Goal: Task Accomplishment & Management: Use online tool/utility

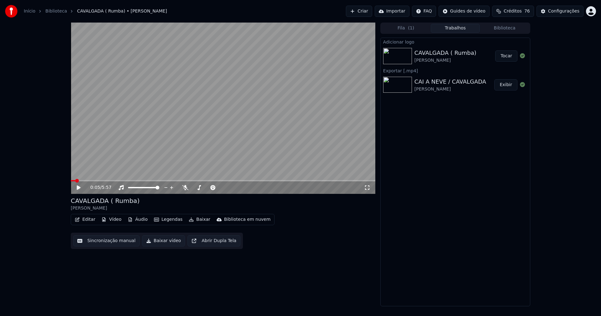
click at [503, 58] on button "Tocar" at bounding box center [506, 55] width 22 height 11
click at [92, 220] on button "Editar" at bounding box center [84, 219] width 25 height 9
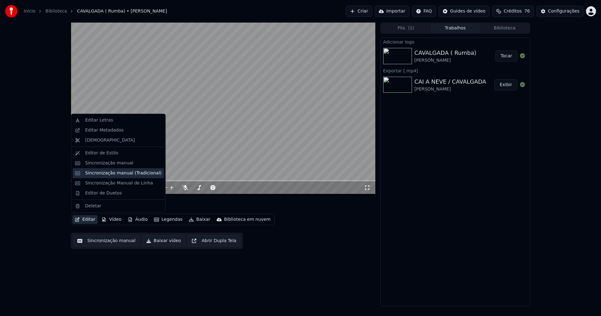
click at [117, 173] on div "Sincronização manual (Tradicional)" at bounding box center [123, 173] width 76 height 6
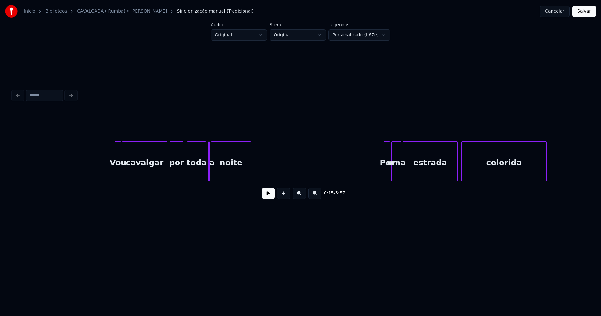
scroll to position [0, 843]
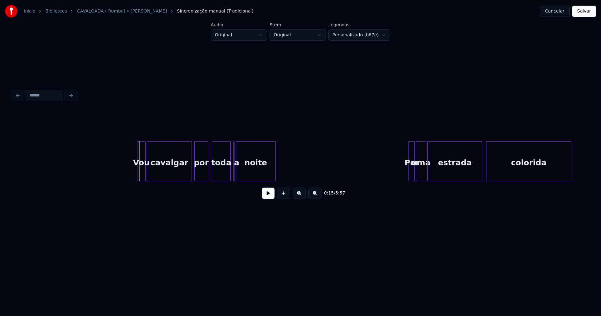
click at [138, 171] on div at bounding box center [138, 161] width 2 height 39
click at [265, 196] on button at bounding box center [268, 193] width 13 height 11
click at [223, 177] on div at bounding box center [223, 161] width 2 height 39
click at [228, 143] on div "a" at bounding box center [230, 161] width 5 height 40
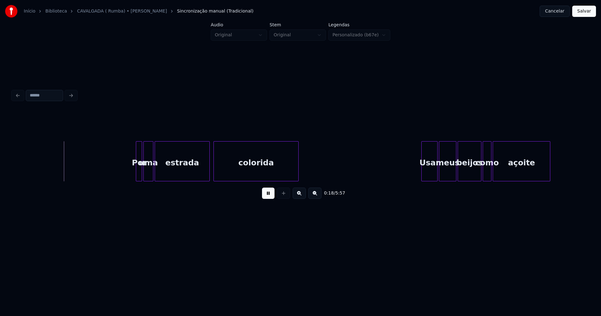
scroll to position [0, 1165]
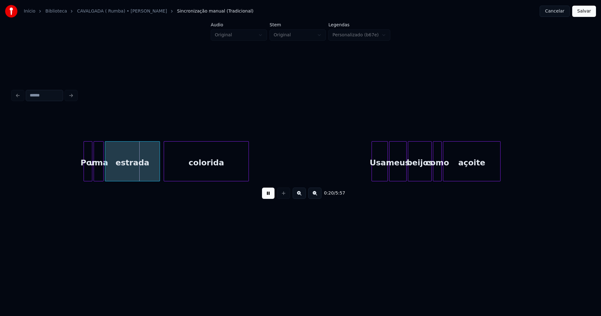
click at [85, 172] on div at bounding box center [85, 161] width 2 height 39
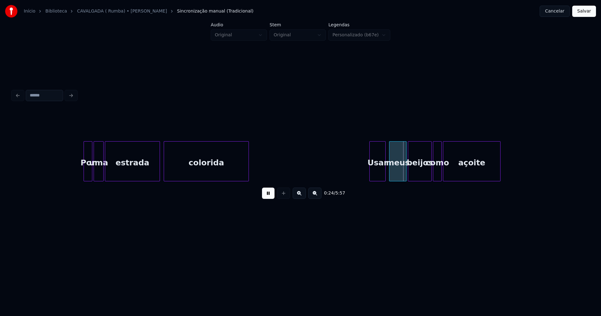
click at [381, 173] on div "Usar" at bounding box center [378, 163] width 16 height 43
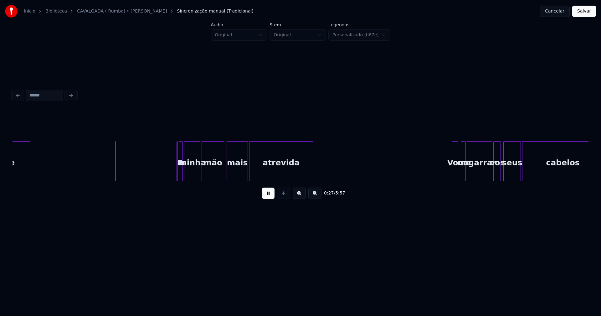
scroll to position [0, 1648]
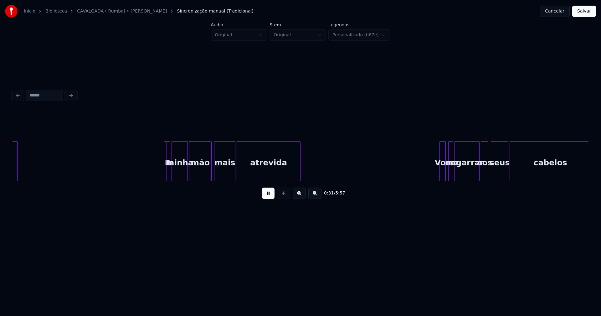
click at [165, 172] on div at bounding box center [166, 161] width 2 height 39
click at [162, 147] on div "E" at bounding box center [163, 161] width 3 height 40
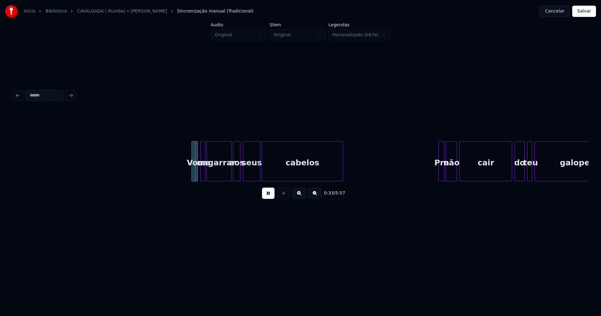
scroll to position [0, 2032]
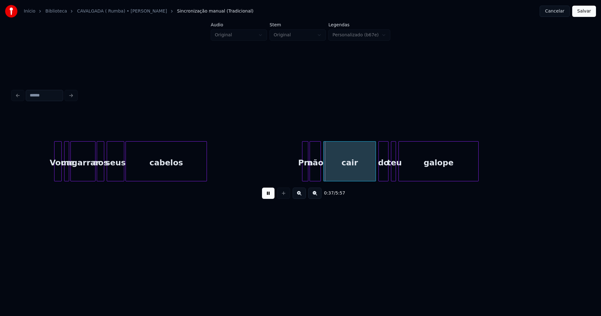
click at [55, 174] on div at bounding box center [55, 161] width 2 height 39
click at [302, 172] on div at bounding box center [302, 161] width 2 height 39
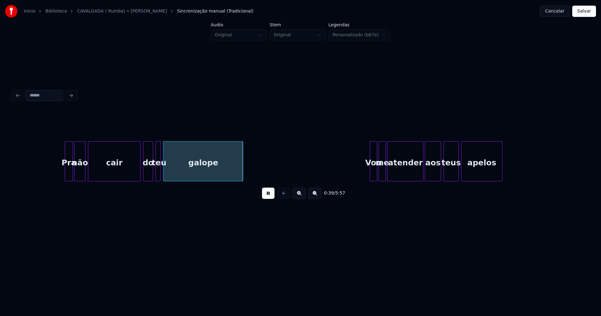
scroll to position [0, 2280]
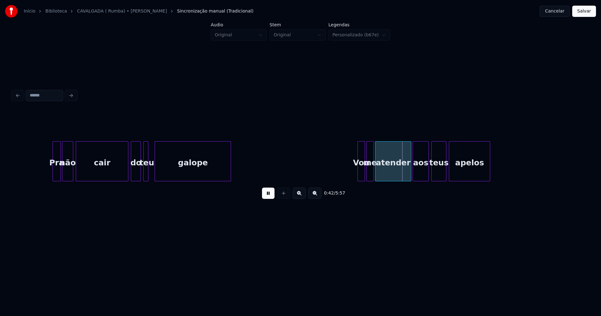
click at [155, 177] on div at bounding box center [156, 161] width 2 height 39
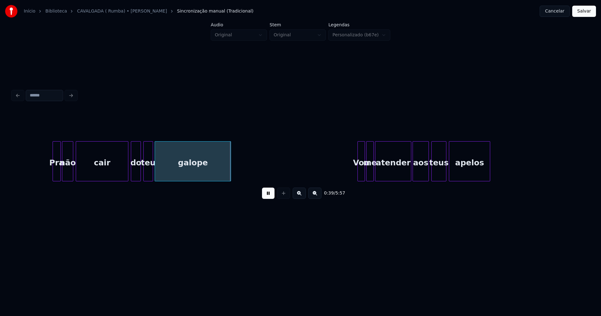
click at [152, 172] on div at bounding box center [152, 161] width 2 height 39
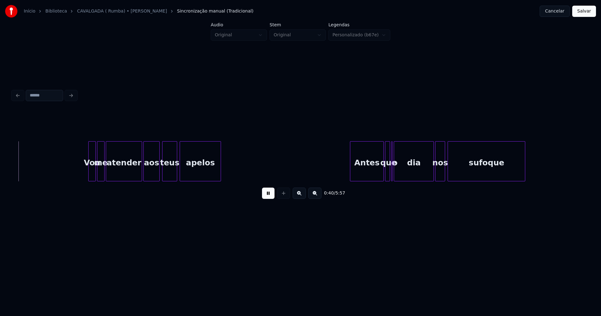
scroll to position [0, 2551]
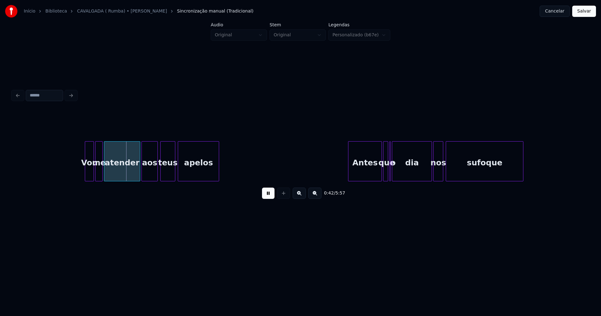
click at [87, 170] on div at bounding box center [86, 161] width 2 height 39
click at [363, 171] on div "Antes" at bounding box center [362, 163] width 33 height 43
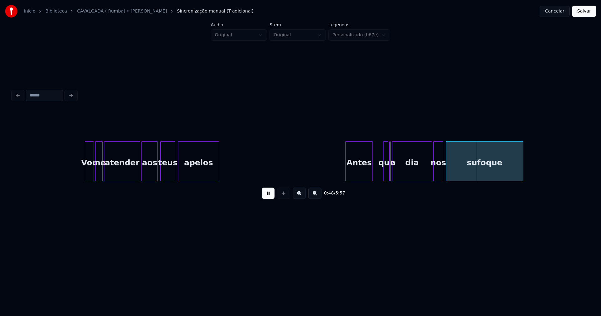
click at [372, 177] on div at bounding box center [372, 161] width 2 height 39
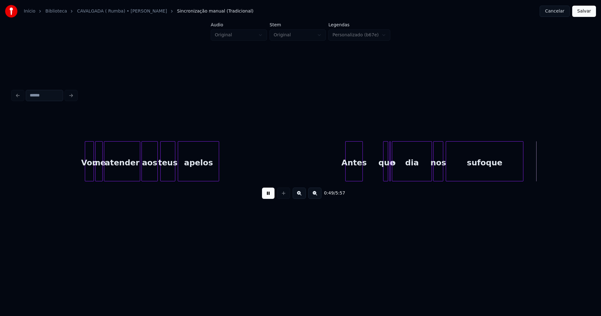
click at [362, 177] on div at bounding box center [362, 161] width 2 height 39
drag, startPoint x: 267, startPoint y: 199, endPoint x: 382, endPoint y: 177, distance: 116.9
click at [269, 198] on button at bounding box center [268, 193] width 13 height 11
click at [366, 177] on div "que" at bounding box center [368, 161] width 5 height 40
click at [374, 171] on div at bounding box center [373, 161] width 2 height 39
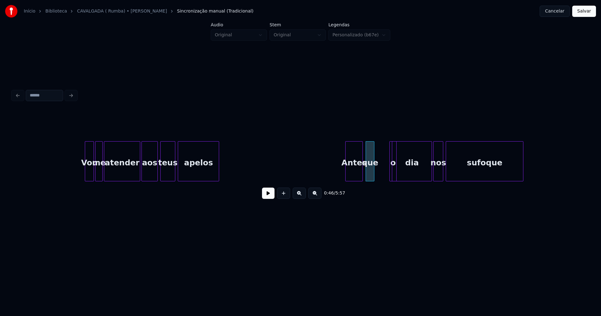
click at [395, 170] on div at bounding box center [396, 161] width 2 height 39
click at [376, 161] on div "o" at bounding box center [380, 161] width 8 height 40
click at [388, 174] on div at bounding box center [388, 161] width 2 height 39
click at [266, 198] on button at bounding box center [268, 193] width 13 height 11
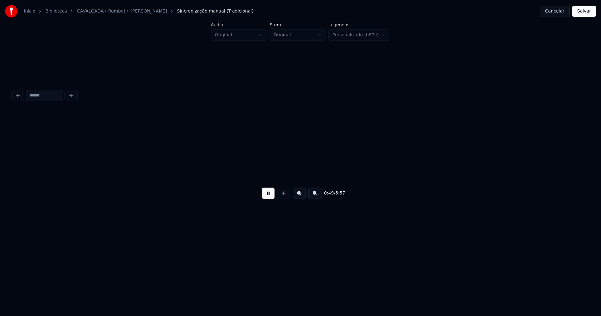
scroll to position [0, 3128]
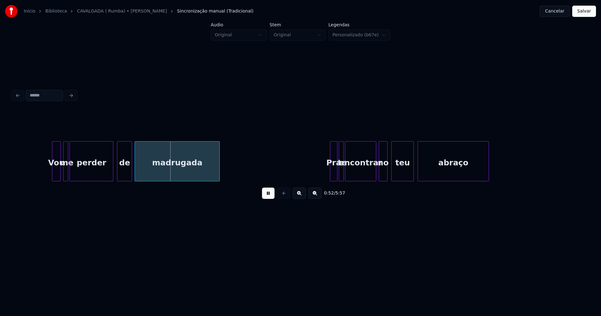
click at [53, 174] on div at bounding box center [53, 161] width 2 height 39
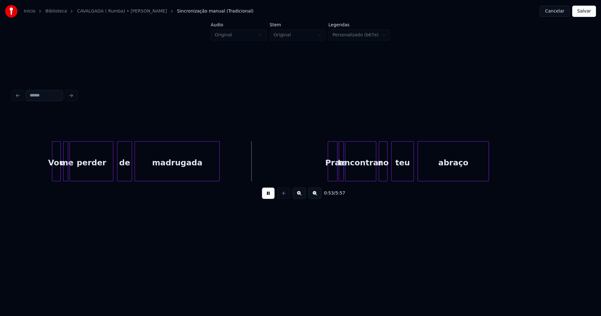
click at [329, 172] on div at bounding box center [329, 161] width 2 height 39
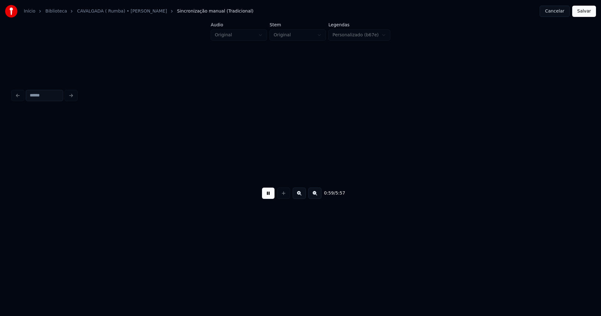
scroll to position [0, 3704]
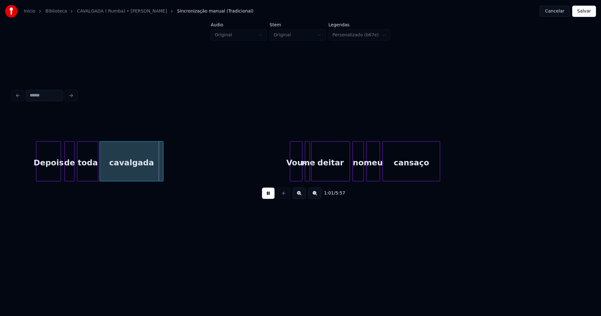
click at [43, 170] on div "Depois" at bounding box center [48, 163] width 24 height 43
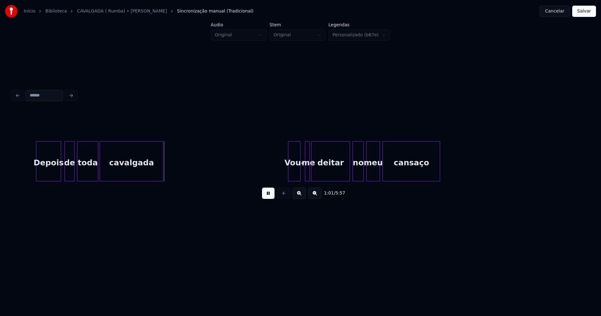
click at [295, 172] on div "Vou-" at bounding box center [294, 163] width 12 height 43
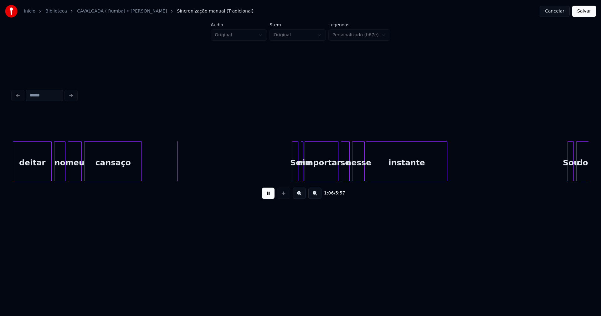
scroll to position [0, 4127]
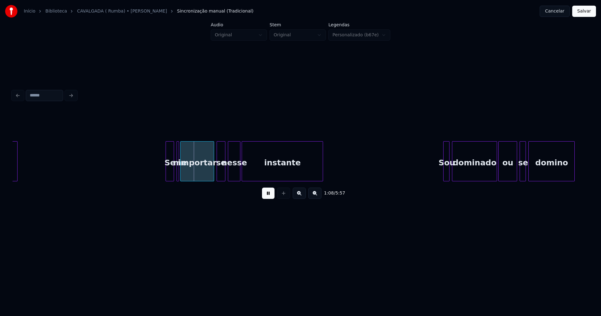
click at [167, 175] on div at bounding box center [167, 161] width 2 height 39
click at [186, 171] on div at bounding box center [186, 161] width 2 height 39
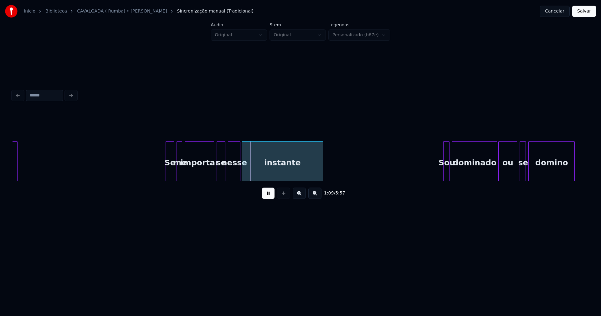
click at [181, 173] on div at bounding box center [181, 161] width 2 height 39
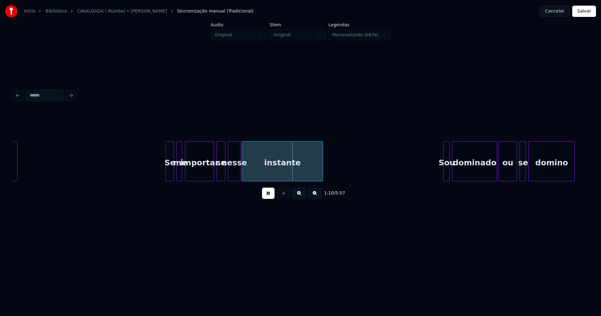
click at [265, 195] on button at bounding box center [268, 193] width 13 height 11
click at [196, 172] on div "importar" at bounding box center [199, 163] width 28 height 43
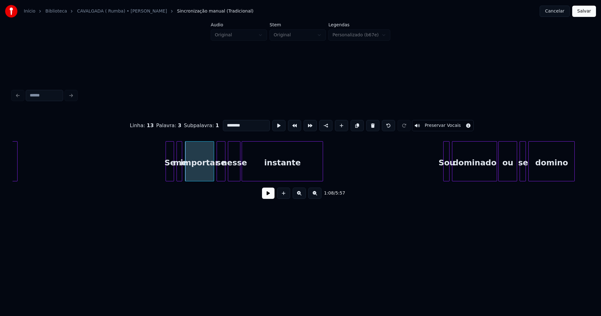
click at [222, 175] on div "se" at bounding box center [221, 163] width 8 height 43
click at [221, 173] on div "se" at bounding box center [221, 163] width 8 height 43
click at [367, 123] on button at bounding box center [372, 125] width 13 height 11
type input "********"
click at [227, 171] on div at bounding box center [228, 161] width 2 height 39
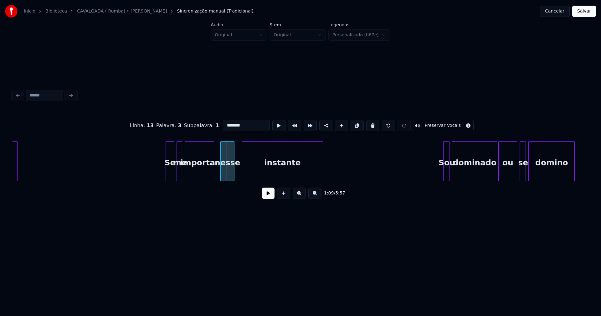
click at [227, 176] on div "nesse" at bounding box center [227, 163] width 13 height 43
click at [215, 173] on div at bounding box center [216, 161] width 2 height 39
click at [270, 197] on button at bounding box center [268, 193] width 13 height 11
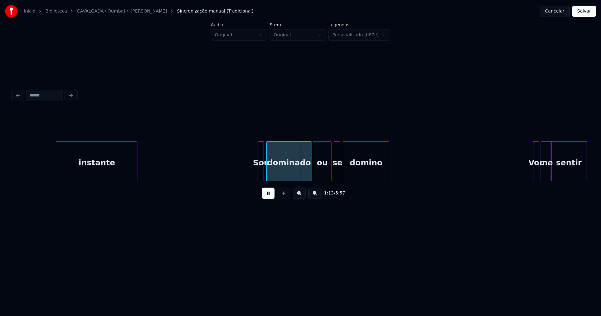
scroll to position [0, 4387]
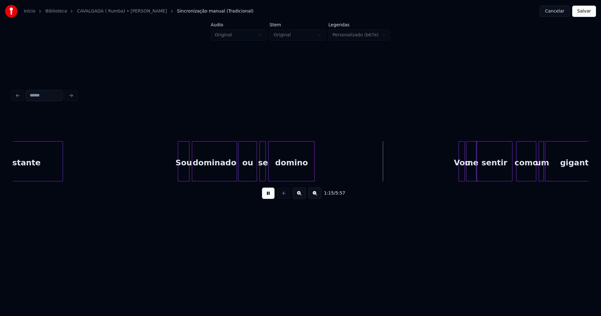
click at [178, 171] on div at bounding box center [179, 161] width 2 height 39
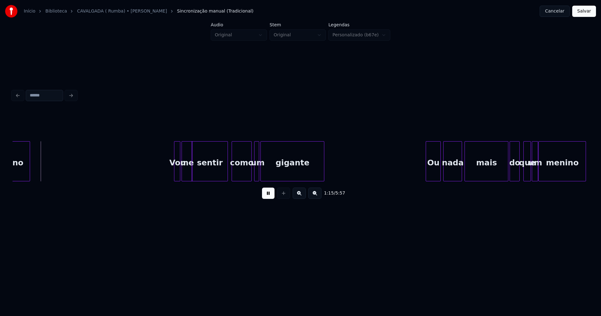
scroll to position [0, 4685]
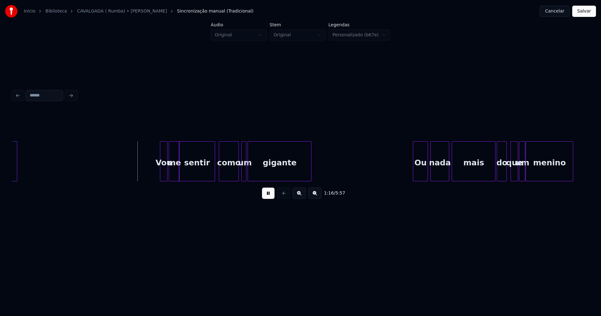
click at [161, 172] on div at bounding box center [161, 161] width 2 height 39
click at [231, 178] on div at bounding box center [231, 161] width 2 height 39
click at [235, 176] on div at bounding box center [236, 161] width 2 height 39
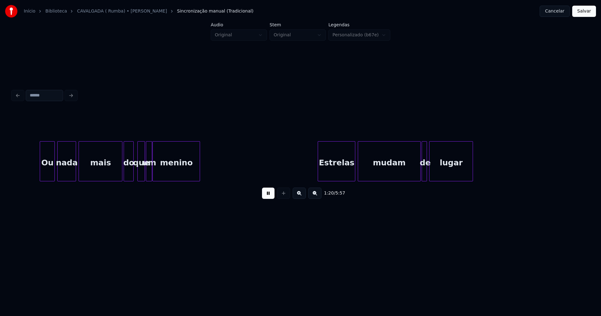
scroll to position [0, 5058]
click at [39, 175] on div at bounding box center [39, 161] width 2 height 39
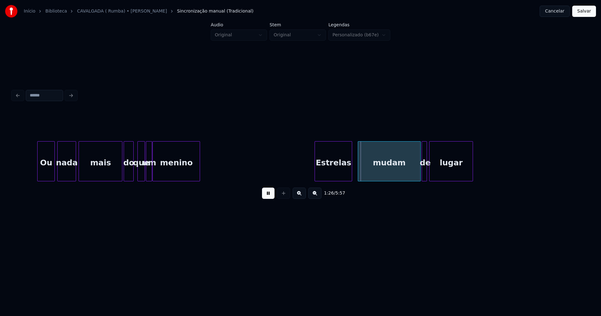
click at [327, 174] on div "Estrelas" at bounding box center [333, 163] width 37 height 43
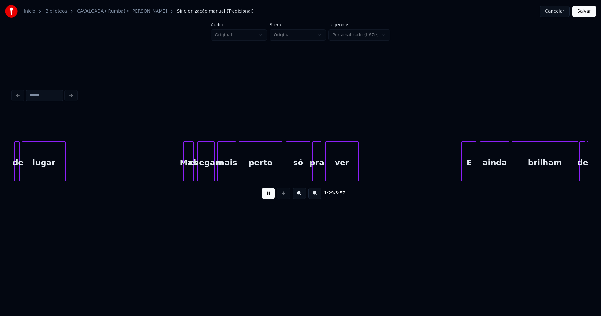
scroll to position [0, 5477]
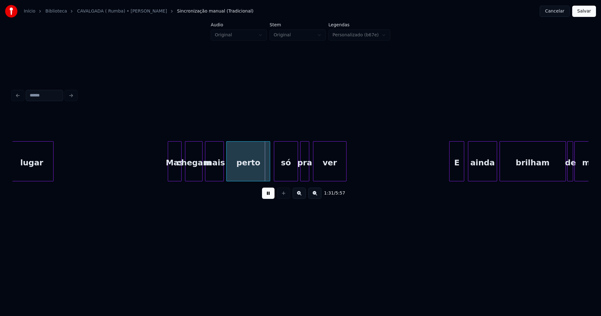
click at [168, 176] on div at bounding box center [169, 161] width 2 height 39
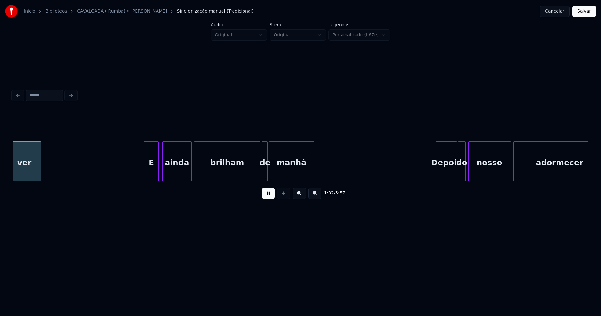
scroll to position [0, 5784]
click at [150, 175] on div "E" at bounding box center [148, 163] width 14 height 43
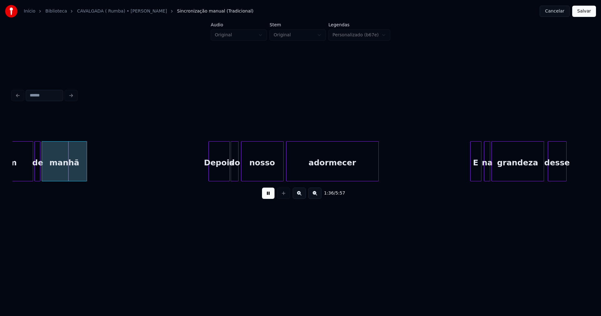
scroll to position [0, 6035]
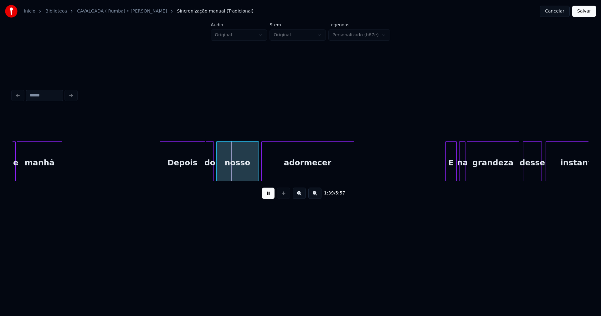
click at [161, 177] on div at bounding box center [161, 161] width 2 height 39
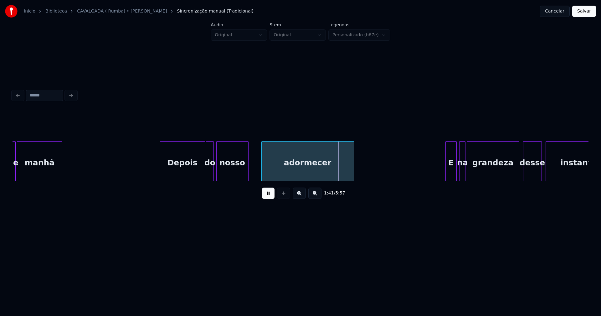
click at [246, 176] on div at bounding box center [247, 161] width 2 height 39
click at [255, 174] on div at bounding box center [256, 161] width 2 height 39
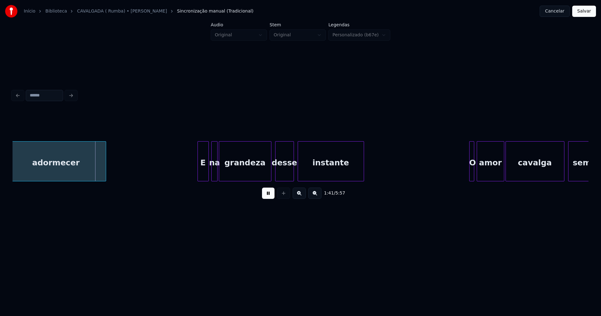
scroll to position [0, 6320]
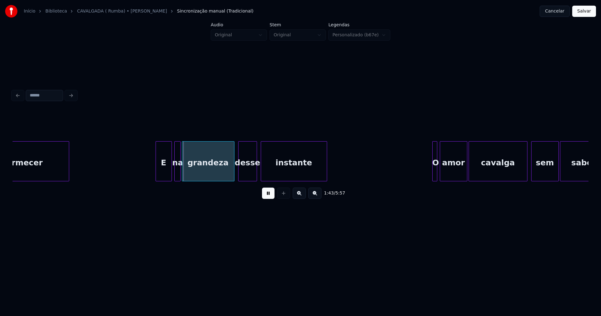
click at [157, 170] on div at bounding box center [157, 161] width 2 height 39
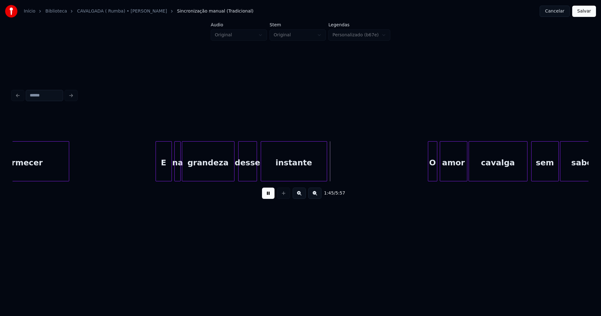
click at [429, 168] on div at bounding box center [429, 161] width 2 height 39
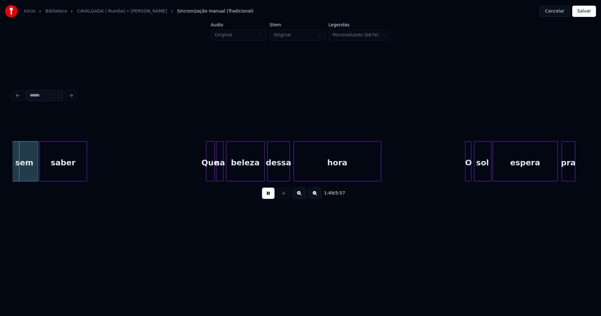
scroll to position [0, 6853]
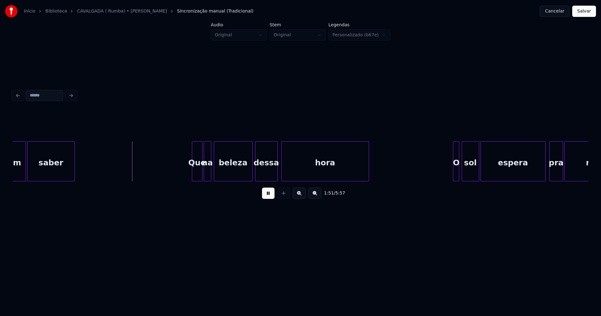
click at [194, 177] on div at bounding box center [193, 161] width 2 height 39
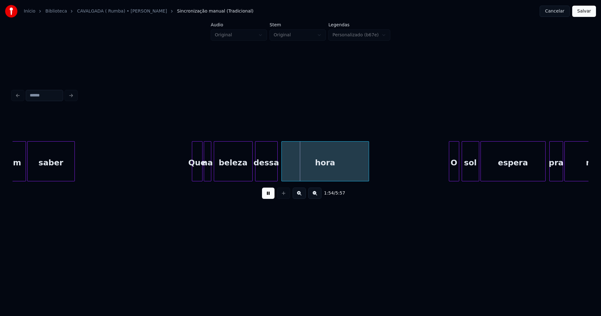
click at [450, 171] on div at bounding box center [450, 161] width 2 height 39
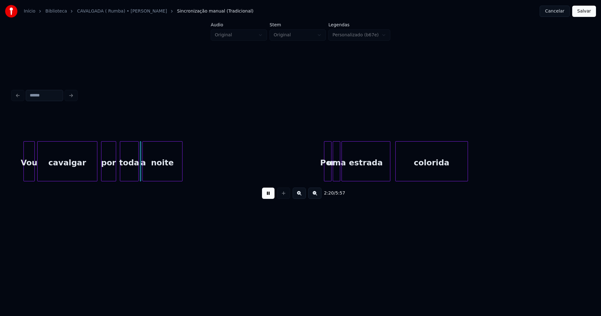
scroll to position [0, 8613]
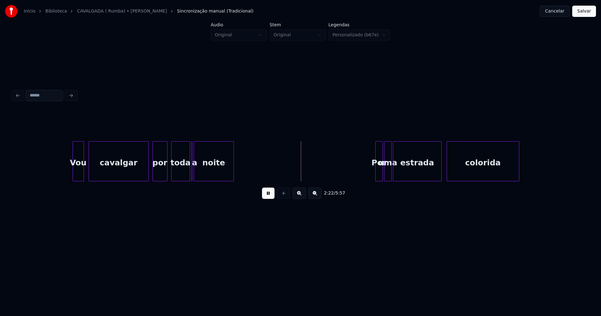
click at [80, 174] on div "Vou" at bounding box center [78, 163] width 11 height 43
click at [181, 178] on div at bounding box center [181, 161] width 2 height 39
click at [197, 174] on div at bounding box center [196, 161] width 2 height 39
click at [185, 148] on div "a" at bounding box center [188, 161] width 7 height 40
click at [376, 173] on div at bounding box center [376, 161] width 2 height 39
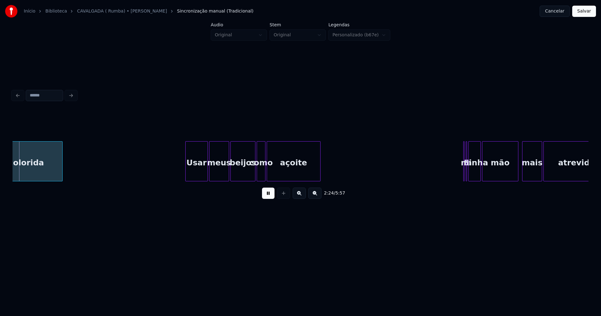
scroll to position [0, 9080]
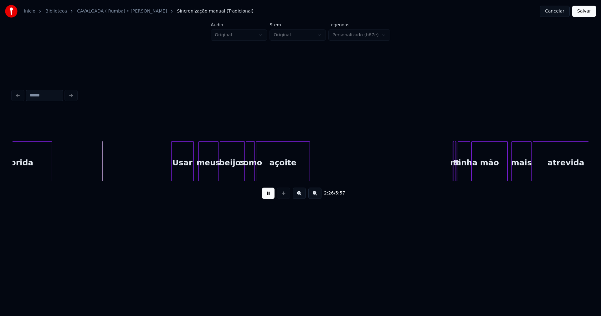
click at [187, 178] on div "Usar" at bounding box center [183, 163] width 22 height 43
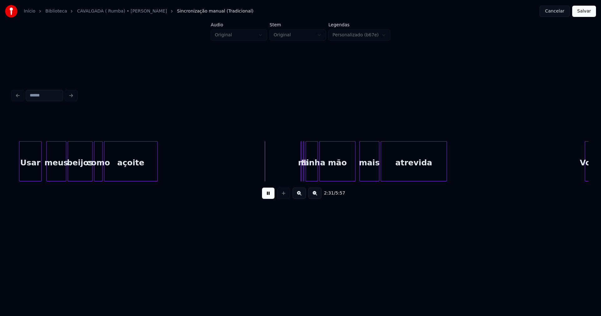
scroll to position [0, 9245]
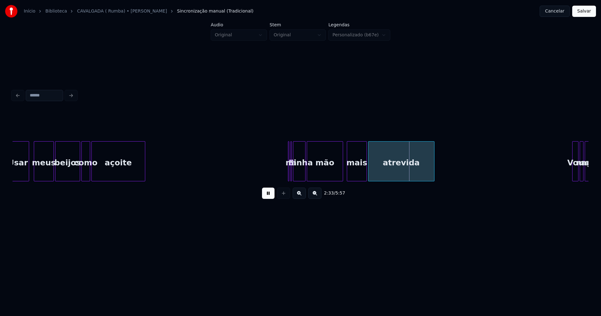
click at [271, 195] on button at bounding box center [268, 193] width 13 height 11
click at [298, 174] on div at bounding box center [299, 161] width 2 height 39
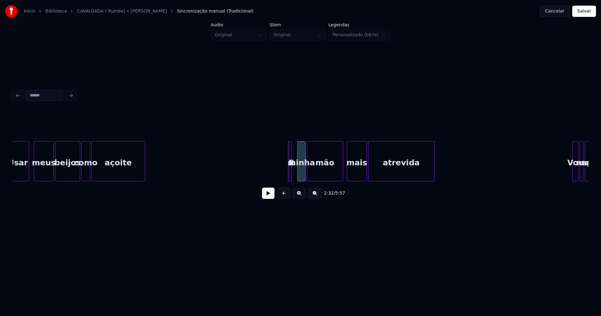
click at [291, 177] on div "a" at bounding box center [290, 161] width 4 height 40
click at [290, 172] on div at bounding box center [290, 161] width 2 height 39
click at [291, 169] on div "E" at bounding box center [290, 161] width 5 height 40
click at [284, 149] on div "E" at bounding box center [287, 161] width 6 height 40
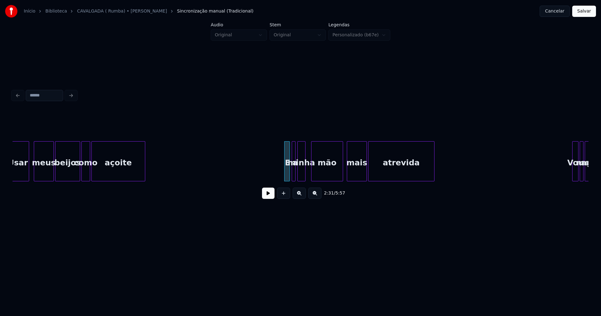
click at [313, 172] on div at bounding box center [313, 161] width 2 height 39
click at [309, 172] on div at bounding box center [309, 161] width 2 height 39
click at [271, 197] on button at bounding box center [268, 193] width 13 height 11
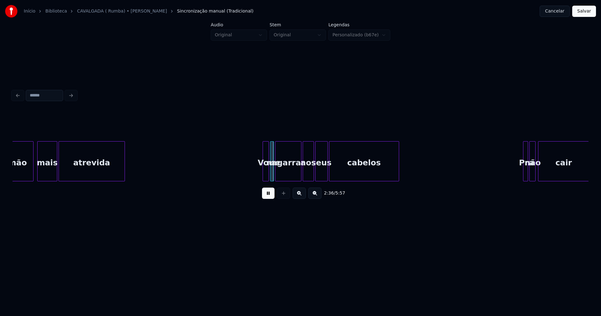
scroll to position [0, 9567]
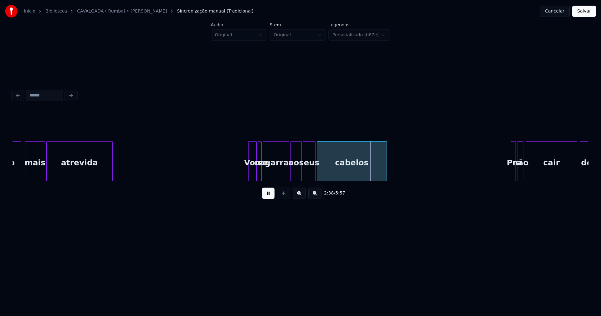
click at [250, 177] on div at bounding box center [250, 161] width 2 height 39
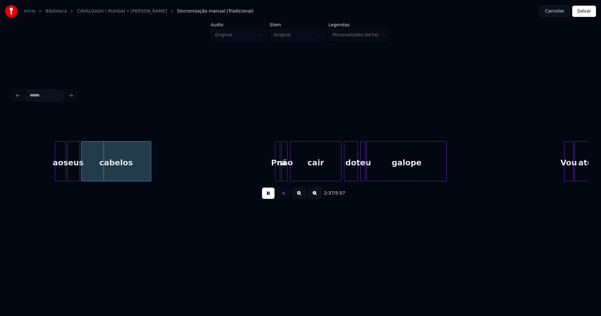
scroll to position [0, 9889]
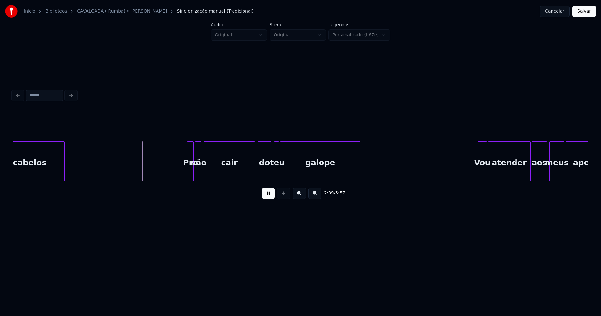
click at [188, 173] on div at bounding box center [189, 161] width 2 height 39
click at [286, 173] on div at bounding box center [287, 161] width 2 height 39
click at [284, 172] on div at bounding box center [284, 161] width 2 height 39
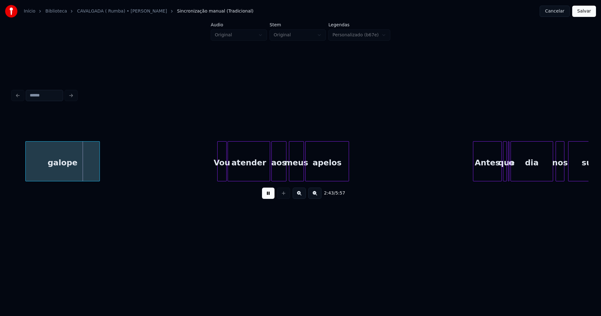
scroll to position [0, 10174]
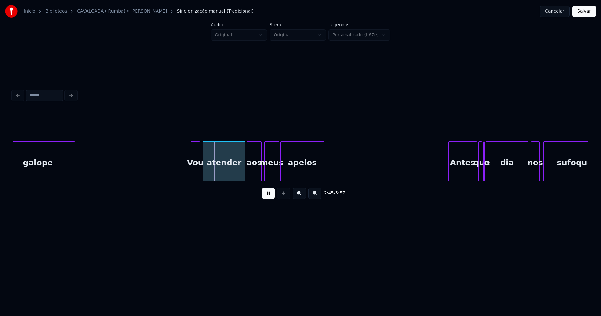
click at [195, 176] on div "Vou" at bounding box center [195, 163] width 9 height 43
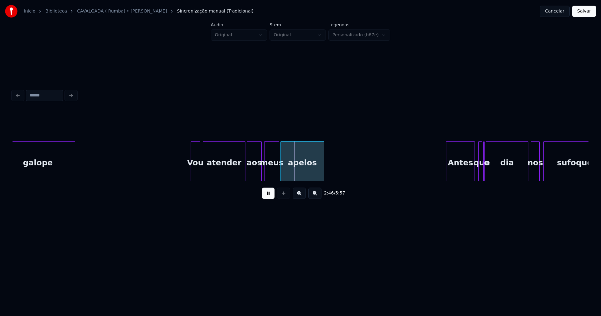
click at [463, 174] on div "Antes" at bounding box center [461, 163] width 28 height 43
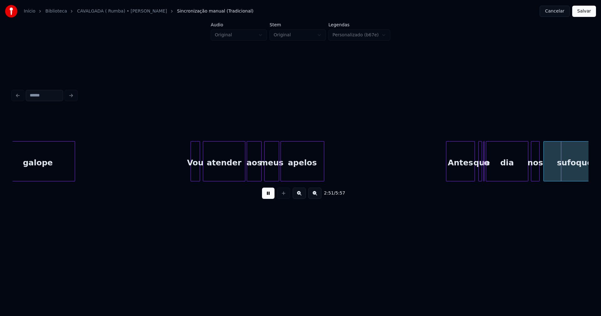
click at [487, 176] on div at bounding box center [487, 161] width 2 height 39
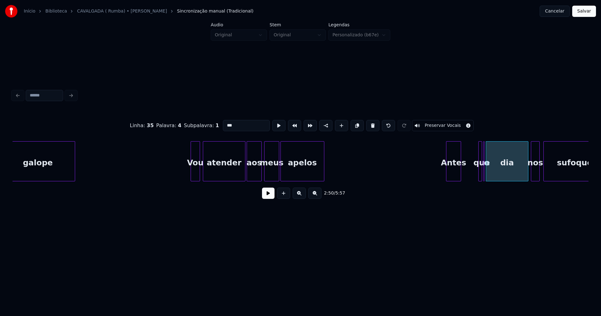
click at [460, 177] on div at bounding box center [460, 161] width 2 height 39
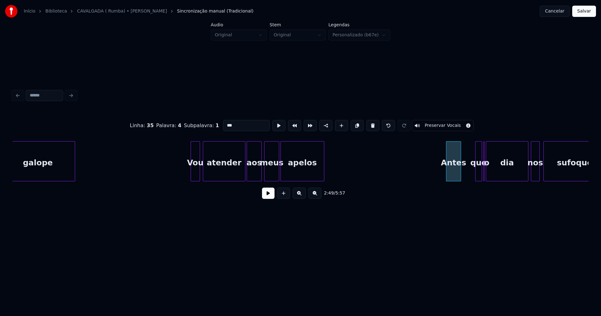
click at [476, 172] on div at bounding box center [477, 161] width 2 height 39
click at [468, 176] on div "que" at bounding box center [467, 163] width 7 height 43
click at [489, 171] on div at bounding box center [489, 161] width 2 height 39
click at [472, 147] on div "o" at bounding box center [475, 161] width 6 height 40
click at [482, 167] on div at bounding box center [482, 161] width 2 height 39
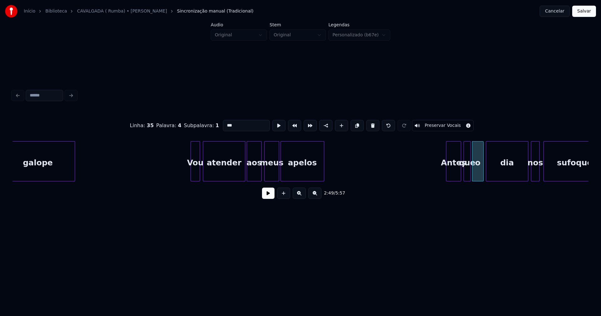
click at [273, 198] on button at bounding box center [268, 193] width 13 height 11
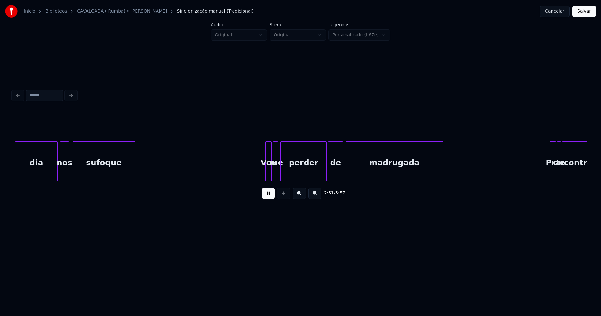
scroll to position [0, 10682]
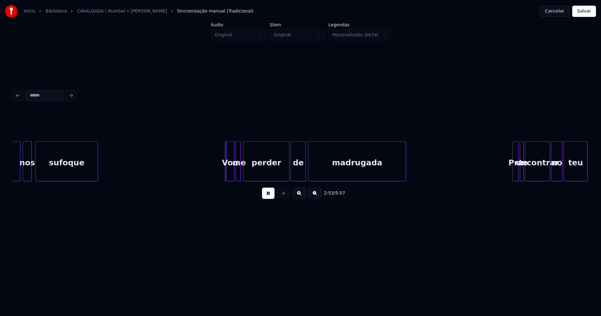
click at [227, 176] on div at bounding box center [227, 161] width 2 height 39
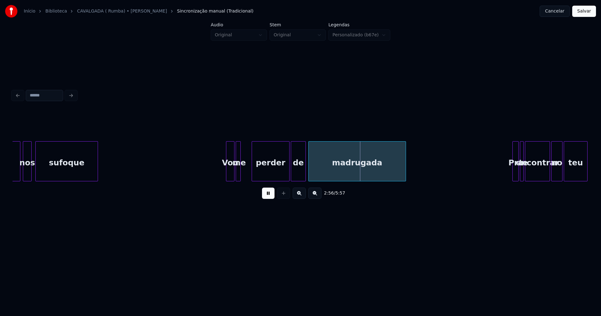
click at [254, 170] on div at bounding box center [253, 161] width 2 height 39
click at [249, 171] on div at bounding box center [249, 161] width 2 height 39
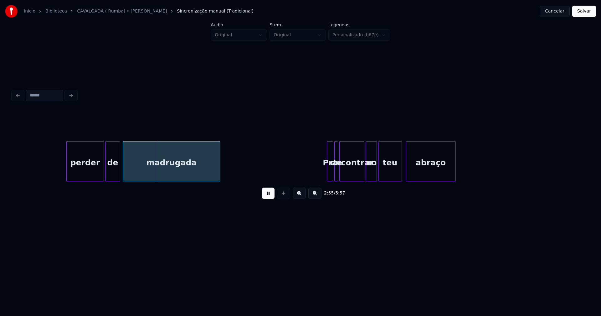
scroll to position [0, 11004]
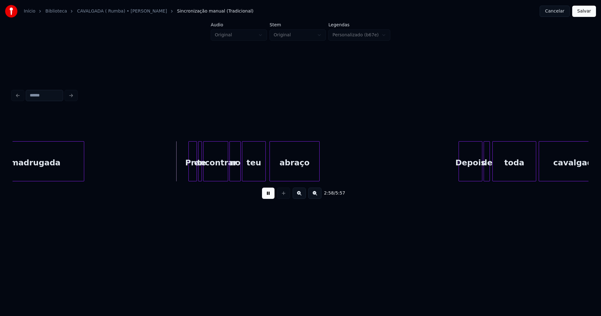
click at [190, 173] on div at bounding box center [190, 161] width 2 height 39
click at [471, 172] on div "Depois" at bounding box center [468, 163] width 23 height 43
click at [485, 176] on div "de" at bounding box center [485, 163] width 6 height 43
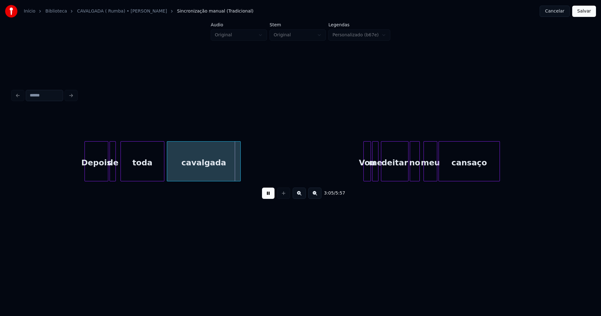
scroll to position [0, 11488]
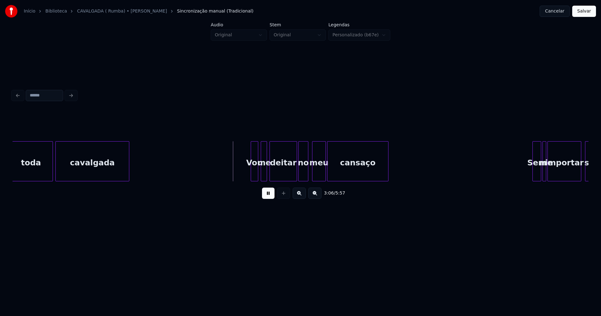
click at [254, 174] on div "Vou" at bounding box center [254, 163] width 7 height 43
click at [317, 174] on div "meu" at bounding box center [318, 163] width 13 height 43
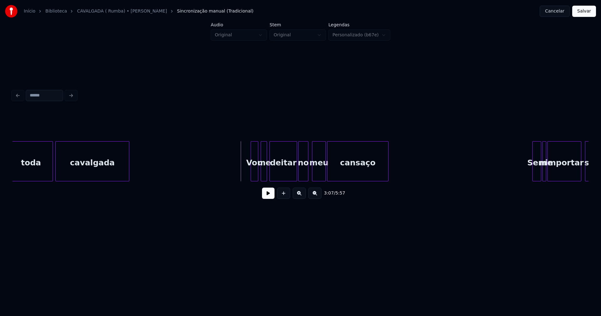
click at [265, 196] on button at bounding box center [268, 193] width 13 height 11
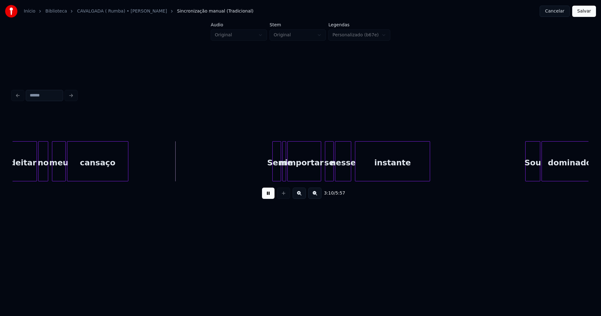
scroll to position [0, 11785]
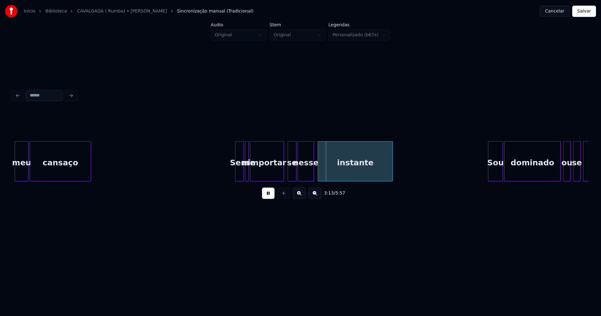
click at [292, 174] on div "se" at bounding box center [292, 163] width 8 height 43
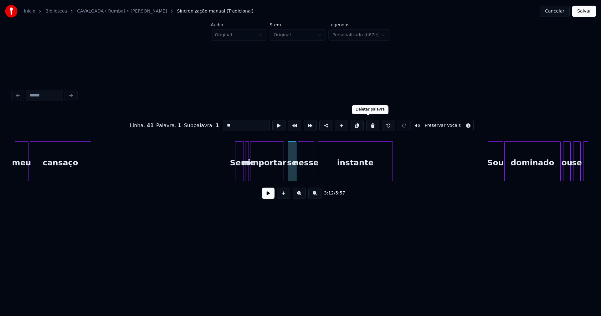
drag, startPoint x: 371, startPoint y: 125, endPoint x: 333, endPoint y: 133, distance: 38.1
click at [370, 125] on button at bounding box center [372, 125] width 13 height 11
type input "********"
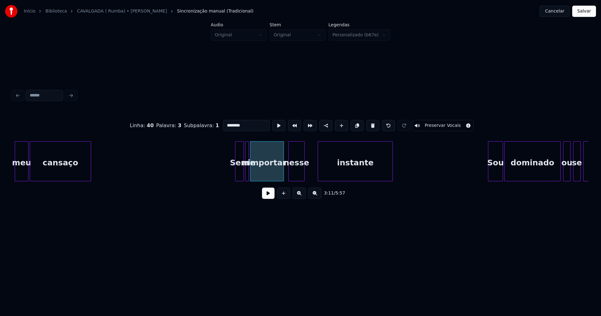
click at [298, 178] on div "nesse" at bounding box center [297, 163] width 16 height 43
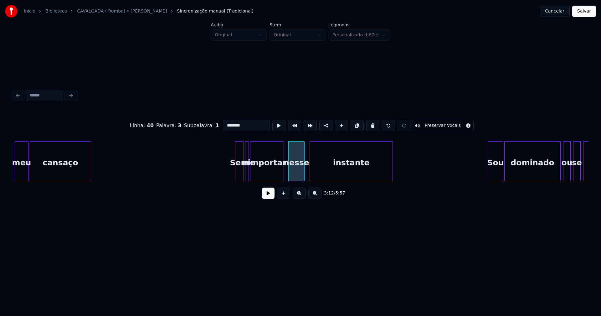
click at [310, 173] on div at bounding box center [311, 161] width 2 height 39
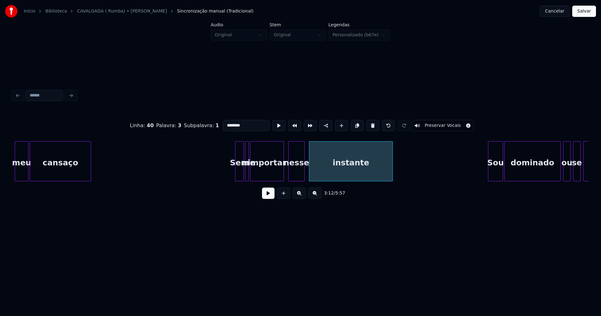
click at [268, 195] on button at bounding box center [268, 193] width 13 height 11
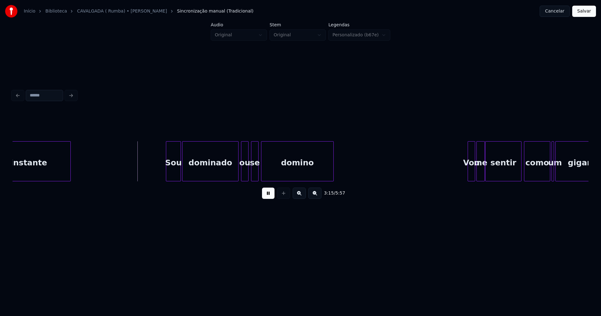
scroll to position [0, 12119]
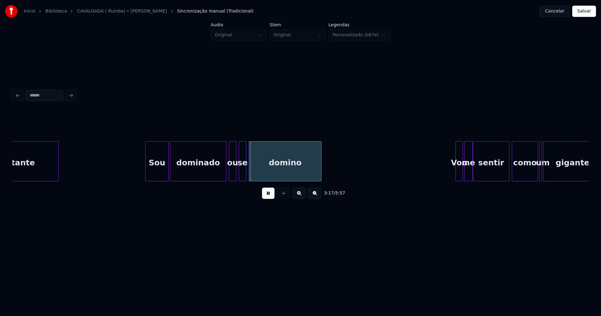
click at [146, 175] on div at bounding box center [147, 161] width 2 height 39
click at [217, 179] on div "instante Sou dominado ou se domino Vou me sentir como um gigante" at bounding box center [301, 161] width 576 height 40
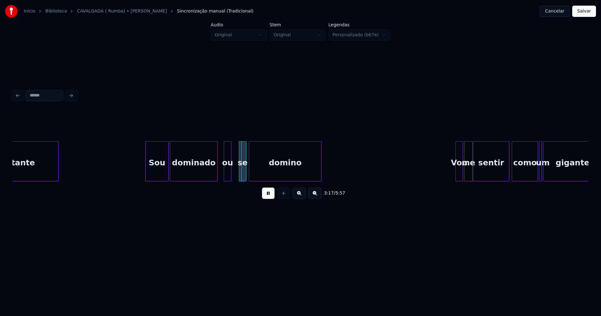
click at [227, 176] on div "ou" at bounding box center [227, 163] width 7 height 43
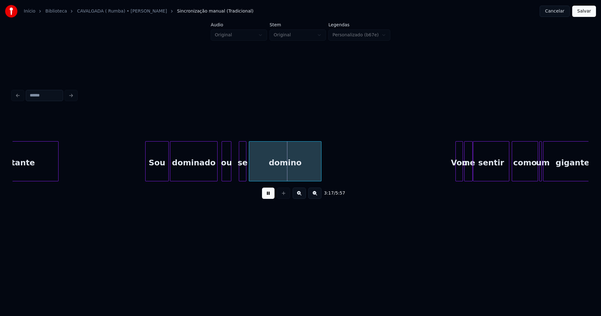
click at [223, 176] on div at bounding box center [223, 161] width 2 height 39
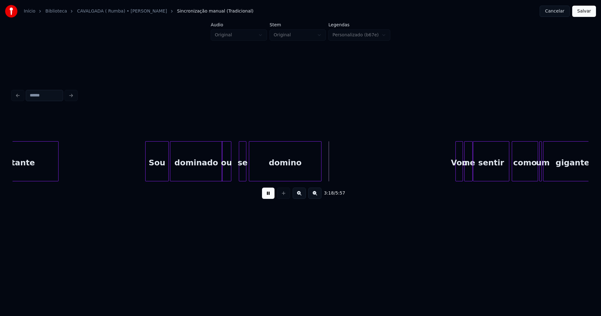
click at [221, 173] on div at bounding box center [221, 161] width 2 height 39
click at [257, 173] on div at bounding box center [257, 161] width 2 height 39
click at [251, 170] on div at bounding box center [251, 161] width 2 height 39
click at [240, 172] on div "se" at bounding box center [244, 163] width 13 height 43
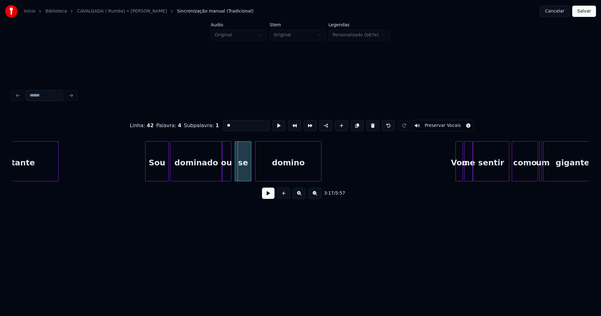
click at [236, 176] on div at bounding box center [236, 161] width 2 height 39
drag, startPoint x: 265, startPoint y: 195, endPoint x: 319, endPoint y: 188, distance: 54.3
click at [266, 195] on button at bounding box center [268, 193] width 13 height 11
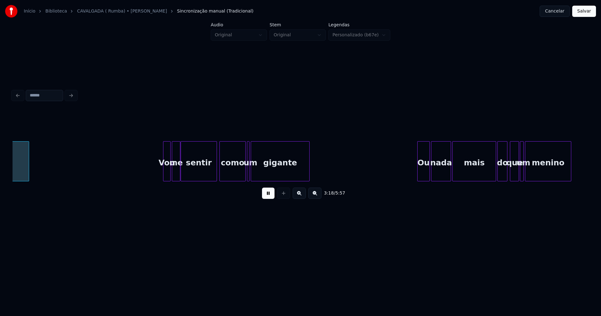
scroll to position [0, 12416]
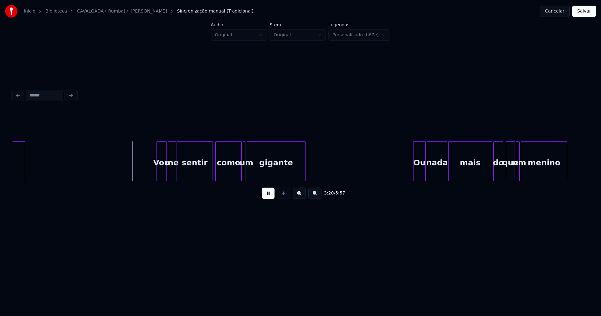
click at [157, 175] on div at bounding box center [158, 161] width 2 height 39
click at [255, 169] on div at bounding box center [256, 161] width 2 height 39
click at [250, 169] on div at bounding box center [251, 161] width 2 height 39
click at [425, 174] on div at bounding box center [426, 161] width 2 height 39
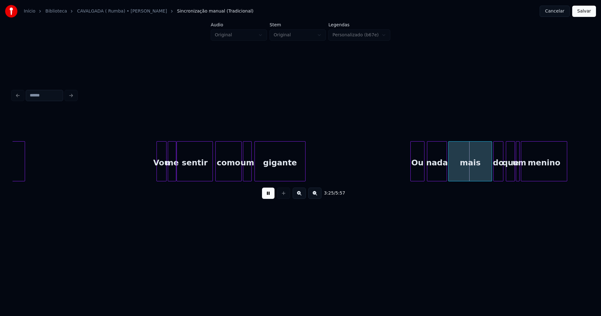
click at [417, 178] on div "Ou" at bounding box center [417, 163] width 13 height 43
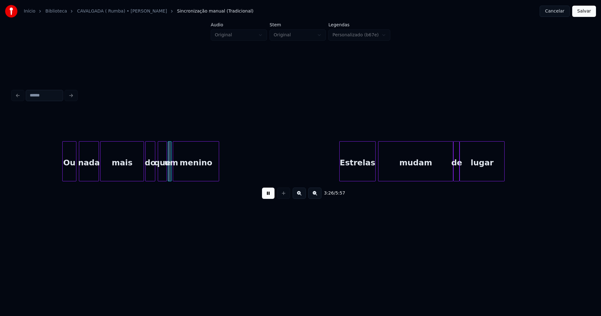
scroll to position [0, 12801]
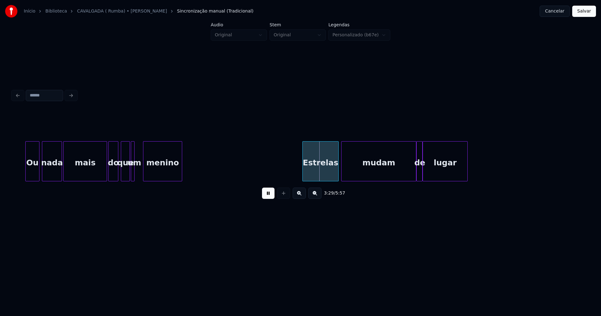
click at [144, 174] on div at bounding box center [144, 161] width 2 height 39
click at [141, 174] on div at bounding box center [140, 161] width 2 height 39
click at [314, 177] on div "Estrelas" at bounding box center [318, 163] width 36 height 43
click at [433, 172] on div at bounding box center [434, 161] width 2 height 39
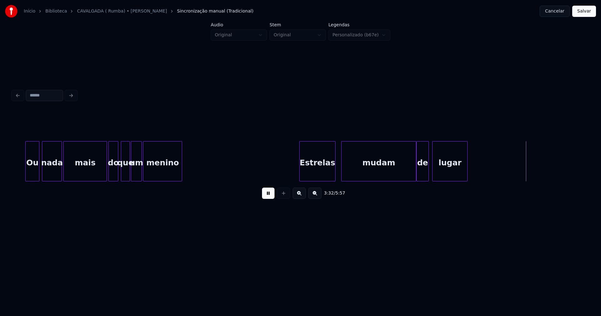
click at [428, 172] on div at bounding box center [428, 161] width 2 height 39
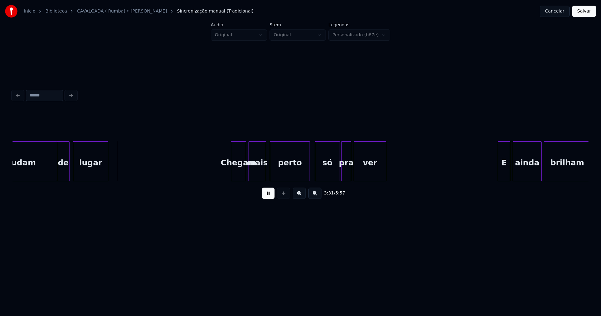
scroll to position [0, 13185]
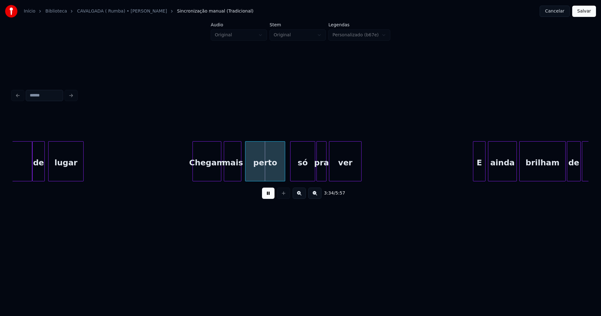
click at [194, 178] on div at bounding box center [194, 161] width 2 height 39
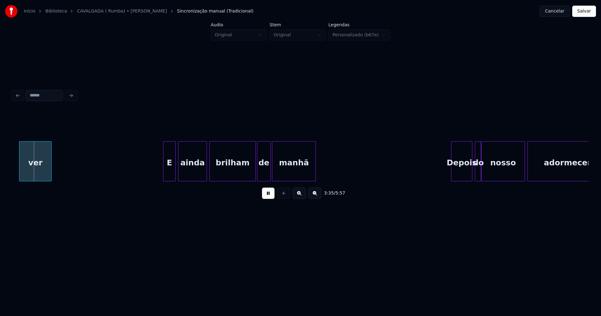
scroll to position [0, 13507]
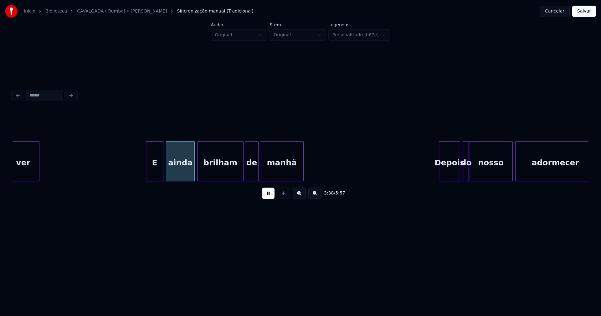
click at [147, 177] on div at bounding box center [147, 161] width 2 height 39
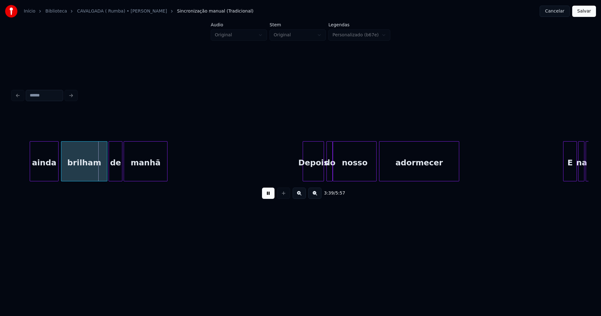
scroll to position [0, 13681]
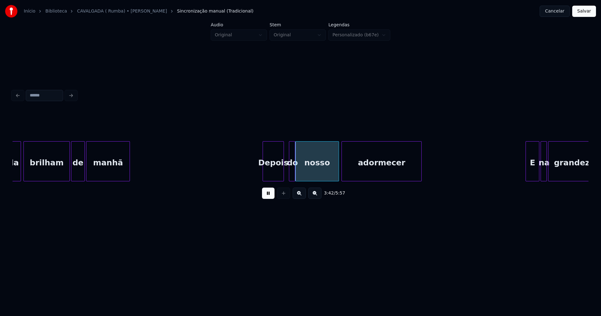
click at [273, 175] on div "Depois" at bounding box center [273, 163] width 21 height 43
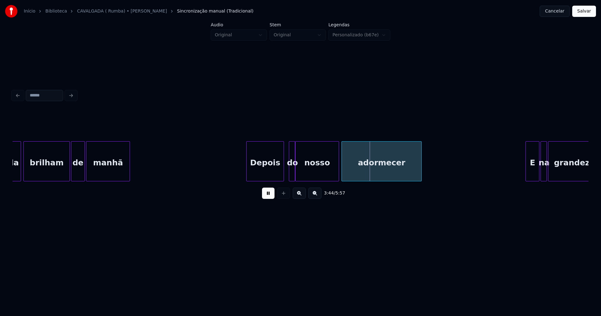
click at [248, 178] on div "Depois" at bounding box center [265, 161] width 38 height 40
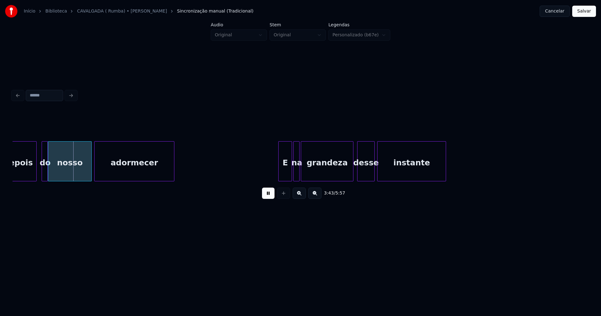
scroll to position [0, 13929]
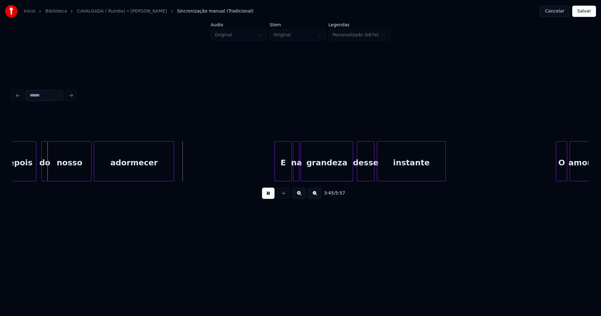
click at [277, 173] on div at bounding box center [276, 161] width 2 height 39
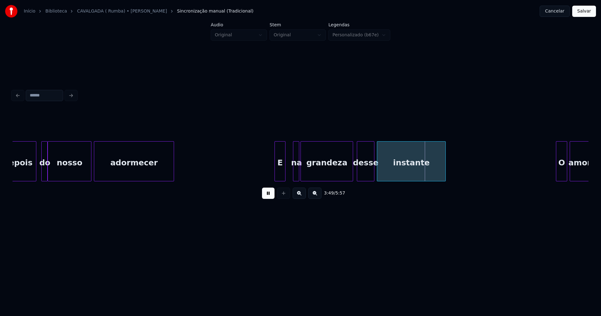
click at [284, 178] on div at bounding box center [284, 161] width 2 height 39
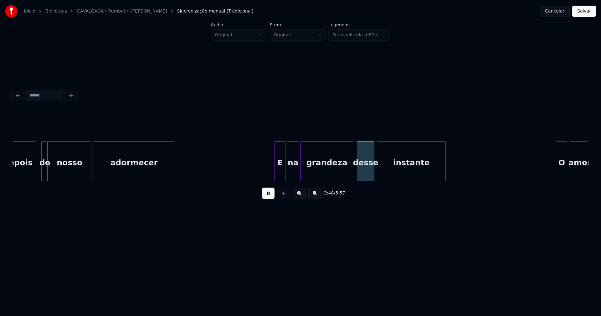
click at [287, 178] on div "na" at bounding box center [293, 161] width 13 height 40
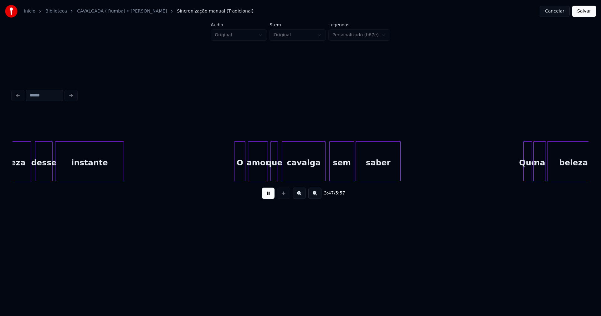
scroll to position [0, 14276]
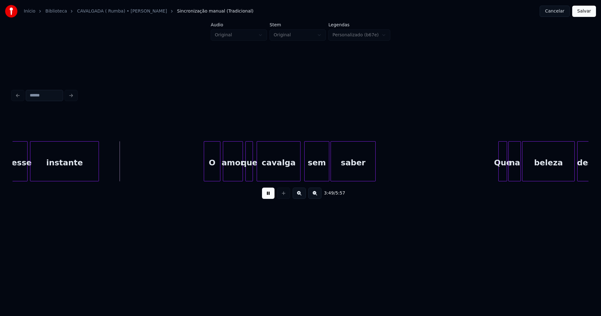
click at [205, 176] on div at bounding box center [205, 161] width 2 height 39
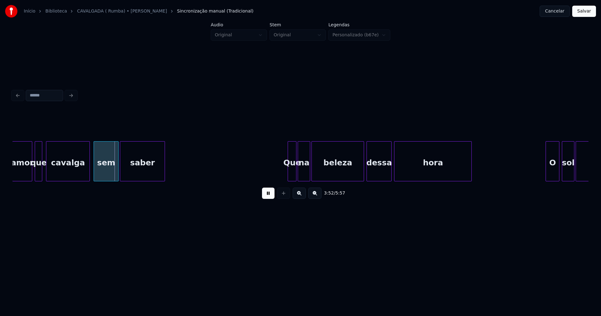
scroll to position [0, 14561]
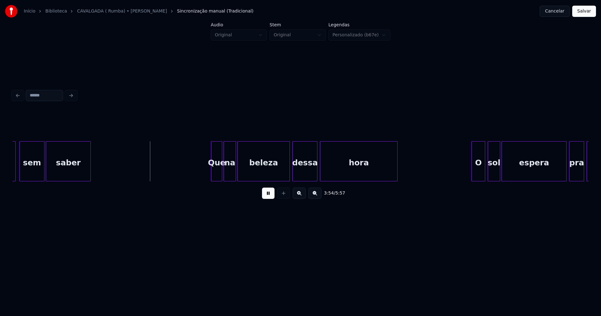
click at [213, 174] on div at bounding box center [212, 161] width 2 height 39
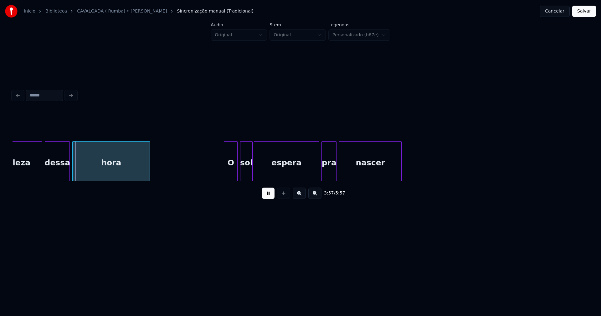
scroll to position [0, 14809]
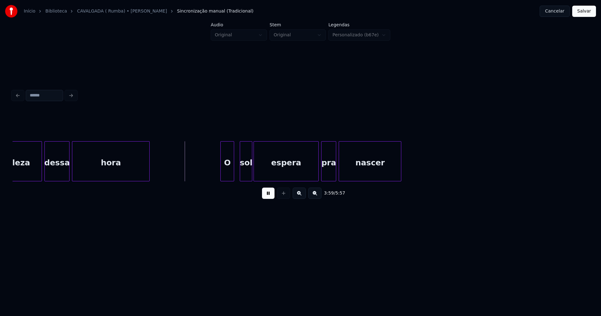
click at [227, 175] on div "O" at bounding box center [227, 163] width 13 height 43
drag, startPoint x: 398, startPoint y: 184, endPoint x: 406, endPoint y: 184, distance: 8.5
click at [406, 184] on div "4:01 / 5:57" at bounding box center [301, 157] width 576 height 95
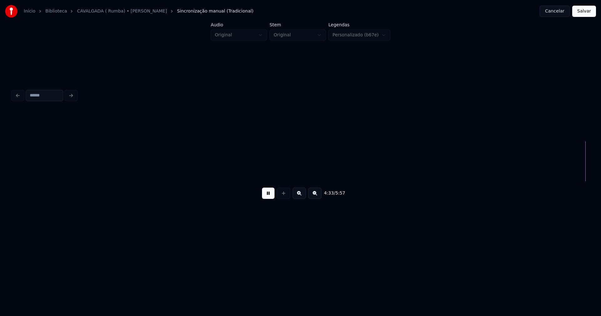
scroll to position [0, 17115]
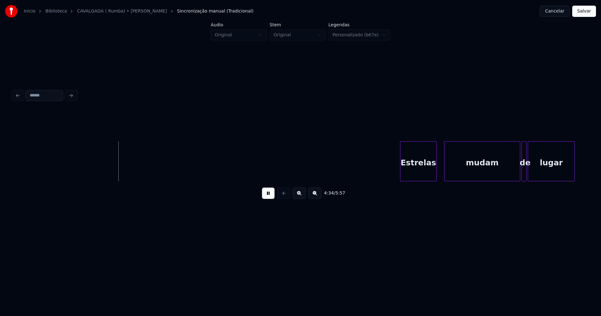
click at [419, 173] on div "Estrelas" at bounding box center [418, 163] width 36 height 43
click at [532, 175] on div "lugar" at bounding box center [551, 163] width 46 height 43
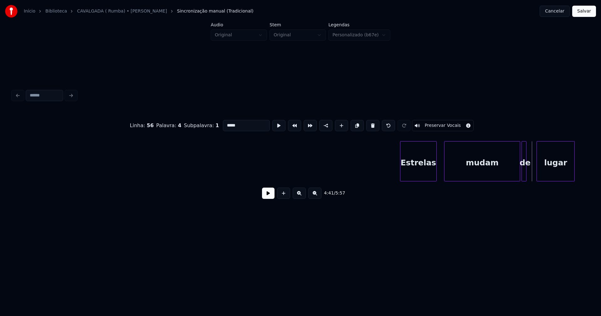
click at [537, 172] on div at bounding box center [538, 161] width 2 height 39
click at [534, 171] on div at bounding box center [533, 161] width 2 height 39
drag, startPoint x: 263, startPoint y: 198, endPoint x: 386, endPoint y: 185, distance: 124.3
click at [263, 198] on button at bounding box center [268, 193] width 13 height 11
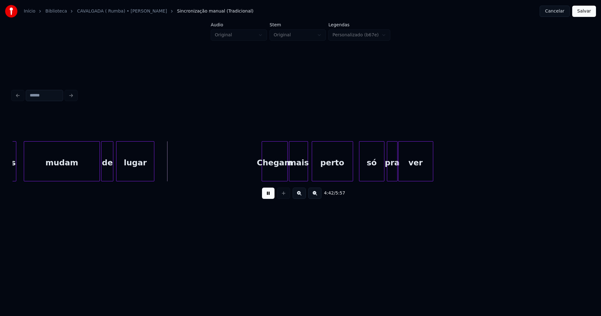
scroll to position [0, 17634]
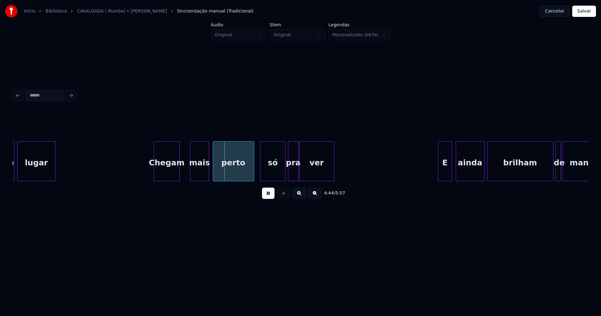
click at [156, 176] on div "Chegam" at bounding box center [167, 163] width 26 height 43
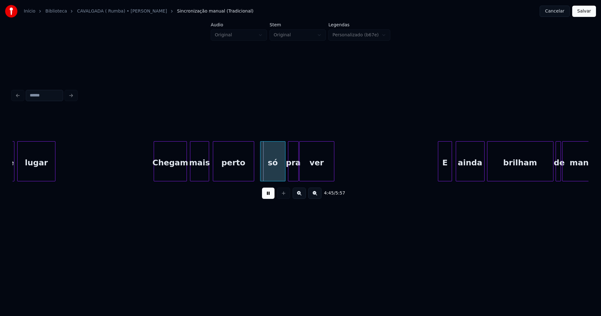
click at [186, 170] on div at bounding box center [186, 161] width 2 height 39
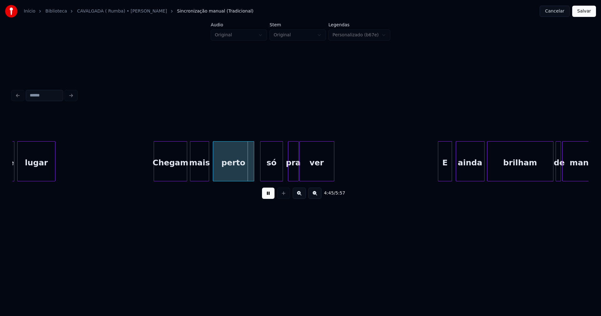
click at [281, 176] on div at bounding box center [282, 161] width 2 height 39
click at [291, 178] on div "pra" at bounding box center [290, 163] width 10 height 43
click at [253, 173] on div at bounding box center [254, 161] width 2 height 39
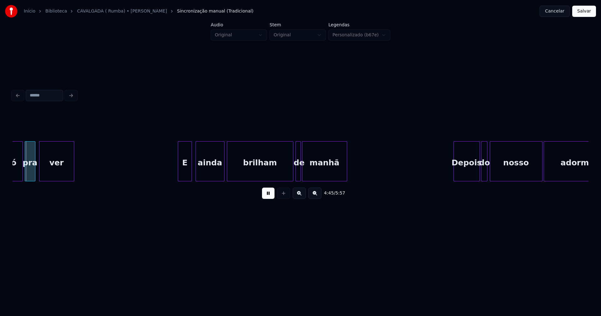
scroll to position [0, 17907]
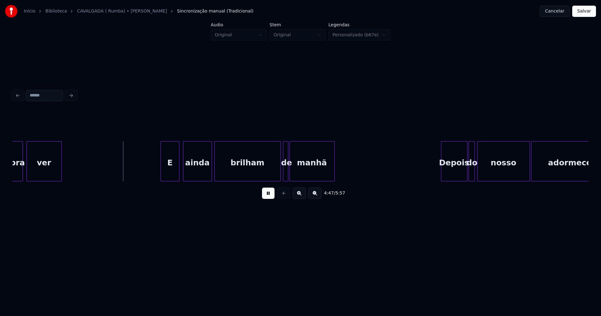
click at [162, 176] on div at bounding box center [162, 161] width 2 height 39
click at [300, 172] on div at bounding box center [300, 161] width 2 height 39
click at [288, 173] on div "de" at bounding box center [286, 163] width 6 height 43
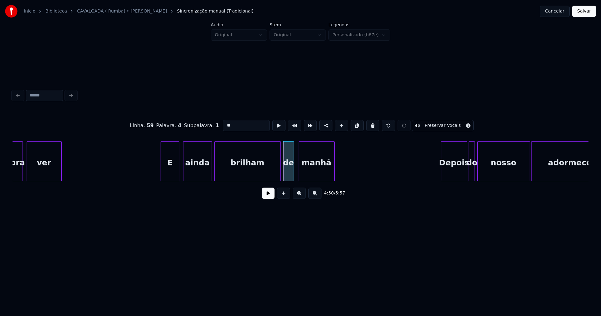
click at [293, 172] on div at bounding box center [293, 161] width 2 height 39
click at [270, 196] on button at bounding box center [268, 193] width 13 height 11
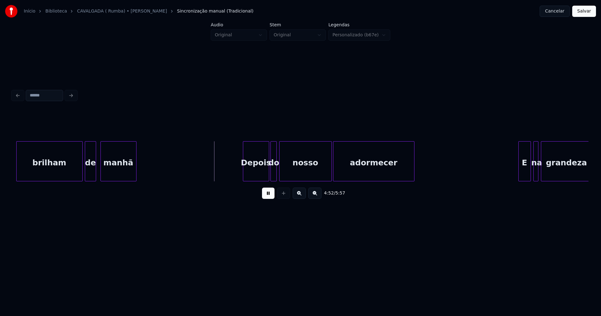
scroll to position [0, 18130]
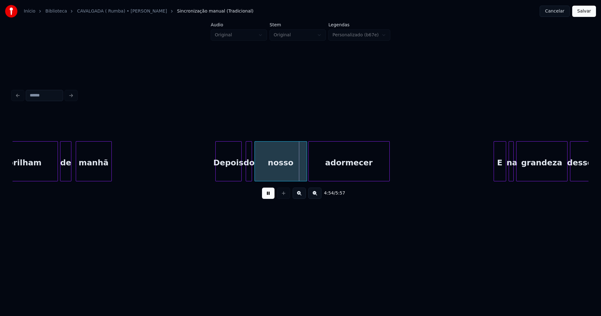
click at [230, 177] on div "Depois" at bounding box center [229, 163] width 26 height 43
click at [244, 176] on div at bounding box center [244, 161] width 2 height 39
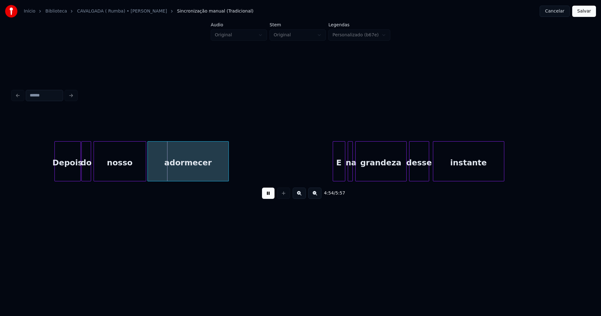
scroll to position [0, 18328]
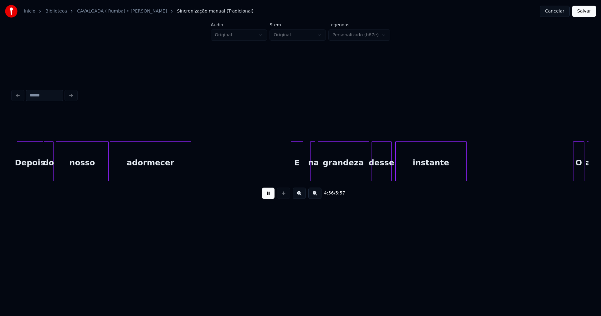
click at [297, 173] on div "E" at bounding box center [297, 163] width 12 height 43
click at [306, 177] on div at bounding box center [307, 161] width 2 height 39
click at [407, 171] on div at bounding box center [407, 161] width 2 height 39
click at [403, 170] on div at bounding box center [402, 161] width 2 height 39
drag, startPoint x: 483, startPoint y: 184, endPoint x: 488, endPoint y: 183, distance: 4.7
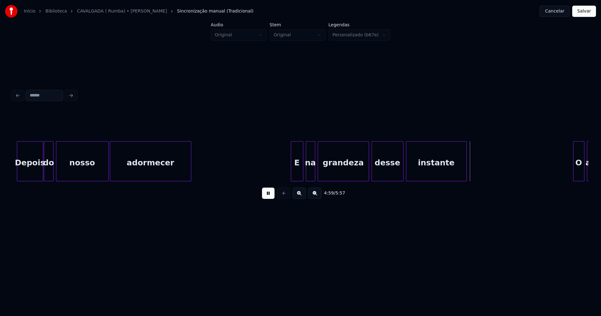
click at [488, 183] on div "4:59 / 5:57" at bounding box center [301, 157] width 576 height 95
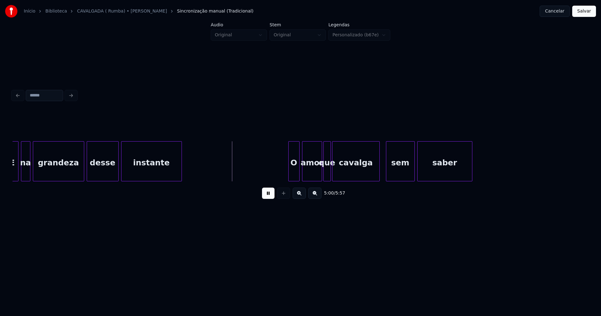
scroll to position [0, 18663]
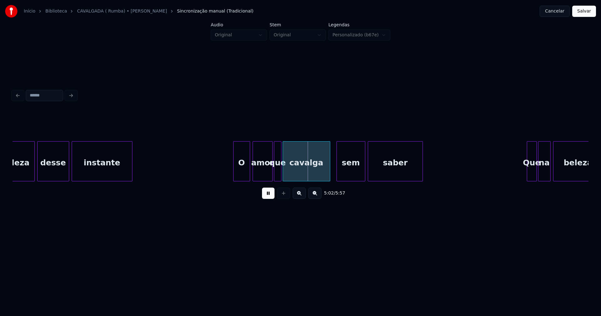
click at [235, 178] on div "O" at bounding box center [241, 161] width 17 height 40
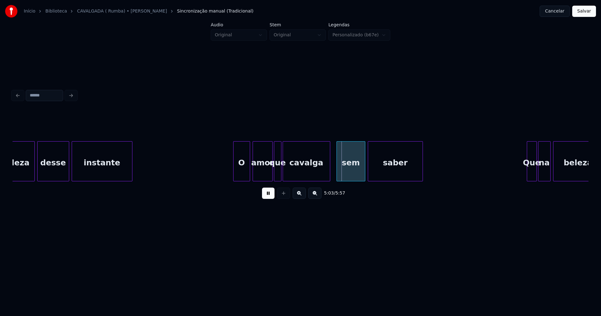
click at [278, 172] on div "que" at bounding box center [277, 163] width 7 height 43
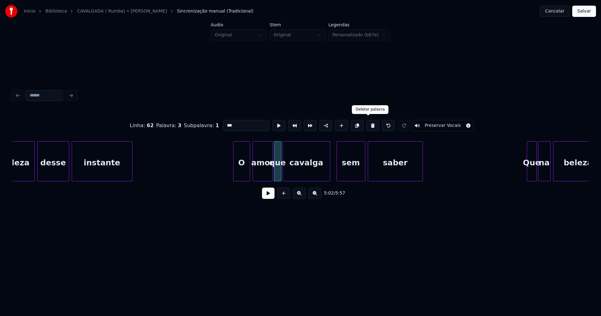
click at [369, 125] on button at bounding box center [372, 125] width 13 height 11
type input "****"
click at [270, 170] on div "amor" at bounding box center [263, 161] width 20 height 40
click at [277, 169] on div at bounding box center [278, 161] width 2 height 39
click at [269, 199] on button at bounding box center [268, 193] width 13 height 11
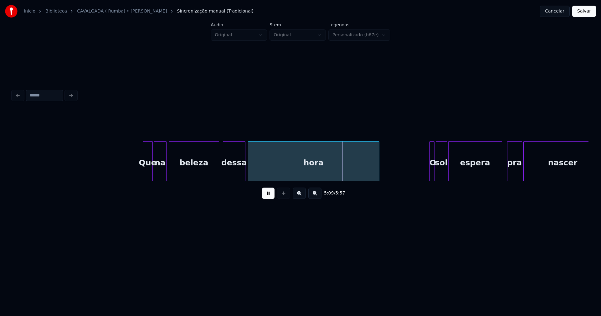
scroll to position [0, 19134]
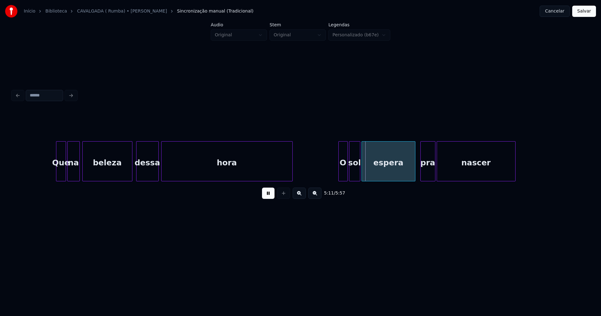
click at [340, 178] on div at bounding box center [340, 161] width 2 height 39
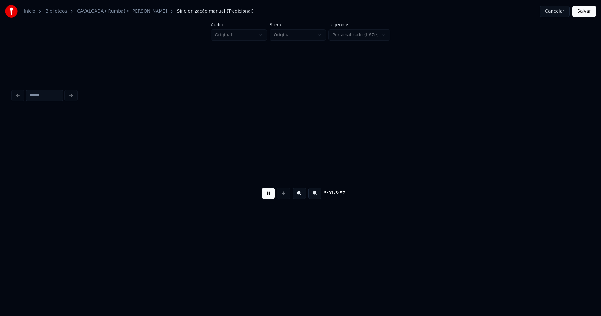
scroll to position [0, 20750]
click at [583, 14] on button "Salvar" at bounding box center [584, 11] width 24 height 11
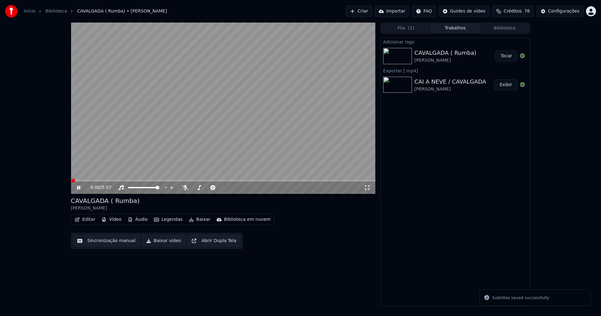
click at [80, 189] on icon at bounding box center [78, 188] width 3 height 4
click at [88, 220] on button "Editar" at bounding box center [84, 219] width 25 height 9
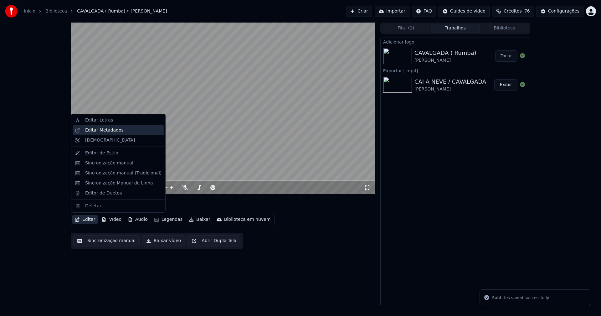
click at [107, 131] on div "Editar Metadados" at bounding box center [104, 130] width 39 height 6
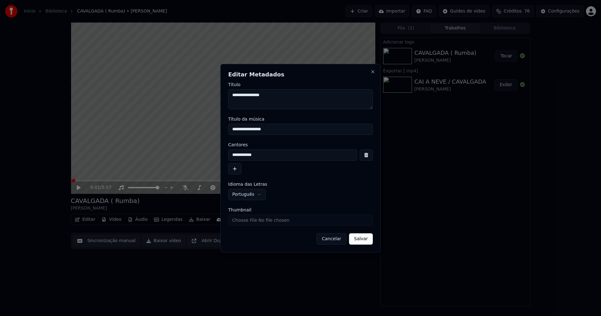
click at [257, 221] on input "Thumbnail" at bounding box center [300, 219] width 145 height 11
type input "**********"
click at [364, 240] on button "Salvar" at bounding box center [361, 238] width 24 height 11
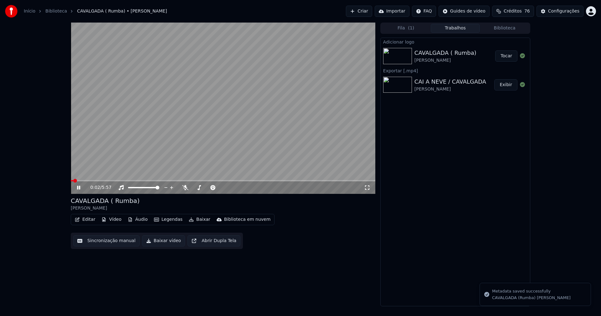
click at [80, 189] on icon at bounding box center [78, 188] width 3 height 4
click at [166, 241] on button "Baixar vídeo" at bounding box center [163, 240] width 43 height 11
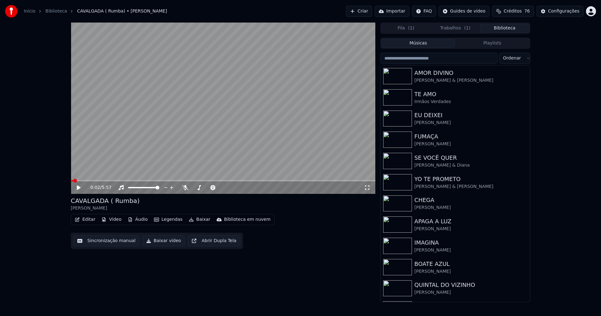
click at [513, 27] on button "Biblioteca" at bounding box center [504, 28] width 49 height 9
click at [417, 60] on input "search" at bounding box center [438, 58] width 117 height 11
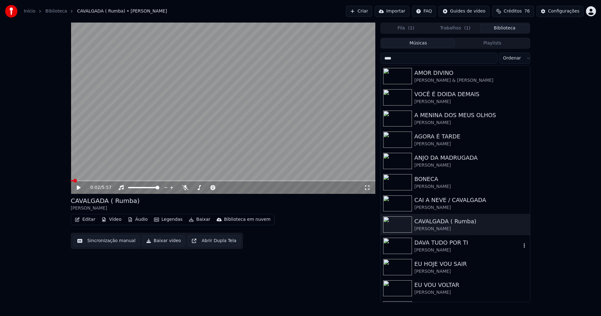
type input "****"
click at [445, 246] on div "DAVA TUDO POR TI" at bounding box center [468, 242] width 107 height 9
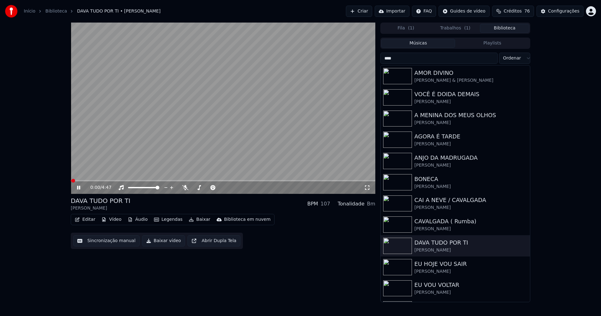
click at [78, 188] on icon at bounding box center [78, 188] width 3 height 4
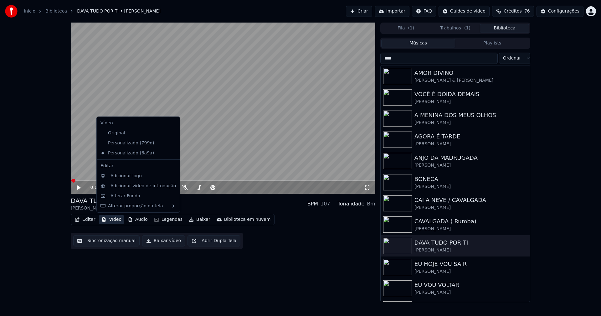
click at [111, 218] on button "Vídeo" at bounding box center [111, 219] width 25 height 9
click at [128, 186] on div "Adicionar vídeo de introdução" at bounding box center [143, 186] width 65 height 6
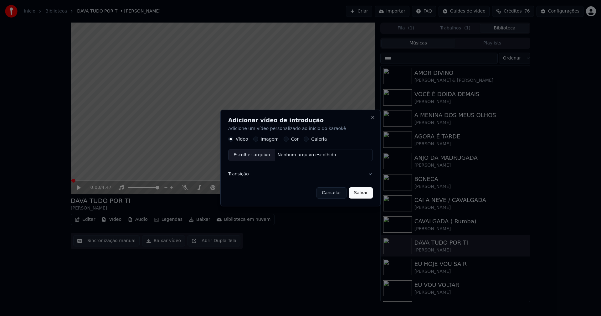
click at [337, 194] on button "Cancelar" at bounding box center [332, 192] width 30 height 11
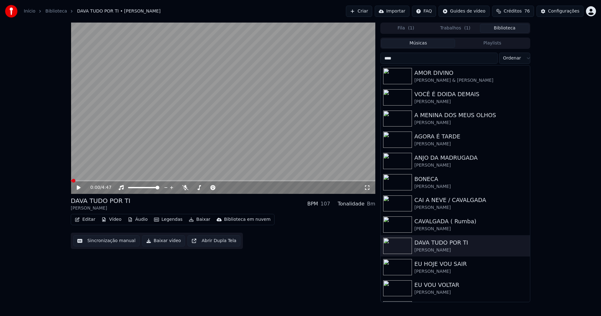
click at [89, 220] on button "Editar" at bounding box center [84, 219] width 25 height 9
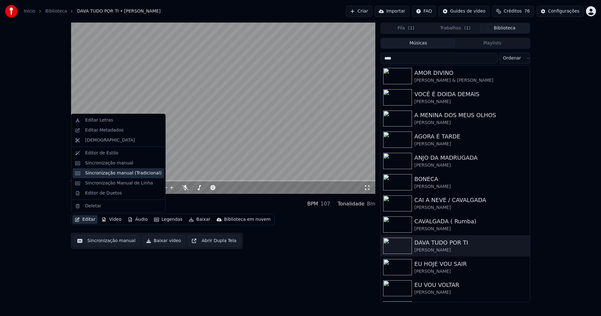
click at [118, 174] on div "Sincronização manual (Tradicional)" at bounding box center [123, 173] width 76 height 6
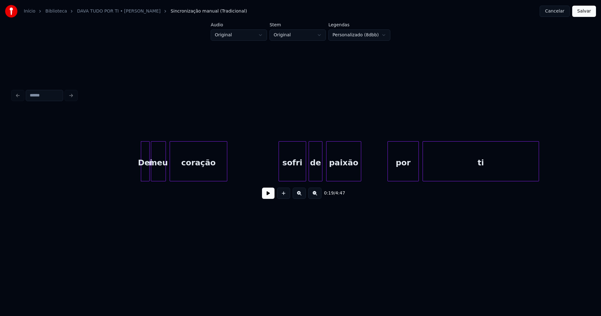
scroll to position [0, 1045]
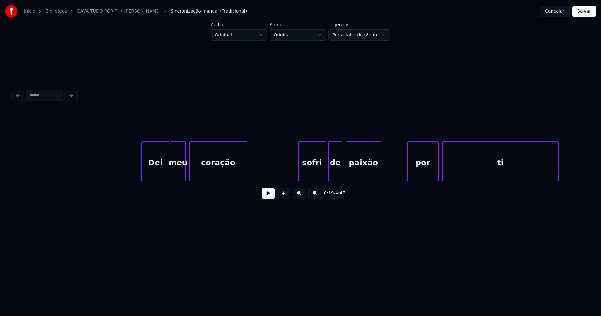
click at [143, 181] on div "Dei meu coração sofri de paixão por ti" at bounding box center [301, 161] width 576 height 40
click at [293, 176] on div at bounding box center [293, 161] width 2 height 39
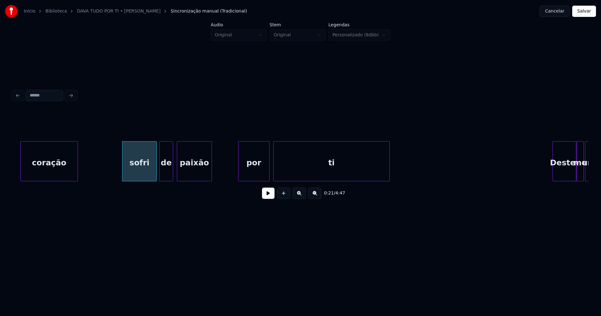
scroll to position [0, 1264]
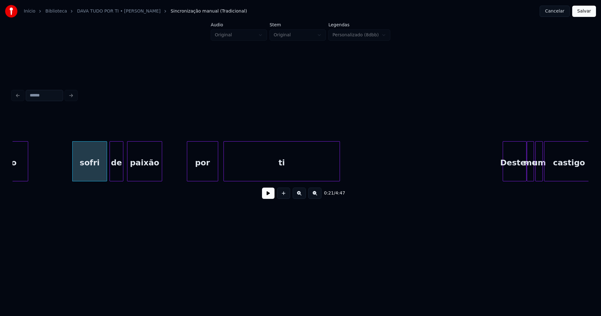
click at [207, 172] on div "por" at bounding box center [202, 163] width 31 height 43
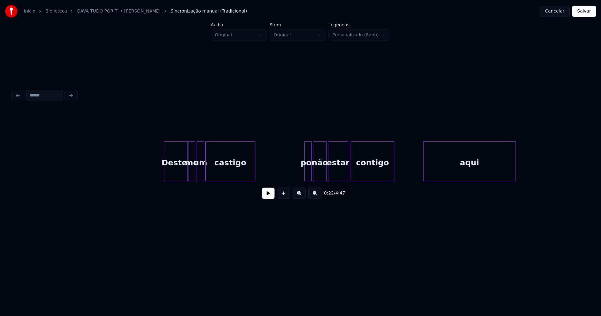
scroll to position [0, 1623]
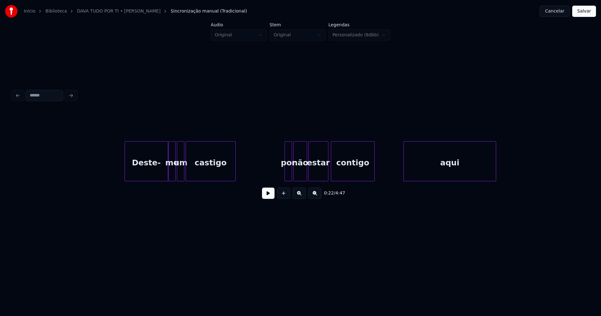
click at [126, 178] on div "Deste-" at bounding box center [147, 161] width 44 height 40
click at [284, 174] on div at bounding box center [284, 161] width 2 height 39
click at [287, 170] on div "por" at bounding box center [287, 163] width 8 height 43
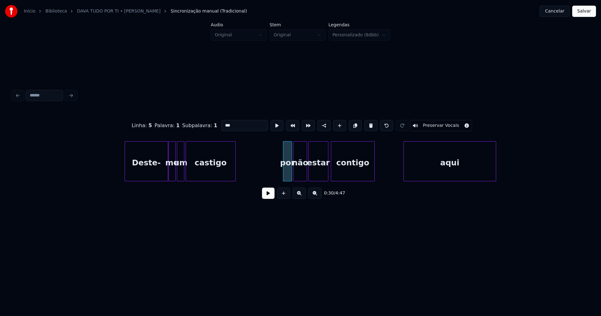
click at [223, 123] on input "***" at bounding box center [244, 125] width 47 height 11
click at [427, 171] on div "aqui" at bounding box center [449, 163] width 92 height 43
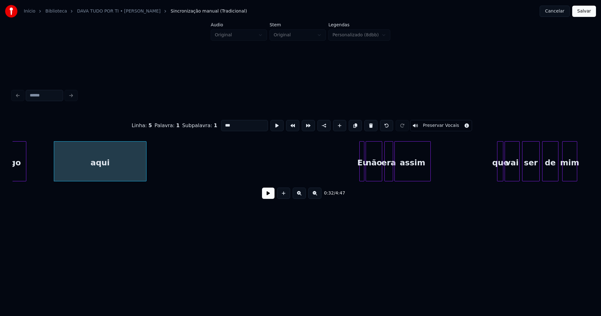
scroll to position [0, 2111]
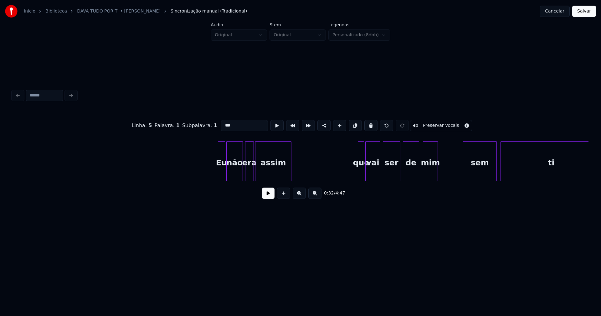
click at [218, 173] on div at bounding box center [219, 161] width 2 height 39
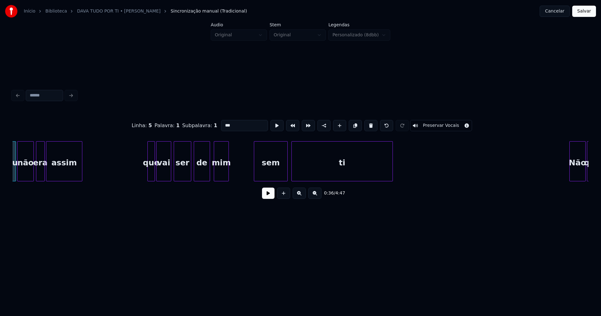
click at [148, 174] on div at bounding box center [149, 161] width 2 height 39
click at [150, 173] on div "que" at bounding box center [151, 163] width 7 height 43
click at [224, 122] on input "***" at bounding box center [244, 125] width 47 height 11
click at [246, 177] on div at bounding box center [246, 161] width 2 height 39
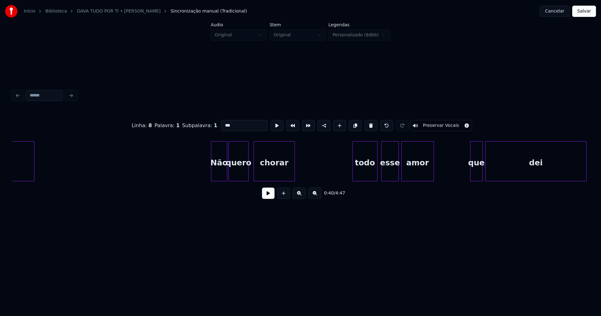
scroll to position [0, 2758]
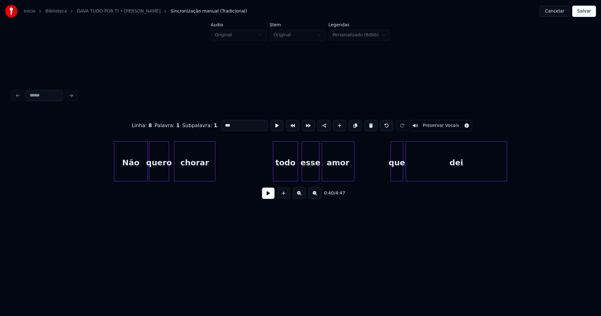
click at [115, 177] on div at bounding box center [115, 161] width 2 height 39
click at [286, 174] on div "todo" at bounding box center [284, 163] width 24 height 43
click at [391, 172] on div at bounding box center [390, 161] width 2 height 39
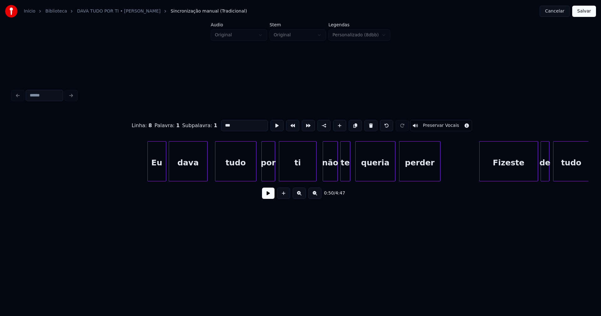
scroll to position [0, 3325]
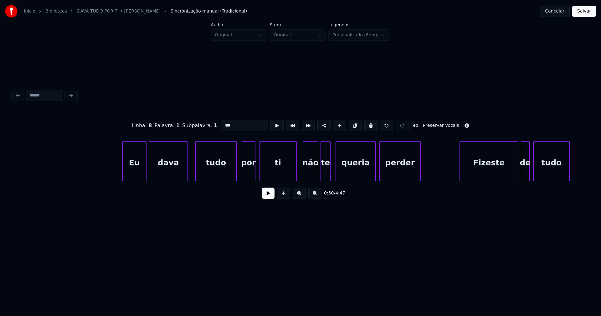
click at [123, 175] on div at bounding box center [124, 161] width 2 height 39
click at [234, 175] on div at bounding box center [233, 161] width 2 height 39
click at [245, 175] on div "por" at bounding box center [246, 163] width 13 height 43
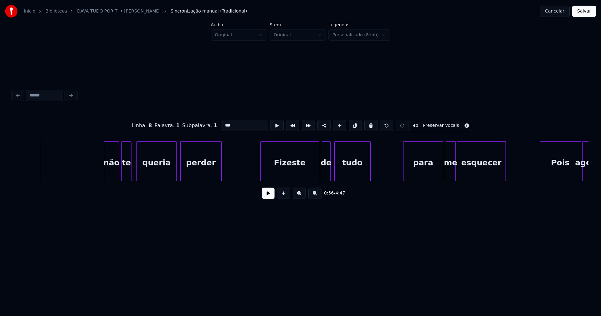
scroll to position [0, 3624]
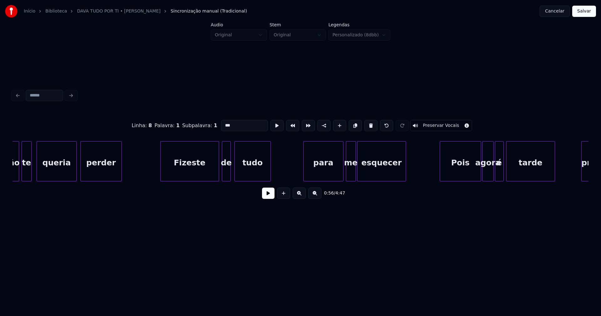
click at [198, 174] on div "Fizeste" at bounding box center [190, 163] width 58 height 43
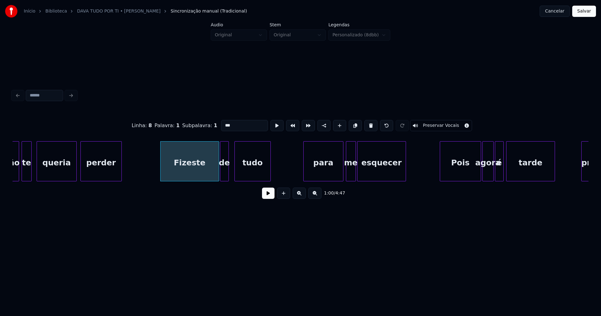
click at [225, 176] on div "de" at bounding box center [224, 163] width 8 height 43
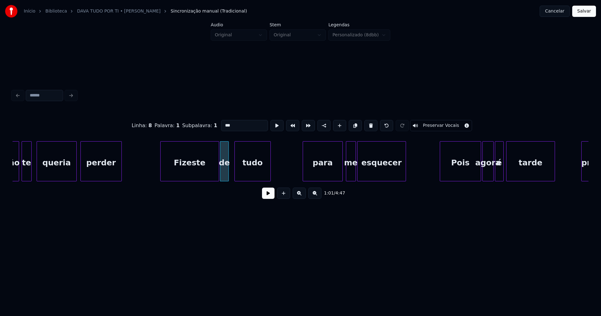
click at [331, 172] on div "para" at bounding box center [322, 163] width 39 height 43
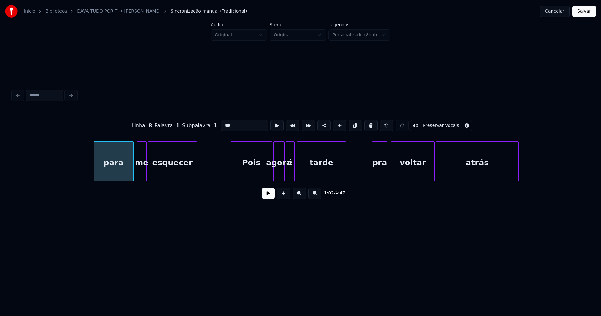
scroll to position [0, 3933]
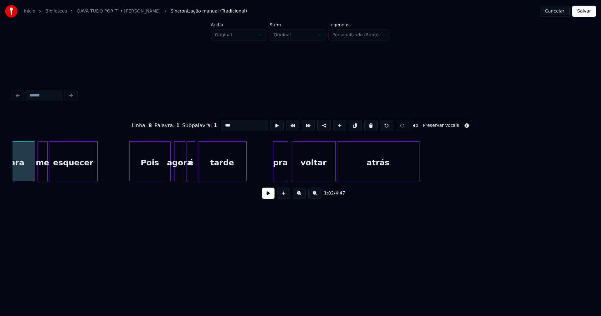
click at [153, 173] on div "Pois" at bounding box center [150, 163] width 41 height 43
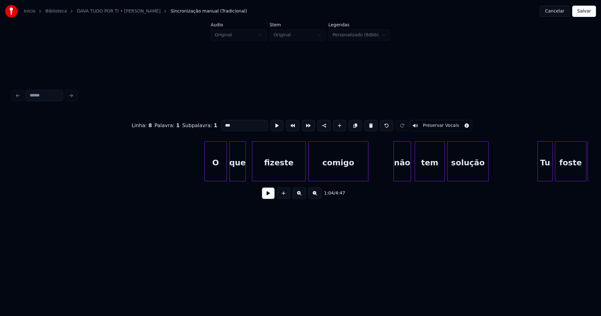
scroll to position [0, 4381]
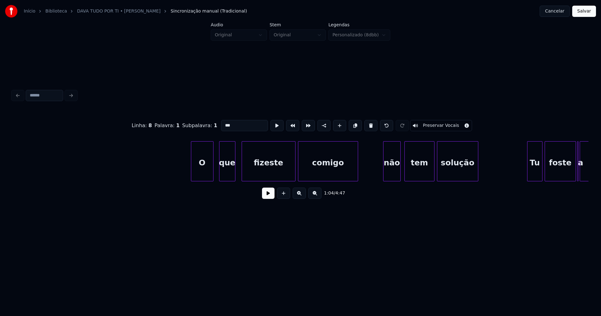
click at [206, 174] on div "O" at bounding box center [202, 163] width 22 height 43
click at [374, 178] on div at bounding box center [374, 161] width 2 height 39
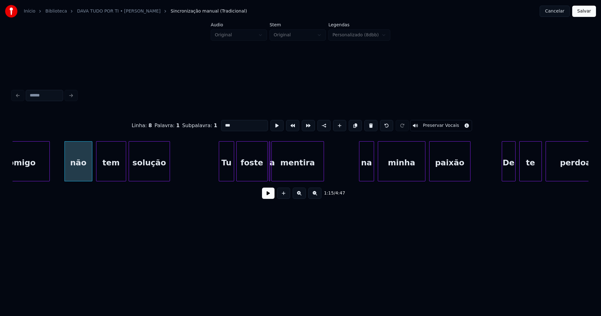
scroll to position [0, 4730]
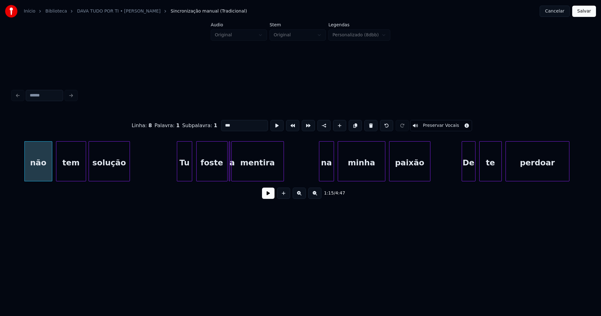
click at [186, 174] on div "Tu" at bounding box center [184, 163] width 15 height 43
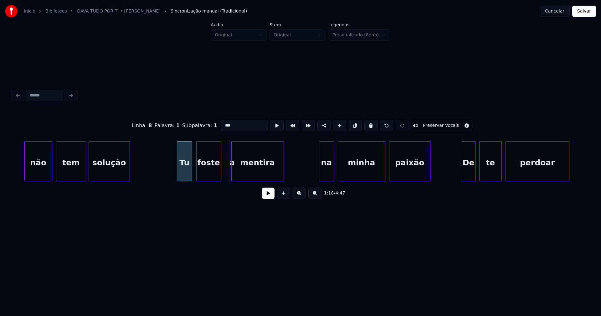
click at [220, 179] on div "não tem solução Tu foste a mentira na minha paixão De te perdoar" at bounding box center [301, 161] width 576 height 40
click at [223, 147] on div "a" at bounding box center [225, 161] width 5 height 40
click at [185, 173] on div "Tu" at bounding box center [183, 163] width 15 height 43
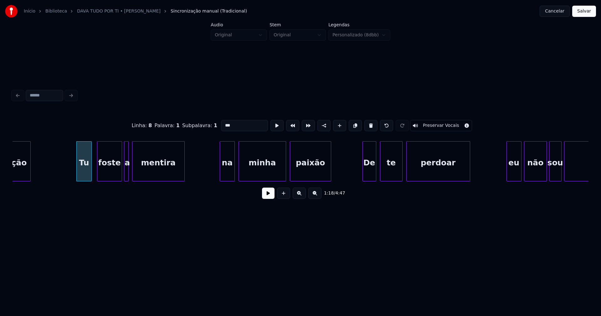
scroll to position [0, 4899]
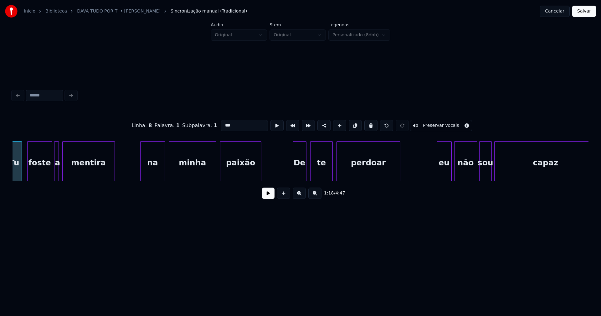
click at [142, 180] on div "Tu foste a mentira na minha paixão De te perdoar eu não sou capaz" at bounding box center [301, 161] width 576 height 40
click at [300, 178] on div "De" at bounding box center [297, 163] width 13 height 43
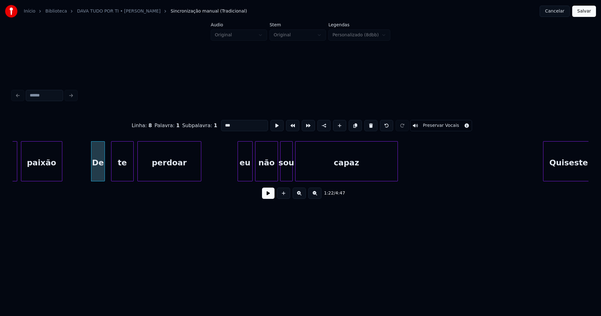
scroll to position [0, 5118]
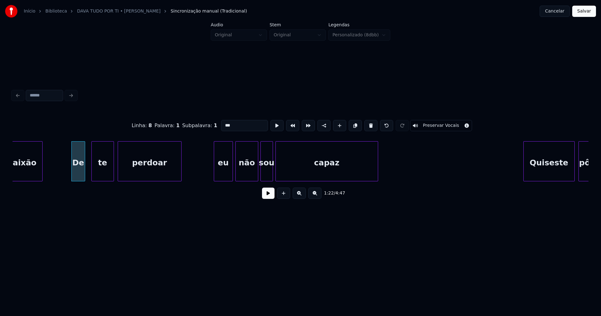
click at [214, 176] on div at bounding box center [215, 161] width 2 height 39
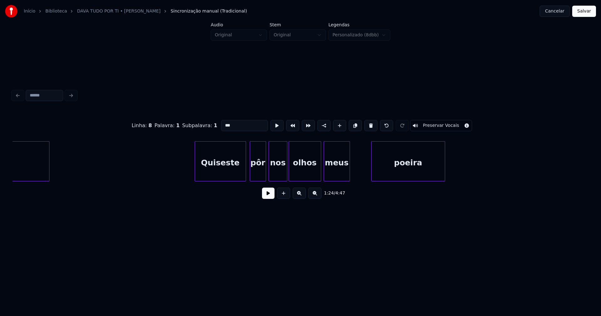
scroll to position [0, 5506]
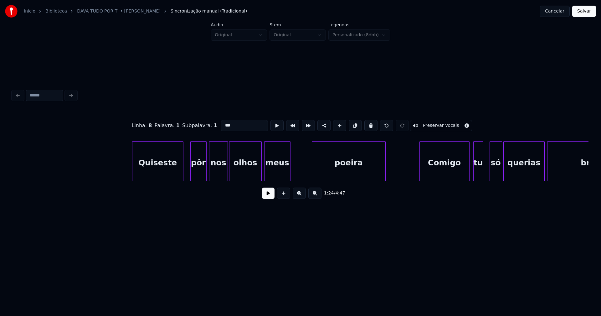
click at [160, 171] on div "Quiseste" at bounding box center [157, 163] width 51 height 43
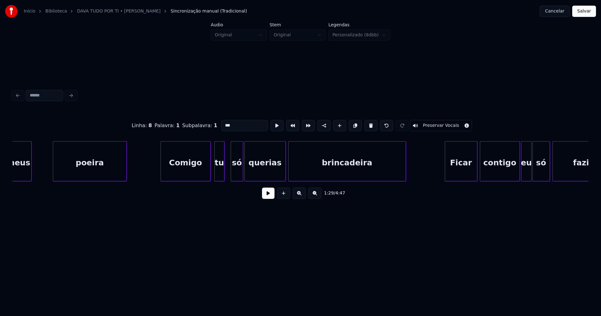
scroll to position [0, 5775]
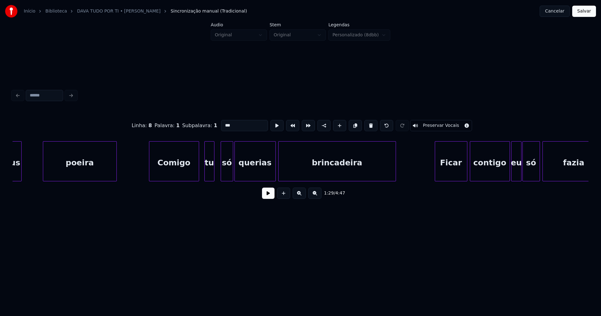
click at [174, 173] on div "Comigo" at bounding box center [173, 163] width 49 height 43
click at [223, 177] on div "só" at bounding box center [223, 163] width 12 height 43
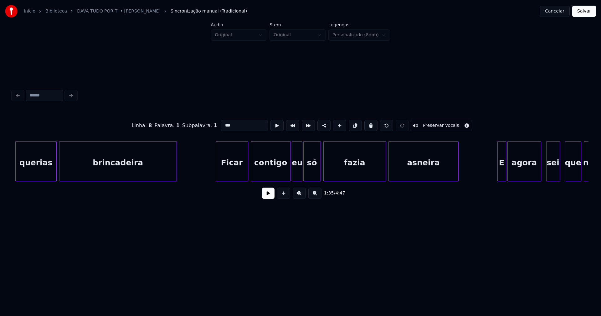
scroll to position [0, 6004]
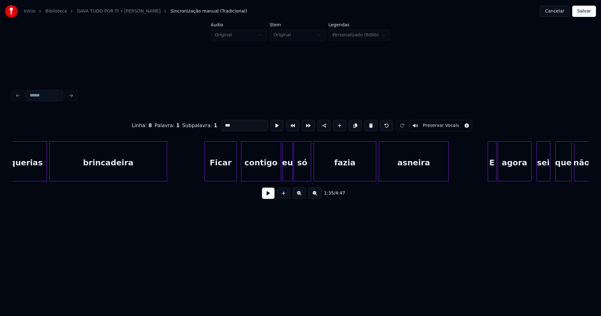
click at [224, 178] on div "Ficar" at bounding box center [221, 163] width 32 height 43
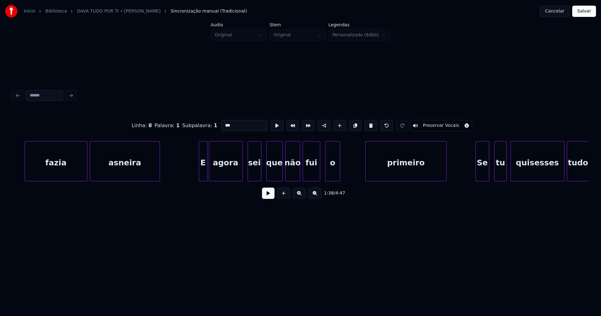
scroll to position [0, 6302]
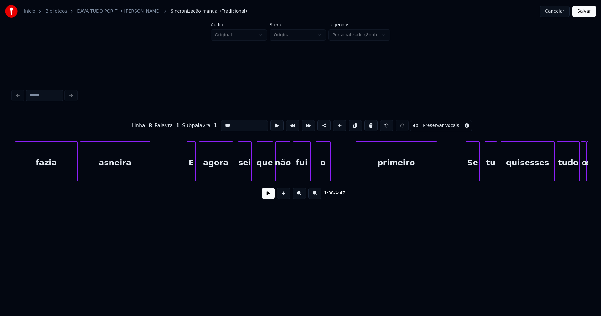
click at [191, 175] on div "E" at bounding box center [191, 163] width 8 height 43
click at [183, 177] on div at bounding box center [184, 161] width 2 height 39
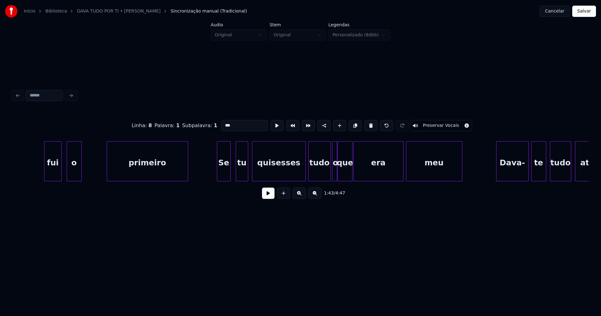
scroll to position [0, 6591]
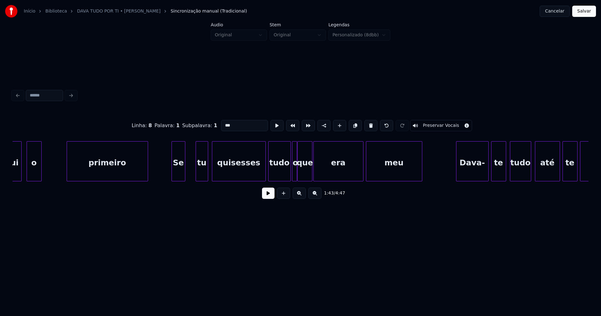
click at [178, 178] on div "Se" at bounding box center [178, 163] width 13 height 43
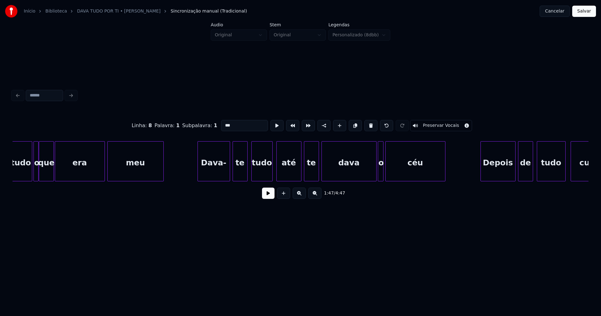
scroll to position [0, 6860]
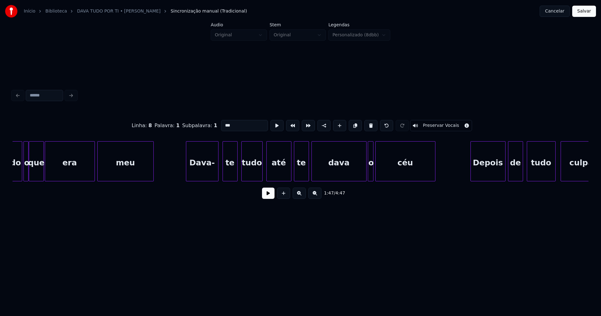
click at [208, 179] on div "tudo o que era meu Dava- te tudo até te dava o céu Depois de tudo culpado" at bounding box center [301, 161] width 576 height 40
click at [277, 170] on div at bounding box center [278, 161] width 2 height 39
click at [266, 170] on div at bounding box center [265, 161] width 2 height 39
type input "***"
click at [270, 197] on button at bounding box center [268, 193] width 13 height 11
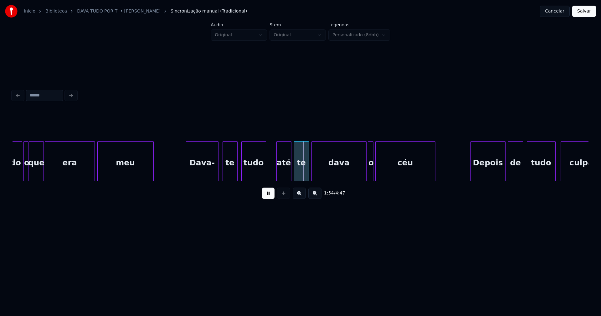
click at [268, 196] on button at bounding box center [268, 193] width 13 height 11
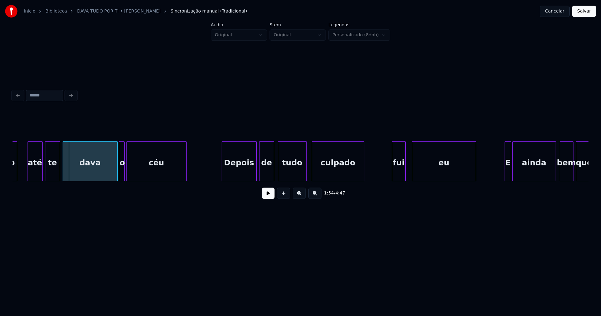
scroll to position [0, 7149]
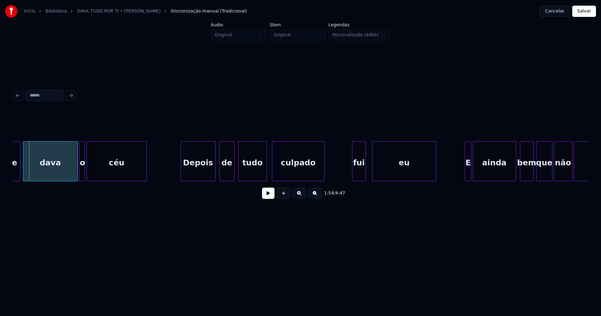
click at [200, 168] on div "Depois" at bounding box center [198, 163] width 34 height 43
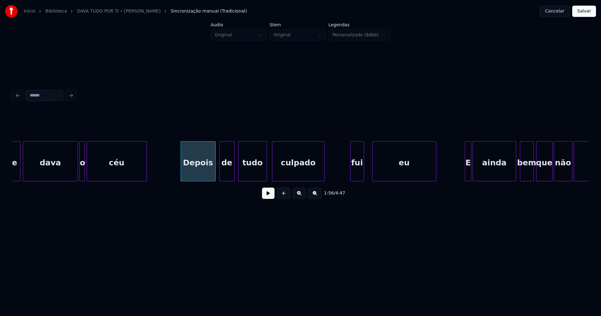
click at [357, 177] on div "fui" at bounding box center [357, 163] width 13 height 43
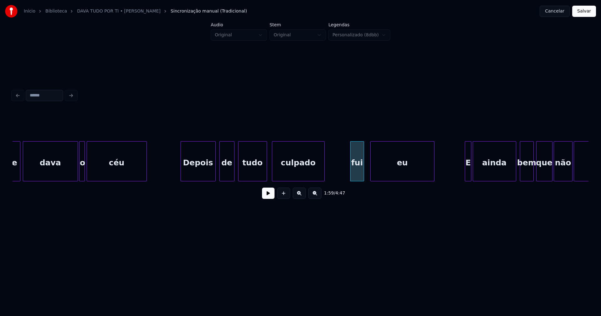
click at [387, 179] on div "te dava o céu Depois de tudo culpado fui eu E ainda bem que não aconteceu" at bounding box center [301, 161] width 576 height 40
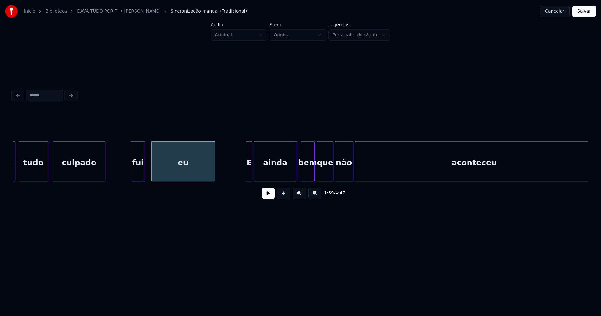
scroll to position [0, 7388]
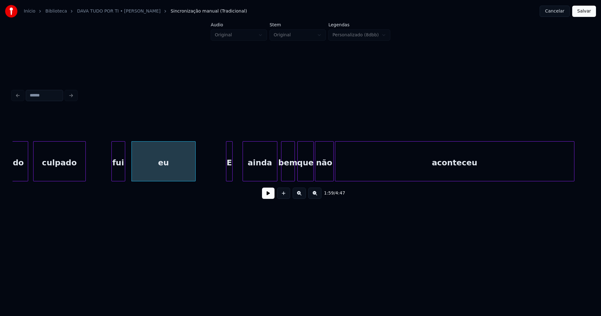
click at [243, 173] on div at bounding box center [244, 161] width 2 height 39
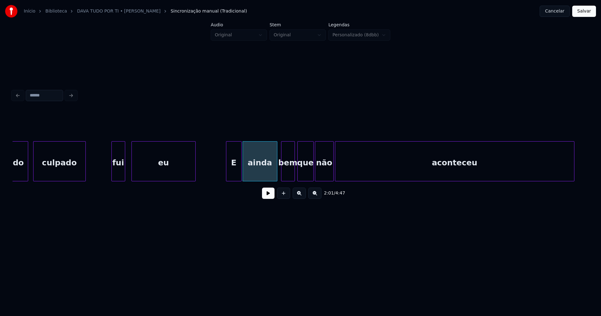
click at [241, 170] on div at bounding box center [241, 161] width 2 height 39
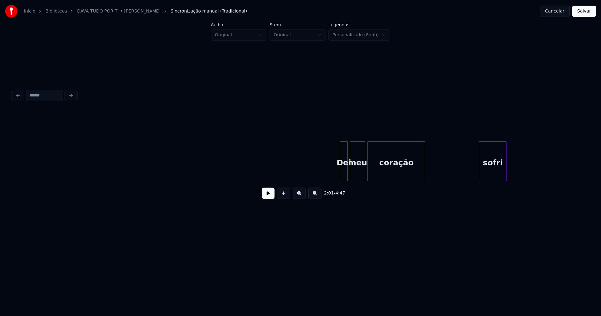
scroll to position [0, 9110]
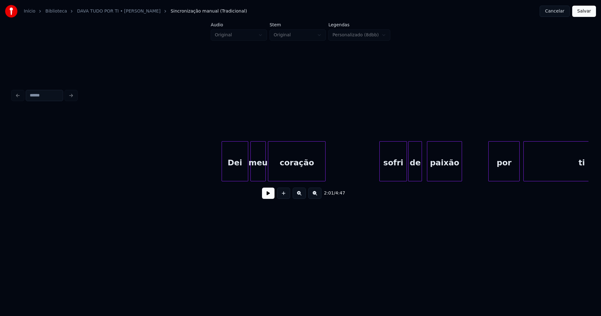
click at [222, 178] on div at bounding box center [223, 161] width 2 height 39
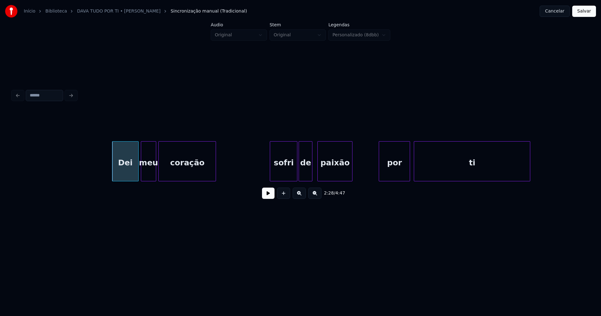
scroll to position [0, 9250]
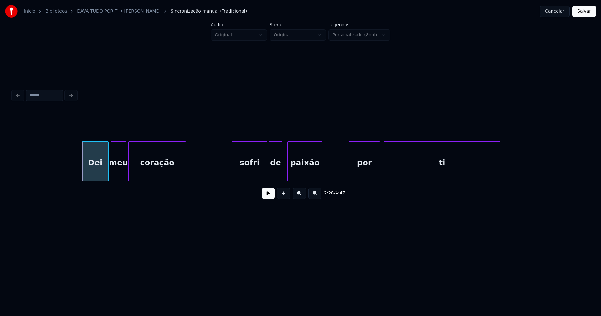
click at [234, 179] on div "Dei meu coração sofri de paixão por ti" at bounding box center [301, 161] width 576 height 40
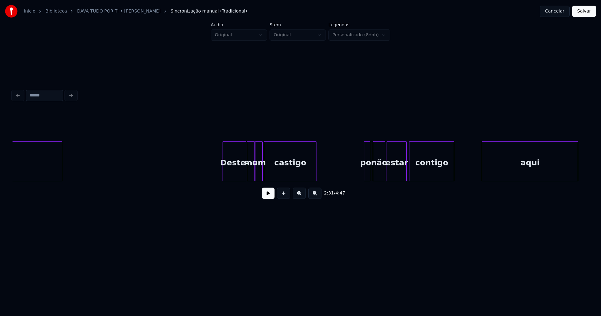
scroll to position [0, 9697]
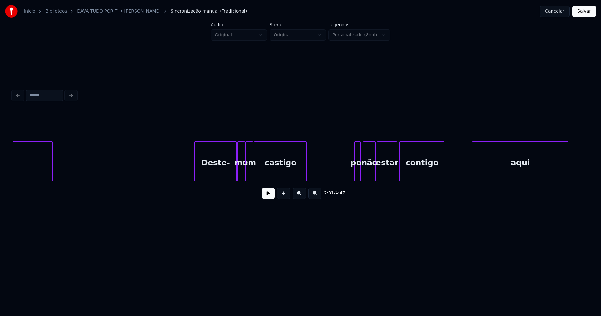
click at [196, 181] on div "ti Deste- me um castigo por não estar contigo aqui" at bounding box center [301, 161] width 576 height 40
click at [355, 172] on div at bounding box center [354, 161] width 2 height 39
click at [357, 171] on div "por" at bounding box center [356, 163] width 7 height 43
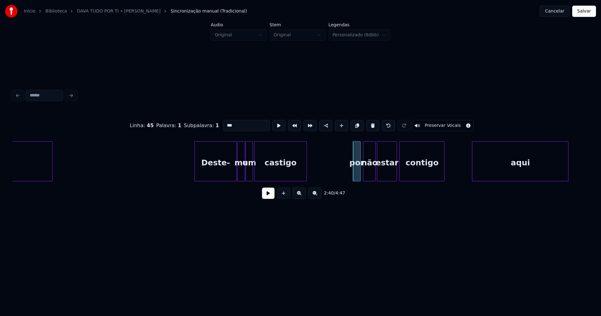
click at [224, 124] on input "***" at bounding box center [246, 125] width 47 height 11
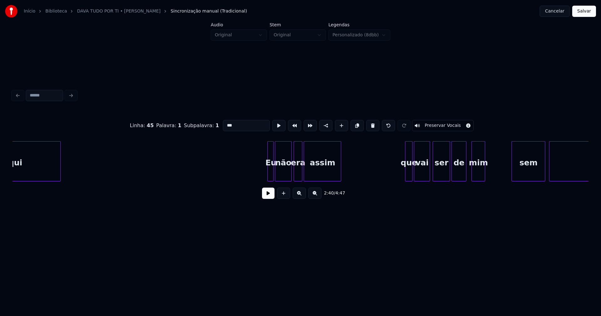
scroll to position [0, 10235]
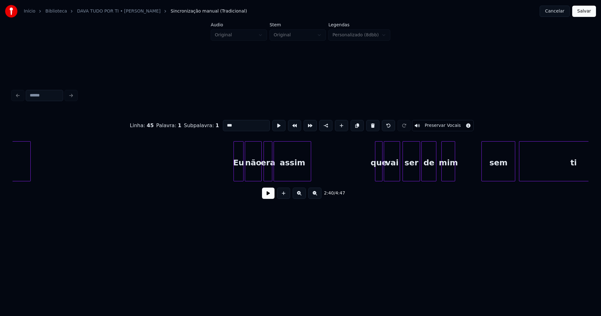
click at [235, 175] on div at bounding box center [235, 161] width 2 height 39
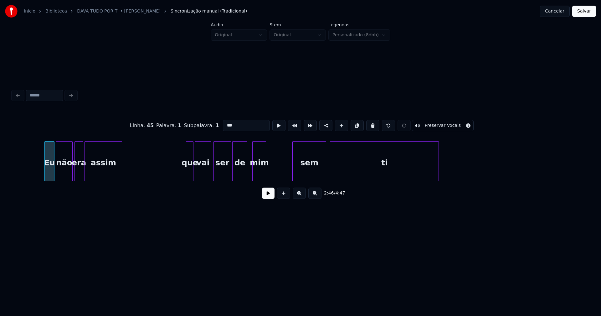
scroll to position [0, 10434]
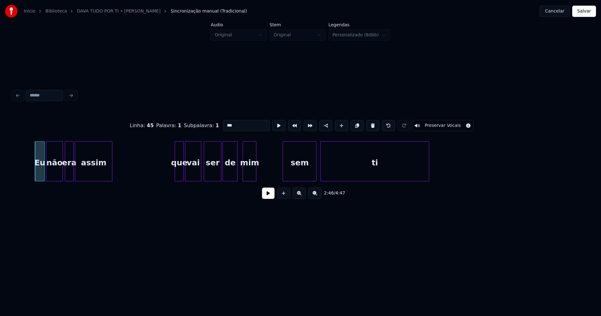
click at [176, 173] on div at bounding box center [176, 161] width 2 height 39
click at [181, 172] on div "que" at bounding box center [179, 163] width 8 height 43
click at [225, 123] on input "***" at bounding box center [246, 125] width 47 height 11
click at [275, 179] on div "Eu não era assim Que vai ser de mim sem ti" at bounding box center [301, 161] width 576 height 40
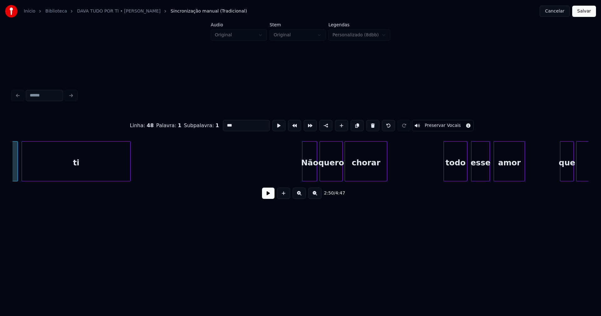
scroll to position [0, 10872]
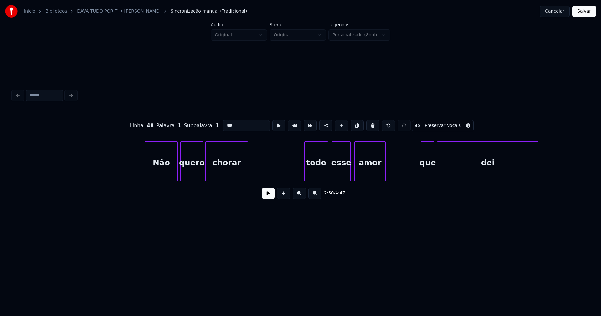
click at [146, 174] on div at bounding box center [146, 161] width 2 height 39
click at [317, 173] on div "todo" at bounding box center [315, 163] width 23 height 43
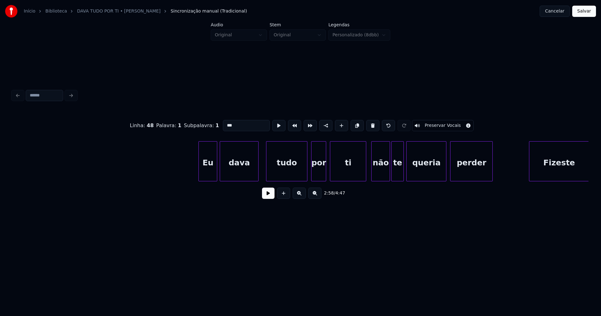
scroll to position [0, 11410]
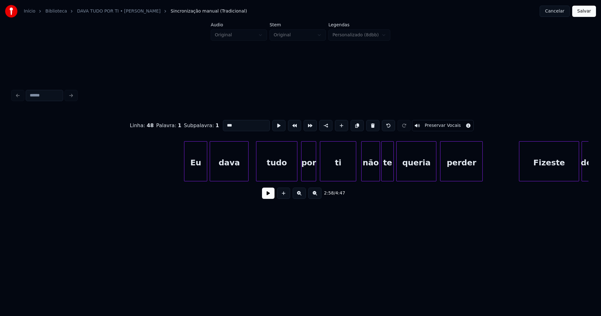
click at [185, 169] on div at bounding box center [185, 161] width 2 height 39
click at [294, 173] on div at bounding box center [294, 161] width 2 height 39
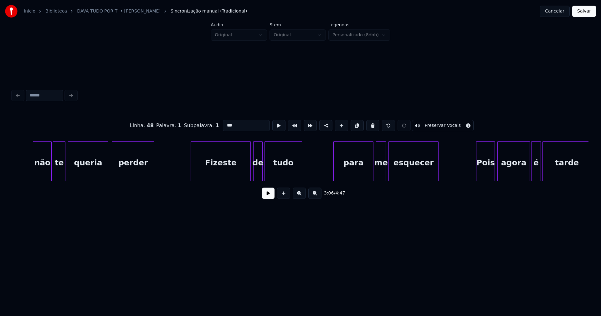
scroll to position [0, 11769]
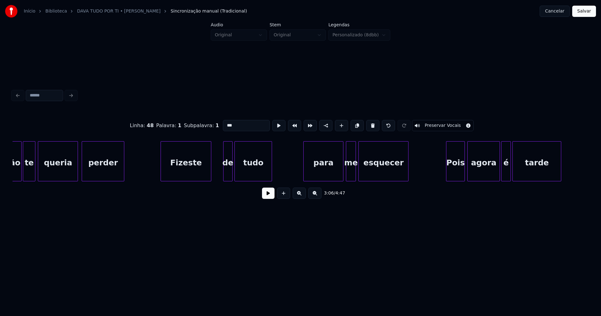
click at [209, 181] on div "não te queria perder Fizeste de tudo para me esquecer Pois agora é tarde" at bounding box center [301, 161] width 576 height 40
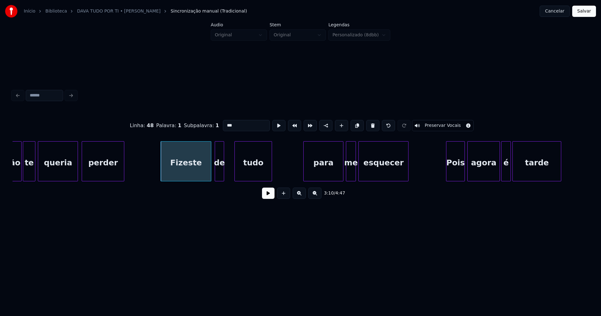
click at [219, 175] on div "de" at bounding box center [219, 163] width 8 height 43
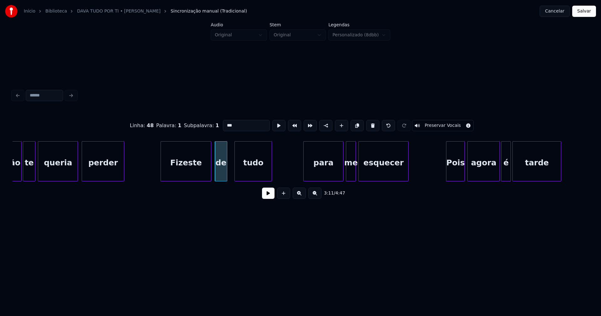
click at [225, 173] on div at bounding box center [226, 161] width 2 height 39
click at [329, 172] on div "para" at bounding box center [322, 163] width 39 height 43
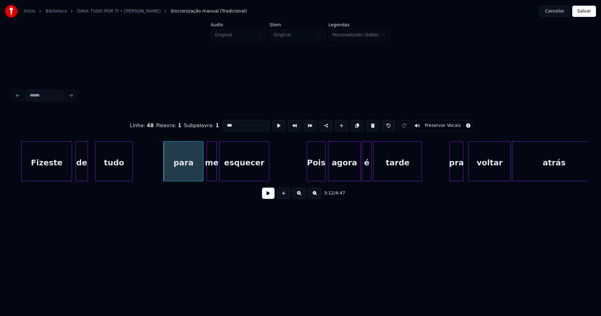
scroll to position [0, 11978]
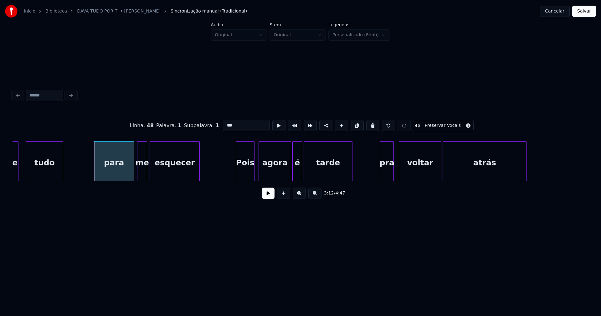
click at [249, 173] on div "Pois" at bounding box center [245, 163] width 18 height 43
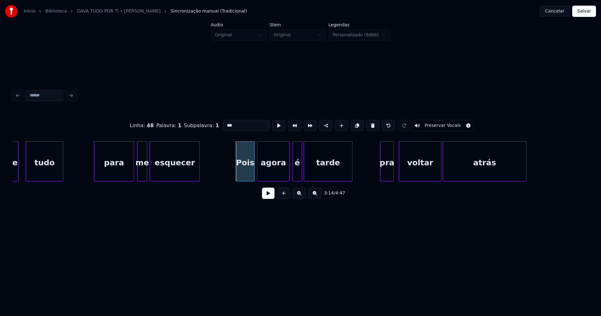
click at [274, 174] on div "agora" at bounding box center [273, 163] width 32 height 43
click at [297, 175] on div "é" at bounding box center [295, 163] width 9 height 43
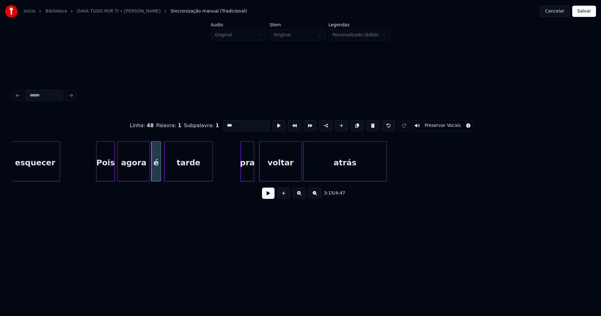
scroll to position [0, 12137]
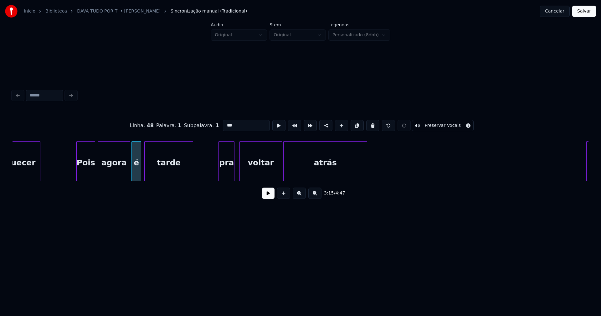
click at [219, 175] on div at bounding box center [220, 161] width 2 height 39
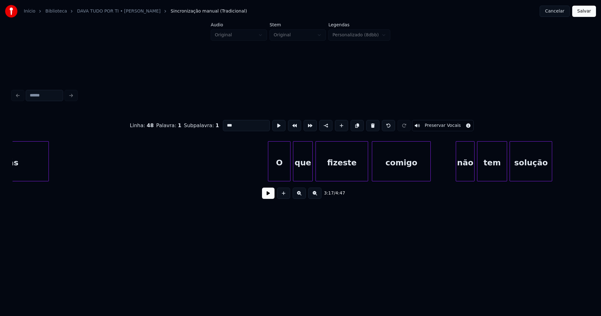
scroll to position [0, 12575]
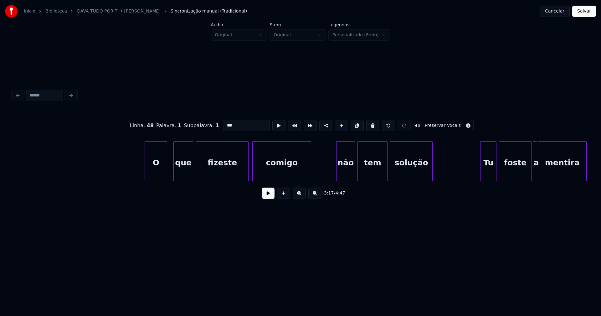
click at [157, 178] on div "O" at bounding box center [156, 163] width 22 height 43
click at [328, 176] on div at bounding box center [327, 161] width 2 height 39
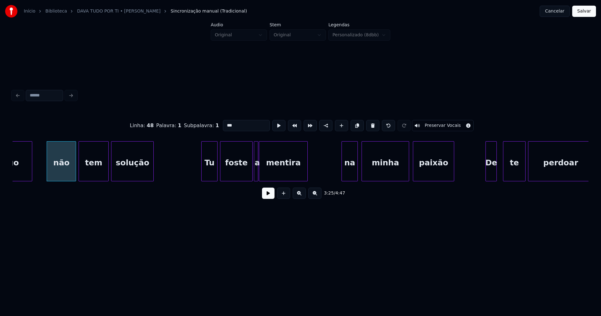
scroll to position [0, 12864]
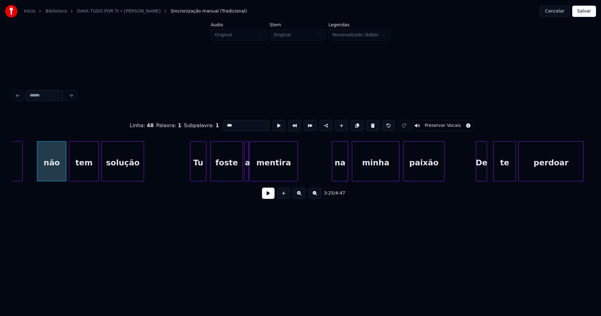
click at [198, 175] on div "Tu" at bounding box center [198, 163] width 16 height 43
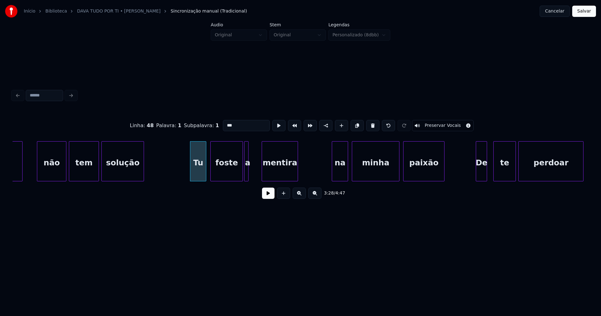
click at [263, 171] on div at bounding box center [263, 161] width 2 height 39
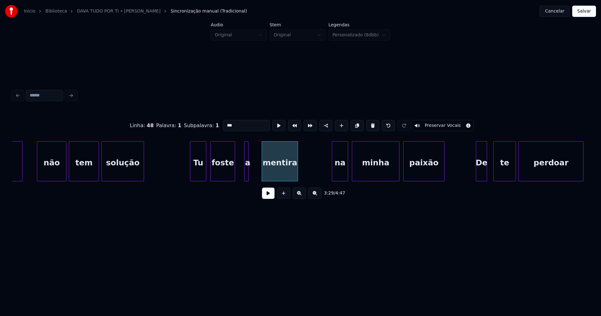
click at [233, 177] on div at bounding box center [234, 161] width 2 height 39
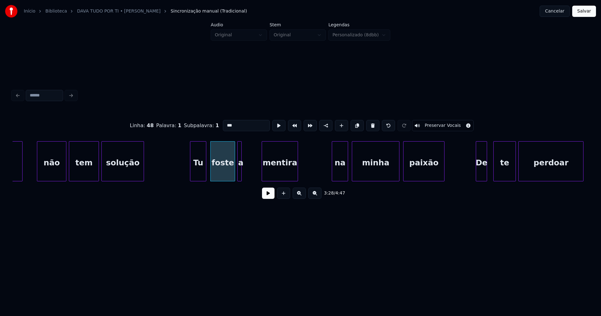
click at [242, 161] on div "a" at bounding box center [241, 163] width 6 height 43
click at [241, 172] on div at bounding box center [241, 161] width 2 height 39
type input "***"
drag, startPoint x: 178, startPoint y: 166, endPoint x: 249, endPoint y: 185, distance: 74.2
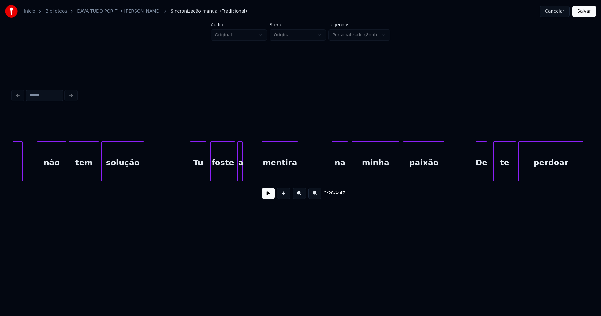
click at [265, 195] on button at bounding box center [268, 193] width 13 height 11
click at [265, 196] on button at bounding box center [268, 193] width 13 height 11
click at [247, 181] on div "comigo não tem solução Tu foste a mentira na minha paixão De te perdoar" at bounding box center [301, 161] width 576 height 40
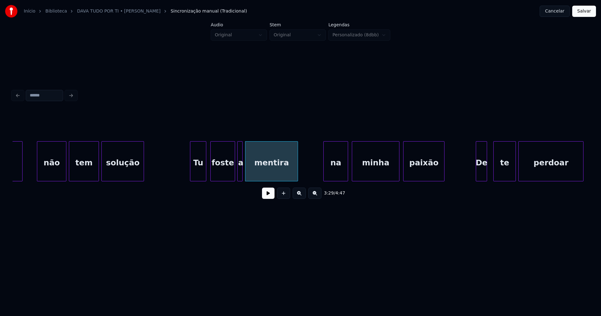
click at [324, 179] on div "comigo não tem solução Tu foste a mentira na minha paixão De te perdoar" at bounding box center [301, 161] width 576 height 40
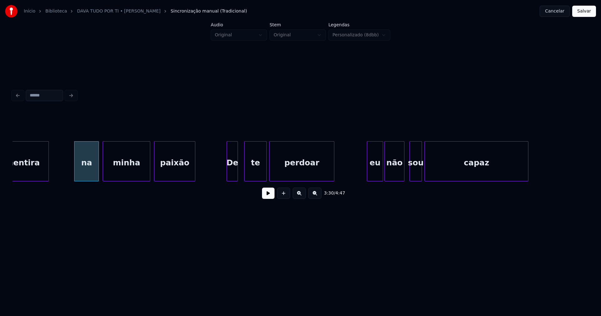
scroll to position [0, 13122]
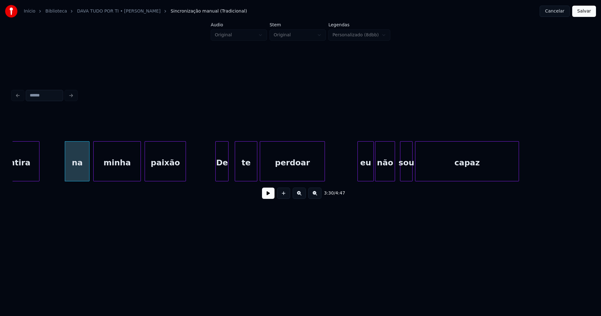
click at [217, 178] on div at bounding box center [217, 161] width 2 height 39
click at [357, 176] on div at bounding box center [356, 161] width 2 height 39
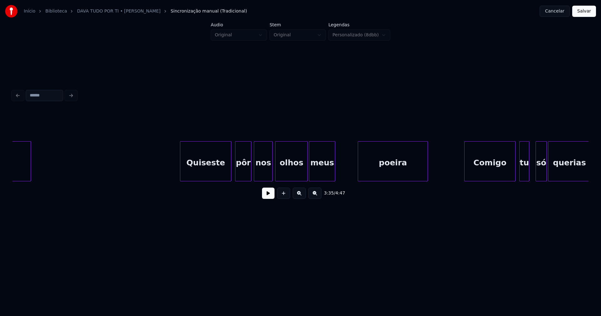
scroll to position [0, 13631]
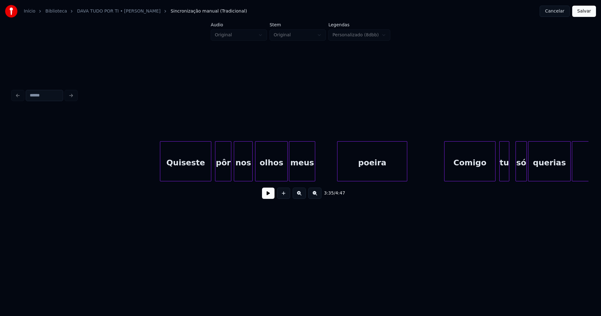
click at [361, 173] on div "poeira" at bounding box center [373, 163] width 70 height 43
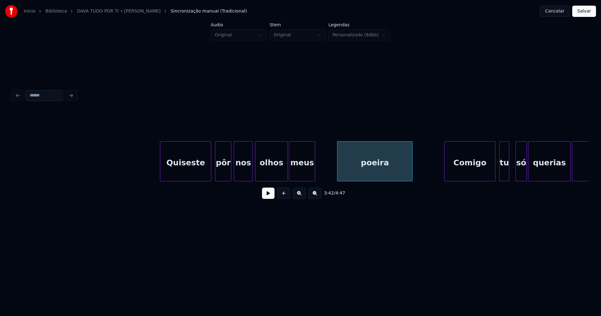
click at [412, 170] on div at bounding box center [411, 161] width 2 height 39
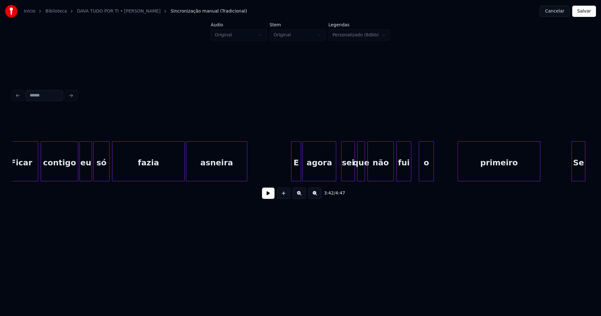
scroll to position [0, 14367]
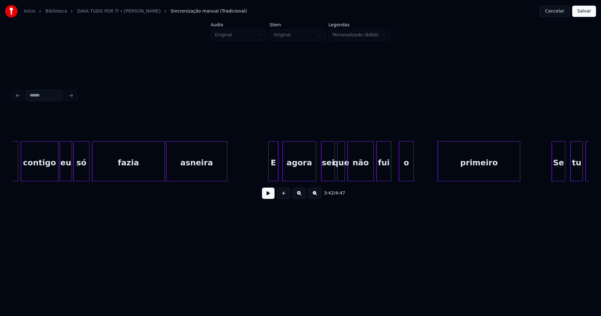
click at [273, 179] on div "Ficar contigo eu só fazia asneira E agora sei que não fui o primeiro Se tu quis…" at bounding box center [301, 161] width 576 height 40
click at [266, 178] on div "E" at bounding box center [272, 161] width 13 height 40
click at [403, 175] on div "o" at bounding box center [404, 163] width 14 height 43
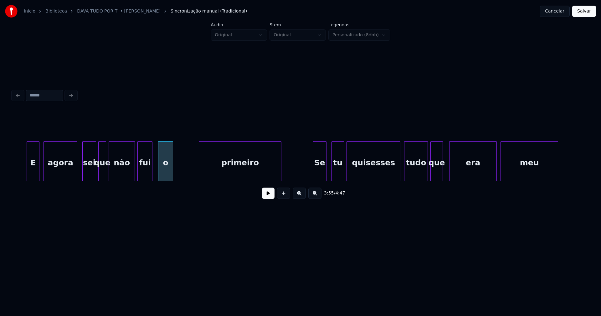
scroll to position [0, 14676]
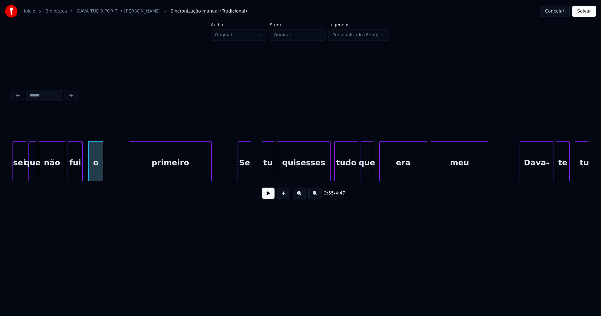
click at [243, 180] on div "sei que não fui o primeiro Se tu quisesses tudo que era meu Dava- te tudo" at bounding box center [301, 161] width 576 height 40
click at [268, 173] on div "tu" at bounding box center [267, 163] width 12 height 43
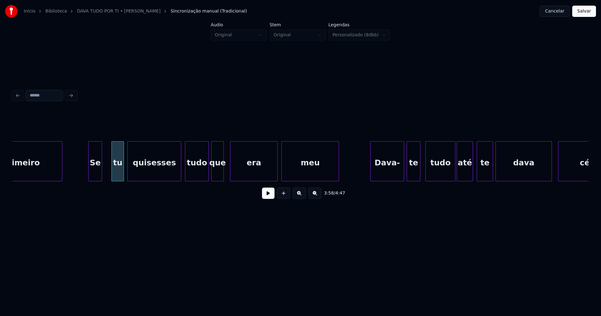
scroll to position [0, 15004]
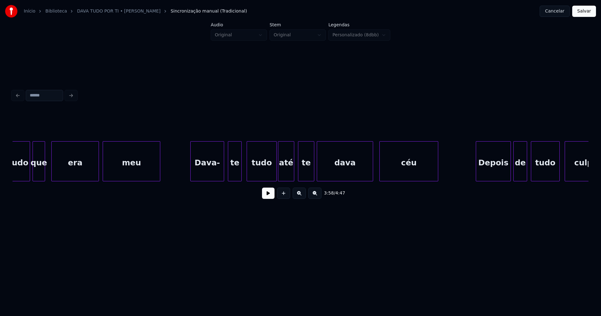
click at [211, 174] on div "Dava-" at bounding box center [207, 163] width 33 height 43
click at [368, 180] on div "tudo que era meu Dava- te tudo até te dava céu Depois de tudo culpado" at bounding box center [301, 161] width 576 height 40
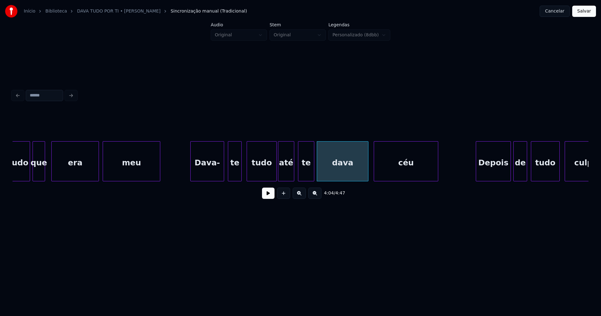
click at [374, 176] on div at bounding box center [375, 161] width 2 height 39
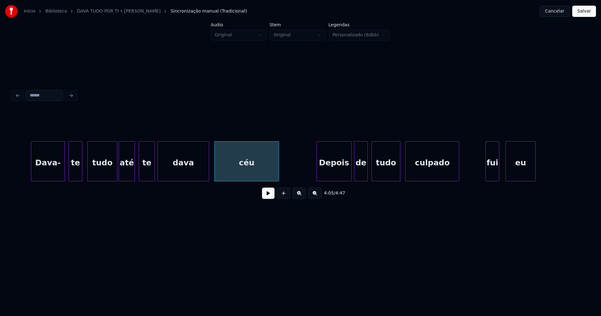
scroll to position [0, 15253]
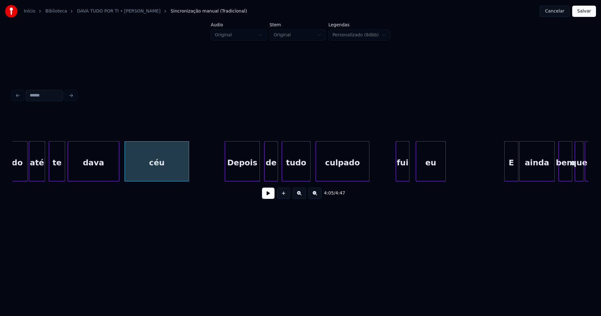
click at [248, 175] on div "Depois" at bounding box center [242, 163] width 34 height 43
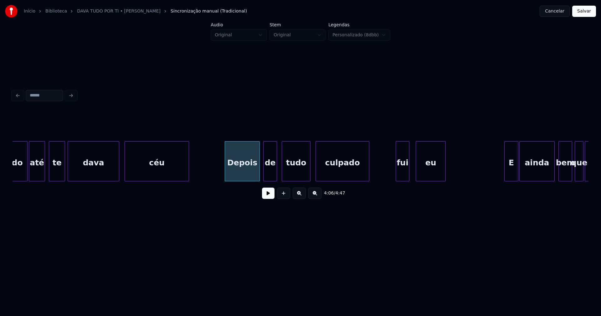
click at [270, 175] on div "de" at bounding box center [270, 163] width 13 height 43
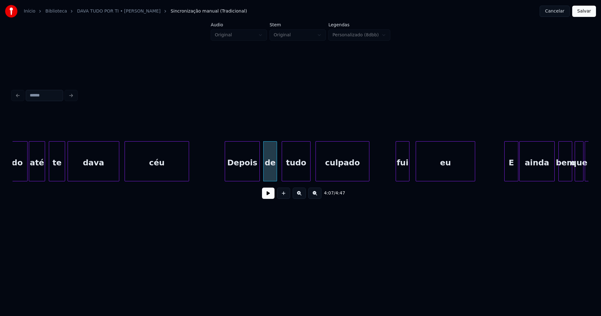
click at [474, 172] on div at bounding box center [474, 161] width 2 height 39
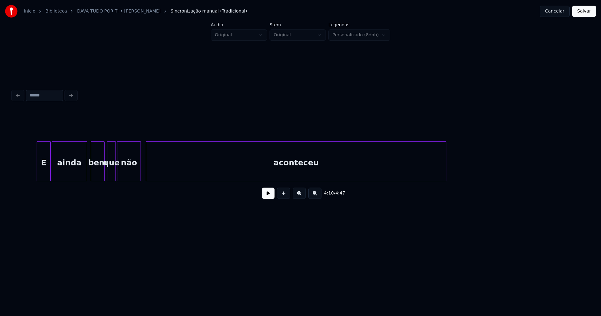
scroll to position [0, 15731]
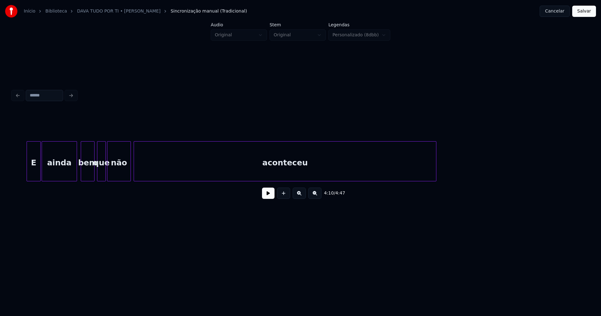
click at [134, 176] on div at bounding box center [135, 161] width 2 height 39
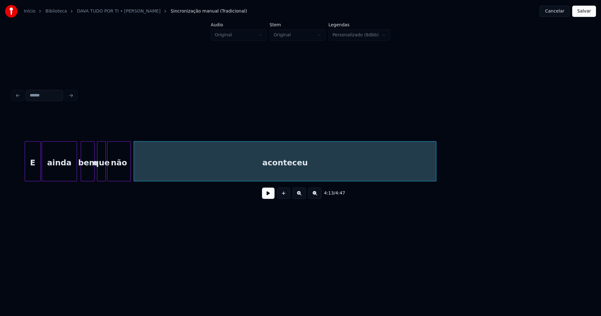
click at [25, 174] on div at bounding box center [26, 161] width 2 height 39
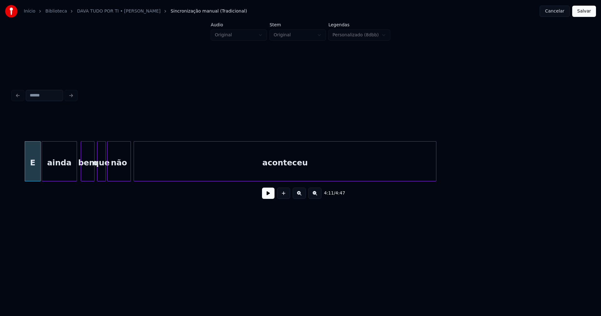
click at [579, 11] on button "Salvar" at bounding box center [584, 11] width 24 height 11
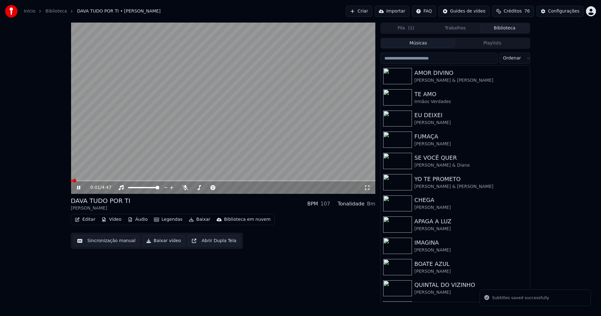
click at [78, 188] on icon at bounding box center [78, 188] width 3 height 4
click at [88, 221] on button "Editar" at bounding box center [84, 219] width 25 height 9
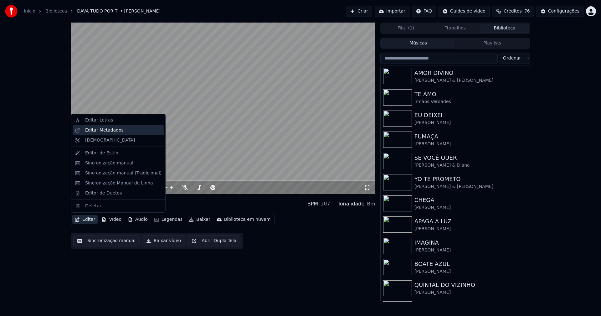
click at [112, 129] on div "Editar Metadados" at bounding box center [104, 130] width 39 height 6
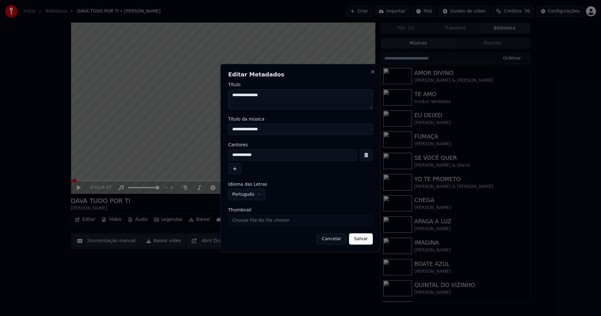
click at [246, 218] on input "Thumbnail" at bounding box center [300, 219] width 145 height 11
type input "**********"
click at [366, 240] on button "Salvar" at bounding box center [361, 238] width 24 height 11
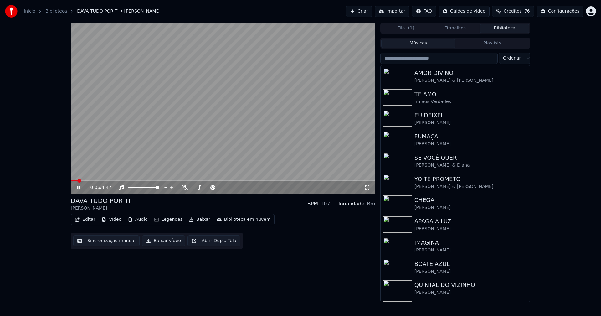
click at [78, 187] on icon at bounding box center [78, 188] width 3 height 4
click at [162, 242] on button "Baixar vídeo" at bounding box center [163, 240] width 43 height 11
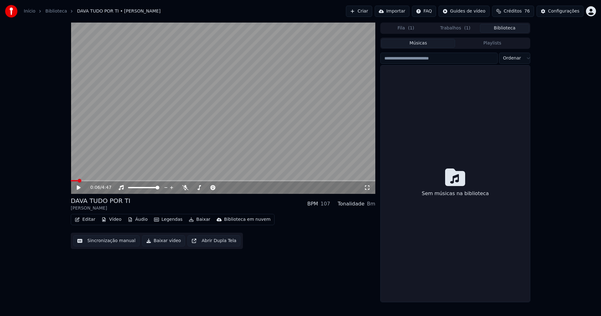
click at [504, 29] on button "Biblioteca" at bounding box center [504, 28] width 49 height 9
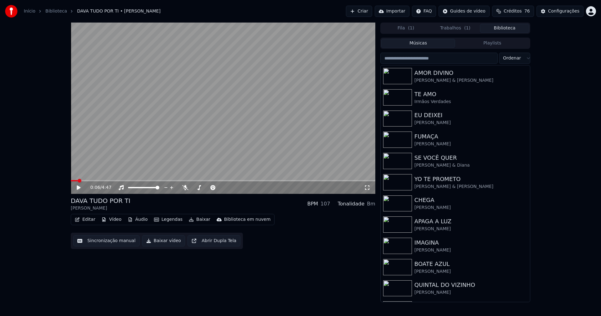
click at [424, 61] on input "search" at bounding box center [438, 58] width 117 height 11
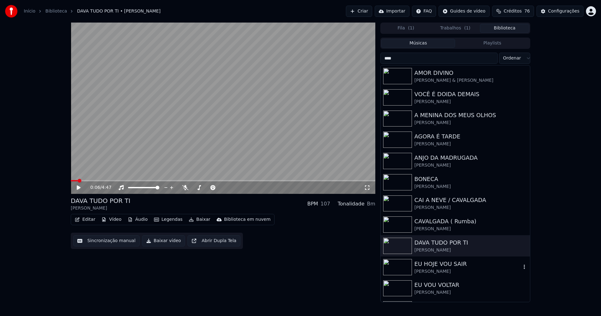
type input "****"
click at [445, 266] on div "EU HOJE VOU SAIR" at bounding box center [468, 264] width 107 height 9
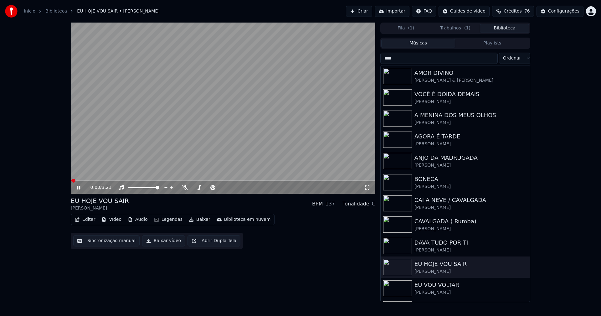
click at [78, 187] on icon at bounding box center [78, 188] width 3 height 4
click at [93, 221] on button "Editar" at bounding box center [84, 219] width 25 height 9
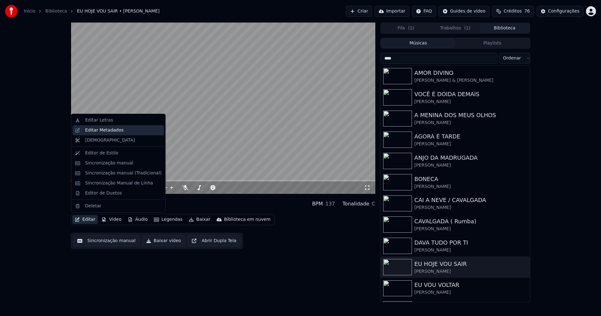
click at [111, 131] on div "Editar Metadados" at bounding box center [104, 130] width 39 height 6
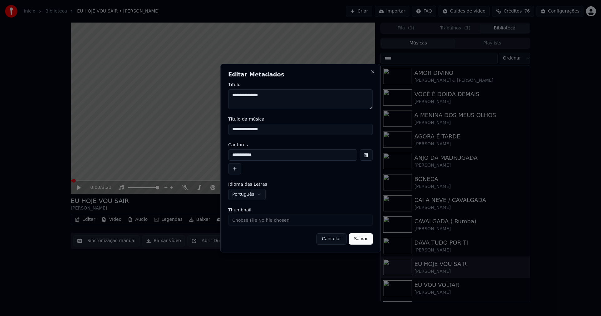
click at [247, 220] on input "Thumbnail" at bounding box center [300, 219] width 145 height 11
type input "**********"
drag, startPoint x: 367, startPoint y: 240, endPoint x: 198, endPoint y: 239, distance: 169.1
click at [367, 240] on button "Salvar" at bounding box center [361, 238] width 24 height 11
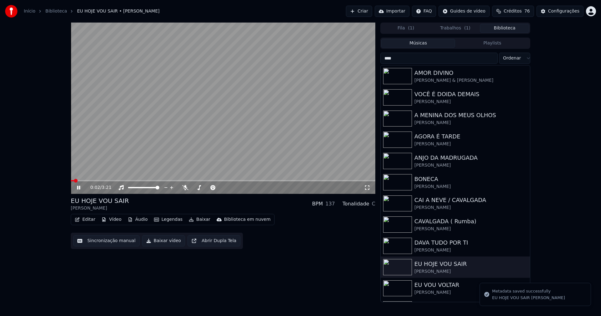
click at [78, 187] on icon at bounding box center [78, 188] width 3 height 4
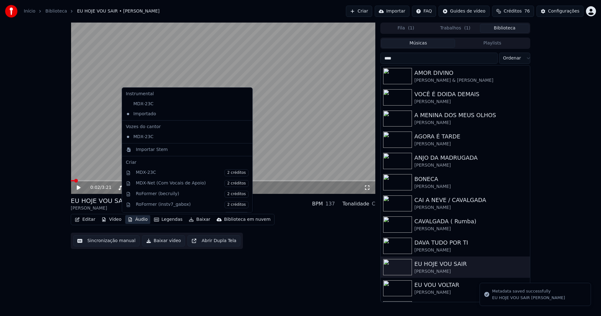
click at [142, 220] on button "Áudio" at bounding box center [137, 219] width 25 height 9
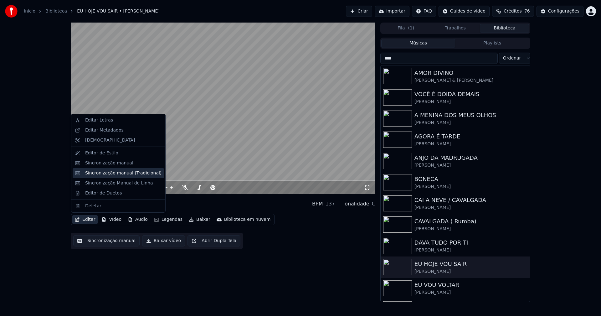
click at [99, 176] on div "Sincronização manual (Tradicional)" at bounding box center [118, 173] width 91 height 10
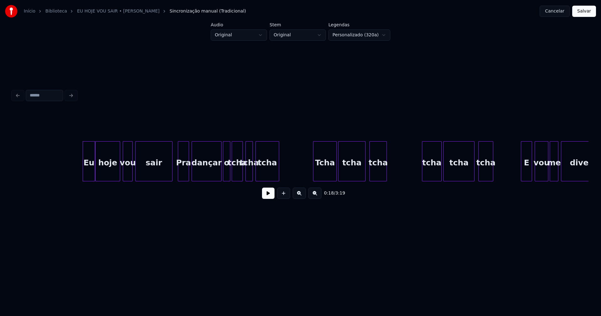
scroll to position [0, 1092]
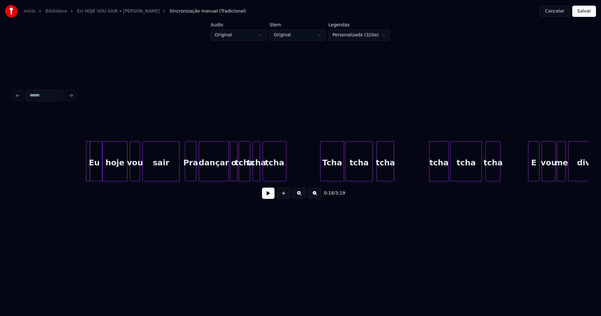
click at [87, 178] on div "Eu" at bounding box center [94, 161] width 16 height 40
click at [330, 174] on div "Tcha" at bounding box center [330, 163] width 23 height 43
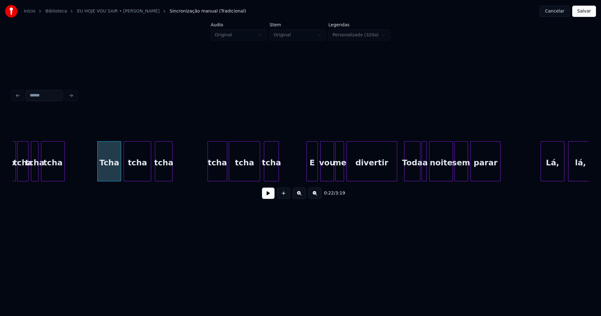
scroll to position [0, 1321]
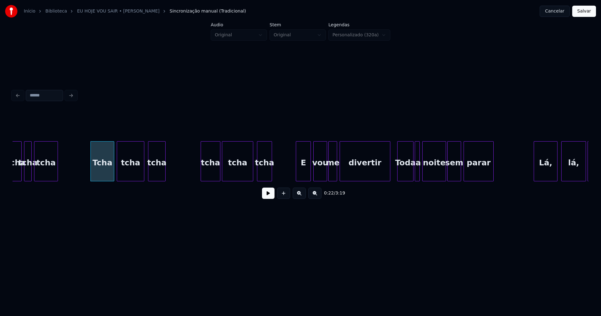
click at [297, 176] on div at bounding box center [297, 161] width 2 height 39
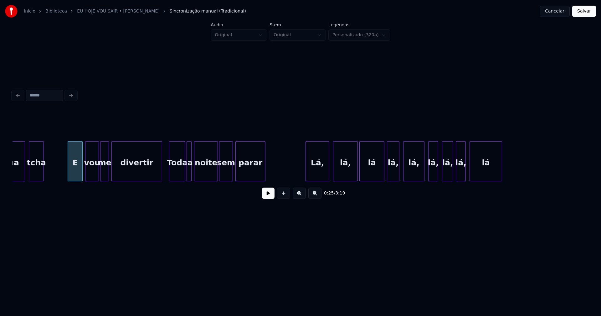
scroll to position [0, 1563]
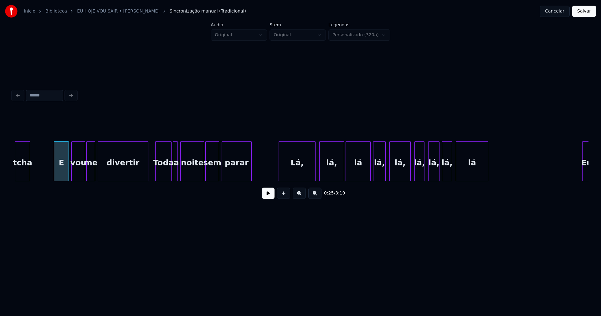
click at [280, 177] on div at bounding box center [280, 161] width 2 height 39
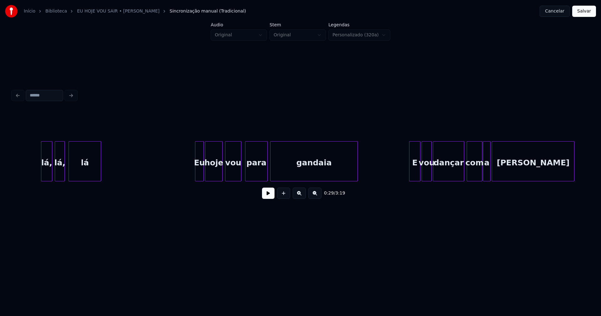
scroll to position [0, 1985]
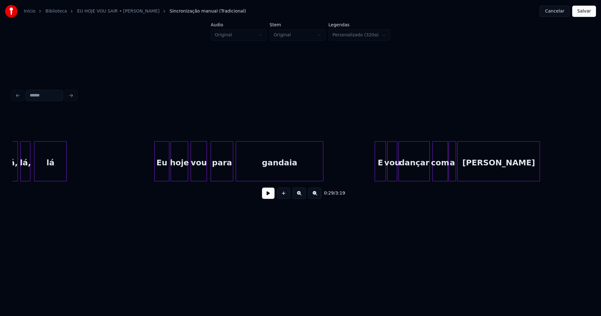
click at [156, 179] on div "lá, lá, lá Eu hoje vou para [PERSON_NAME] E vou dançar com a [PERSON_NAME]" at bounding box center [301, 161] width 576 height 40
click at [372, 178] on div at bounding box center [372, 161] width 2 height 39
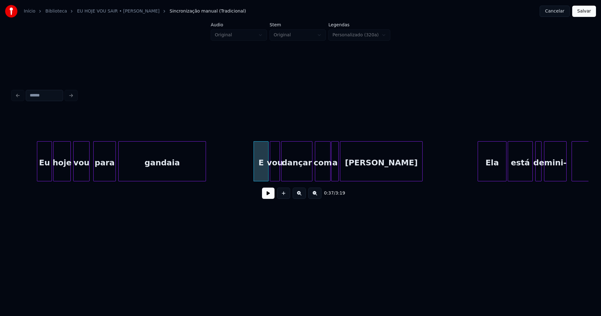
scroll to position [0, 2234]
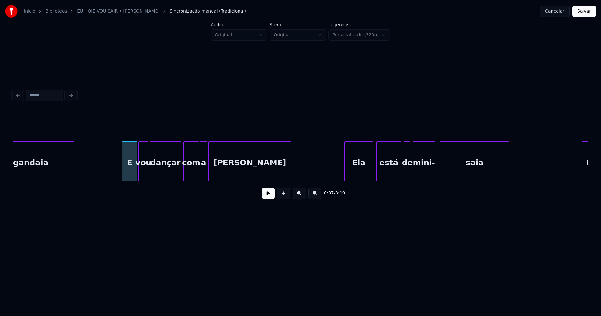
click at [357, 176] on div "Ela" at bounding box center [359, 163] width 28 height 43
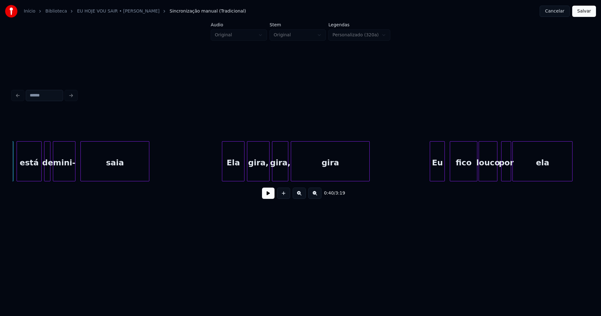
scroll to position [0, 2621]
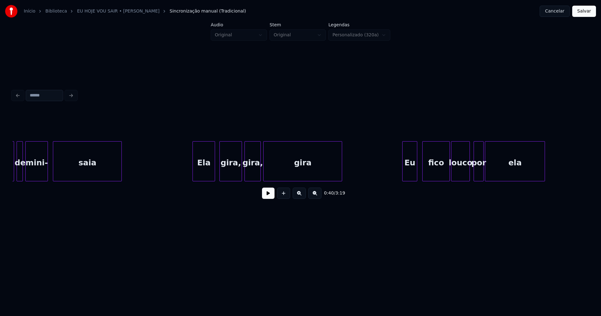
click at [204, 178] on div "Ela" at bounding box center [204, 163] width 22 height 43
click at [397, 176] on div at bounding box center [397, 161] width 2 height 39
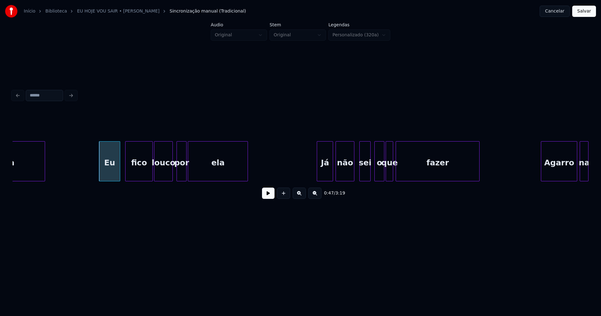
scroll to position [0, 2981]
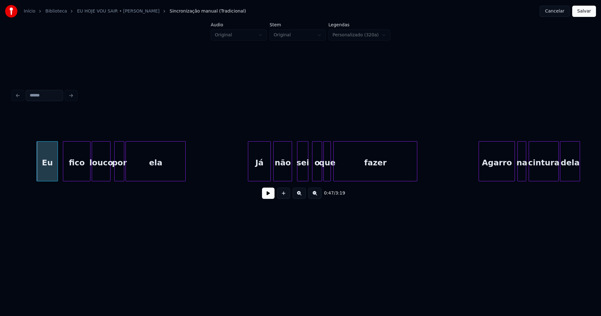
click at [249, 176] on div at bounding box center [249, 161] width 2 height 39
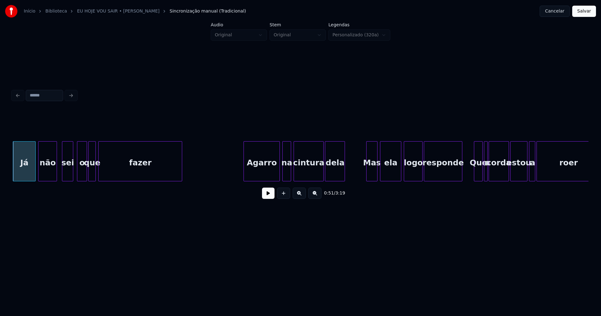
scroll to position [0, 3223]
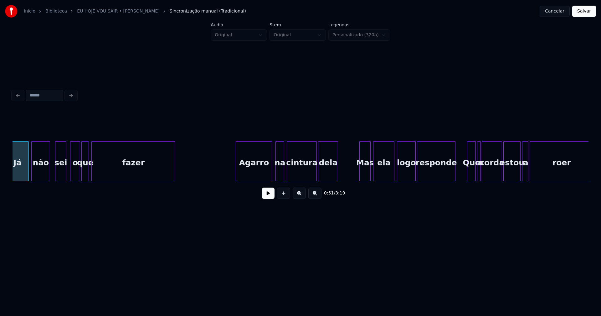
click at [266, 171] on div "Agarro" at bounding box center [254, 163] width 36 height 43
click at [235, 175] on div at bounding box center [234, 161] width 2 height 39
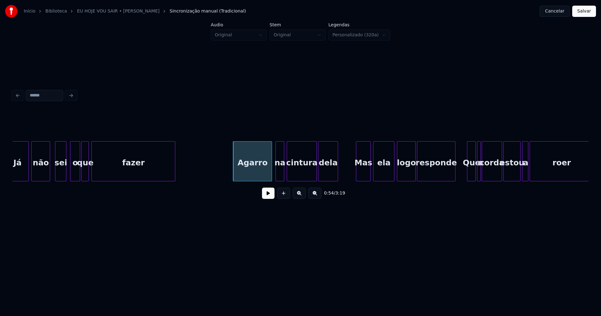
click at [358, 177] on div at bounding box center [357, 161] width 2 height 39
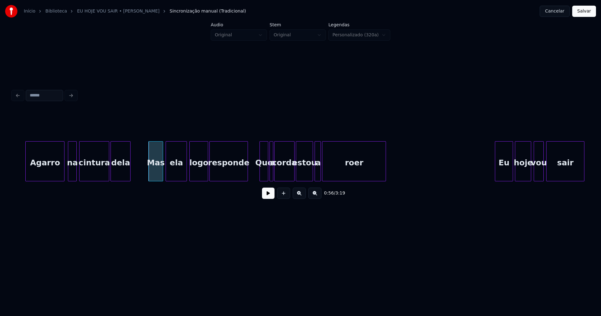
scroll to position [0, 3437]
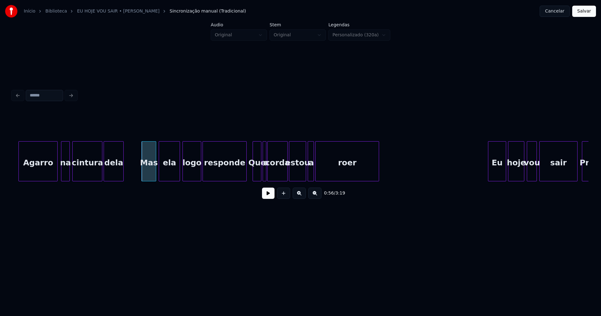
click at [246, 169] on div at bounding box center [246, 161] width 2 height 39
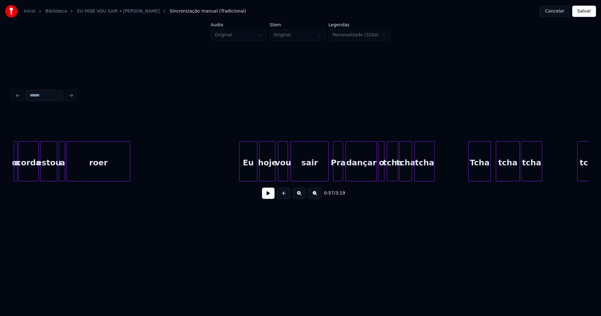
scroll to position [0, 3700]
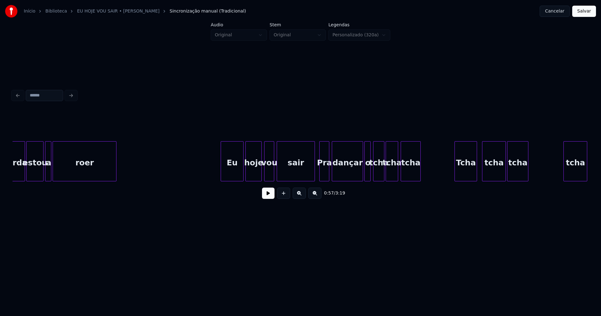
click at [222, 175] on div at bounding box center [222, 161] width 2 height 39
click at [359, 178] on div "dançar" at bounding box center [346, 161] width 28 height 40
click at [363, 177] on div at bounding box center [362, 161] width 2 height 39
click at [469, 175] on div "Tcha" at bounding box center [464, 163] width 22 height 43
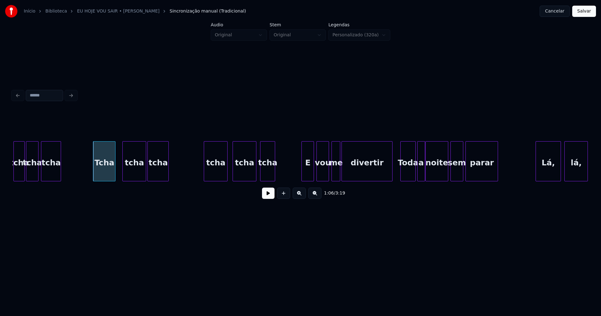
scroll to position [0, 4101]
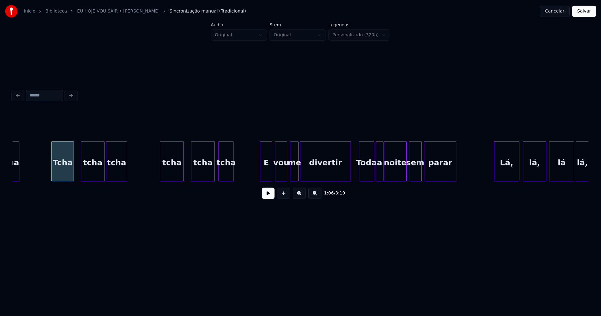
click at [178, 173] on div "tcha" at bounding box center [171, 163] width 23 height 43
click at [258, 178] on div at bounding box center [258, 161] width 2 height 39
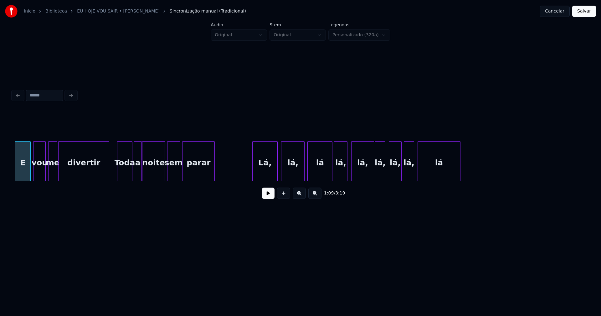
scroll to position [0, 4357]
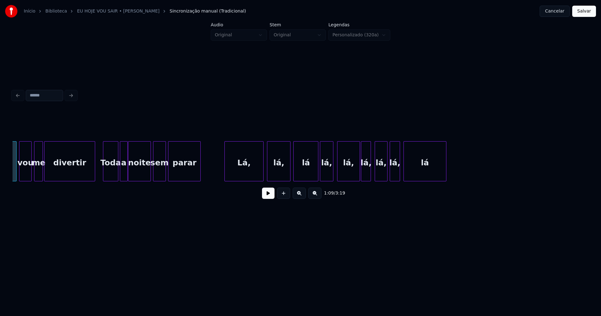
click at [225, 175] on div at bounding box center [226, 161] width 2 height 39
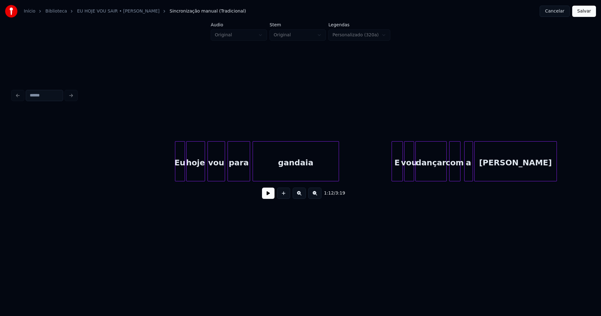
scroll to position [0, 5574]
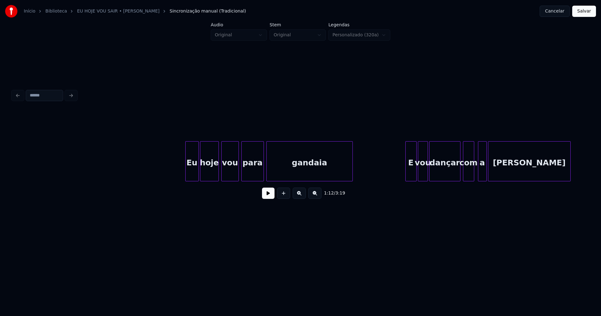
click at [187, 173] on div at bounding box center [187, 161] width 2 height 39
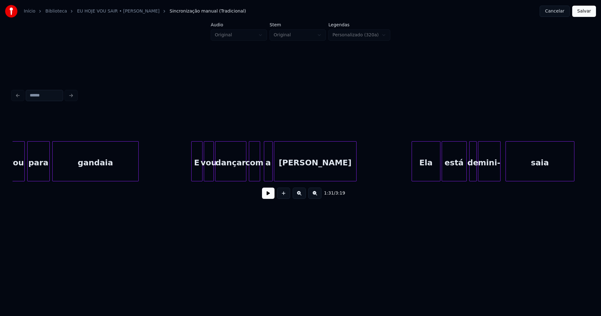
scroll to position [0, 5795]
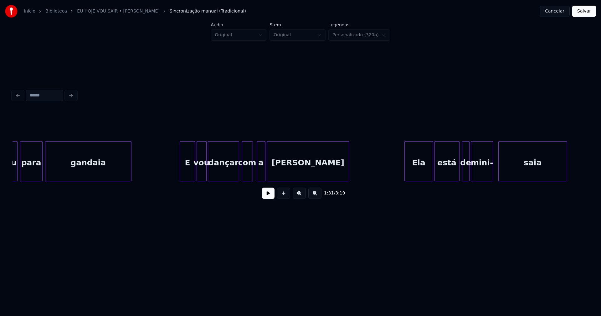
click at [181, 176] on div at bounding box center [181, 161] width 2 height 39
click at [401, 167] on div at bounding box center [401, 161] width 2 height 39
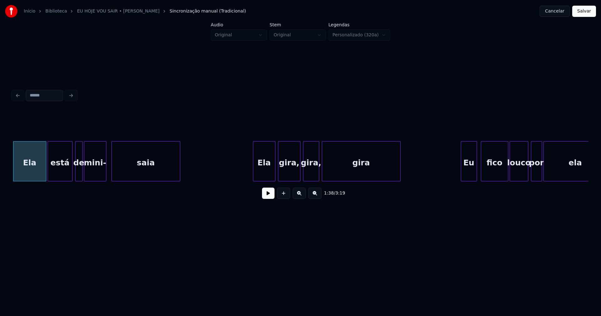
scroll to position [0, 6203]
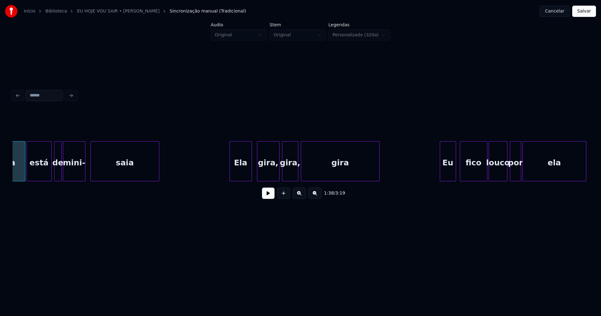
click at [238, 174] on div "Ela" at bounding box center [241, 163] width 22 height 43
click at [444, 173] on div "Eu" at bounding box center [442, 163] width 16 height 43
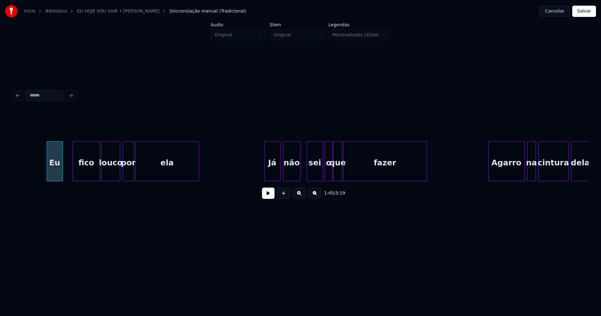
scroll to position [0, 6597]
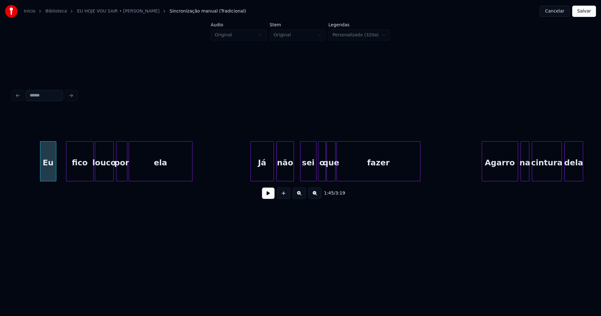
click at [251, 179] on div "Eu fico louco por ela Já não sei o que fazer [PERSON_NAME] na cintura dela" at bounding box center [301, 161] width 576 height 40
click at [479, 174] on div at bounding box center [479, 161] width 2 height 39
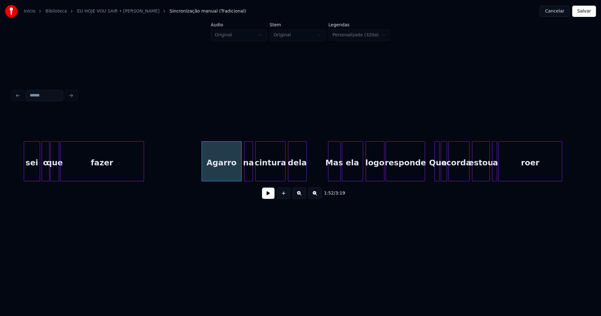
scroll to position [0, 6902]
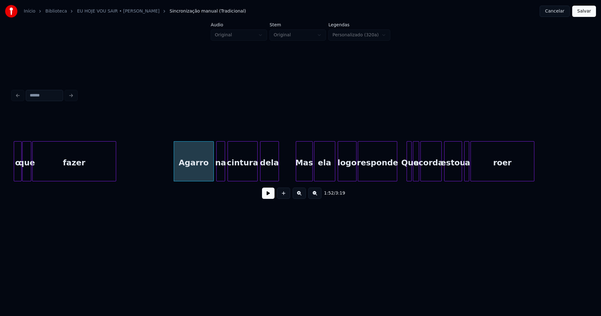
click at [298, 173] on div at bounding box center [297, 161] width 2 height 39
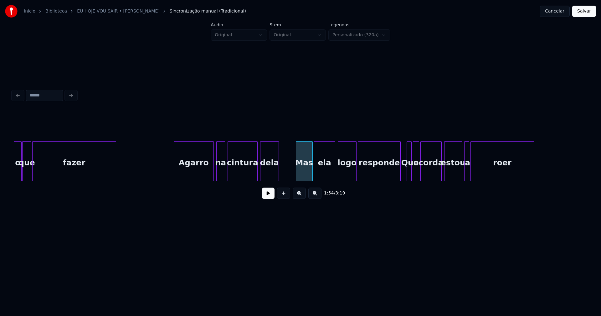
click at [400, 170] on div at bounding box center [400, 161] width 2 height 39
click at [457, 174] on div at bounding box center [458, 161] width 2 height 39
click at [461, 174] on div at bounding box center [462, 161] width 2 height 39
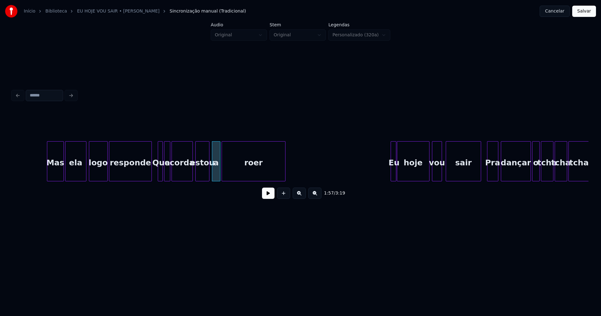
scroll to position [0, 7220]
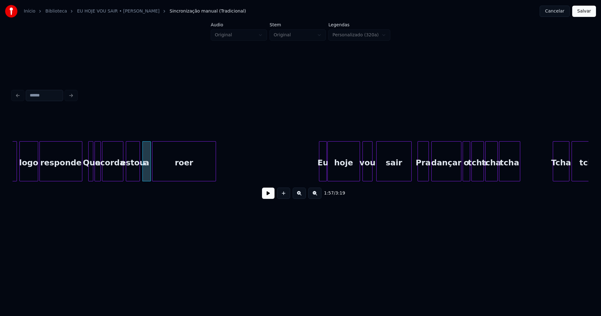
click at [320, 177] on div at bounding box center [320, 161] width 2 height 39
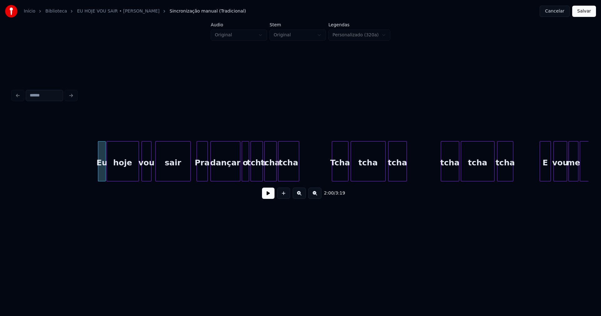
scroll to position [0, 7448]
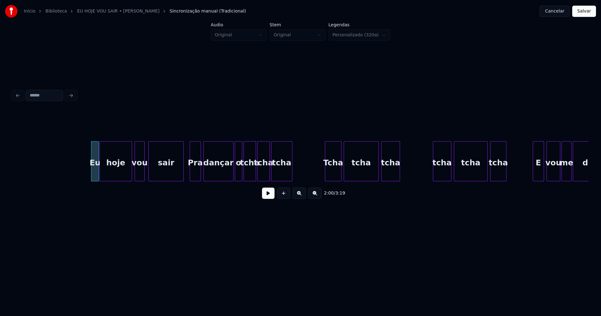
click at [440, 171] on div "tcha" at bounding box center [442, 163] width 18 height 43
click at [325, 175] on div at bounding box center [324, 161] width 2 height 39
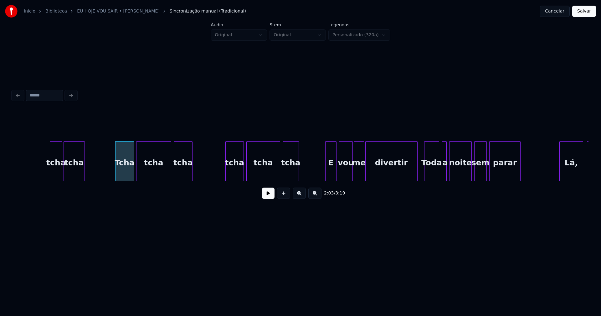
scroll to position [0, 7697]
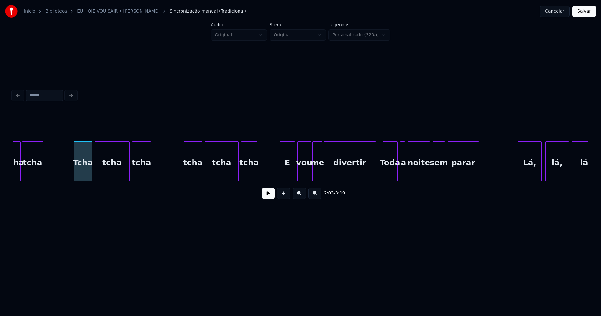
click at [280, 176] on div at bounding box center [281, 161] width 2 height 39
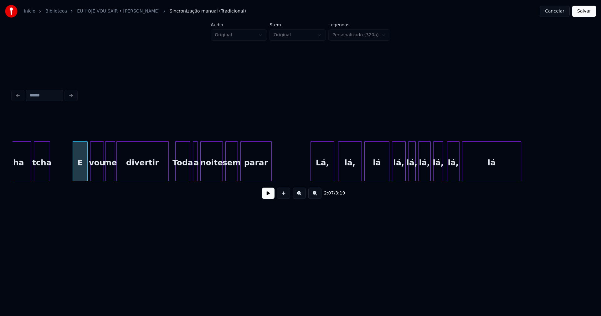
scroll to position [0, 7918]
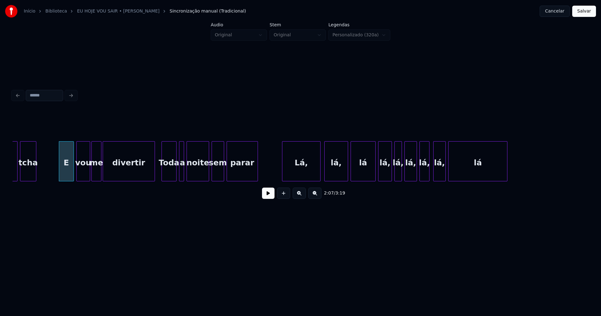
click at [283, 177] on div at bounding box center [283, 161] width 2 height 39
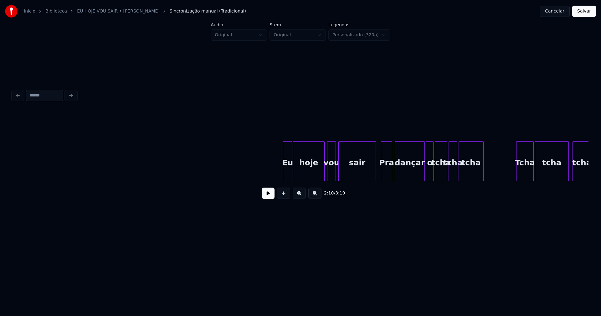
scroll to position [0, 9163]
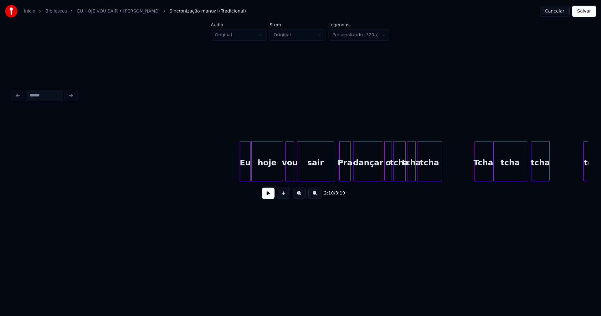
click at [241, 172] on div at bounding box center [241, 161] width 2 height 39
click at [300, 174] on div at bounding box center [300, 161] width 2 height 39
click at [296, 173] on div at bounding box center [296, 161] width 2 height 39
click at [473, 174] on div at bounding box center [473, 161] width 2 height 39
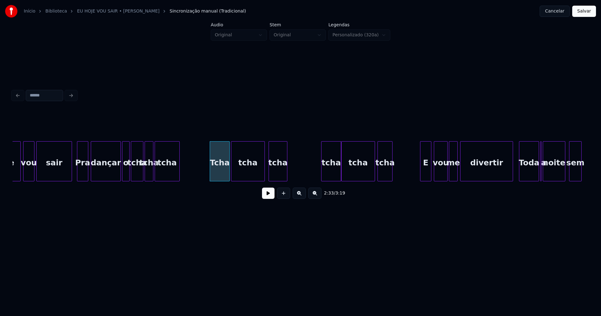
scroll to position [0, 9433]
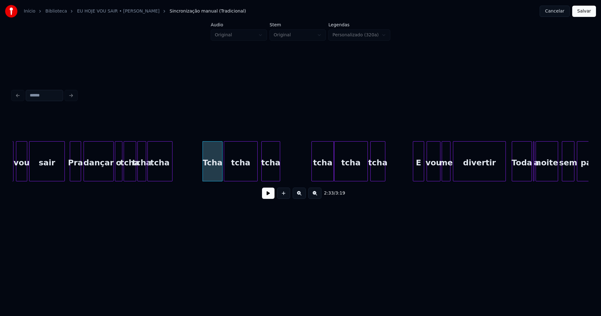
click at [313, 174] on div at bounding box center [313, 161] width 2 height 39
click at [409, 175] on div at bounding box center [410, 161] width 2 height 39
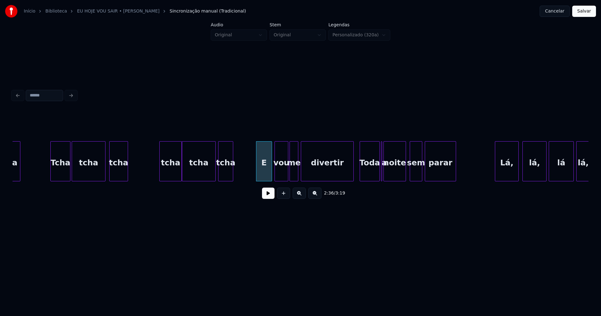
scroll to position [0, 9599]
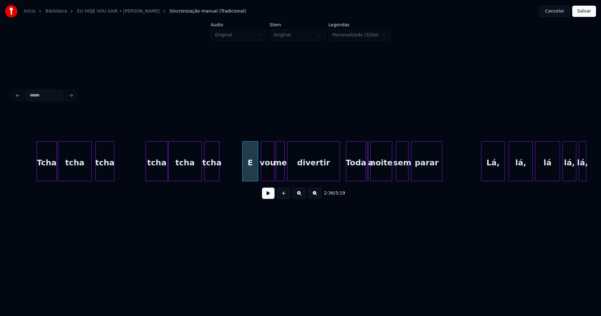
click at [371, 178] on div at bounding box center [372, 161] width 2 height 39
click at [366, 173] on div at bounding box center [366, 161] width 2 height 39
click at [377, 172] on div at bounding box center [376, 161] width 2 height 39
click at [374, 173] on div at bounding box center [373, 161] width 2 height 39
click at [397, 174] on div "sem" at bounding box center [403, 161] width 13 height 40
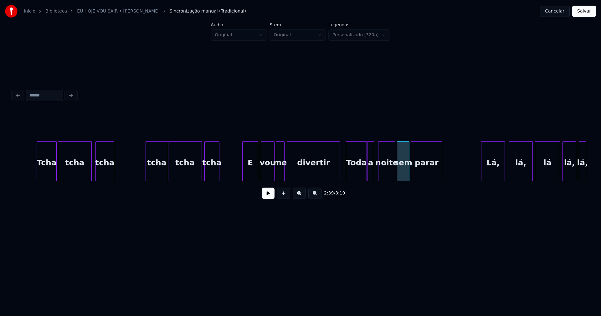
click at [386, 176] on div "noite" at bounding box center [387, 163] width 17 height 43
click at [382, 176] on div at bounding box center [383, 161] width 2 height 39
click at [375, 173] on div at bounding box center [376, 161] width 2 height 39
click at [374, 176] on div "a" at bounding box center [374, 163] width 9 height 43
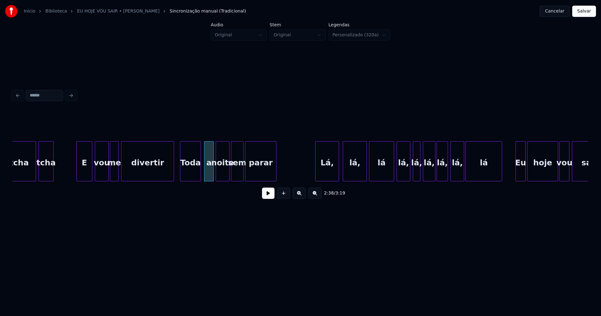
scroll to position [0, 9772]
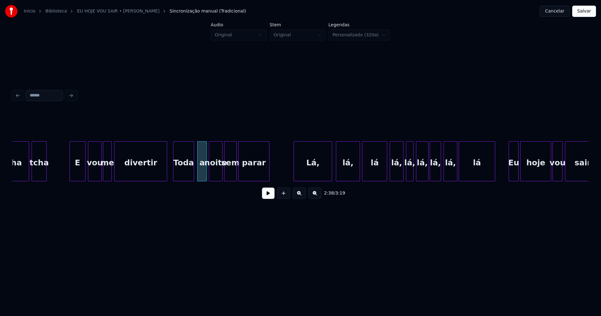
click at [294, 175] on div at bounding box center [295, 161] width 2 height 39
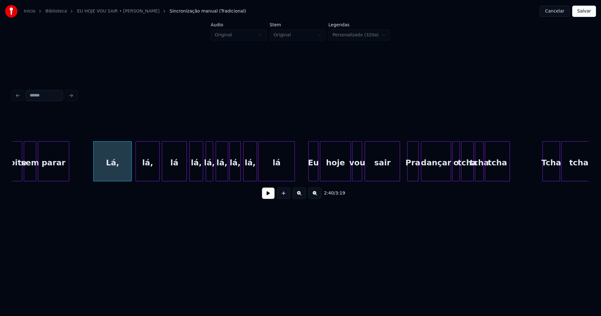
scroll to position [0, 9986]
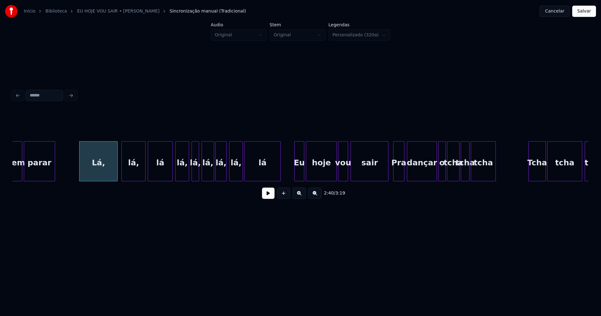
click at [387, 171] on div at bounding box center [387, 161] width 2 height 39
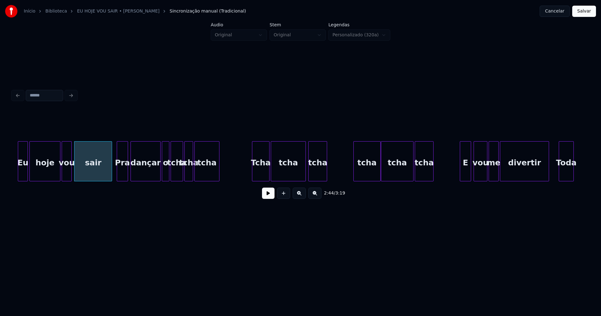
scroll to position [0, 10276]
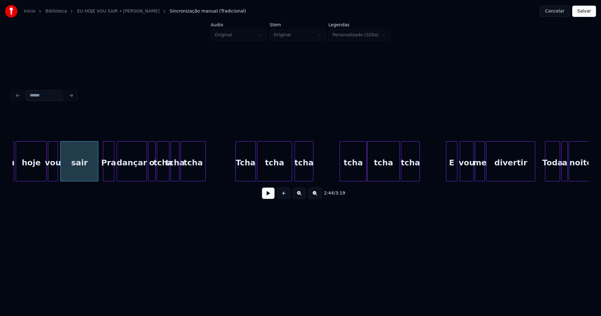
click at [237, 175] on div at bounding box center [237, 161] width 2 height 39
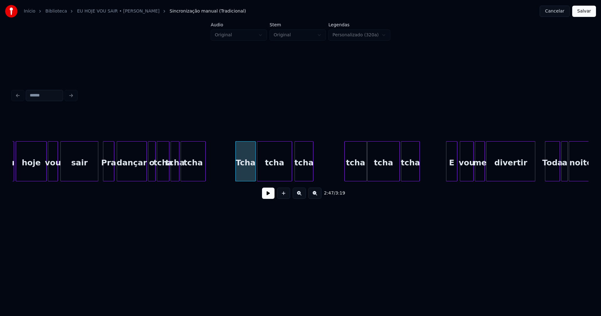
click at [345, 167] on div at bounding box center [346, 161] width 2 height 39
click at [374, 170] on div at bounding box center [374, 161] width 2 height 39
click at [395, 181] on div "Eu hoje vou sair Pra dançar o tcha tcha tcha Tcha tcha tcha tcha tcha tcha E vo…" at bounding box center [301, 161] width 576 height 40
click at [444, 173] on div at bounding box center [443, 161] width 2 height 39
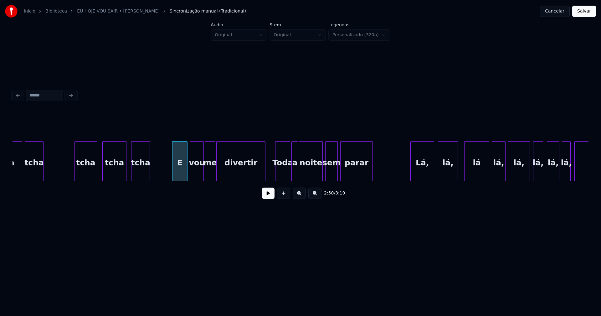
scroll to position [0, 10553]
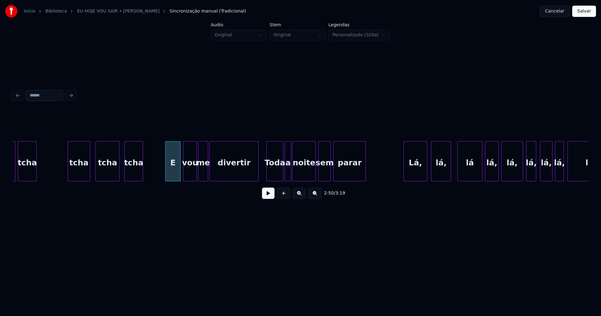
click at [268, 171] on div at bounding box center [268, 161] width 2 height 39
click at [259, 168] on div at bounding box center [260, 161] width 2 height 39
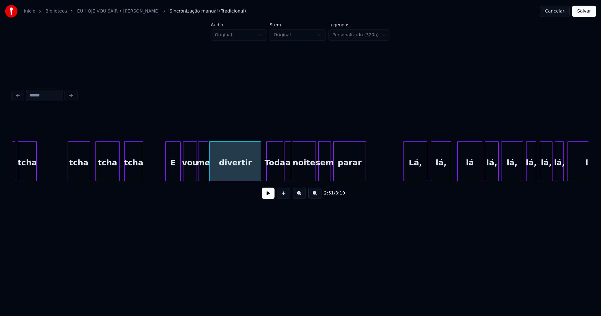
click at [405, 170] on div at bounding box center [405, 161] width 2 height 39
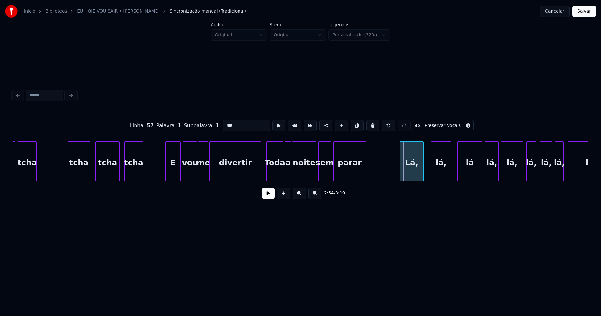
click at [410, 174] on div "Lá," at bounding box center [411, 163] width 23 height 43
click at [390, 178] on div "Lá," at bounding box center [406, 161] width 34 height 40
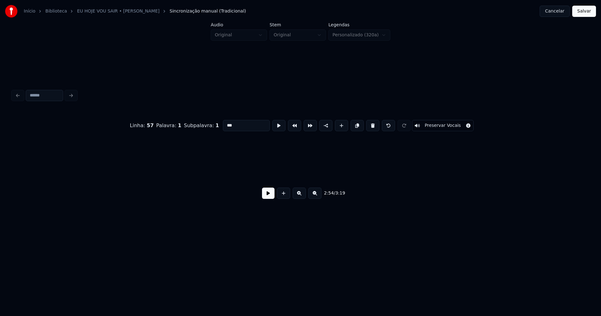
scroll to position [0, 11189]
click at [584, 14] on button "Salvar" at bounding box center [584, 11] width 24 height 11
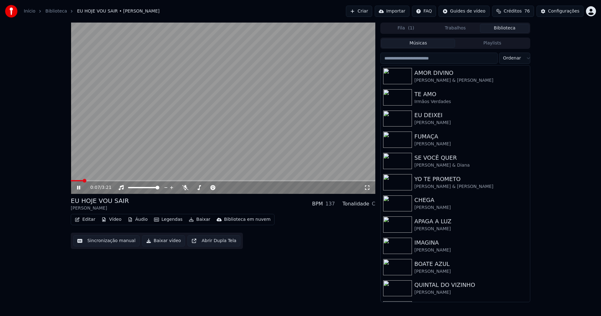
click at [368, 188] on icon at bounding box center [367, 187] width 6 height 5
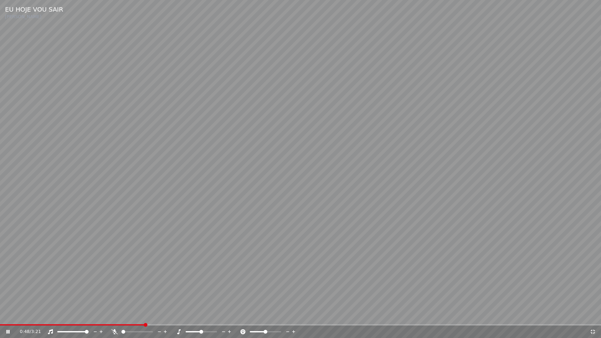
click at [591, 316] on icon at bounding box center [593, 331] width 6 height 5
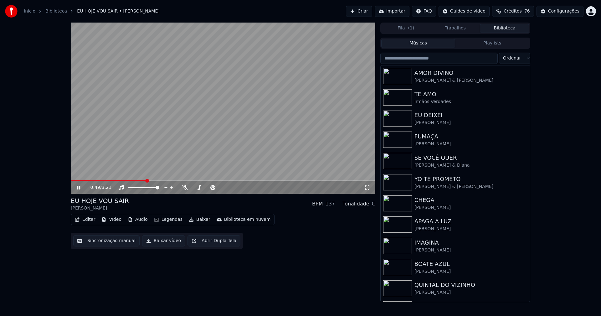
click at [79, 188] on icon at bounding box center [83, 187] width 15 height 5
click at [161, 243] on button "Baixar vídeo" at bounding box center [163, 240] width 43 height 11
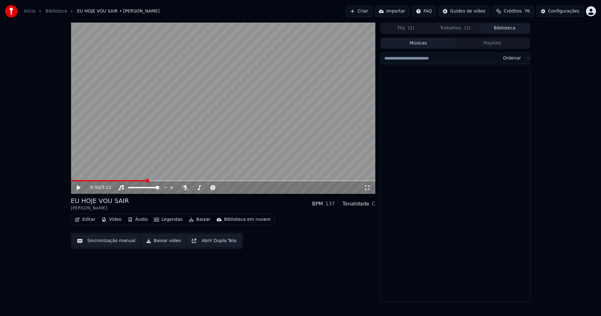
click at [508, 29] on button "Biblioteca" at bounding box center [504, 28] width 49 height 9
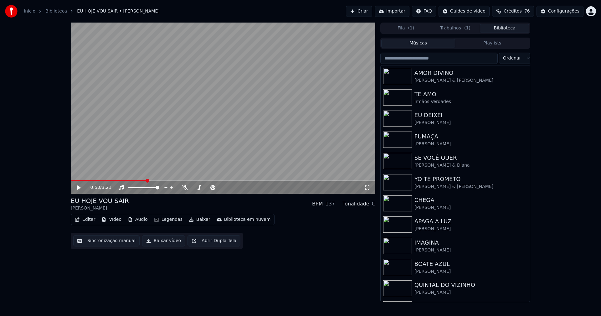
click at [438, 59] on input "search" at bounding box center [438, 58] width 117 height 11
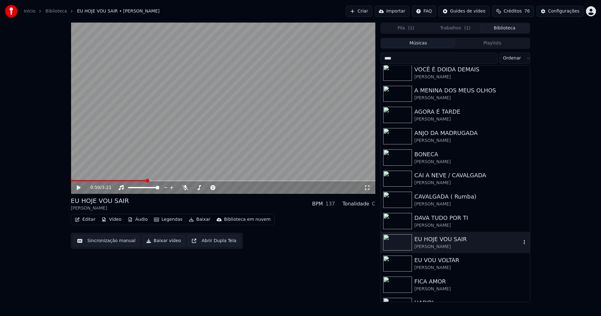
scroll to position [63, 0]
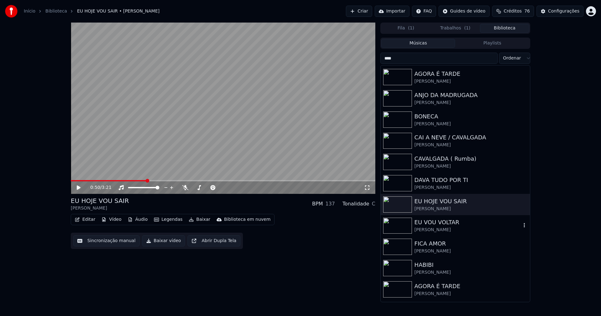
type input "****"
click at [432, 221] on div "EU VOU VOLTAR" at bounding box center [468, 222] width 107 height 9
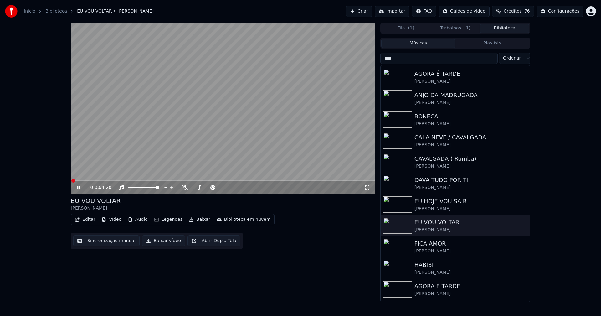
drag, startPoint x: 78, startPoint y: 188, endPoint x: 81, endPoint y: 183, distance: 6.7
click at [79, 188] on icon at bounding box center [83, 187] width 15 height 5
click at [90, 222] on button "Editar" at bounding box center [84, 219] width 25 height 9
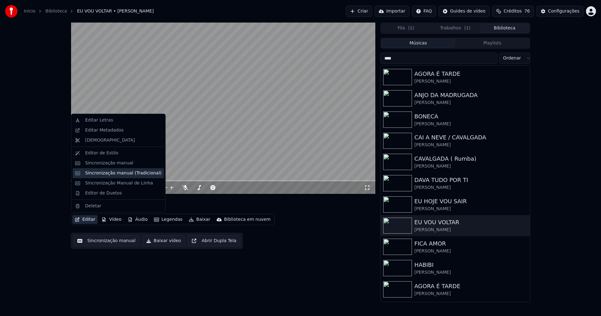
click at [110, 173] on div "Sincronização manual (Tradicional)" at bounding box center [123, 173] width 76 height 6
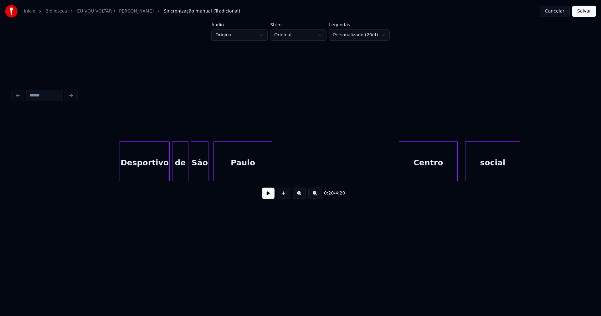
scroll to position [0, 1181]
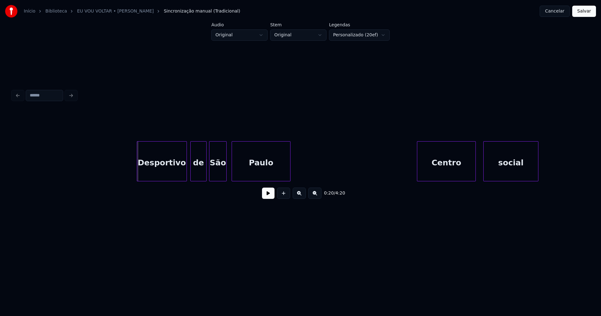
click at [166, 172] on div "Desportivo" at bounding box center [161, 163] width 49 height 43
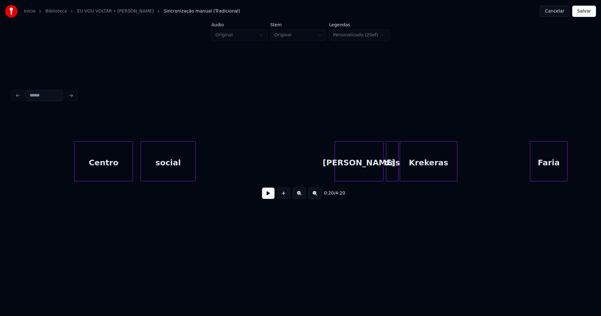
scroll to position [0, 1560]
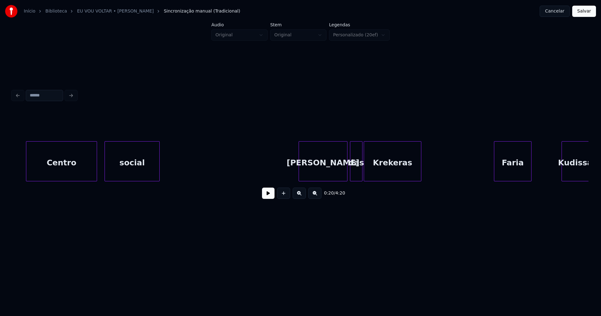
click at [27, 175] on div at bounding box center [27, 161] width 2 height 39
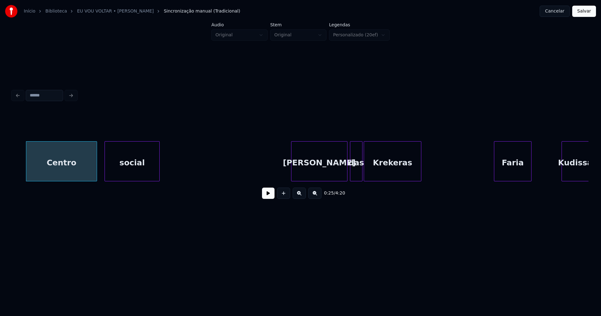
click at [292, 176] on div at bounding box center [293, 161] width 2 height 39
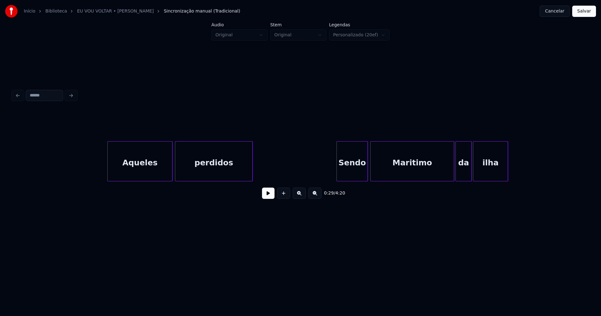
scroll to position [0, 2281]
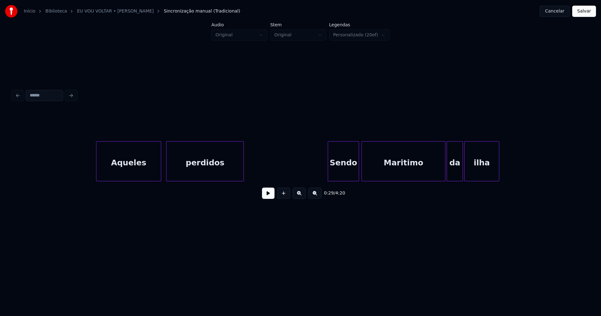
click at [120, 173] on div "Aqueles" at bounding box center [128, 163] width 65 height 43
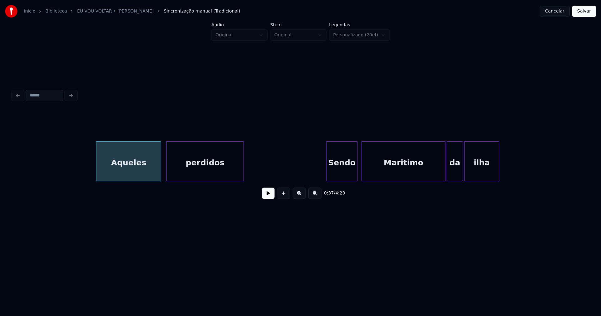
click at [339, 173] on div "Sendo" at bounding box center [342, 163] width 31 height 43
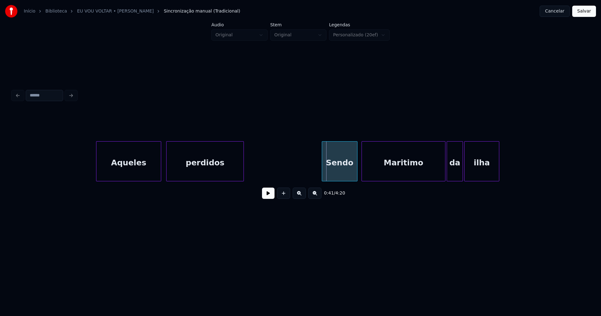
click at [323, 174] on div at bounding box center [323, 161] width 2 height 39
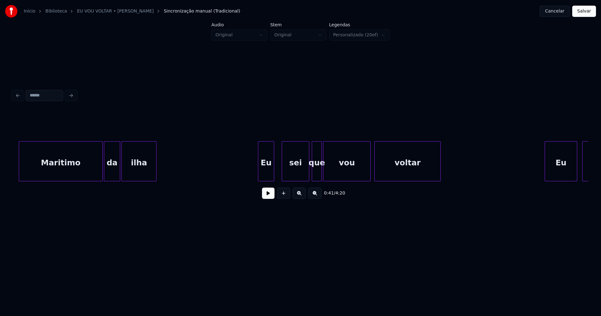
scroll to position [0, 2678]
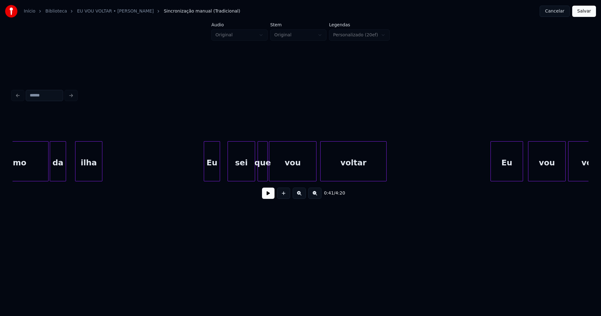
click at [76, 170] on div at bounding box center [76, 161] width 2 height 39
click at [71, 169] on div at bounding box center [71, 161] width 2 height 39
click at [202, 173] on div at bounding box center [202, 161] width 2 height 39
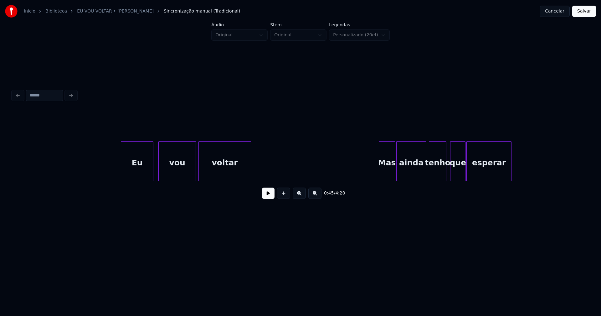
scroll to position [0, 3057]
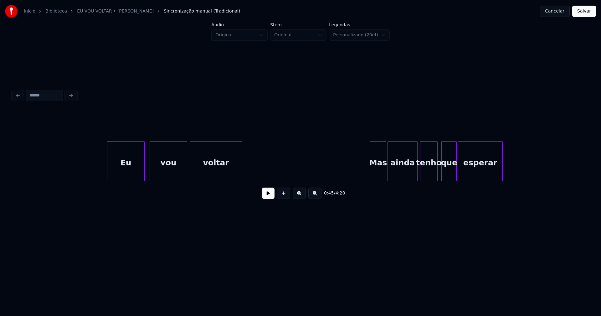
click at [108, 176] on div at bounding box center [108, 161] width 2 height 39
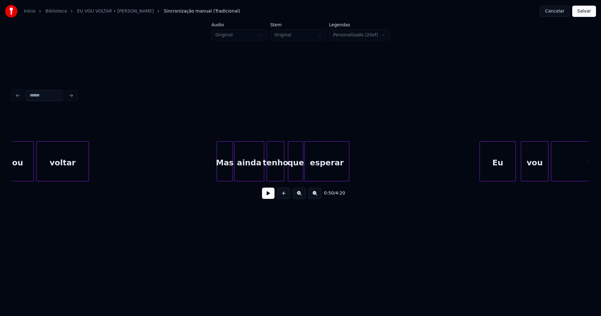
scroll to position [0, 3327]
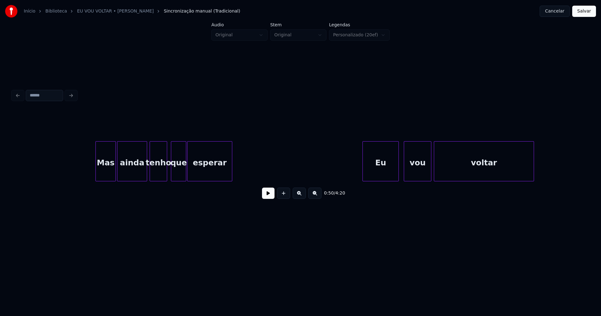
click at [96, 173] on div at bounding box center [97, 161] width 2 height 39
click at [200, 172] on div at bounding box center [201, 161] width 2 height 39
click at [195, 169] on div at bounding box center [195, 161] width 2 height 39
click at [379, 171] on div "Eu" at bounding box center [378, 163] width 36 height 43
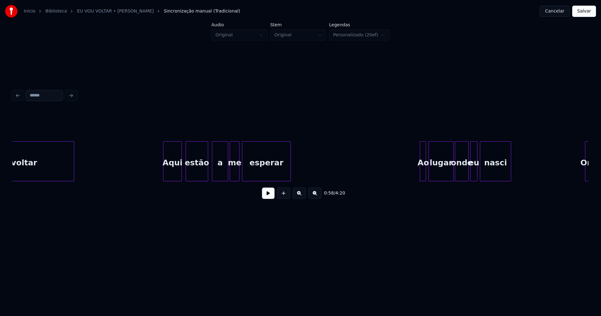
scroll to position [0, 3823]
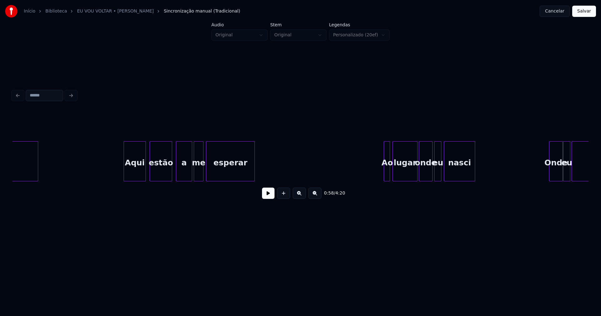
click at [125, 176] on div at bounding box center [125, 161] width 2 height 39
click at [184, 181] on div "voltar Aqui estão a me esperar Ao lugar onde eu nasci Onde eu cresci" at bounding box center [301, 161] width 576 height 40
click at [173, 178] on div at bounding box center [174, 161] width 2 height 39
click at [188, 175] on div at bounding box center [189, 161] width 2 height 39
click at [218, 168] on div at bounding box center [219, 161] width 2 height 39
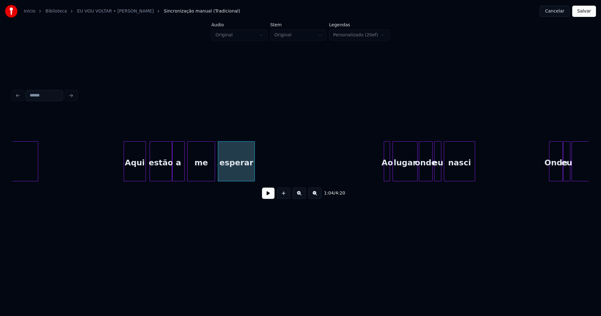
click at [214, 169] on div at bounding box center [214, 161] width 2 height 39
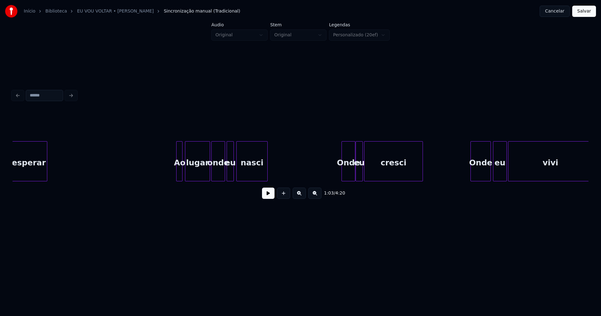
scroll to position [0, 4058]
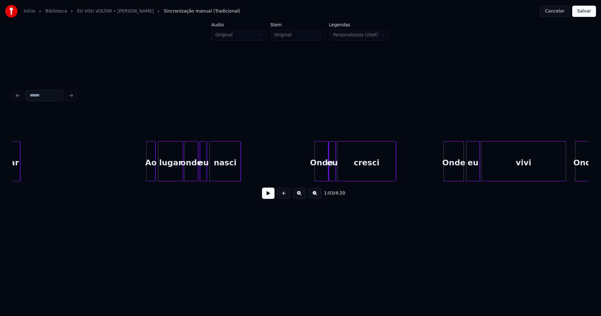
click at [148, 177] on div at bounding box center [148, 161] width 2 height 39
click at [318, 176] on div "Onde" at bounding box center [316, 163] width 13 height 43
click at [328, 174] on div "eu" at bounding box center [329, 163] width 7 height 43
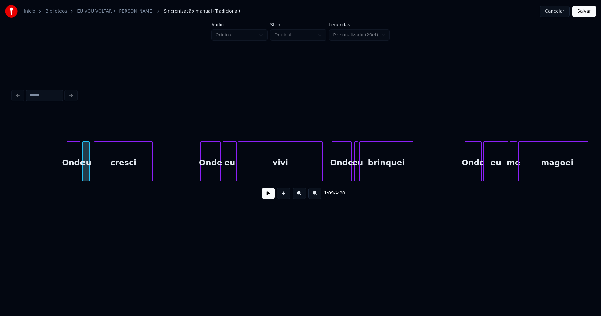
scroll to position [0, 4319]
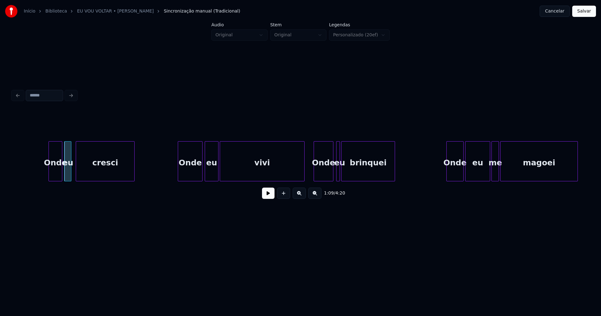
click at [179, 174] on div at bounding box center [179, 161] width 2 height 39
click at [322, 174] on div "Onde" at bounding box center [322, 163] width 19 height 43
click at [357, 173] on div at bounding box center [356, 161] width 2 height 39
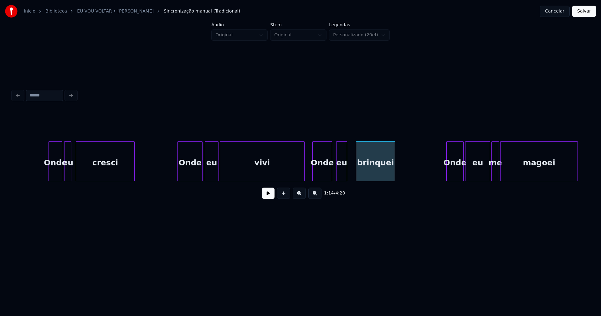
click at [346, 172] on div at bounding box center [346, 161] width 2 height 39
click at [344, 175] on div "eu" at bounding box center [346, 163] width 10 height 43
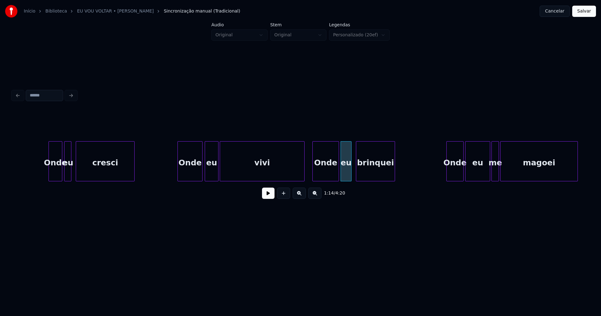
click at [338, 170] on div at bounding box center [338, 161] width 2 height 39
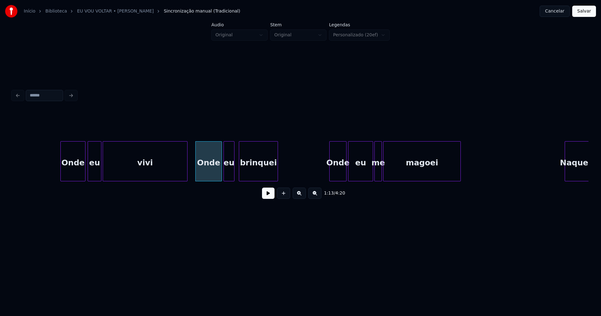
scroll to position [0, 4608]
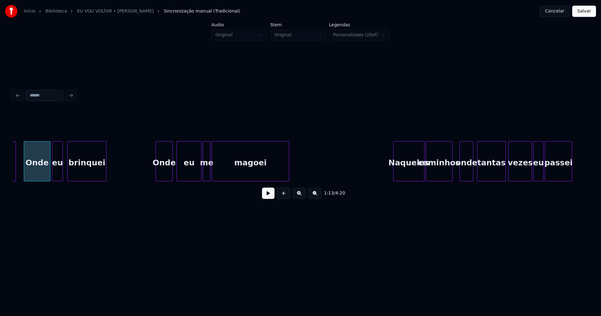
click at [165, 176] on div "Onde" at bounding box center [164, 163] width 17 height 43
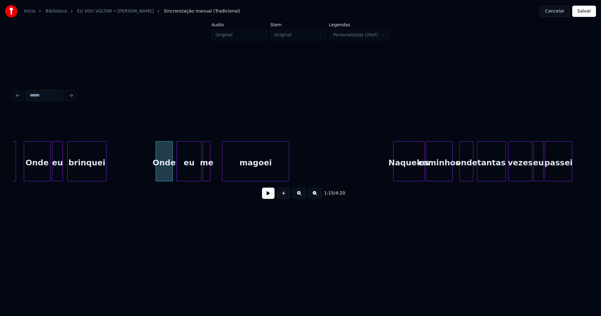
click at [223, 173] on div at bounding box center [223, 161] width 2 height 39
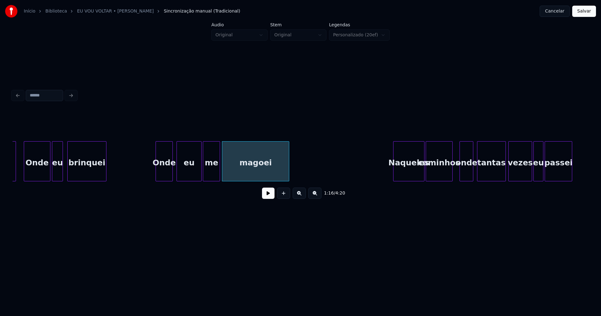
click at [219, 170] on div at bounding box center [219, 161] width 2 height 39
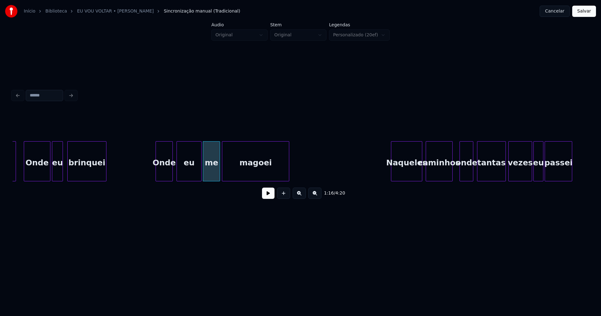
click at [406, 174] on div "Naqueles" at bounding box center [406, 163] width 31 height 43
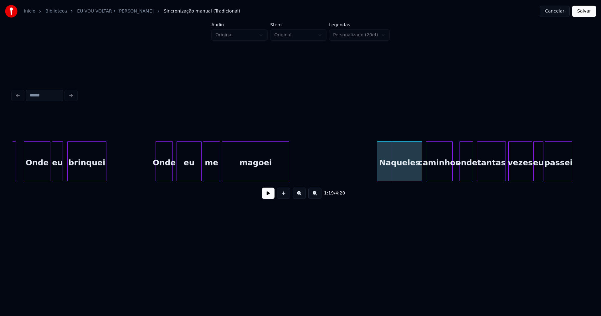
click at [378, 175] on div at bounding box center [378, 161] width 2 height 39
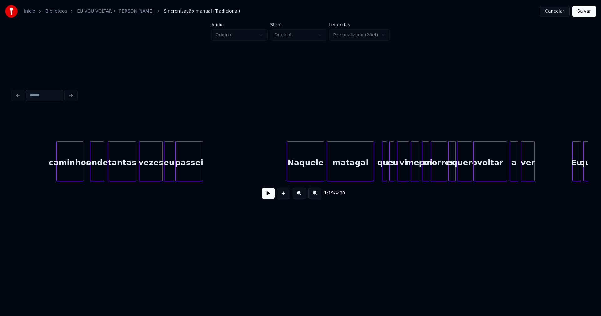
scroll to position [0, 5031]
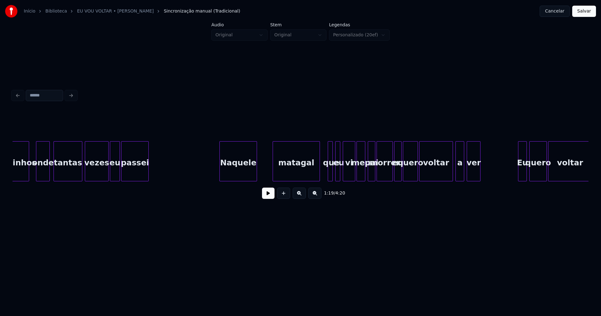
click at [219, 174] on div "Naquele" at bounding box center [238, 161] width 38 height 40
click at [269, 165] on div at bounding box center [268, 161] width 2 height 39
click at [319, 169] on div at bounding box center [320, 161] width 2 height 39
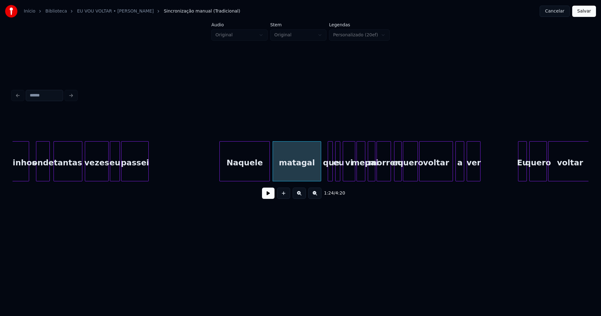
click at [389, 174] on div at bounding box center [390, 161] width 2 height 39
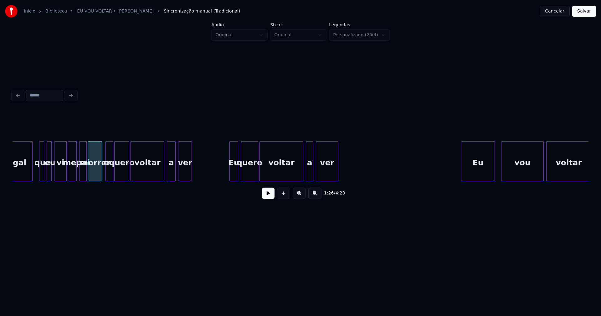
scroll to position [0, 5329]
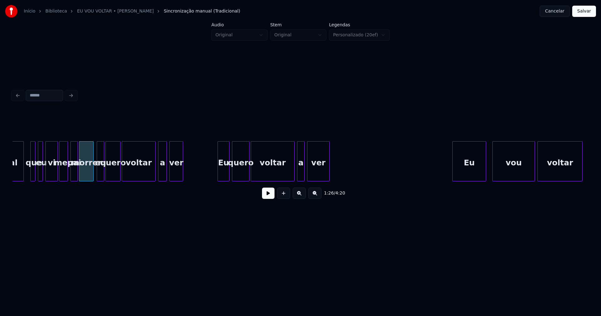
click at [219, 175] on div at bounding box center [219, 161] width 2 height 39
click at [292, 172] on div at bounding box center [291, 161] width 2 height 39
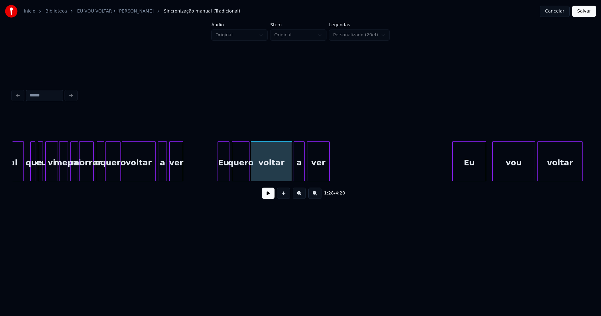
click at [295, 173] on div at bounding box center [295, 161] width 2 height 39
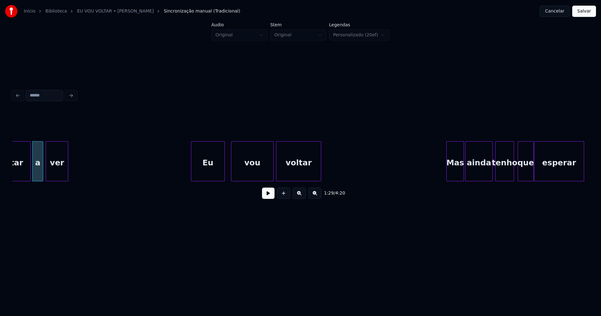
scroll to position [0, 5591]
click at [207, 176] on div "Eu" at bounding box center [205, 163] width 33 height 43
click at [188, 173] on div at bounding box center [187, 161] width 2 height 39
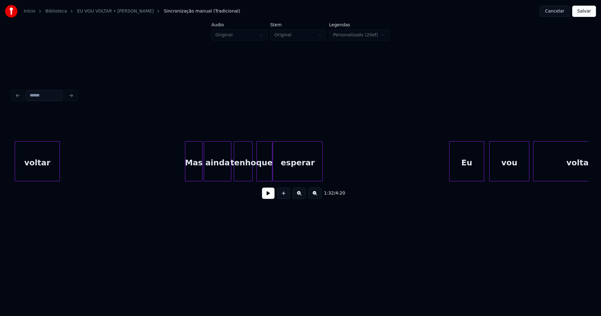
scroll to position [0, 5852]
click at [182, 176] on div at bounding box center [182, 161] width 2 height 39
click at [287, 173] on div at bounding box center [288, 161] width 2 height 39
click at [282, 170] on div at bounding box center [283, 161] width 2 height 39
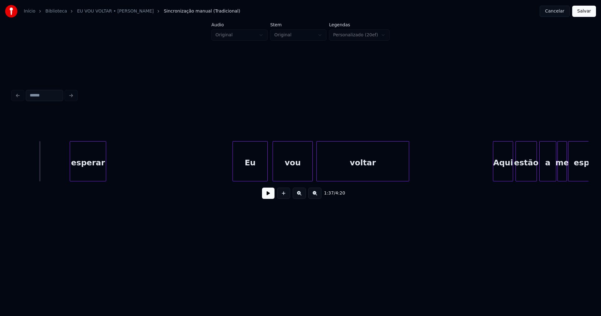
scroll to position [0, 6158]
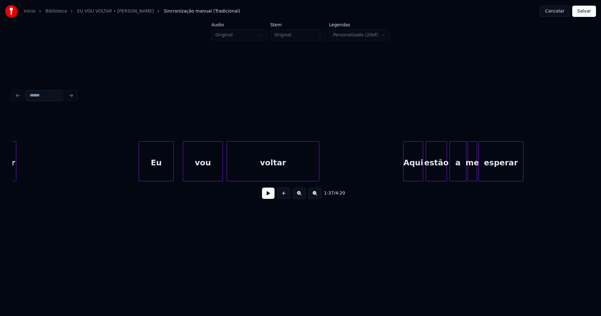
click at [157, 174] on div "Eu" at bounding box center [156, 163] width 34 height 43
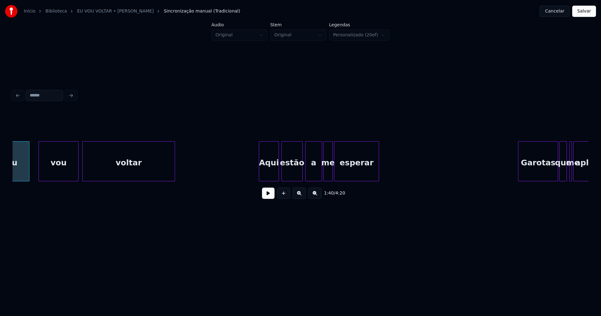
scroll to position [0, 6357]
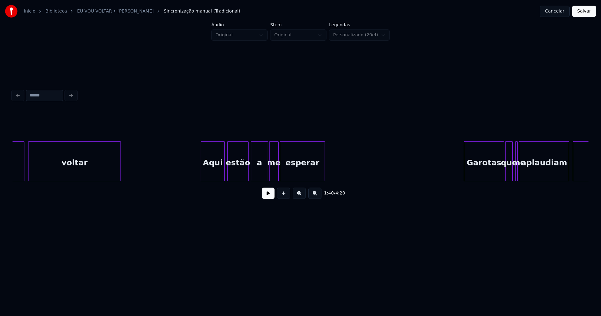
click at [202, 175] on div at bounding box center [202, 161] width 2 height 39
click at [296, 171] on div at bounding box center [295, 161] width 2 height 39
click at [291, 168] on div at bounding box center [291, 161] width 2 height 39
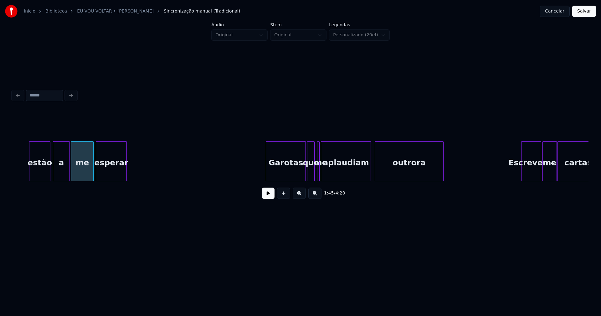
scroll to position [0, 6609]
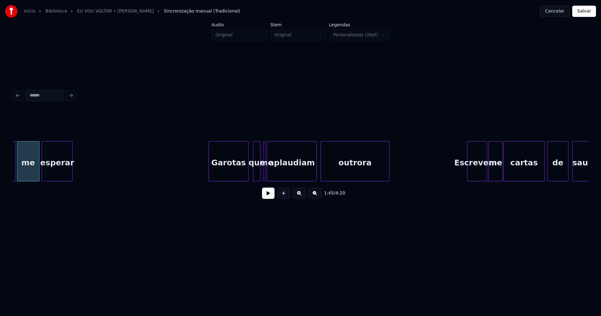
click at [230, 175] on div "Garotas" at bounding box center [228, 163] width 39 height 43
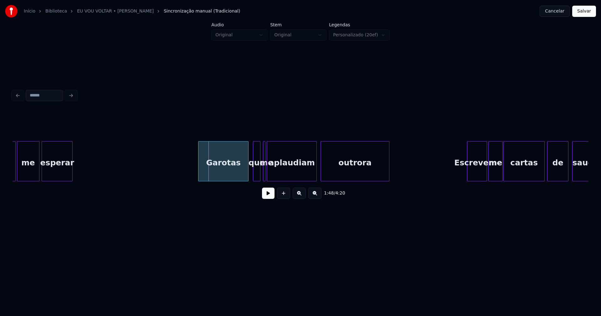
click at [200, 173] on div at bounding box center [200, 161] width 2 height 39
click at [279, 173] on div at bounding box center [278, 161] width 2 height 39
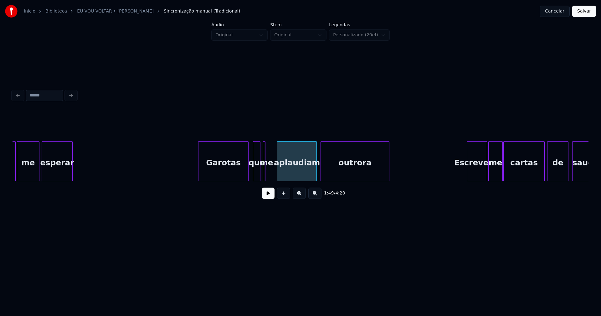
click at [266, 174] on div "me" at bounding box center [266, 163] width 6 height 43
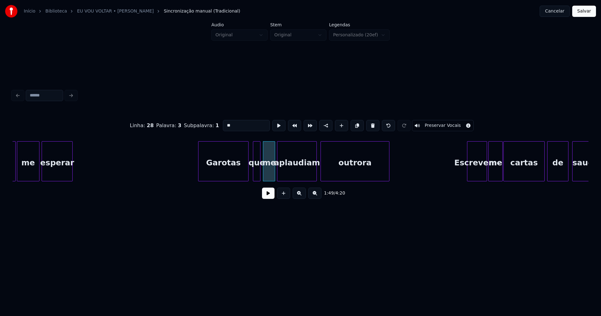
click at [274, 172] on div at bounding box center [274, 161] width 2 height 39
click at [337, 167] on div at bounding box center [338, 161] width 2 height 39
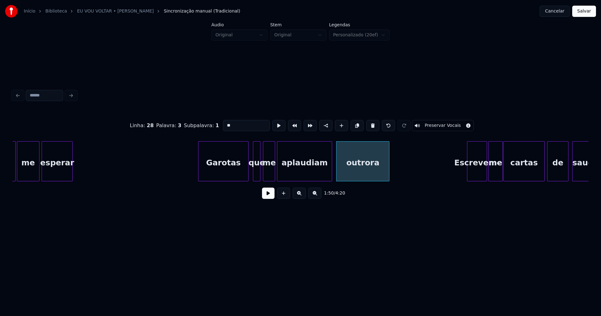
click at [330, 167] on div at bounding box center [331, 161] width 2 height 39
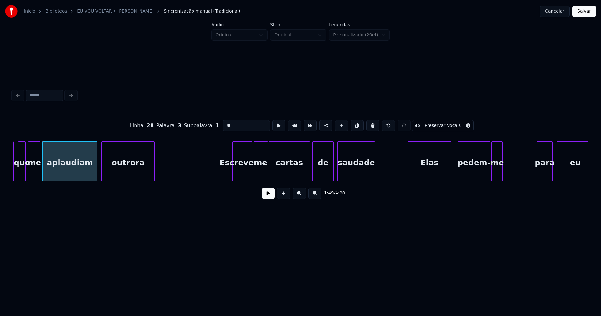
scroll to position [0, 6853]
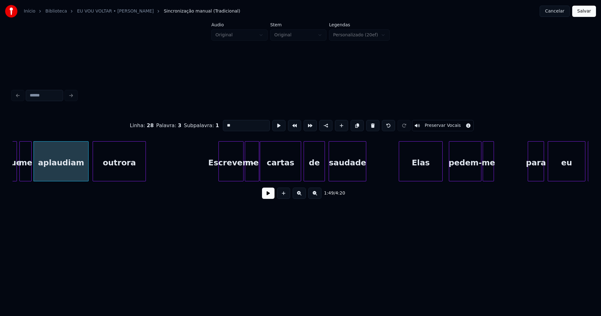
click at [219, 173] on div at bounding box center [220, 161] width 2 height 39
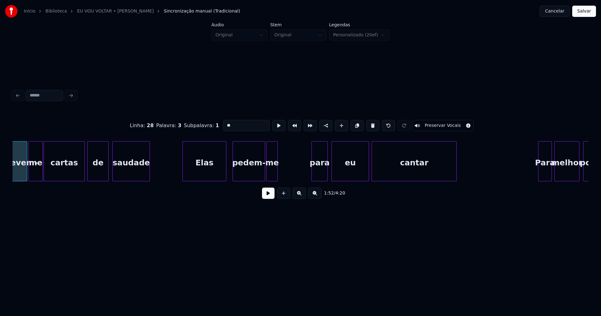
scroll to position [0, 7078]
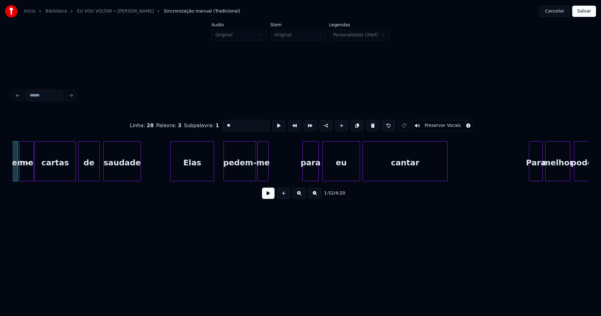
click at [194, 172] on div "Elas" at bounding box center [192, 163] width 43 height 43
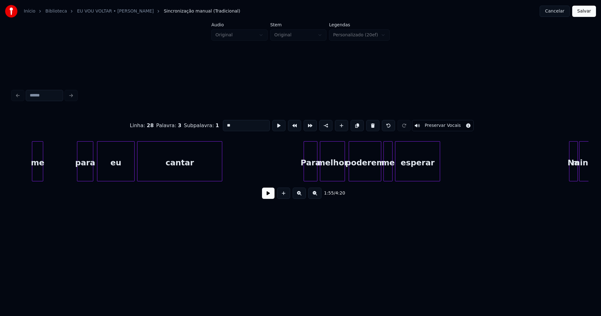
scroll to position [0, 7376]
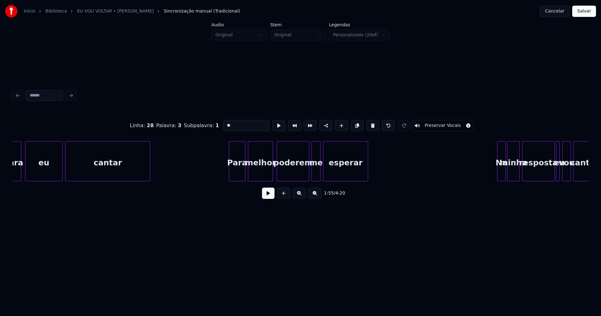
click at [231, 177] on div at bounding box center [230, 161] width 2 height 39
click at [336, 170] on div at bounding box center [337, 161] width 2 height 39
click at [332, 167] on div at bounding box center [331, 161] width 2 height 39
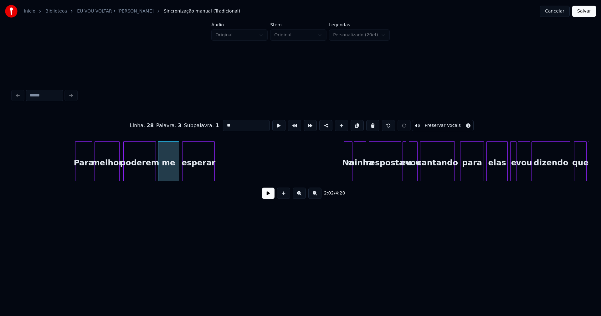
scroll to position [0, 7628]
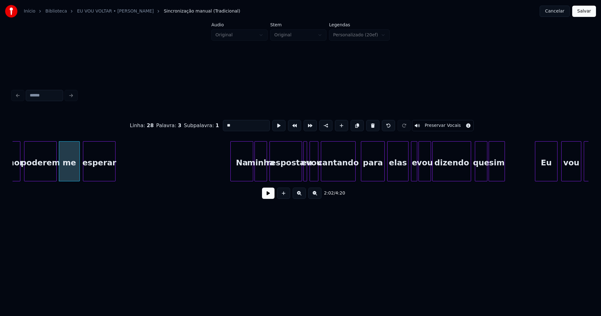
click at [231, 176] on div at bounding box center [232, 161] width 2 height 39
click at [296, 177] on div at bounding box center [296, 161] width 2 height 39
click at [301, 176] on div at bounding box center [302, 161] width 2 height 39
click at [405, 173] on div at bounding box center [404, 161] width 2 height 39
click at [411, 174] on div at bounding box center [411, 161] width 2 height 39
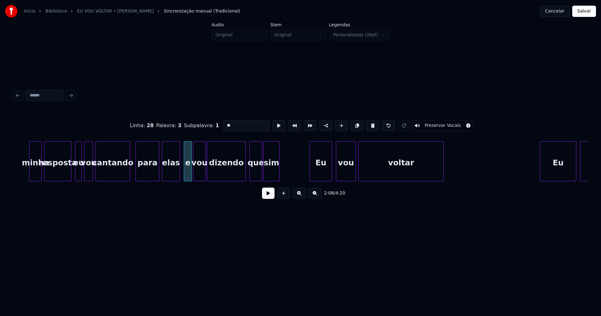
scroll to position [0, 7872]
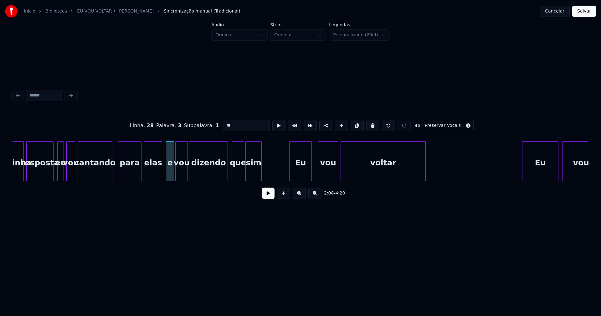
click at [300, 173] on div "Eu" at bounding box center [301, 163] width 22 height 43
click at [330, 175] on div "vou" at bounding box center [326, 163] width 19 height 43
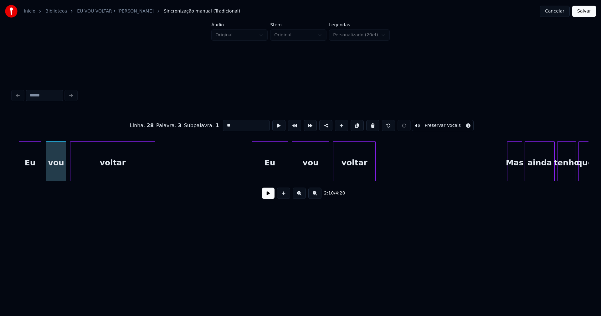
scroll to position [0, 8151]
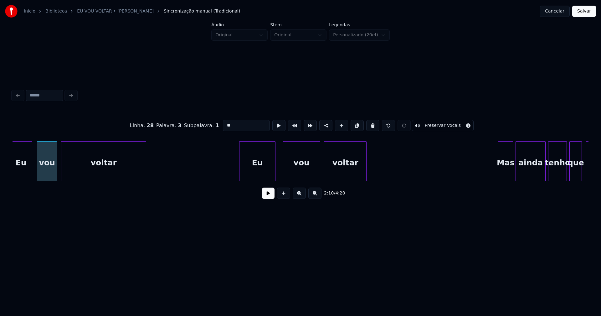
click at [258, 178] on div "Eu" at bounding box center [258, 163] width 36 height 43
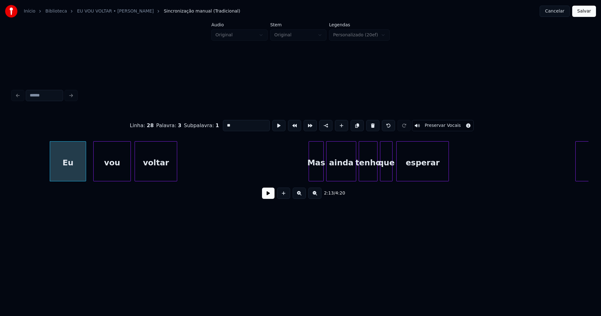
scroll to position [0, 8359]
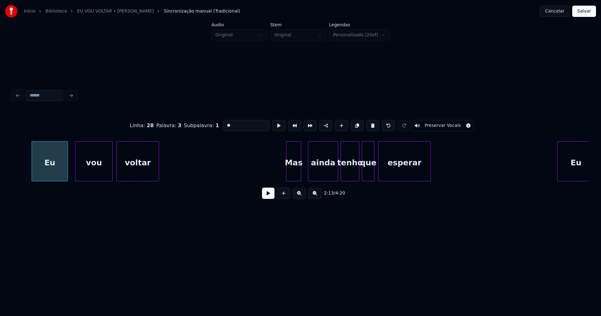
click at [292, 180] on div "Eu vou voltar Mas ainda tenho que esperar Eu" at bounding box center [301, 161] width 576 height 40
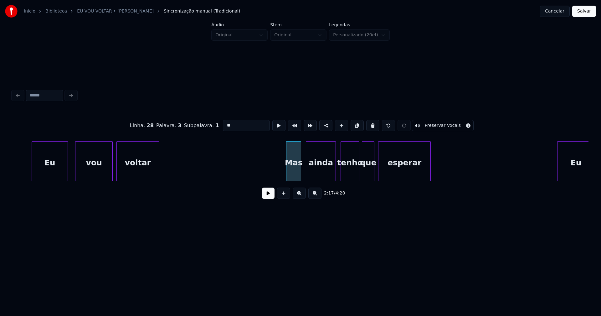
click at [319, 175] on div "ainda" at bounding box center [320, 163] width 29 height 43
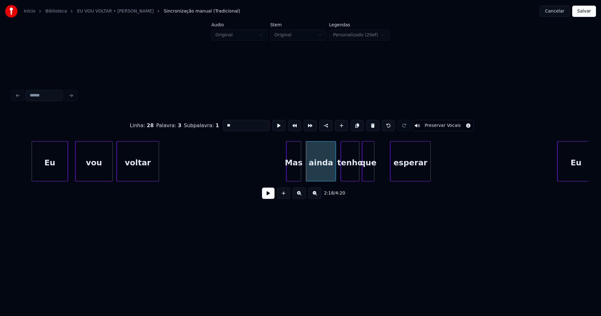
click at [391, 167] on div at bounding box center [391, 161] width 2 height 39
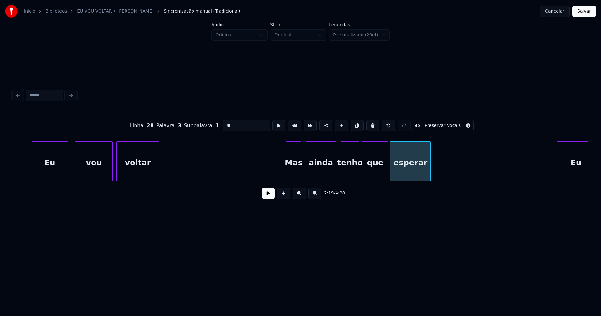
click at [388, 166] on div at bounding box center [387, 161] width 2 height 39
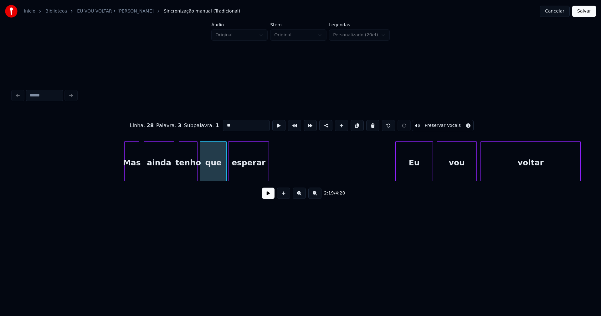
scroll to position [0, 8638]
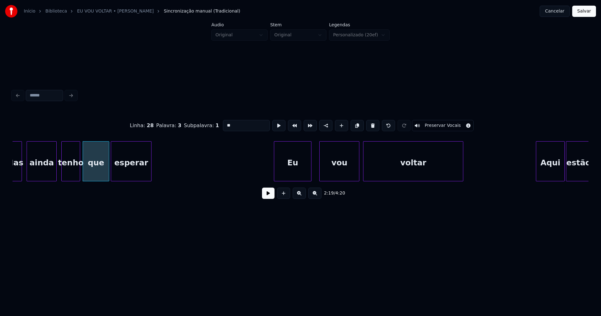
click at [292, 178] on div "Eu" at bounding box center [292, 163] width 37 height 43
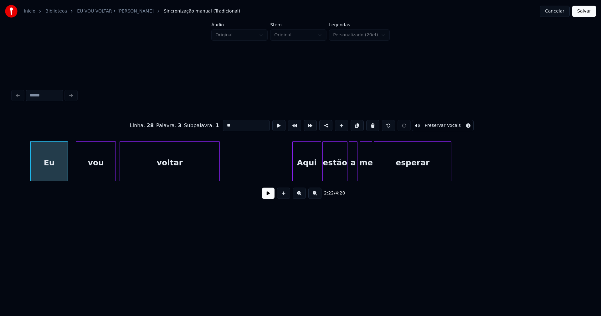
scroll to position [0, 8891]
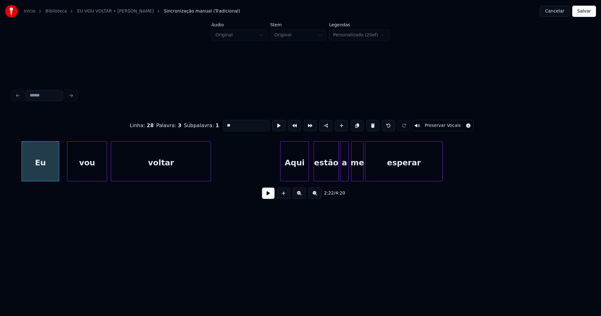
click at [302, 174] on div "Aqui" at bounding box center [295, 163] width 28 height 43
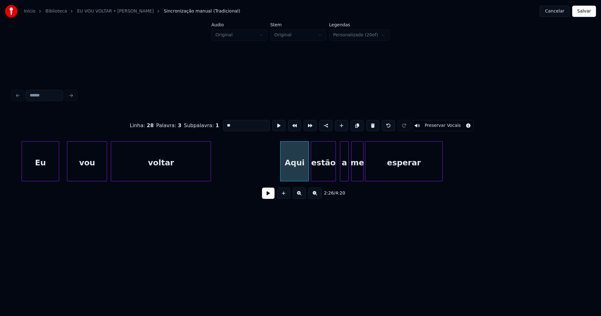
click at [326, 175] on div "estão" at bounding box center [323, 163] width 24 height 43
click at [332, 177] on div at bounding box center [332, 161] width 2 height 39
click at [340, 177] on div "a" at bounding box center [339, 163] width 8 height 43
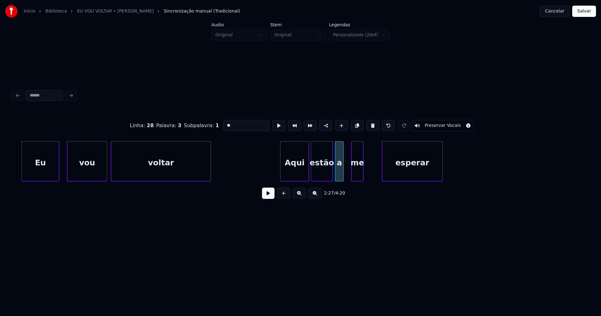
click at [384, 168] on div at bounding box center [383, 161] width 2 height 39
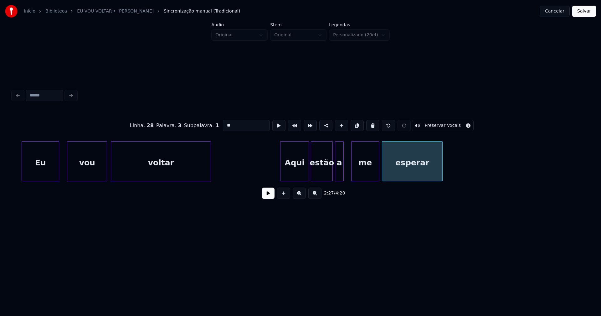
click at [378, 168] on div at bounding box center [378, 161] width 2 height 39
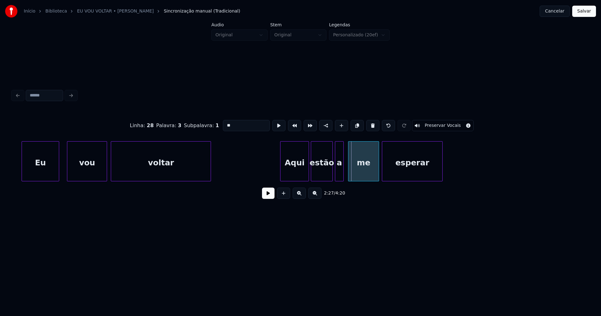
click at [349, 171] on div at bounding box center [349, 161] width 2 height 39
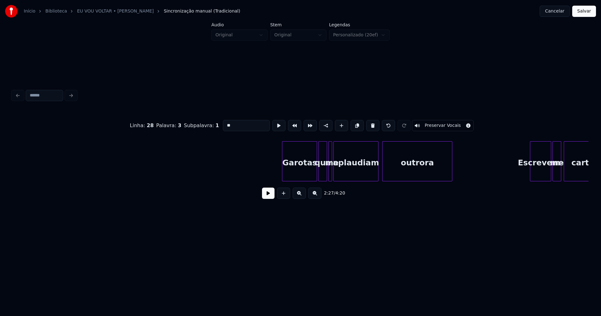
scroll to position [0, 11253]
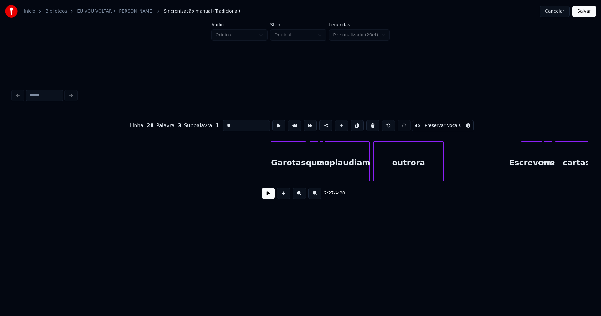
click at [290, 175] on div "Garotas" at bounding box center [288, 163] width 34 height 43
click at [333, 172] on div at bounding box center [333, 161] width 2 height 39
click at [330, 171] on div at bounding box center [329, 161] width 2 height 39
click at [392, 166] on div at bounding box center [392, 161] width 2 height 39
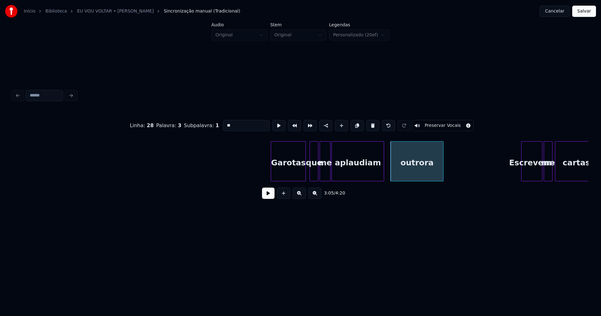
click at [383, 166] on div at bounding box center [383, 161] width 2 height 39
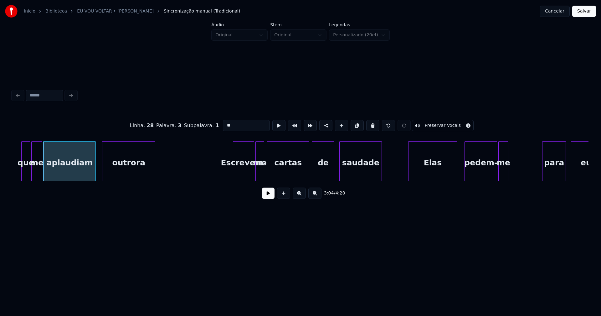
scroll to position [0, 11551]
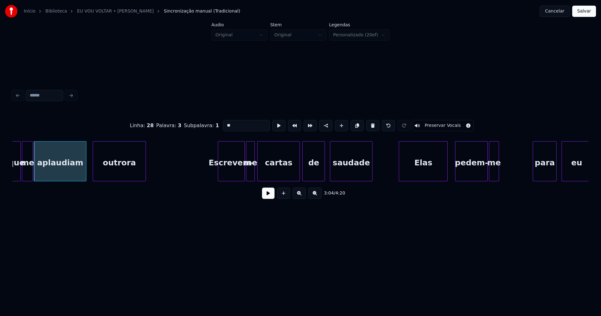
click at [218, 175] on div at bounding box center [219, 161] width 2 height 39
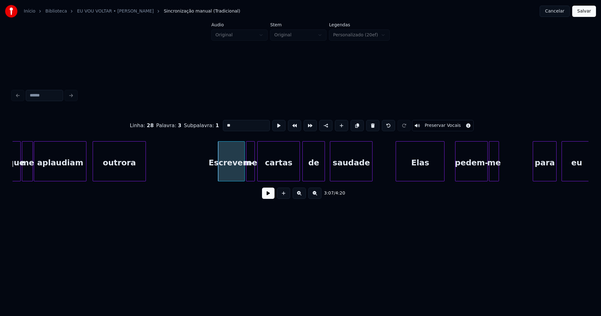
click at [415, 173] on div "Elas" at bounding box center [420, 163] width 48 height 43
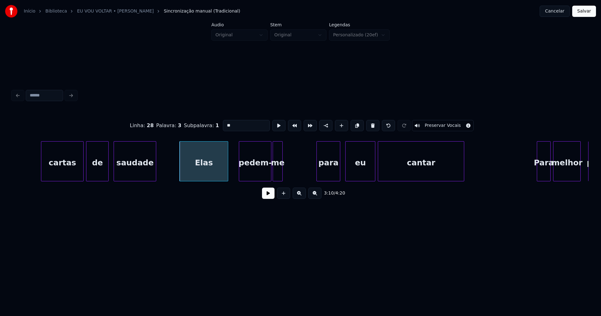
scroll to position [0, 11803]
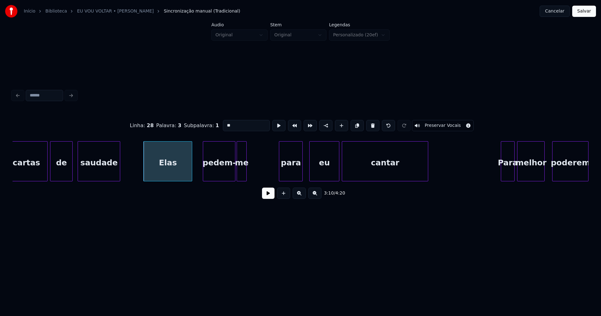
click at [292, 174] on div "para" at bounding box center [290, 163] width 23 height 43
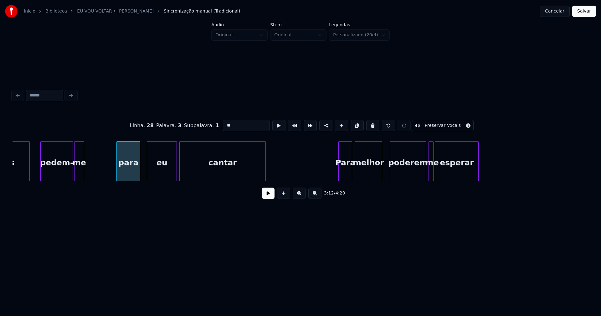
scroll to position [0, 12029]
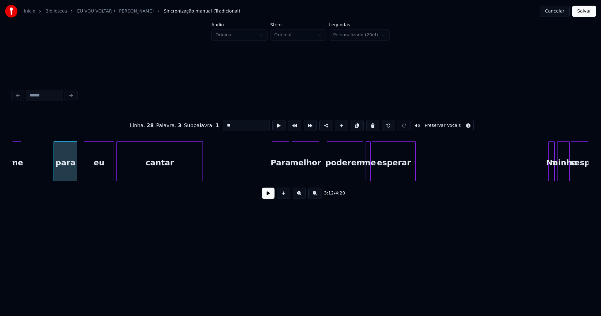
click at [273, 178] on div "Para" at bounding box center [281, 161] width 18 height 40
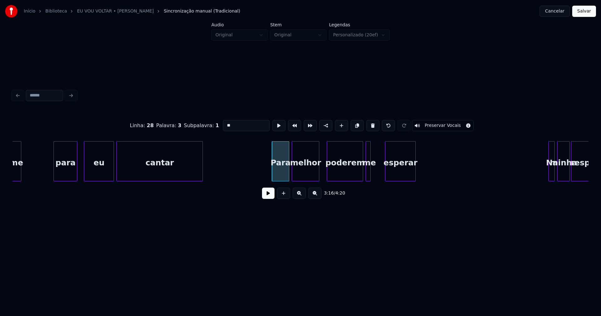
click at [387, 169] on div at bounding box center [386, 161] width 2 height 39
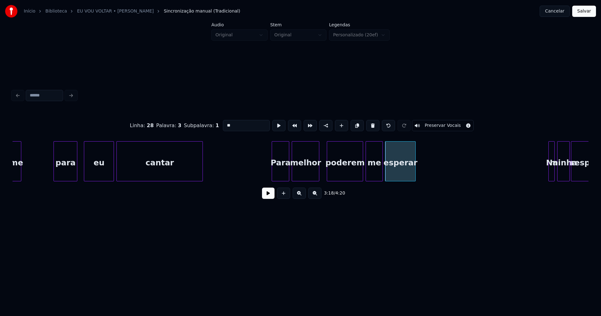
click at [381, 167] on div at bounding box center [382, 161] width 2 height 39
click at [347, 176] on div "poderem" at bounding box center [344, 163] width 36 height 43
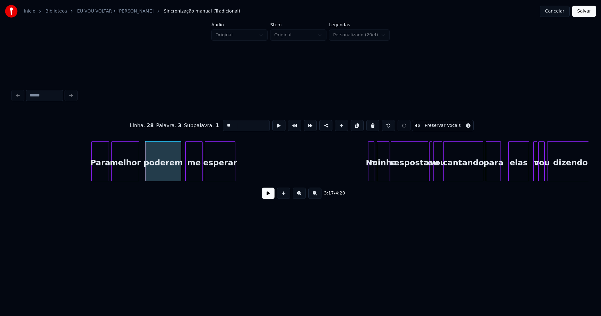
scroll to position [0, 12281]
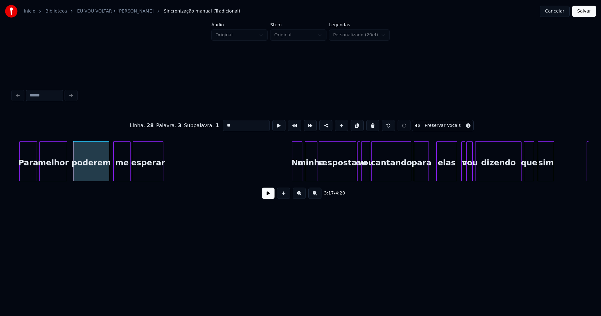
click at [293, 175] on div at bounding box center [293, 161] width 2 height 39
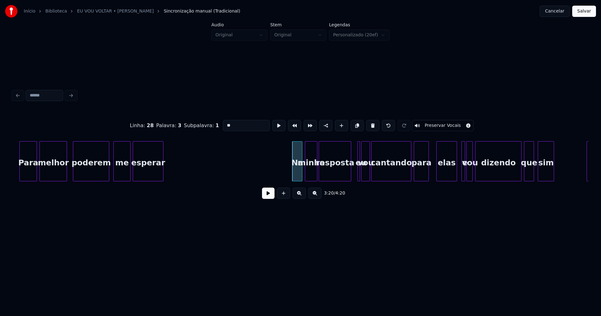
click at [350, 177] on div at bounding box center [350, 161] width 2 height 39
click at [361, 171] on div at bounding box center [362, 161] width 2 height 39
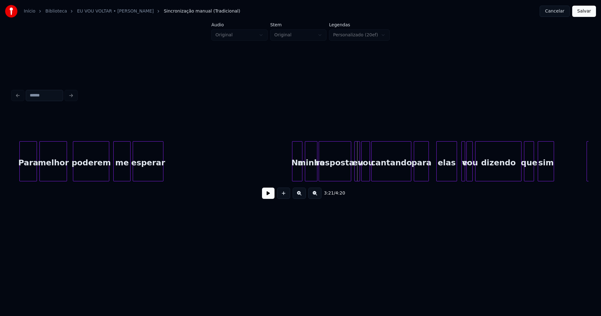
click at [354, 147] on div "eu" at bounding box center [357, 161] width 6 height 40
click at [440, 177] on div "elas" at bounding box center [444, 163] width 20 height 43
click at [460, 176] on div at bounding box center [461, 161] width 2 height 39
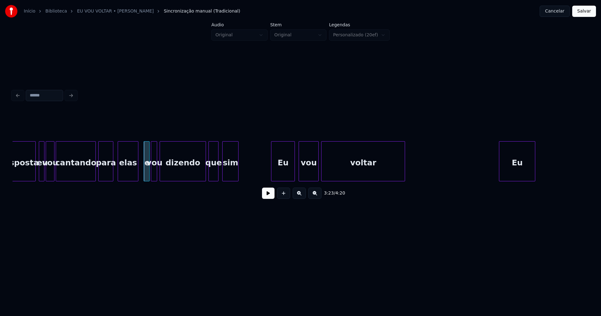
scroll to position [0, 12606]
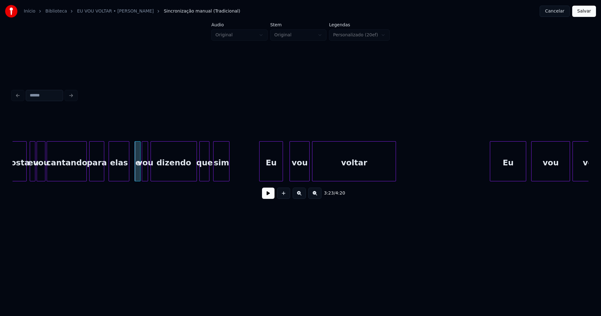
click at [270, 181] on div "resposta eu vou cantando para elas e vou dizendo que sim Eu vou voltar Eu vou v…" at bounding box center [301, 161] width 576 height 40
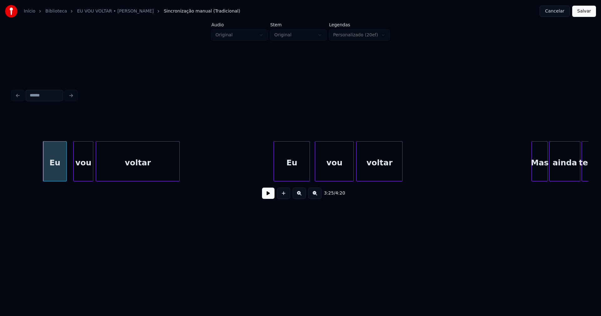
scroll to position [0, 12831]
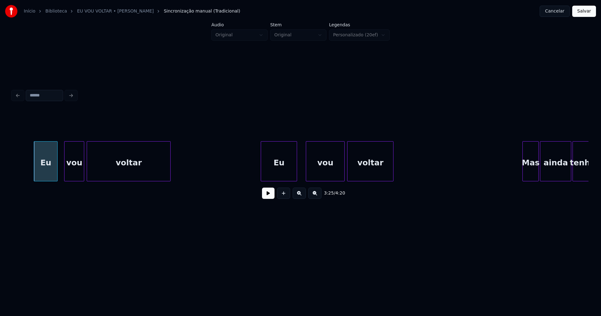
click at [281, 173] on div "Eu" at bounding box center [279, 163] width 36 height 43
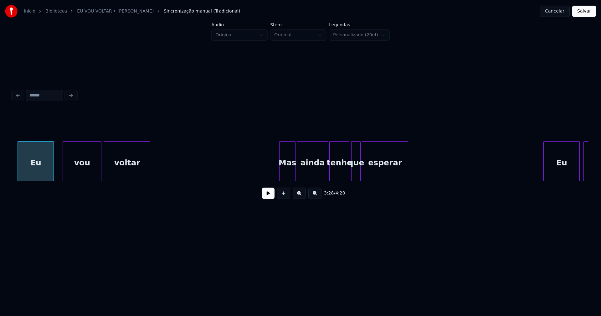
scroll to position [0, 13093]
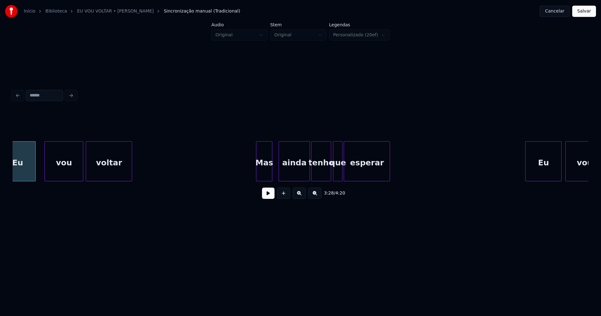
click at [264, 179] on div "Eu vou voltar Mas ainda tenho que esperar Eu vou" at bounding box center [301, 161] width 576 height 40
click at [290, 176] on div "ainda" at bounding box center [292, 163] width 31 height 43
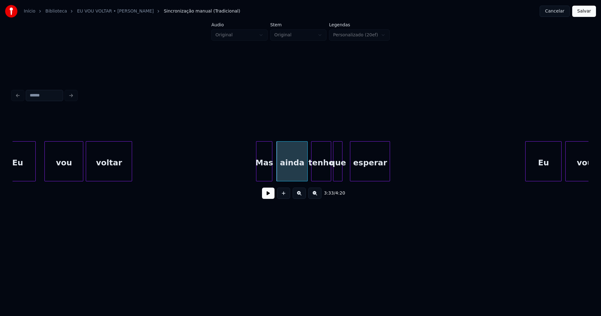
click at [351, 172] on div at bounding box center [351, 161] width 2 height 39
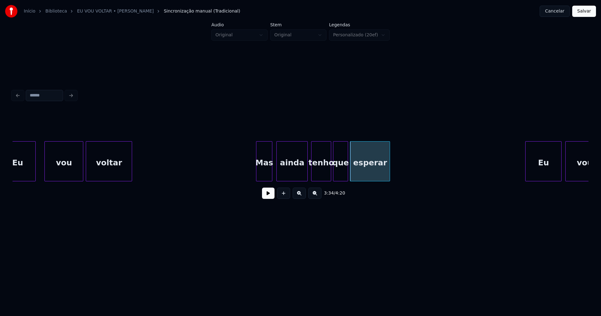
click at [347, 171] on div at bounding box center [347, 161] width 2 height 39
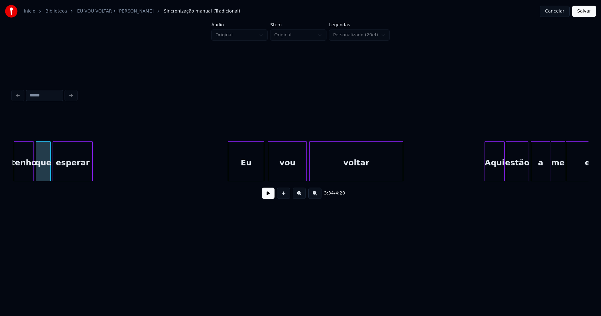
scroll to position [0, 13399]
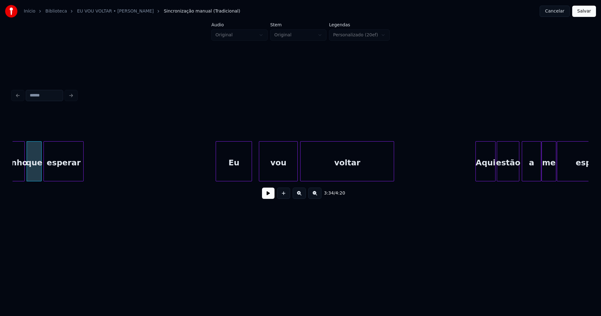
click at [233, 175] on div "Eu" at bounding box center [234, 163] width 36 height 43
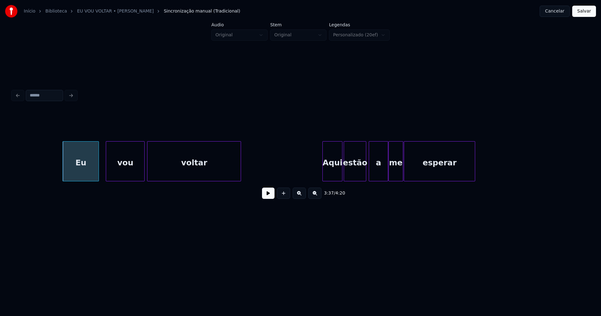
scroll to position [0, 13615]
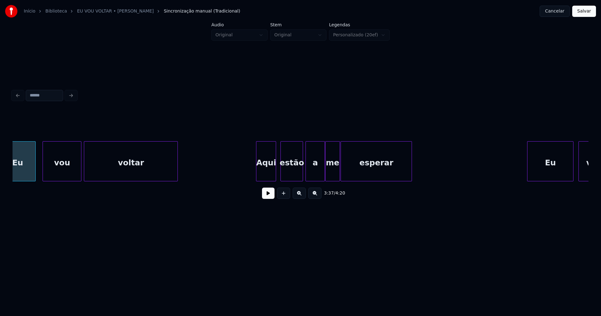
click at [268, 175] on div "Aqui" at bounding box center [265, 163] width 19 height 43
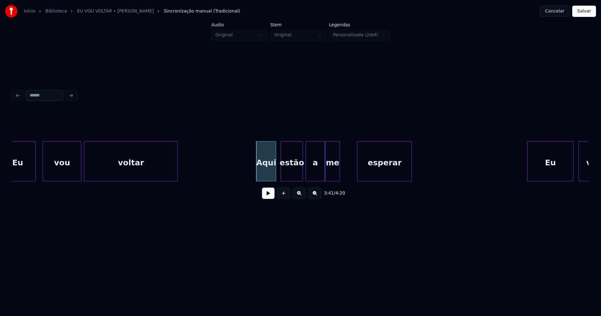
click at [359, 171] on div at bounding box center [359, 161] width 2 height 39
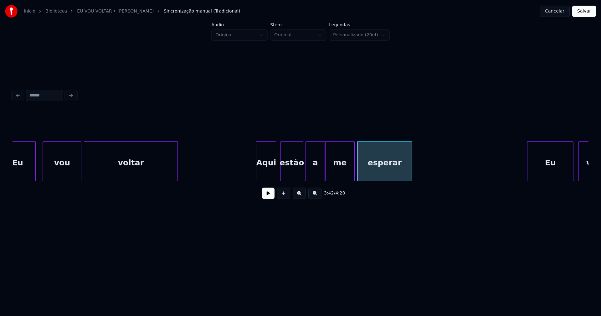
click at [354, 168] on div at bounding box center [354, 161] width 2 height 39
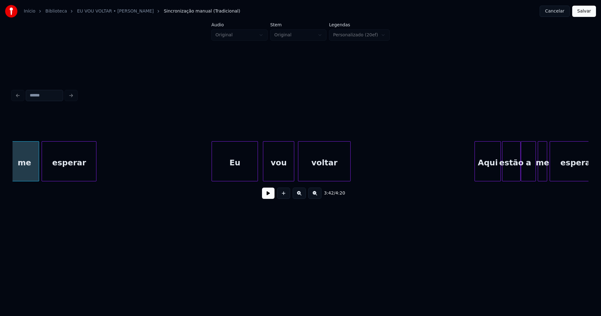
scroll to position [0, 13967]
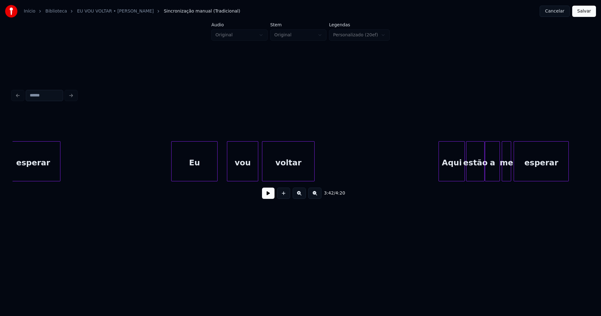
click at [184, 168] on div "Eu" at bounding box center [195, 163] width 46 height 43
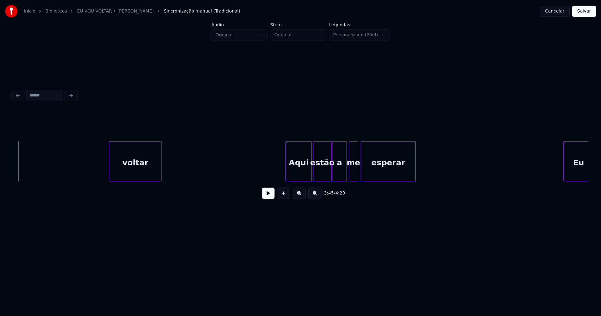
scroll to position [0, 14292]
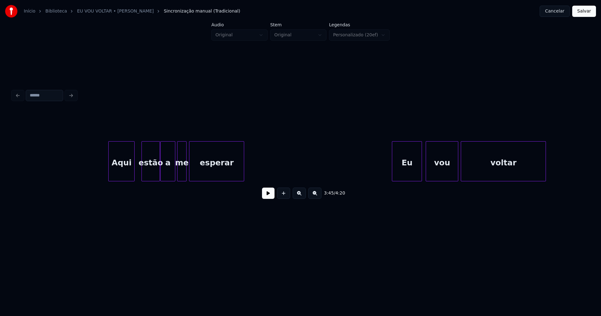
click at [119, 178] on div "Aqui" at bounding box center [122, 163] width 26 height 43
click at [141, 176] on div "estão" at bounding box center [146, 163] width 18 height 43
click at [152, 173] on div at bounding box center [152, 161] width 2 height 39
click at [161, 176] on div "a" at bounding box center [163, 163] width 14 height 43
click at [166, 175] on div at bounding box center [165, 161] width 2 height 39
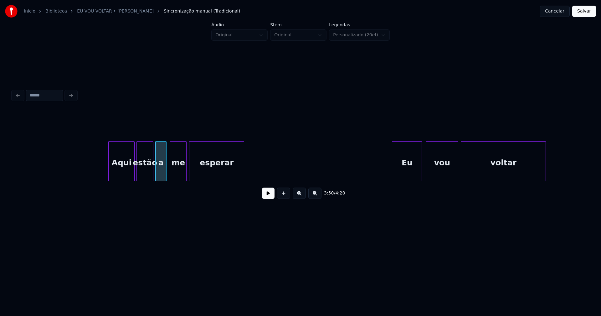
click at [171, 176] on div at bounding box center [171, 161] width 2 height 39
click at [202, 166] on div at bounding box center [202, 161] width 2 height 39
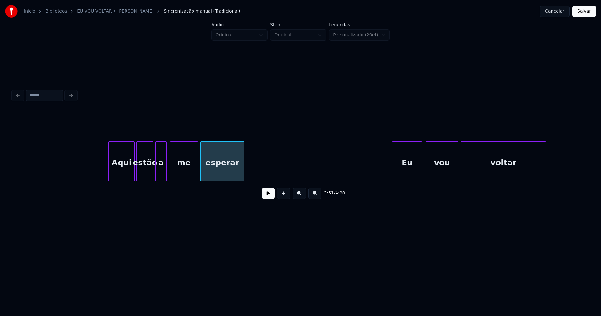
click at [196, 165] on div at bounding box center [197, 161] width 2 height 39
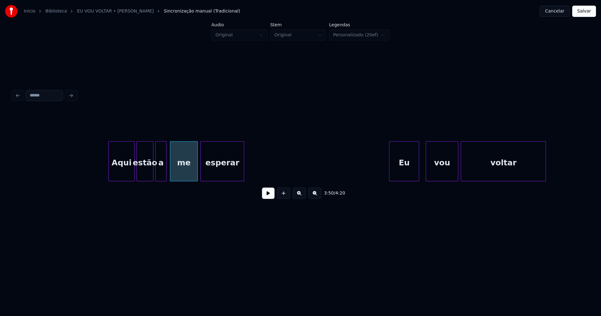
click at [404, 174] on div "Eu" at bounding box center [404, 163] width 29 height 43
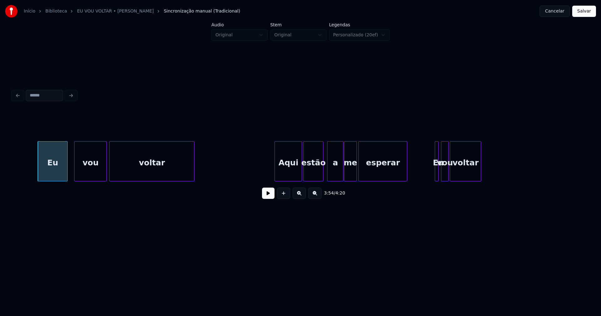
scroll to position [0, 14670]
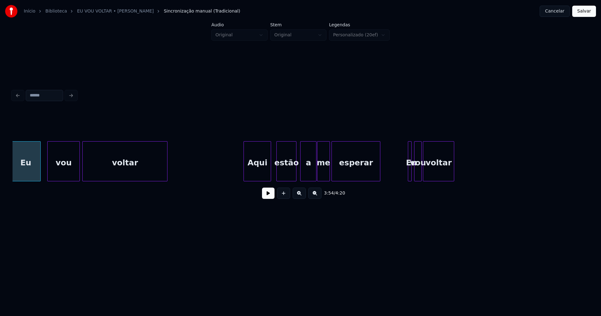
click at [259, 180] on div "Eu vou voltar Aqui estão a me esperar Eu vou voltar" at bounding box center [301, 161] width 576 height 40
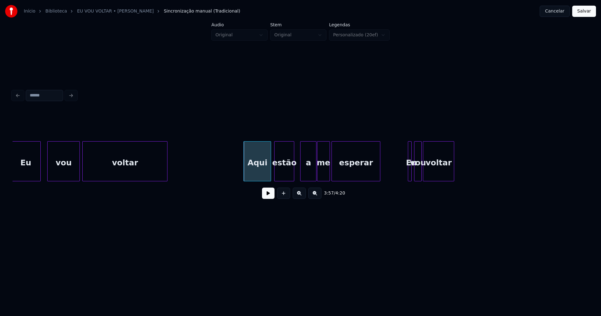
click at [284, 177] on div "estão" at bounding box center [284, 163] width 19 height 43
click at [306, 173] on div "a" at bounding box center [305, 163] width 16 height 43
click at [308, 175] on div at bounding box center [308, 161] width 2 height 39
click at [312, 174] on div at bounding box center [313, 161] width 2 height 39
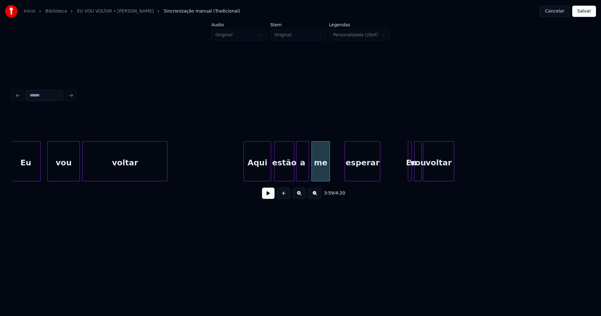
click at [347, 169] on div at bounding box center [346, 161] width 2 height 39
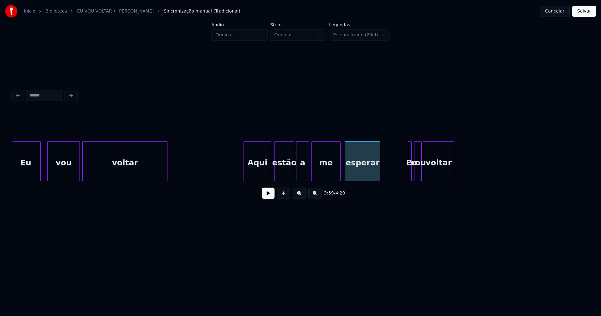
click at [340, 167] on div at bounding box center [339, 161] width 2 height 39
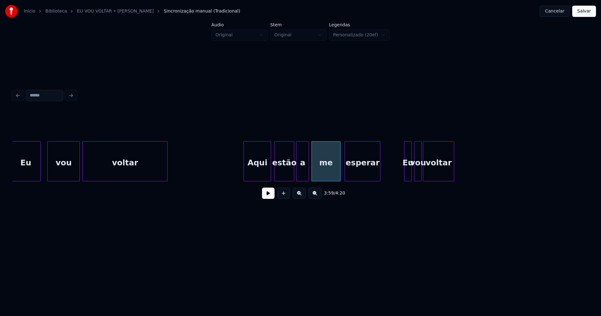
click at [405, 172] on div at bounding box center [406, 161] width 2 height 39
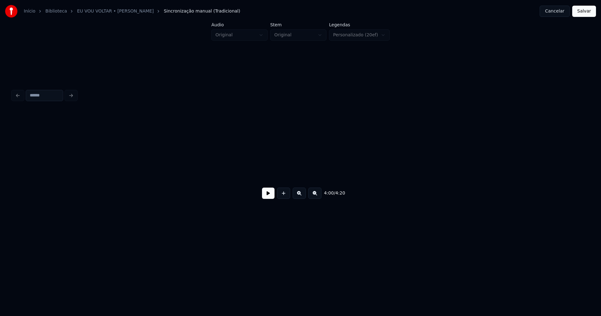
scroll to position [0, 15554]
click at [584, 13] on button "Salvar" at bounding box center [584, 11] width 24 height 11
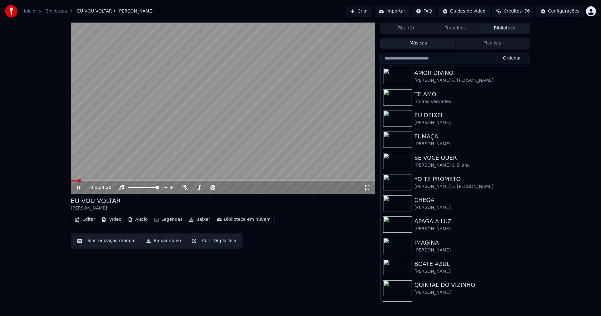
click at [79, 188] on icon at bounding box center [83, 187] width 15 height 5
click at [159, 240] on button "Baixar vídeo" at bounding box center [163, 240] width 43 height 11
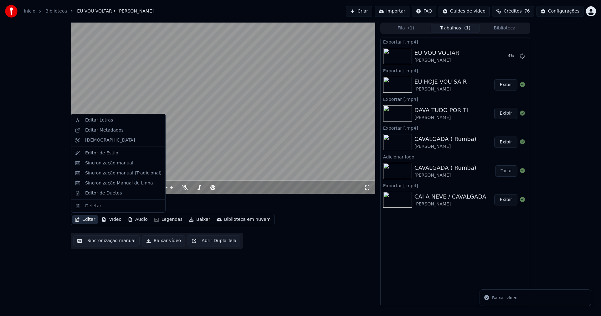
click at [89, 219] on button "Editar" at bounding box center [84, 219] width 25 height 9
click at [114, 130] on div "Editar Metadados" at bounding box center [104, 130] width 39 height 6
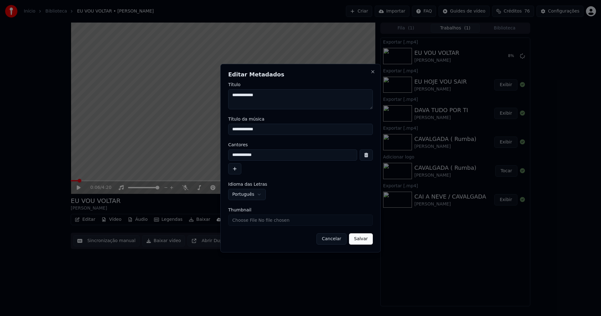
click at [252, 224] on input "Thumbnail" at bounding box center [300, 219] width 145 height 11
type input "**********"
click at [365, 240] on button "Salvar" at bounding box center [361, 238] width 24 height 11
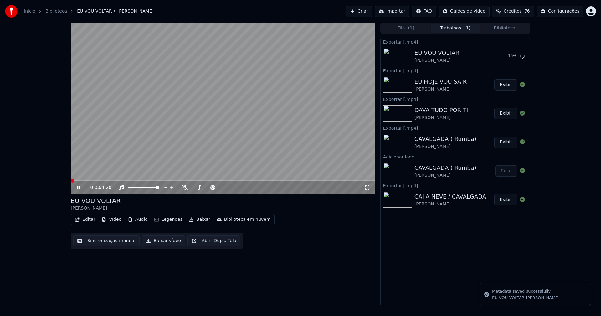
click at [509, 28] on button "Biblioteca" at bounding box center [504, 28] width 49 height 9
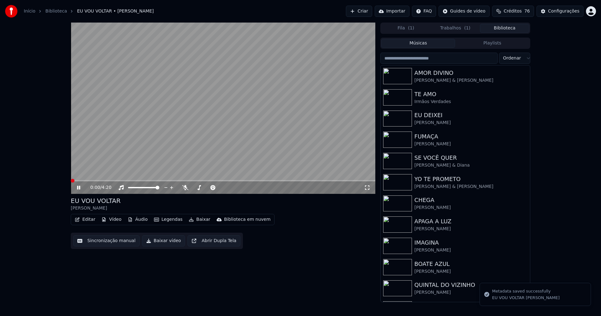
click at [416, 60] on input "search" at bounding box center [438, 58] width 117 height 11
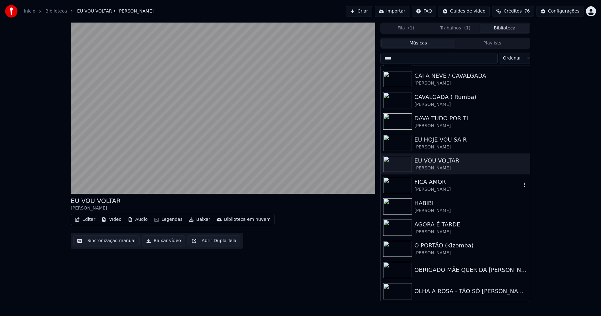
scroll to position [125, 0]
type input "****"
drag, startPoint x: 439, startPoint y: 181, endPoint x: 338, endPoint y: 140, distance: 109.1
click at [439, 181] on div "FICA AMOR" at bounding box center [468, 181] width 107 height 9
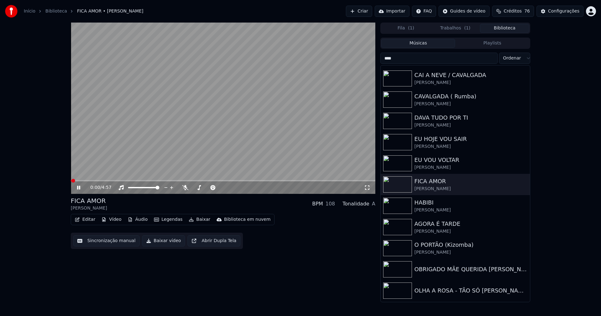
click at [78, 189] on icon at bounding box center [78, 188] width 3 height 4
click at [88, 222] on button "Editar" at bounding box center [84, 219] width 25 height 9
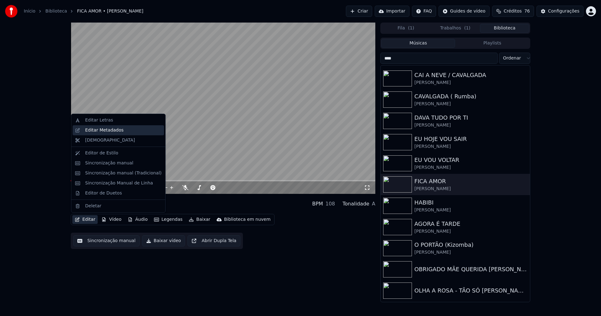
click at [95, 132] on div "Editar Metadados" at bounding box center [104, 130] width 39 height 6
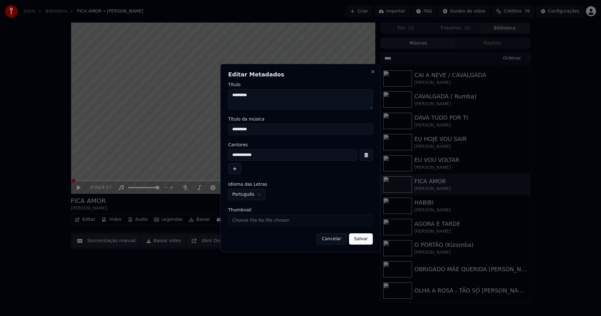
click at [239, 220] on input "Thumbnail" at bounding box center [300, 219] width 145 height 11
type input "**********"
click at [369, 244] on button "Salvar" at bounding box center [361, 238] width 24 height 11
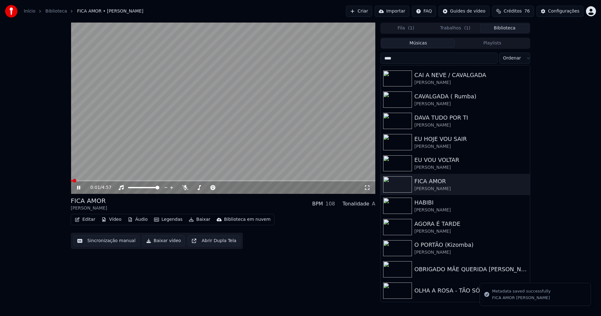
click at [80, 187] on icon at bounding box center [78, 188] width 3 height 4
click at [90, 219] on button "Editar" at bounding box center [84, 219] width 25 height 9
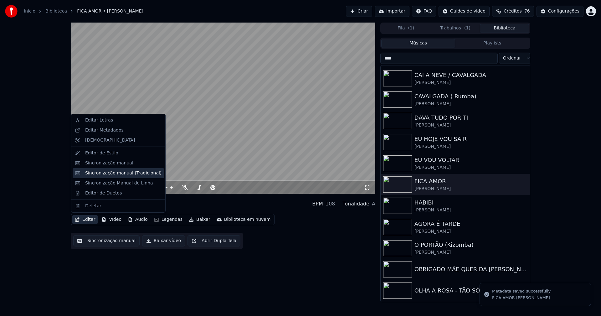
click at [110, 173] on div "Sincronização manual (Tradicional)" at bounding box center [123, 173] width 76 height 6
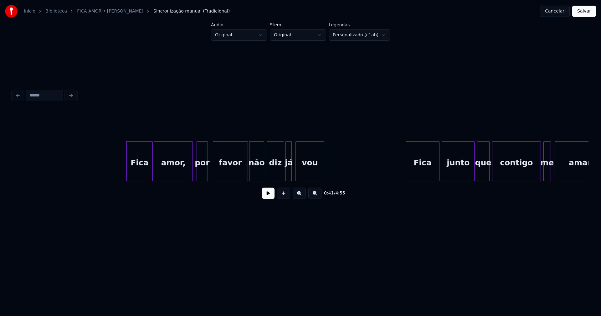
scroll to position [0, 2405]
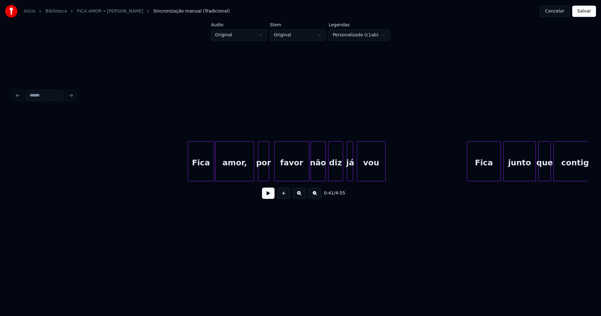
click at [341, 175] on div at bounding box center [342, 161] width 2 height 39
click at [346, 175] on div at bounding box center [346, 161] width 2 height 39
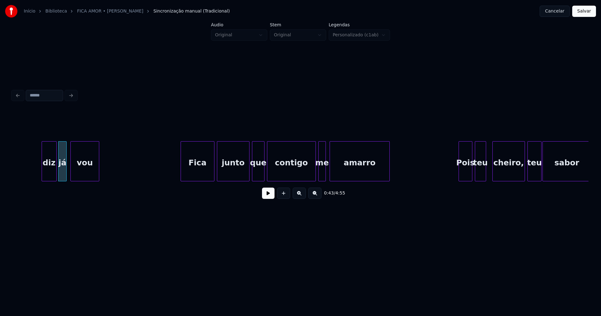
scroll to position [0, 2732]
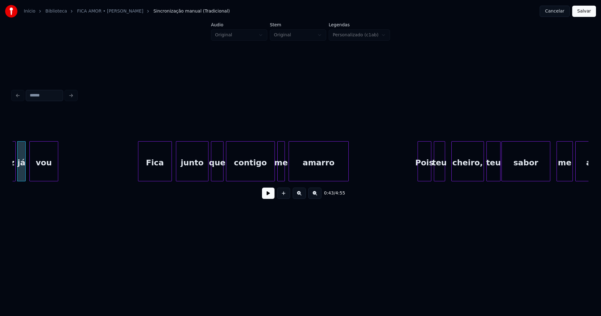
click at [160, 171] on div "Fica" at bounding box center [154, 163] width 33 height 43
click at [271, 175] on div at bounding box center [272, 161] width 2 height 39
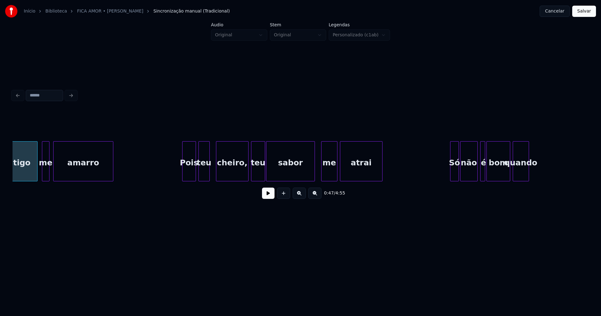
scroll to position [0, 3008]
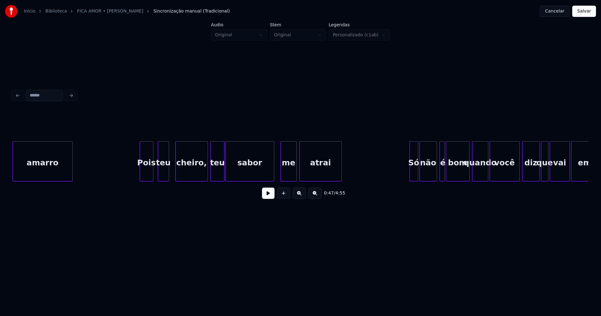
click at [148, 172] on div "Pois" at bounding box center [146, 163] width 13 height 43
click at [179, 167] on div at bounding box center [180, 161] width 2 height 39
click at [174, 168] on div at bounding box center [175, 161] width 2 height 39
click at [308, 166] on div at bounding box center [308, 161] width 2 height 39
click at [301, 168] on div at bounding box center [301, 161] width 2 height 39
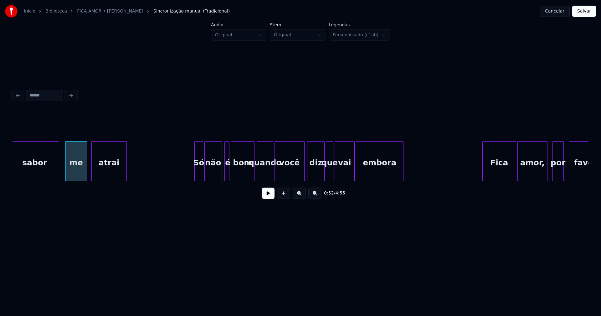
scroll to position [0, 3275]
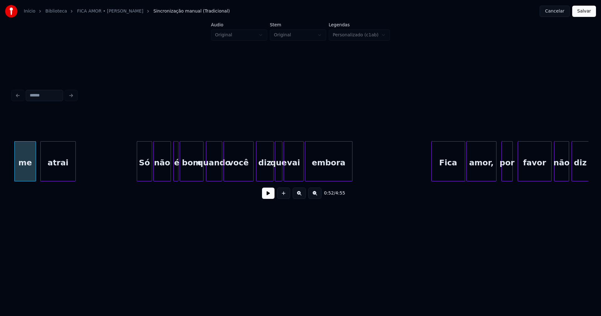
click at [137, 178] on div at bounding box center [138, 161] width 2 height 39
click at [168, 174] on div at bounding box center [168, 161] width 2 height 39
click at [171, 173] on div at bounding box center [171, 161] width 2 height 39
click at [199, 178] on div at bounding box center [199, 161] width 2 height 39
click at [270, 171] on div at bounding box center [271, 161] width 2 height 39
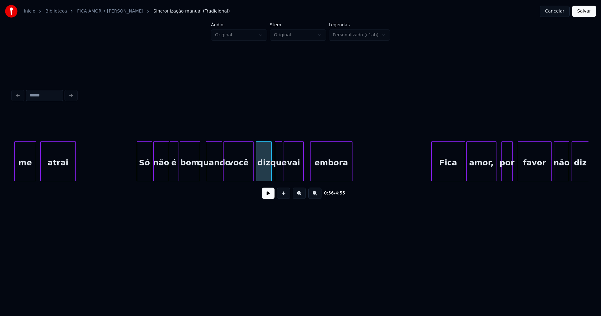
click at [311, 171] on div at bounding box center [312, 161] width 2 height 39
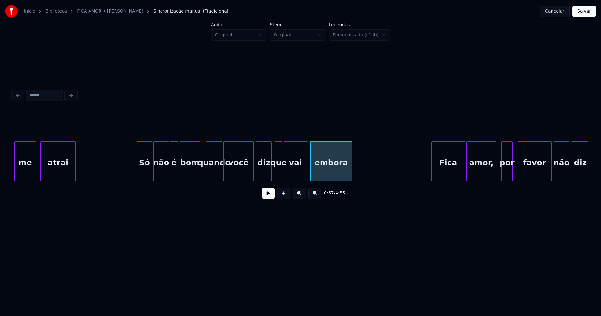
click at [306, 170] on div at bounding box center [306, 161] width 2 height 39
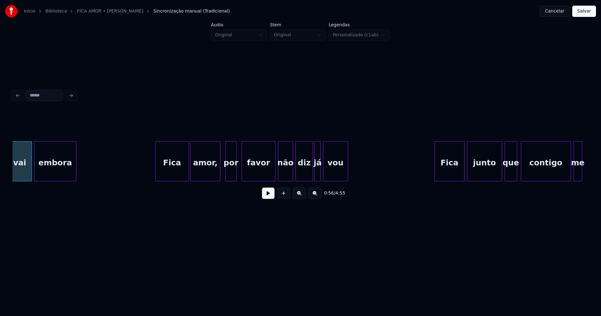
scroll to position [0, 3561]
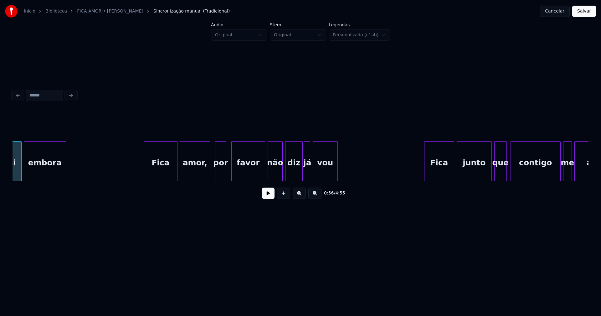
click at [166, 173] on div "Fica" at bounding box center [160, 163] width 33 height 43
click at [261, 174] on div at bounding box center [262, 161] width 2 height 39
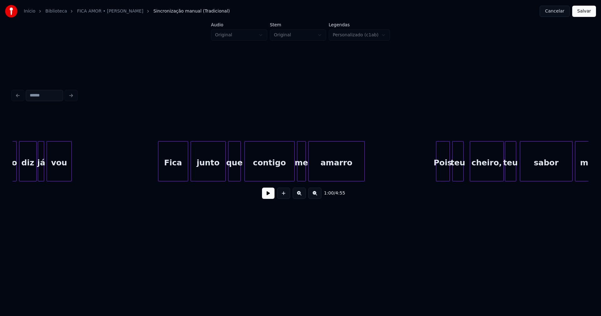
scroll to position [0, 3838]
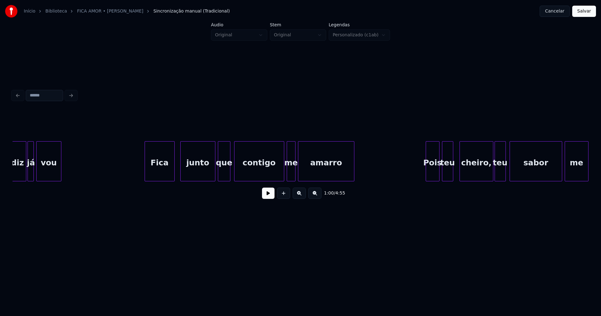
click at [158, 181] on div "diz já vou Fica junto que contigo me amarro Pois teu cheiro, teu sabor me" at bounding box center [301, 161] width 576 height 40
click at [200, 181] on div "diz já vou Fica junto que contigo me amarro Pois teu cheiro, teu sabor me" at bounding box center [301, 161] width 576 height 40
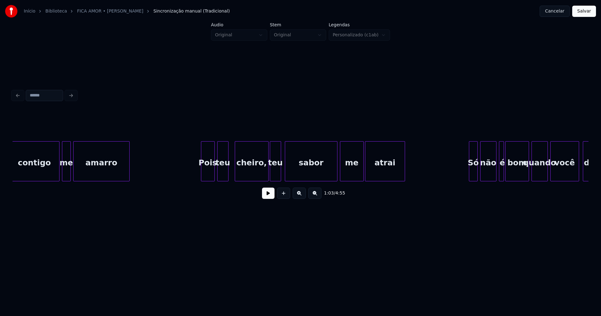
scroll to position [0, 4093]
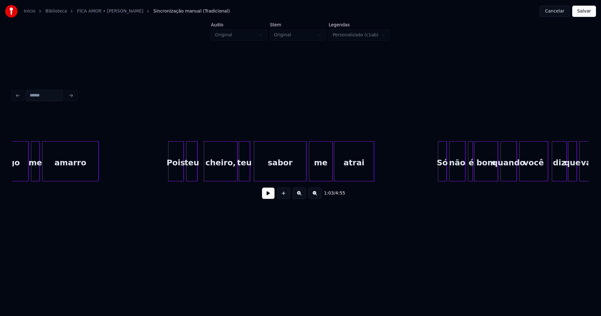
click at [170, 173] on div at bounding box center [169, 161] width 2 height 39
click at [303, 171] on div at bounding box center [303, 161] width 2 height 39
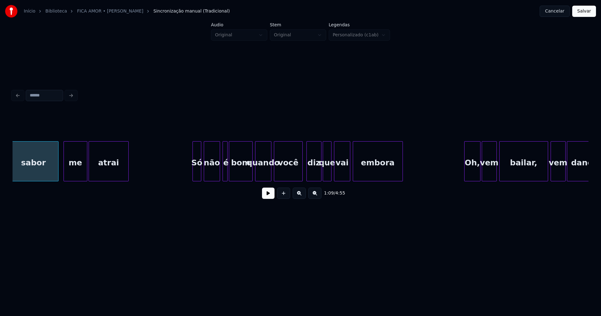
scroll to position [0, 4349]
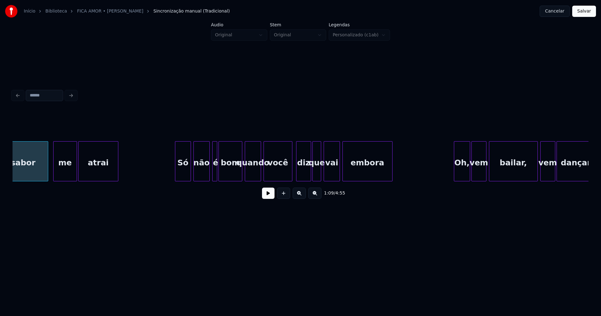
click at [175, 176] on div at bounding box center [176, 161] width 2 height 39
click at [238, 178] on div "bom" at bounding box center [229, 161] width 21 height 40
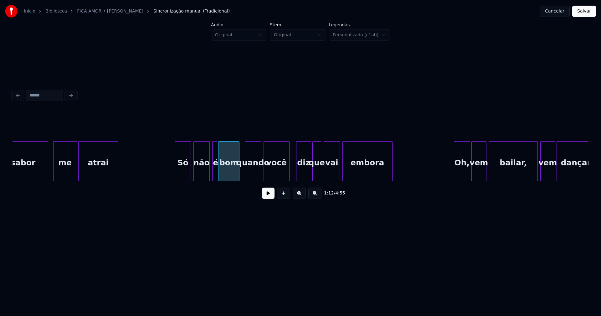
click at [289, 174] on div at bounding box center [288, 161] width 2 height 39
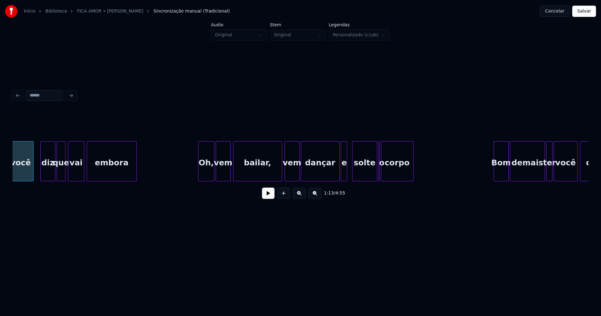
scroll to position [0, 4615]
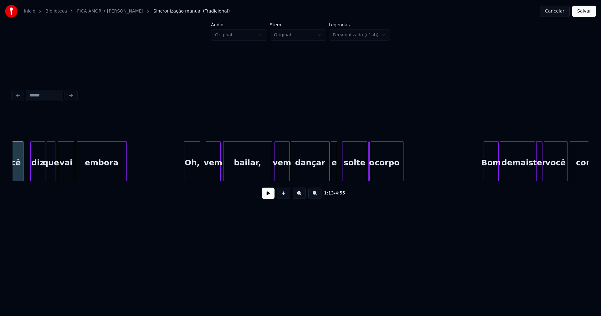
click at [190, 178] on div "Oh," at bounding box center [192, 163] width 16 height 43
click at [324, 178] on div at bounding box center [324, 161] width 2 height 39
click at [338, 172] on div at bounding box center [339, 161] width 2 height 39
click at [357, 181] on div "você diz que vai embora Oh, vem bailar, vem dançar e solte o corpo Bom demais t…" at bounding box center [301, 161] width 576 height 40
click at [374, 171] on div at bounding box center [373, 161] width 2 height 39
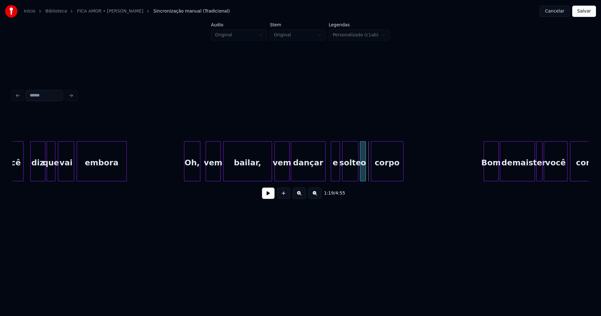
click at [360, 151] on div "o" at bounding box center [363, 161] width 6 height 40
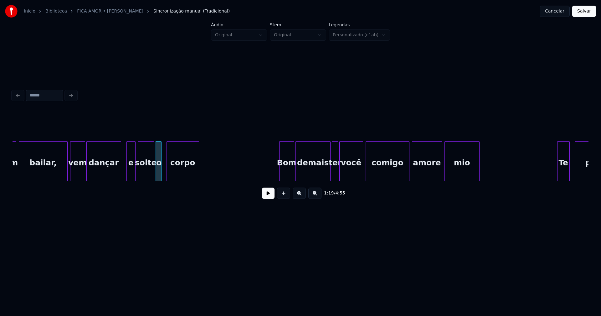
scroll to position [0, 4871]
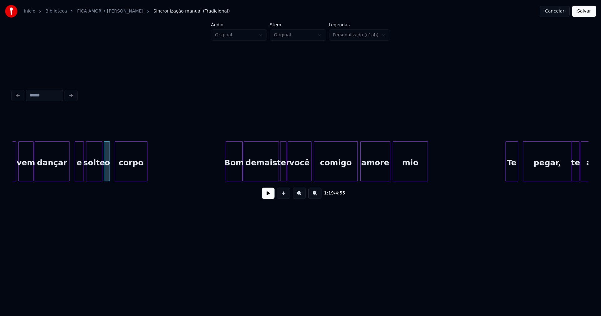
click at [226, 174] on div at bounding box center [227, 161] width 2 height 39
click at [354, 177] on div at bounding box center [354, 161] width 2 height 39
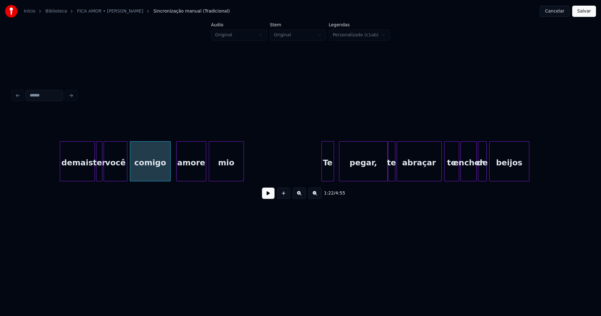
scroll to position [0, 5188]
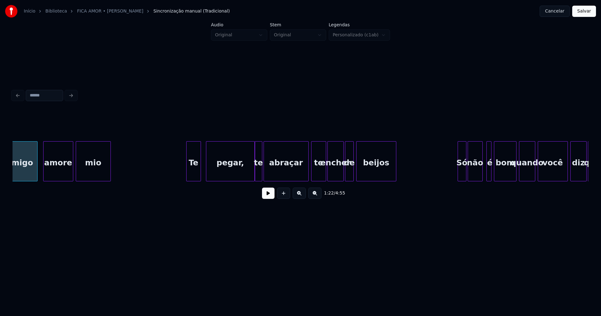
click at [188, 175] on div at bounding box center [188, 161] width 2 height 39
click at [277, 170] on div at bounding box center [277, 161] width 2 height 39
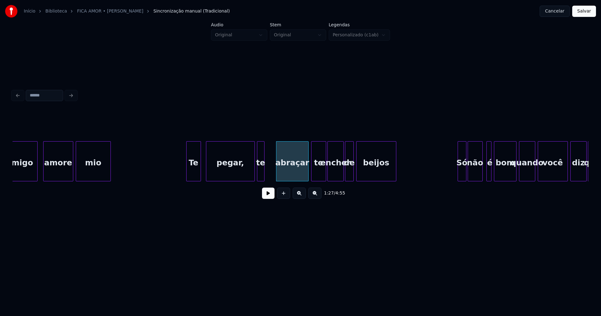
click at [260, 173] on div "te" at bounding box center [260, 163] width 7 height 43
click at [271, 169] on div at bounding box center [271, 161] width 2 height 39
click at [304, 178] on div at bounding box center [304, 161] width 2 height 39
click at [456, 176] on div "Só" at bounding box center [456, 163] width 8 height 43
click at [464, 169] on div at bounding box center [465, 161] width 2 height 39
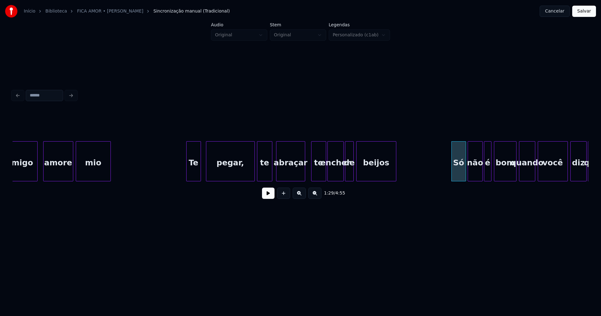
click at [484, 173] on div at bounding box center [485, 161] width 2 height 39
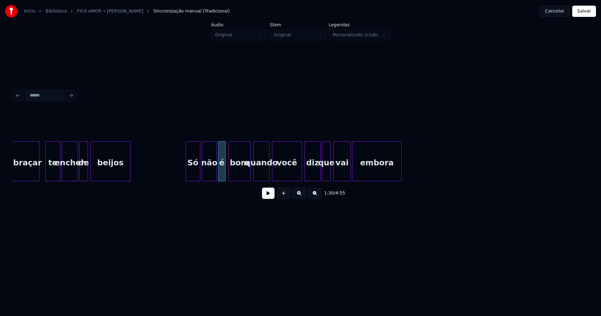
scroll to position [0, 5464]
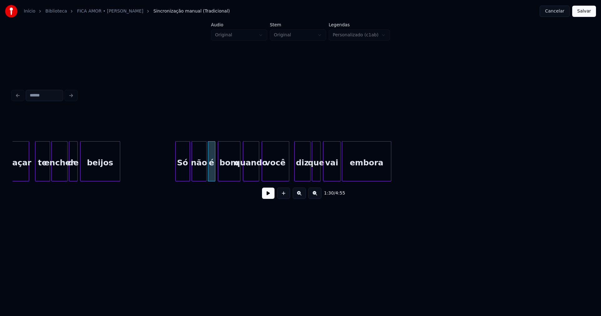
click at [287, 175] on div at bounding box center [288, 161] width 2 height 39
click at [348, 172] on div at bounding box center [348, 161] width 2 height 39
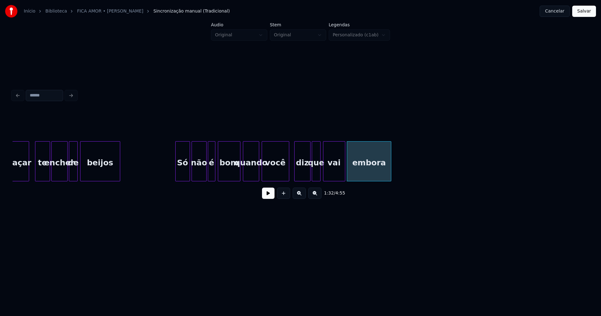
click at [343, 171] on div at bounding box center [344, 161] width 2 height 39
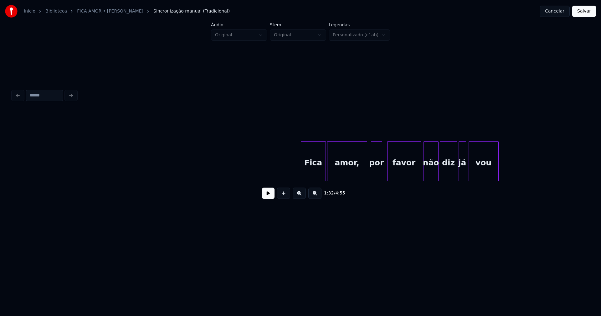
scroll to position [0, 7972]
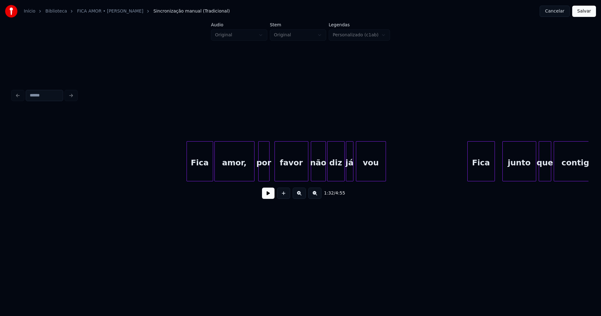
click at [188, 174] on div at bounding box center [188, 161] width 2 height 39
click at [305, 174] on div at bounding box center [305, 161] width 2 height 39
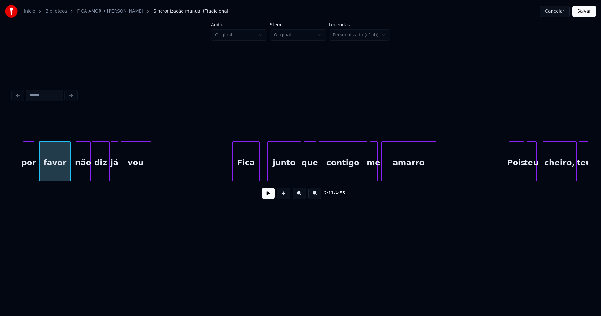
scroll to position [0, 8217]
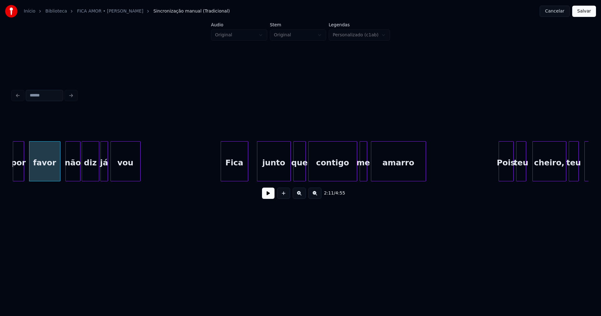
click at [233, 171] on div "Fica" at bounding box center [234, 163] width 27 height 43
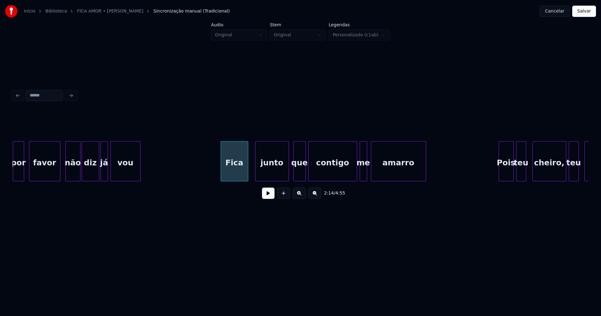
click at [266, 170] on div "junto" at bounding box center [272, 163] width 33 height 43
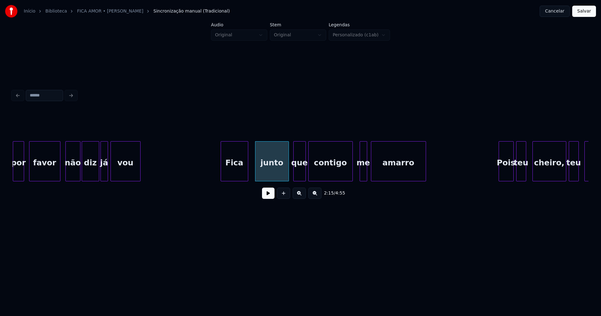
click at [352, 177] on div at bounding box center [352, 161] width 2 height 39
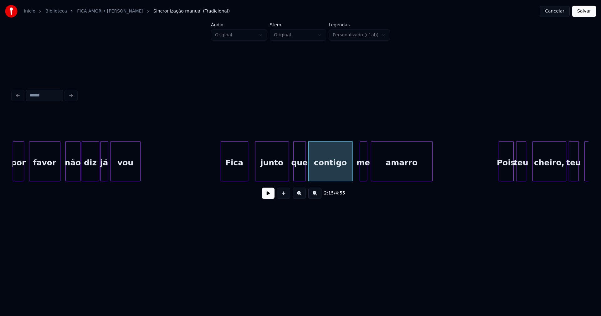
click at [432, 164] on div at bounding box center [432, 161] width 2 height 39
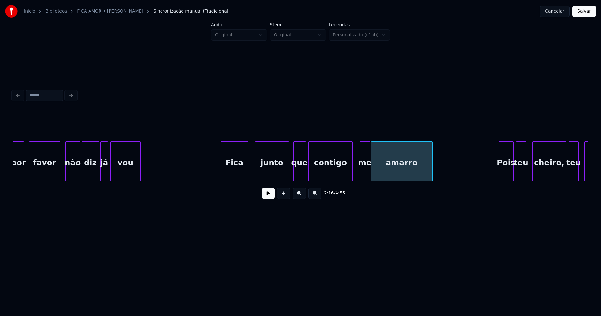
click at [369, 172] on div at bounding box center [369, 161] width 2 height 39
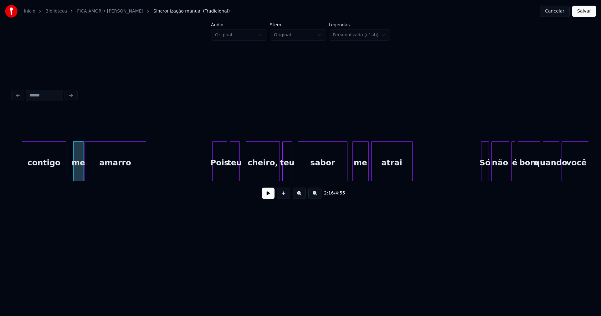
scroll to position [0, 8514]
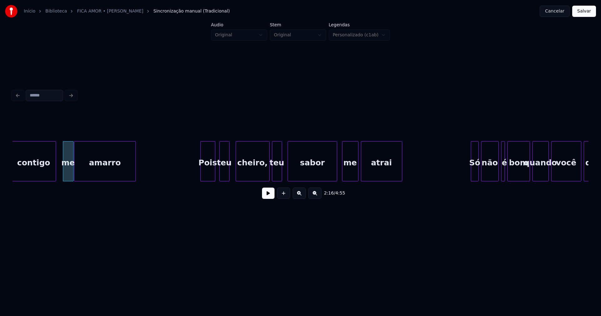
click at [206, 175] on div "Pois" at bounding box center [208, 163] width 14 height 43
click at [285, 172] on div at bounding box center [285, 161] width 2 height 39
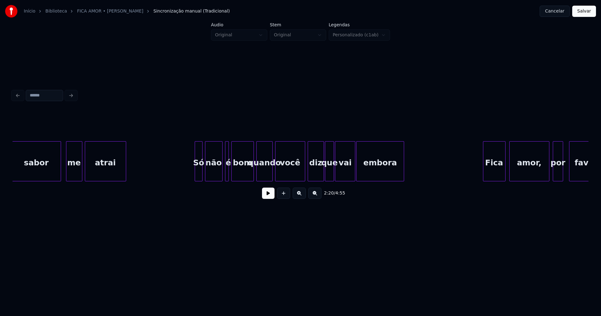
scroll to position [0, 8821]
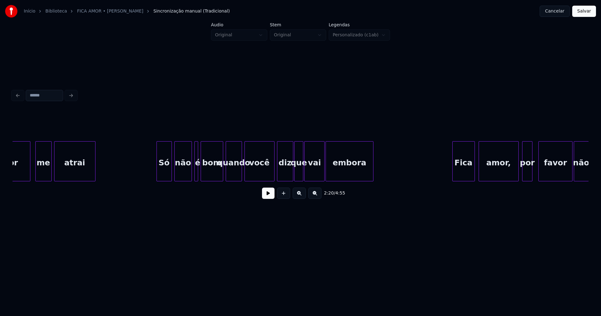
click at [157, 169] on div at bounding box center [158, 161] width 2 height 39
click at [187, 170] on div at bounding box center [188, 161] width 2 height 39
click at [190, 170] on div "é" at bounding box center [192, 161] width 4 height 40
click at [198, 168] on div at bounding box center [198, 161] width 2 height 39
click at [270, 171] on div at bounding box center [270, 161] width 2 height 39
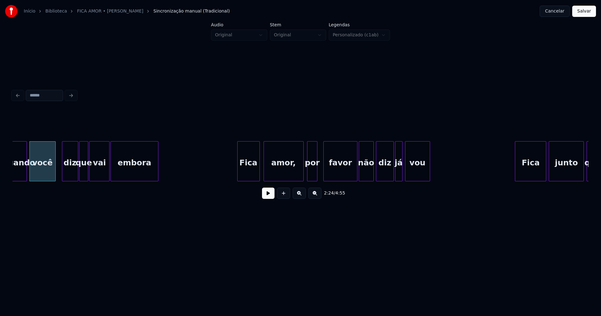
scroll to position [0, 9046]
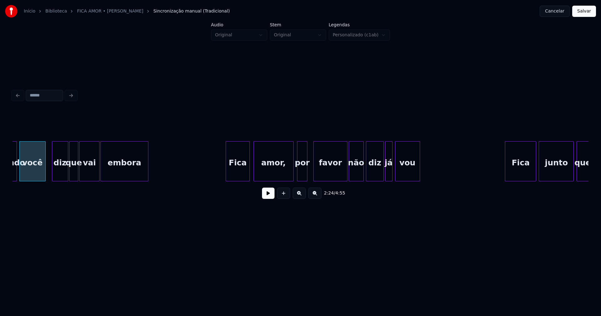
click at [227, 173] on div at bounding box center [227, 161] width 2 height 39
click at [344, 172] on div "favor" at bounding box center [330, 163] width 33 height 43
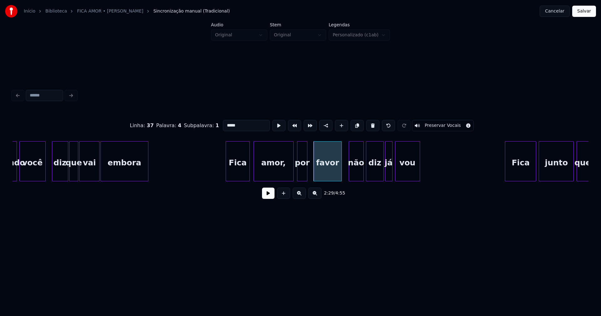
click at [340, 178] on div at bounding box center [341, 161] width 2 height 39
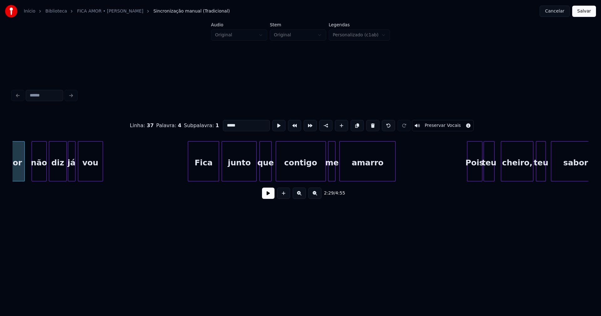
scroll to position [0, 9373]
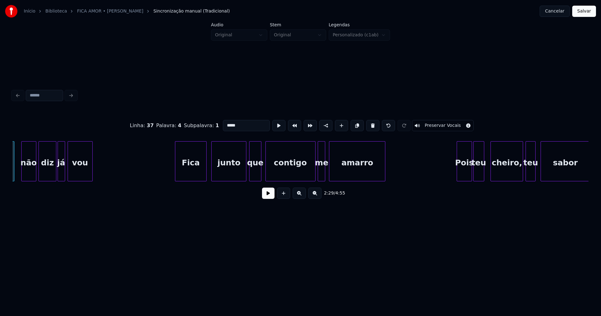
click at [194, 171] on div "Fica" at bounding box center [190, 163] width 31 height 43
click at [223, 170] on div "junto" at bounding box center [226, 163] width 34 height 43
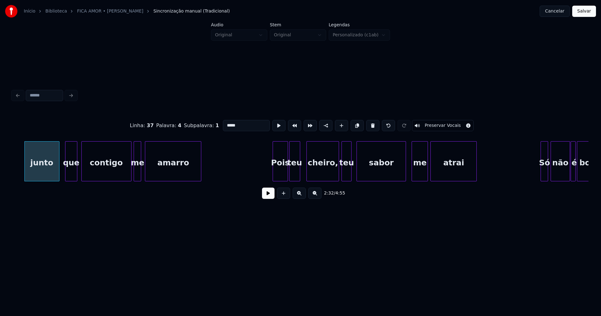
scroll to position [0, 9568]
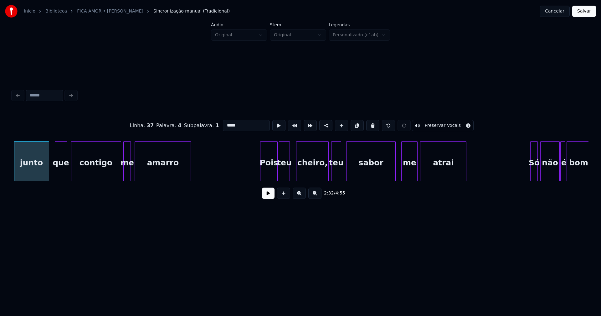
click at [262, 174] on div at bounding box center [262, 161] width 2 height 39
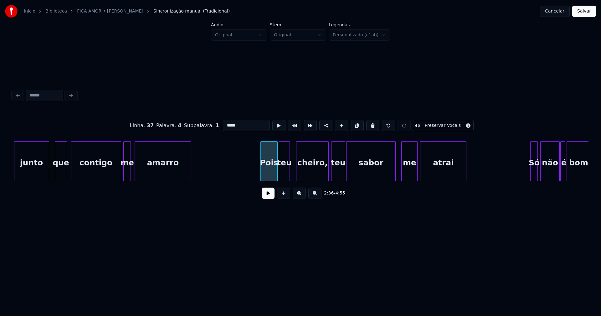
click at [344, 172] on div at bounding box center [344, 161] width 2 height 39
click at [428, 168] on div at bounding box center [429, 161] width 2 height 39
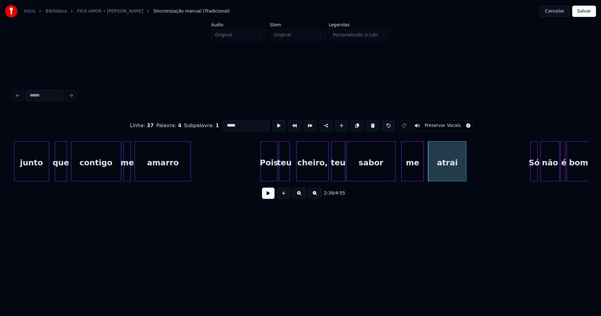
click at [422, 168] on div at bounding box center [423, 161] width 2 height 39
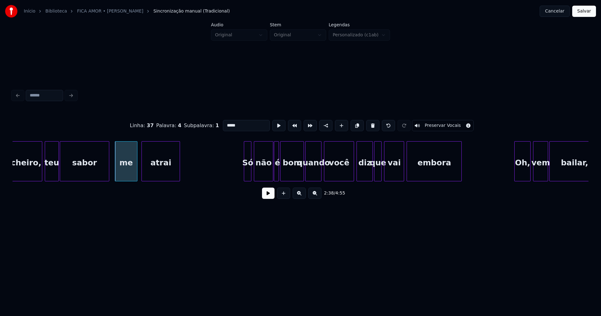
scroll to position [0, 9895]
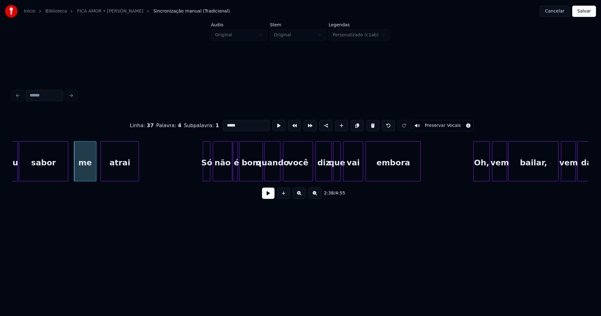
click at [203, 171] on div "Só" at bounding box center [207, 161] width 8 height 40
type input "**"
click at [196, 173] on div at bounding box center [197, 161] width 2 height 39
click at [308, 174] on div at bounding box center [309, 161] width 2 height 39
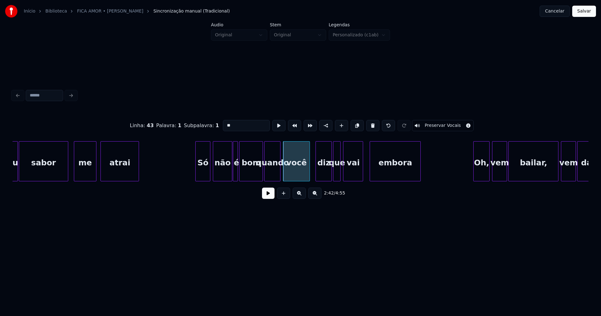
click at [371, 171] on div at bounding box center [371, 161] width 2 height 39
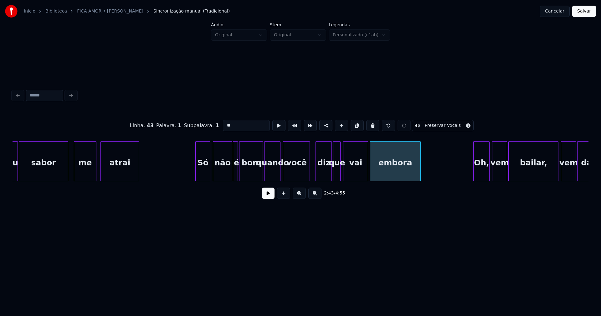
click at [367, 170] on div at bounding box center [367, 161] width 2 height 39
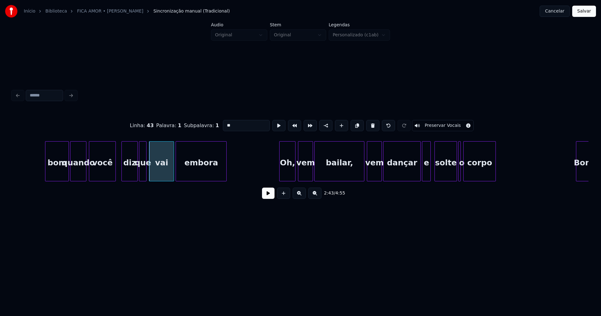
scroll to position [0, 10131]
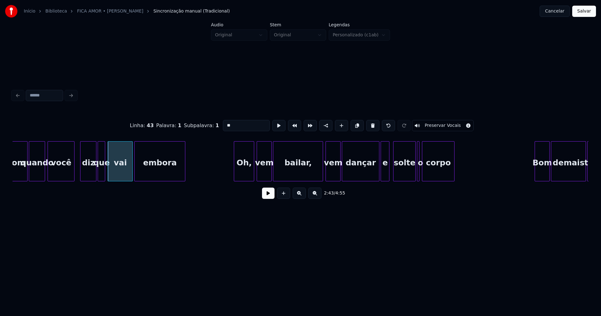
click at [236, 175] on div at bounding box center [235, 161] width 2 height 39
click at [374, 173] on div at bounding box center [375, 161] width 2 height 39
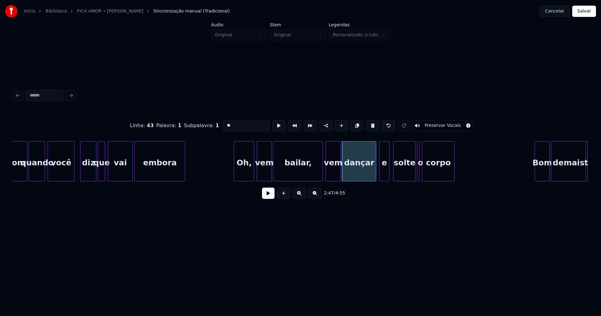
click at [380, 171] on div at bounding box center [380, 161] width 2 height 39
click at [421, 172] on div at bounding box center [420, 161] width 2 height 39
click at [406, 178] on div at bounding box center [407, 161] width 2 height 39
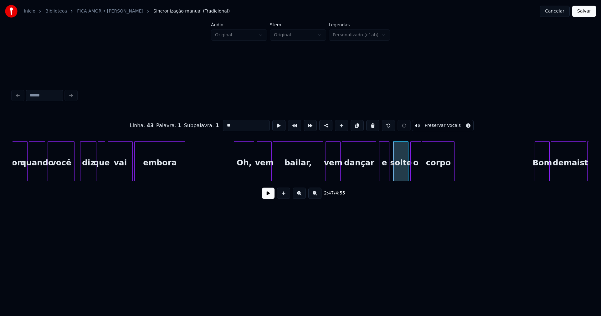
click at [411, 174] on div at bounding box center [412, 161] width 2 height 39
click at [418, 174] on div at bounding box center [418, 161] width 2 height 39
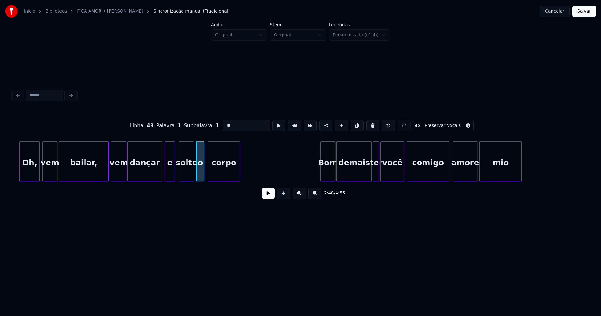
scroll to position [0, 10366]
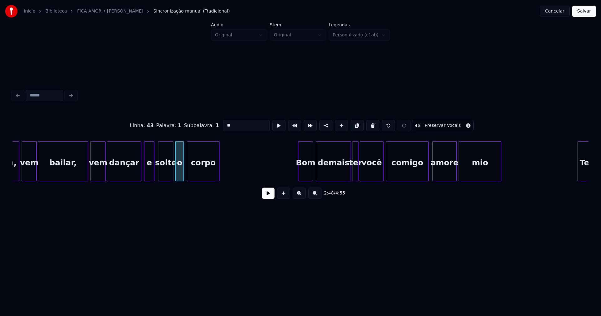
click at [309, 174] on div "Bom" at bounding box center [305, 163] width 14 height 43
click at [425, 175] on div at bounding box center [425, 161] width 2 height 39
click at [430, 176] on div at bounding box center [431, 161] width 2 height 39
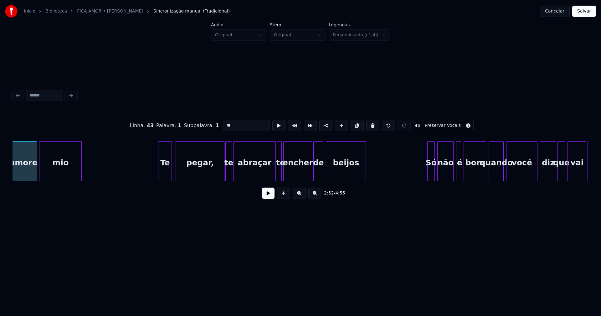
scroll to position [0, 10796]
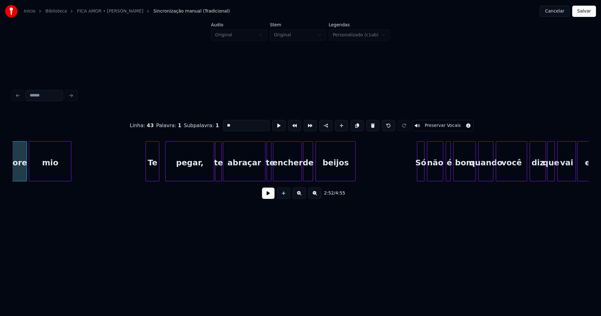
click at [151, 177] on div "Te" at bounding box center [152, 163] width 13 height 43
click at [236, 172] on div at bounding box center [236, 161] width 2 height 39
click at [220, 172] on div "te" at bounding box center [221, 163] width 6 height 43
click at [230, 170] on div at bounding box center [230, 161] width 2 height 39
click at [261, 173] on div at bounding box center [261, 161] width 2 height 39
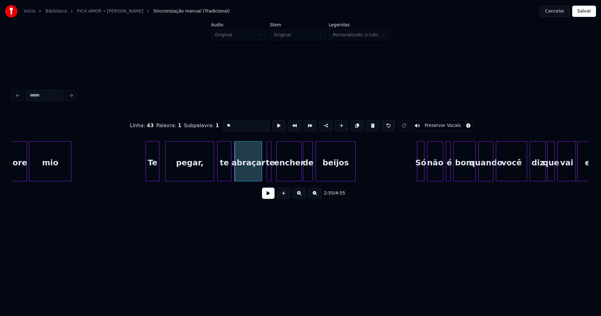
click at [278, 173] on div at bounding box center [278, 161] width 2 height 39
click at [273, 174] on div at bounding box center [273, 161] width 2 height 39
click at [271, 173] on div "te" at bounding box center [272, 163] width 7 height 43
click at [263, 172] on div at bounding box center [263, 161] width 2 height 39
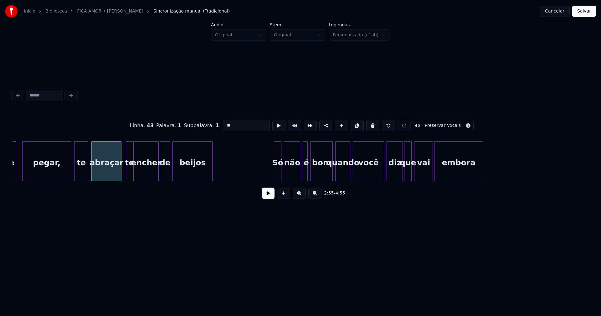
scroll to position [0, 10949]
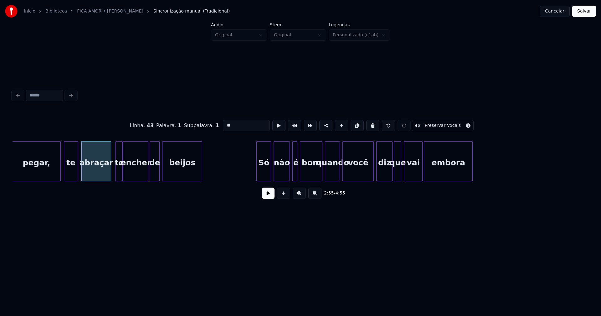
click at [258, 177] on div at bounding box center [258, 161] width 2 height 39
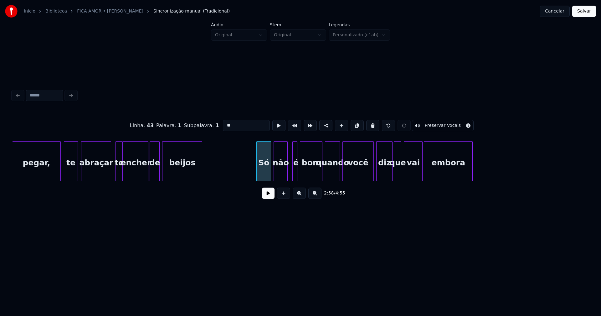
click at [286, 174] on div at bounding box center [287, 161] width 2 height 39
click at [289, 174] on div at bounding box center [290, 161] width 2 height 39
click at [370, 174] on div at bounding box center [370, 161] width 2 height 39
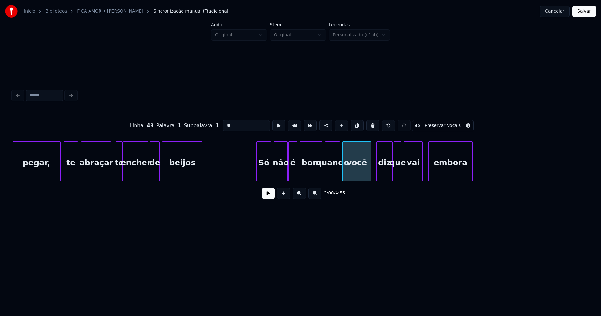
click at [429, 170] on div at bounding box center [430, 161] width 2 height 39
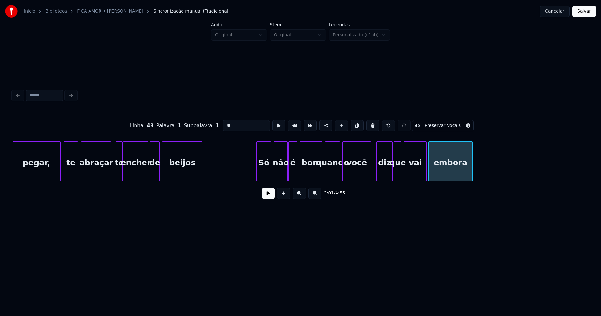
click at [425, 170] on div at bounding box center [426, 161] width 2 height 39
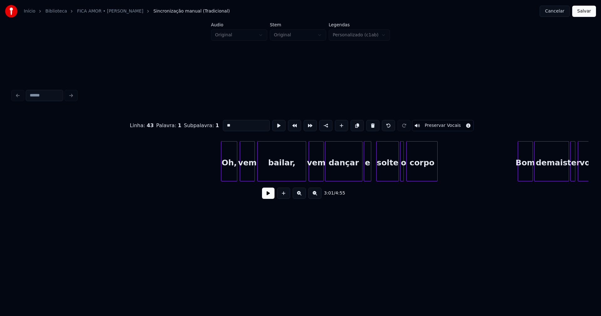
scroll to position [0, 13497]
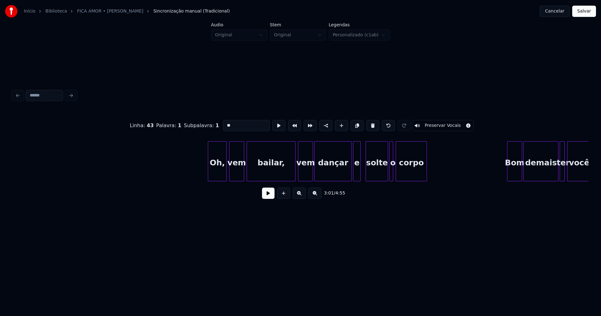
click at [210, 174] on div at bounding box center [209, 161] width 2 height 39
click at [346, 173] on div at bounding box center [347, 161] width 2 height 39
click at [363, 172] on div at bounding box center [363, 161] width 2 height 39
click at [381, 178] on div at bounding box center [381, 161] width 2 height 39
click at [385, 177] on div at bounding box center [386, 161] width 2 height 39
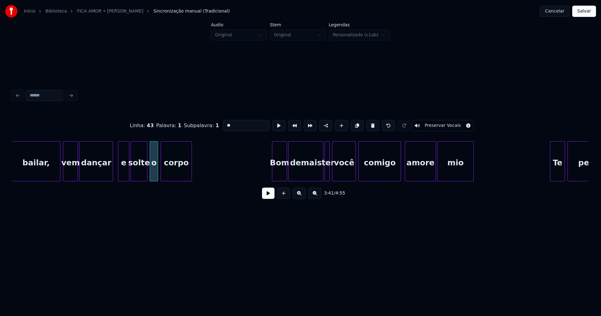
scroll to position [0, 13753]
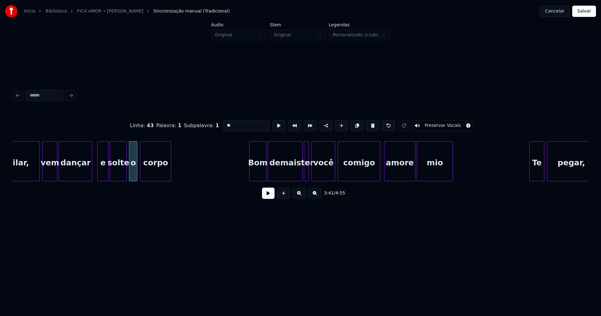
click at [251, 175] on div at bounding box center [251, 161] width 2 height 39
click at [378, 174] on div "comigo" at bounding box center [359, 163] width 42 height 43
click at [375, 178] on div at bounding box center [375, 161] width 2 height 39
click at [389, 177] on div "amore" at bounding box center [396, 163] width 31 height 43
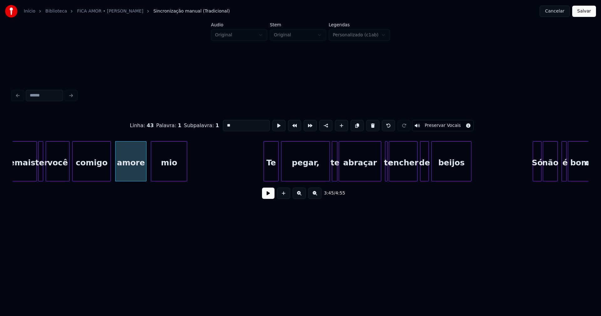
scroll to position [0, 14029]
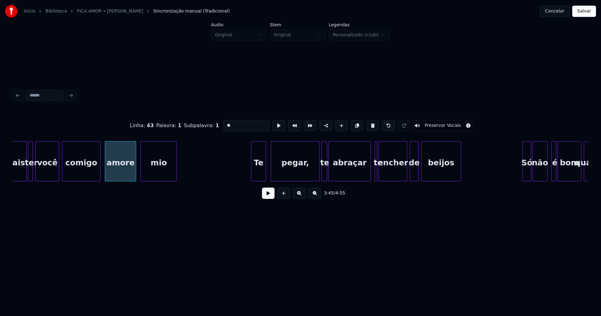
click at [258, 173] on div "Te" at bounding box center [258, 163] width 14 height 43
click at [383, 173] on div at bounding box center [383, 161] width 2 height 39
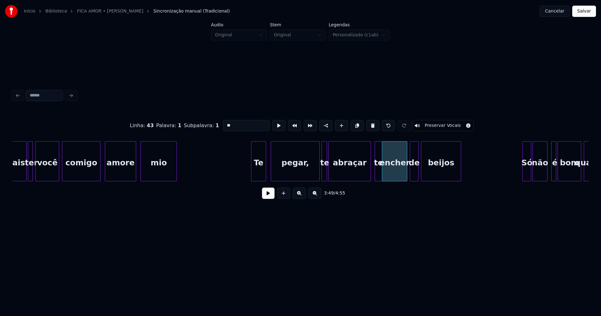
click at [380, 174] on div at bounding box center [381, 161] width 2 height 39
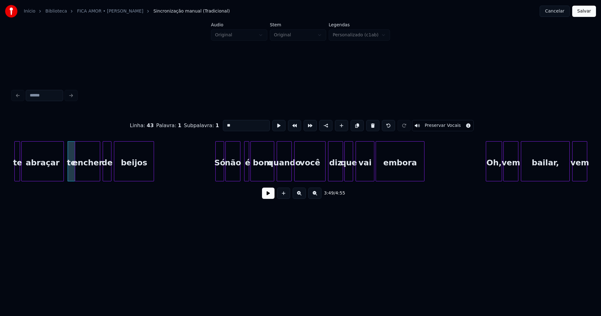
scroll to position [0, 14357]
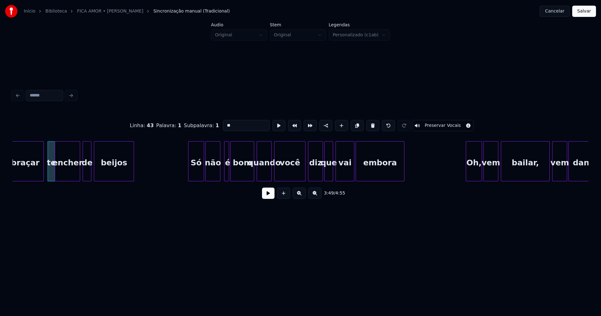
click at [189, 177] on div at bounding box center [189, 161] width 2 height 39
click at [222, 174] on div "é" at bounding box center [224, 161] width 5 height 40
click at [302, 175] on div at bounding box center [302, 161] width 2 height 39
click at [362, 169] on div at bounding box center [362, 161] width 2 height 39
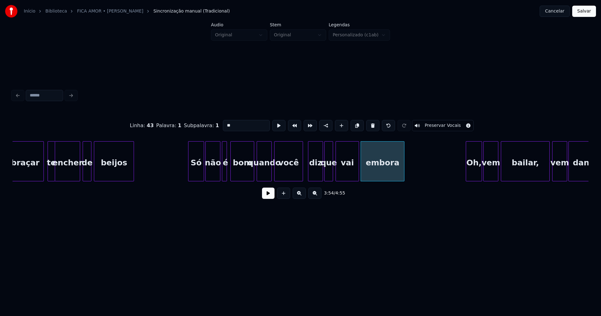
click at [357, 170] on div at bounding box center [358, 161] width 2 height 39
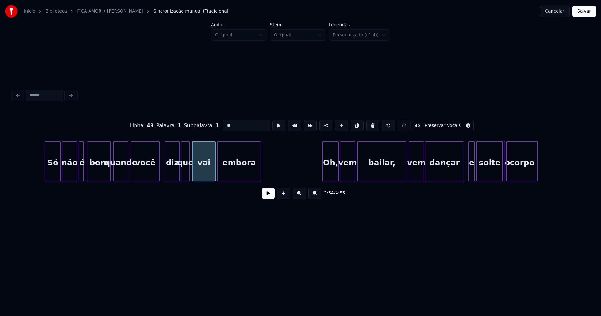
scroll to position [0, 14633]
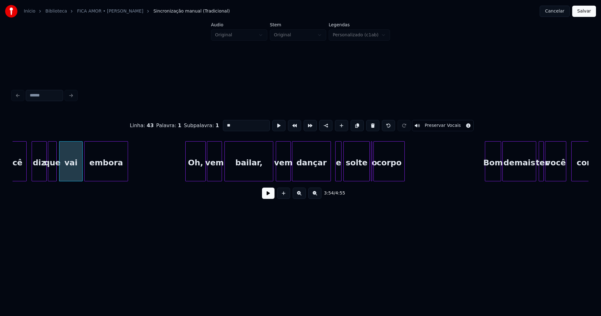
click at [186, 174] on div at bounding box center [187, 161] width 2 height 39
click at [325, 173] on div at bounding box center [326, 161] width 2 height 39
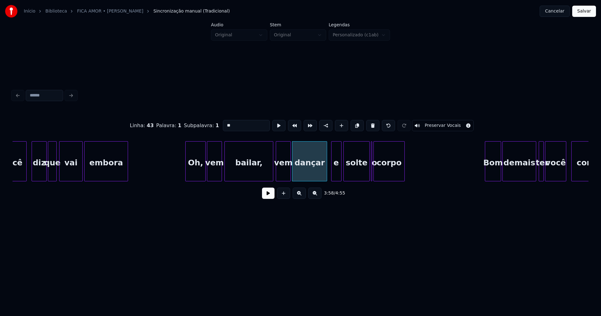
click at [332, 175] on div at bounding box center [333, 161] width 2 height 39
click at [359, 181] on div "você diz que vai embora Oh, vem bailar, vem dançar e solte o corpo Bom demais t…" at bounding box center [301, 161] width 576 height 40
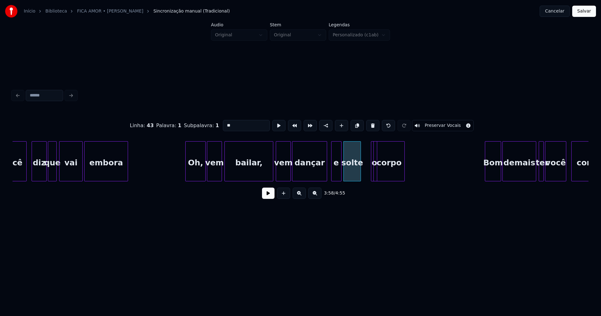
click at [377, 174] on div at bounding box center [376, 161] width 2 height 39
drag, startPoint x: 371, startPoint y: 142, endPoint x: 361, endPoint y: 147, distance: 11.2
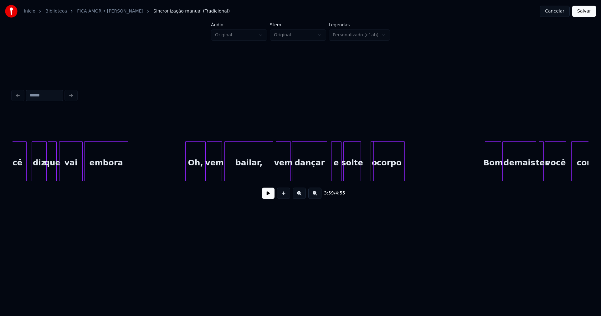
click at [372, 142] on div at bounding box center [372, 161] width 2 height 39
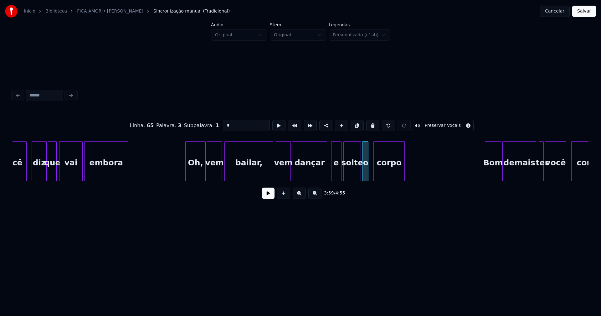
click at [362, 147] on div "o" at bounding box center [365, 161] width 6 height 40
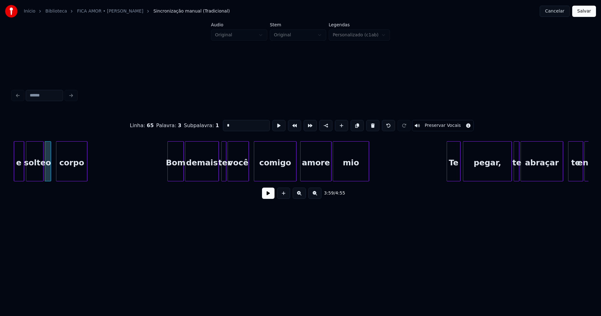
scroll to position [0, 14960]
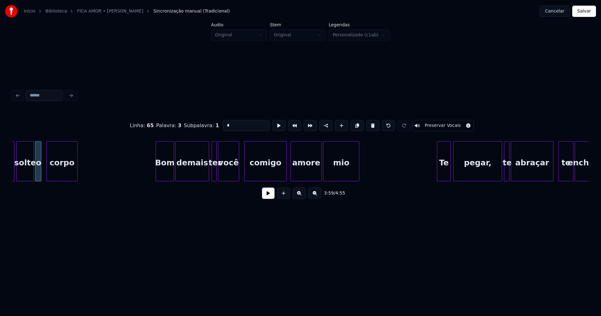
click at [157, 172] on div at bounding box center [157, 161] width 2 height 39
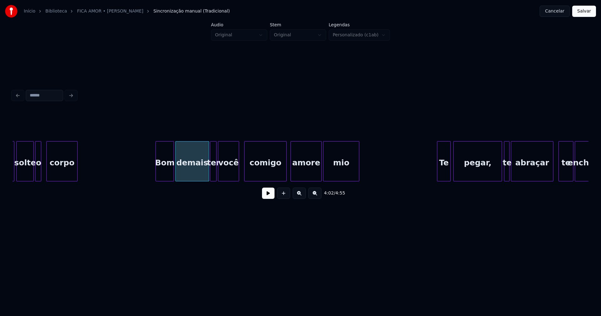
click at [211, 170] on div at bounding box center [211, 161] width 2 height 39
click at [283, 174] on div at bounding box center [282, 161] width 2 height 39
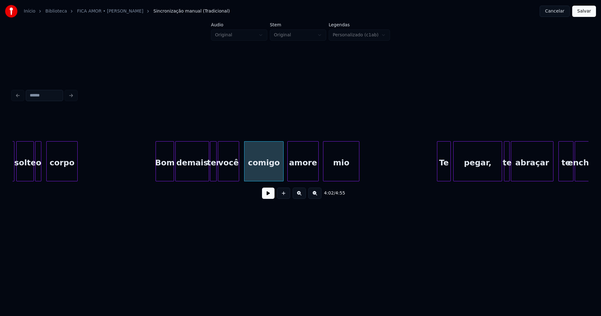
click at [298, 173] on div "amore" at bounding box center [303, 163] width 31 height 43
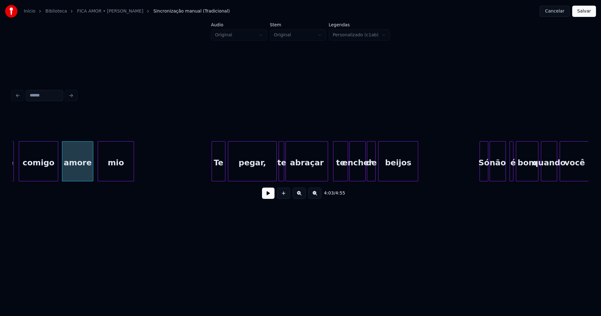
scroll to position [0, 15288]
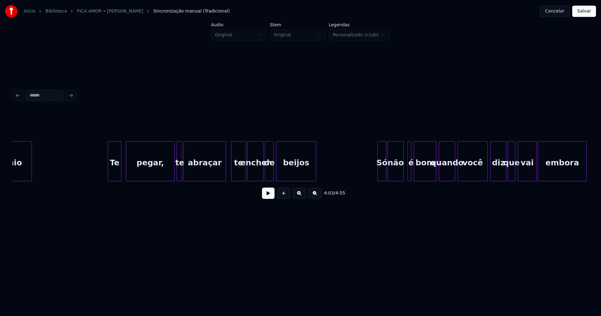
click at [113, 173] on div "Te" at bounding box center [114, 163] width 13 height 43
click at [196, 171] on div at bounding box center [196, 161] width 2 height 39
click at [192, 169] on div at bounding box center [192, 161] width 2 height 39
click at [371, 176] on div at bounding box center [372, 161] width 2 height 39
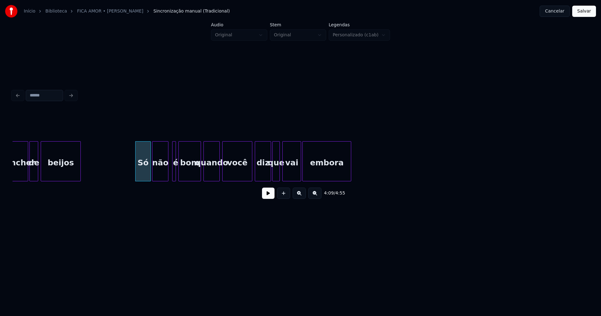
scroll to position [0, 15534]
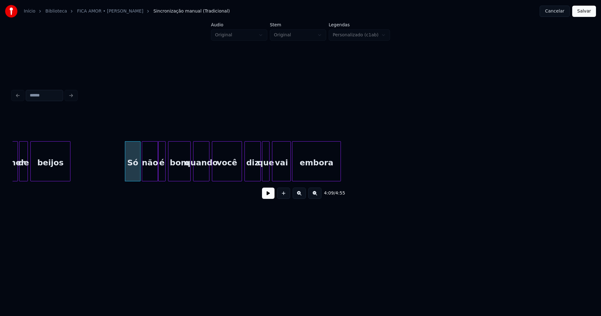
click at [159, 172] on div at bounding box center [159, 161] width 2 height 39
click at [239, 174] on div at bounding box center [239, 161] width 2 height 39
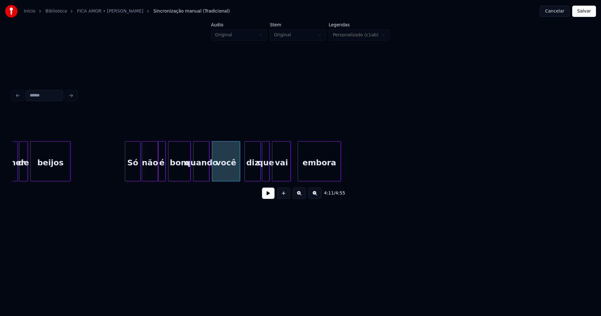
click at [299, 170] on div at bounding box center [299, 161] width 2 height 39
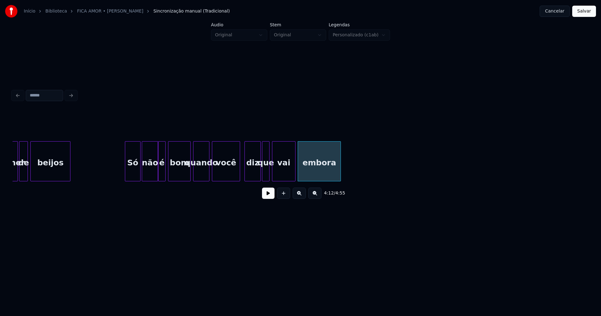
click at [295, 170] on div at bounding box center [294, 161] width 2 height 39
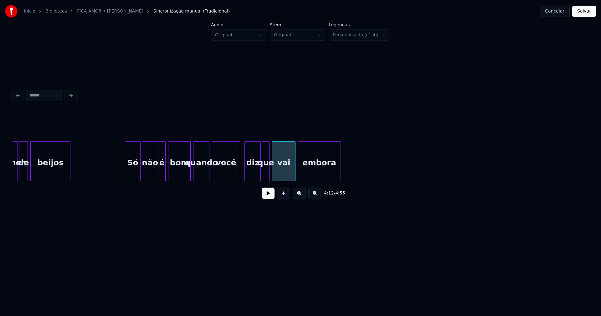
click at [585, 12] on button "Salvar" at bounding box center [584, 11] width 24 height 11
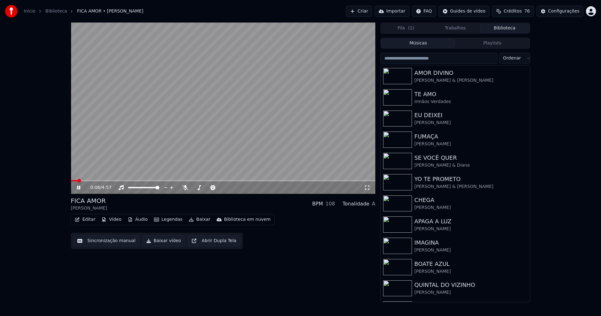
click at [77, 188] on icon at bounding box center [83, 187] width 15 height 5
click at [159, 240] on button "Baixar vídeo" at bounding box center [163, 240] width 43 height 11
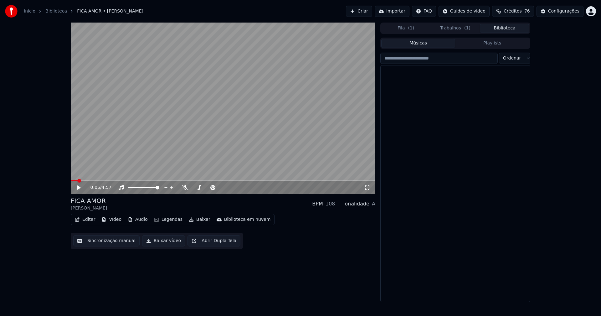
click at [509, 27] on button "Biblioteca" at bounding box center [504, 28] width 49 height 9
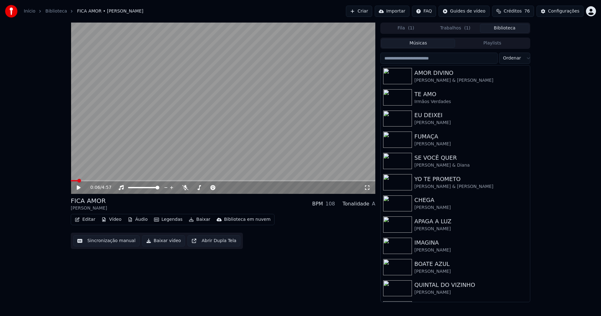
click at [447, 59] on input "search" at bounding box center [438, 58] width 117 height 11
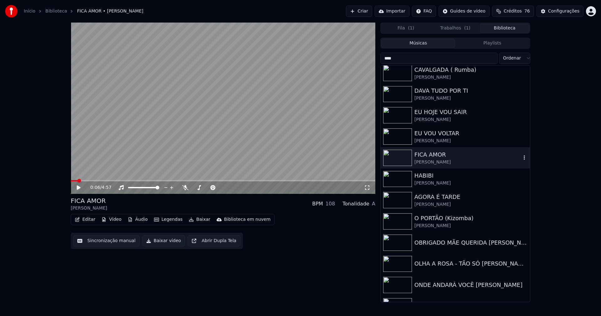
scroll to position [157, 0]
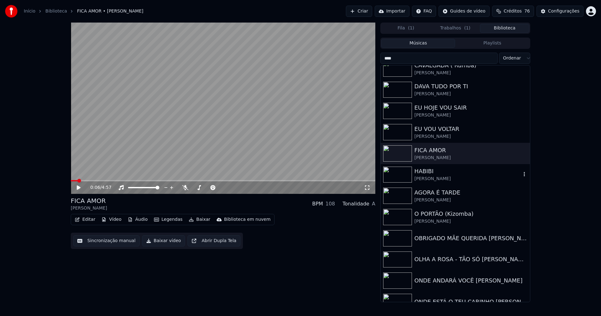
type input "****"
drag, startPoint x: 424, startPoint y: 175, endPoint x: 434, endPoint y: 174, distance: 10.1
click at [425, 175] on div "HABIBI" at bounding box center [468, 171] width 107 height 9
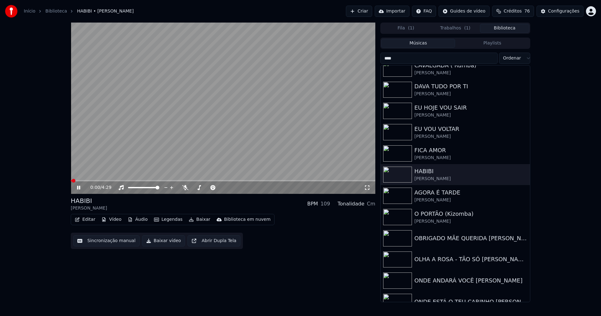
click at [79, 188] on icon at bounding box center [83, 187] width 15 height 5
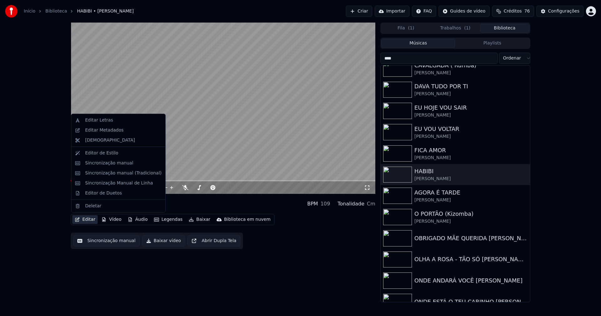
click at [91, 221] on button "Editar" at bounding box center [84, 219] width 25 height 9
click at [101, 132] on div "Editar Metadados" at bounding box center [104, 130] width 39 height 6
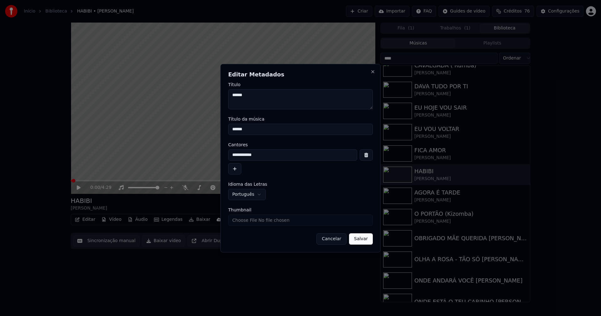
click at [244, 220] on input "Thumbnail" at bounding box center [300, 219] width 145 height 11
type input "**********"
click at [362, 240] on button "Salvar" at bounding box center [361, 238] width 24 height 11
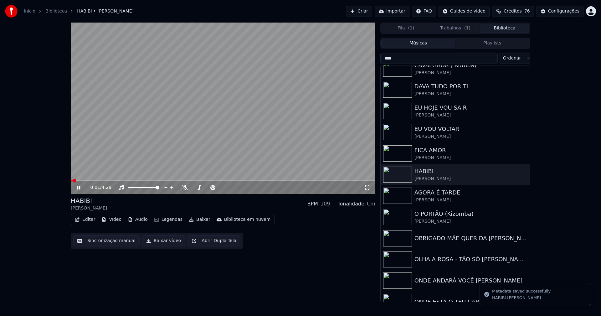
click at [80, 188] on icon at bounding box center [78, 188] width 3 height 4
click at [92, 221] on button "Editar" at bounding box center [84, 219] width 25 height 9
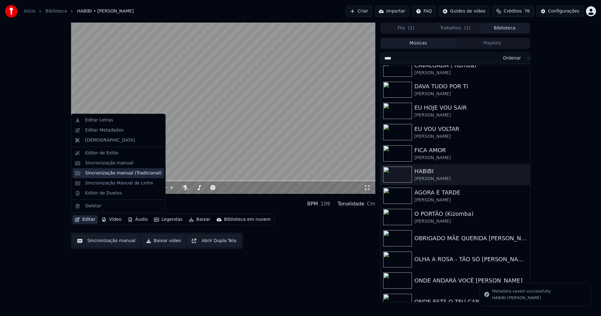
click at [109, 173] on div "Sincronização manual (Tradicional)" at bounding box center [123, 173] width 76 height 6
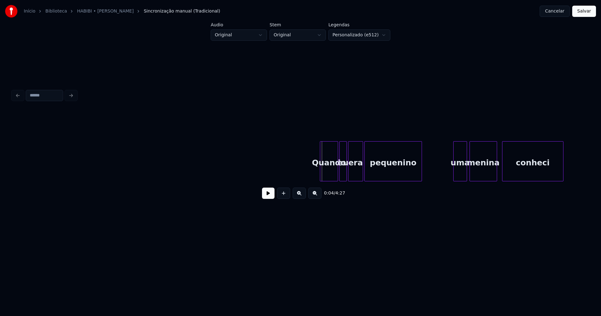
click at [320, 178] on div at bounding box center [321, 161] width 2 height 39
click at [266, 196] on button at bounding box center [268, 193] width 13 height 11
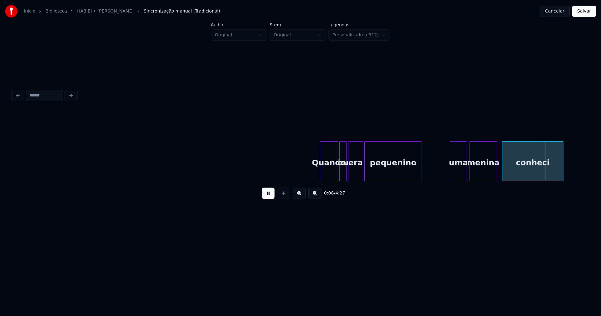
click at [451, 176] on div at bounding box center [451, 161] width 2 height 39
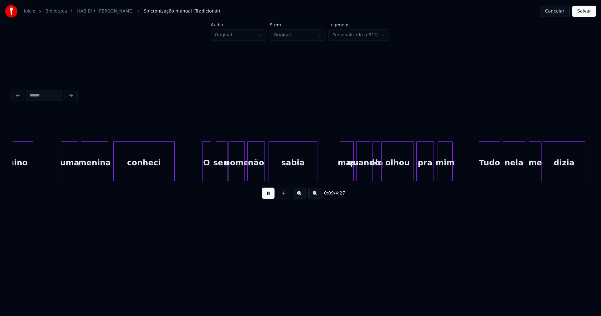
scroll to position [0, 398]
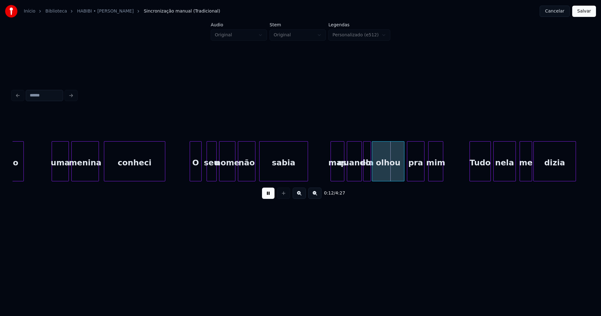
click at [191, 178] on div at bounding box center [191, 161] width 2 height 39
click at [329, 173] on div at bounding box center [329, 161] width 2 height 39
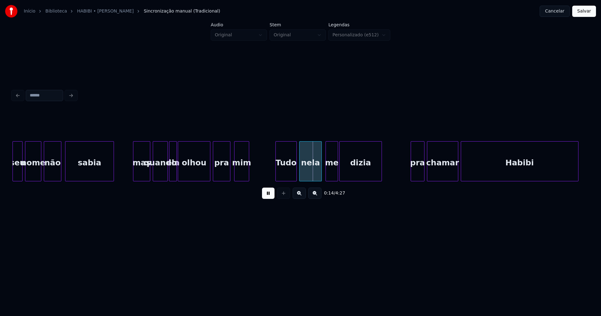
scroll to position [0, 620]
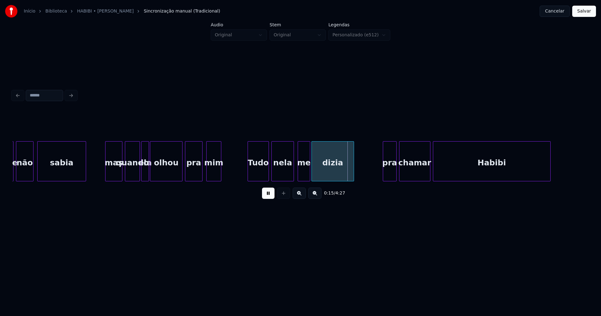
click at [118, 172] on div "mas" at bounding box center [114, 163] width 17 height 43
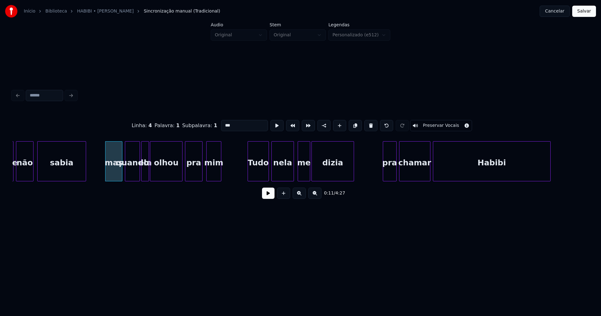
click at [225, 123] on input "***" at bounding box center [244, 125] width 47 height 11
type input "***"
click at [270, 195] on button at bounding box center [268, 193] width 13 height 11
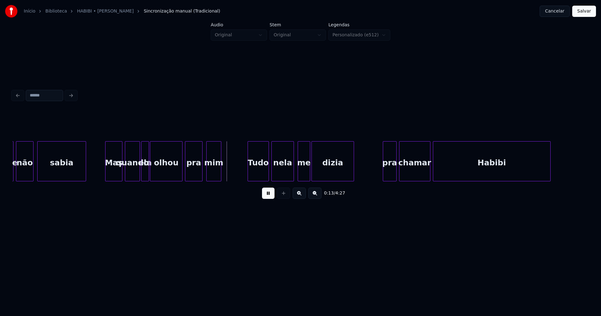
click at [157, 171] on div at bounding box center [158, 161] width 2 height 39
click at [153, 171] on div at bounding box center [153, 161] width 2 height 39
click at [382, 173] on div at bounding box center [383, 161] width 2 height 39
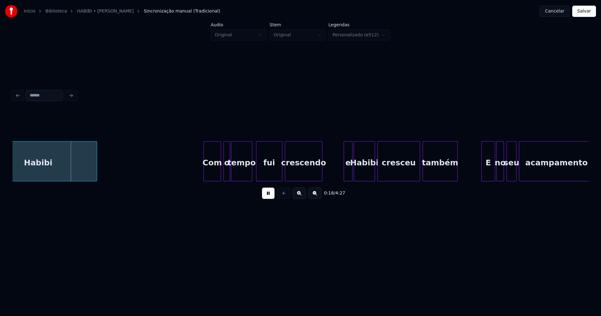
scroll to position [0, 1130]
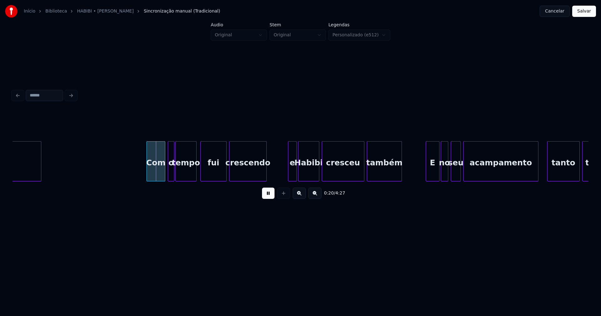
click at [147, 174] on div at bounding box center [148, 161] width 2 height 39
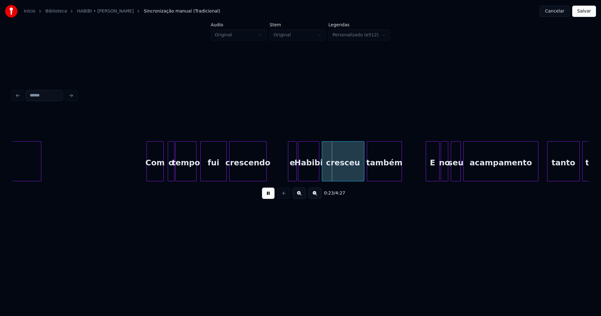
click at [163, 173] on div at bounding box center [163, 161] width 2 height 39
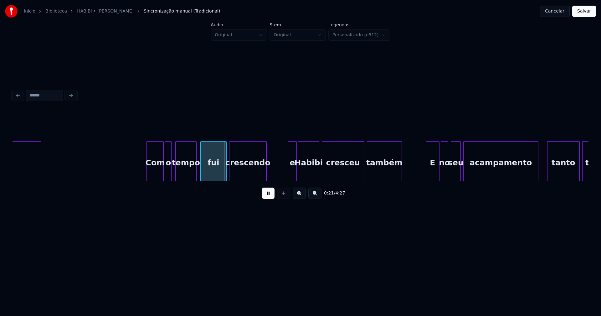
click at [168, 174] on div "o" at bounding box center [168, 163] width 6 height 43
click at [286, 173] on div at bounding box center [287, 161] width 2 height 39
click at [430, 178] on div "E" at bounding box center [429, 163] width 13 height 43
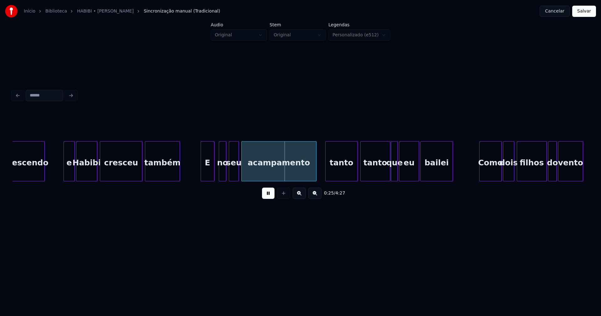
scroll to position [0, 1389]
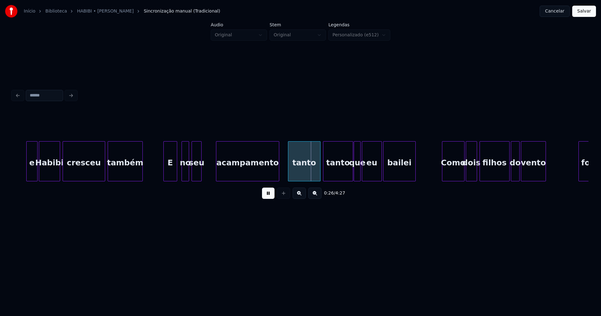
click at [216, 171] on div at bounding box center [217, 161] width 2 height 39
click at [207, 168] on div at bounding box center [208, 161] width 2 height 39
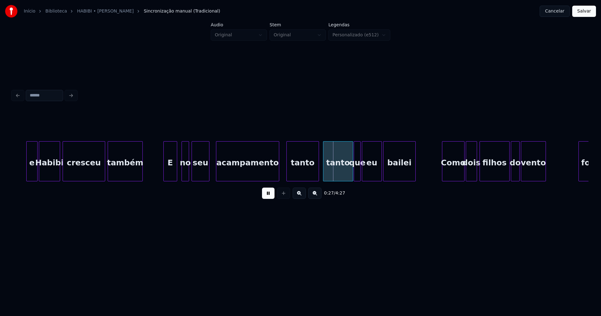
click at [301, 171] on div "tanto" at bounding box center [303, 163] width 32 height 43
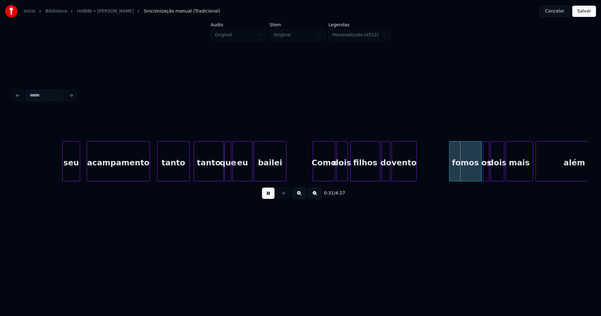
scroll to position [0, 1676]
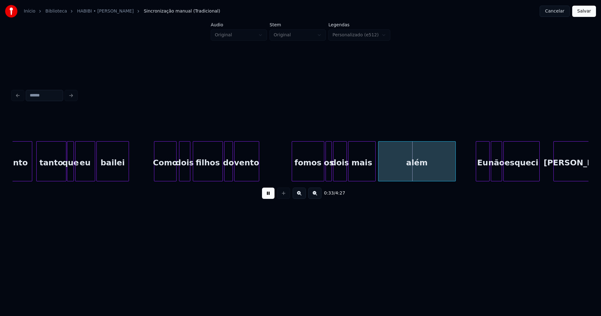
click at [167, 178] on div "Como" at bounding box center [165, 163] width 22 height 43
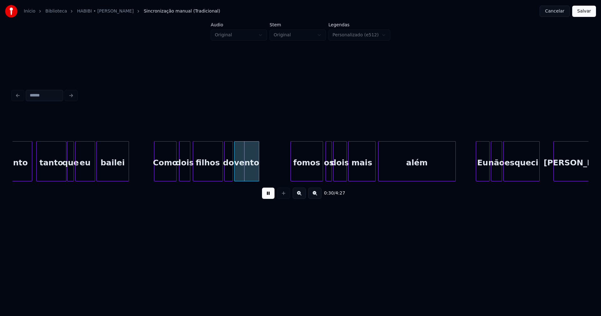
click at [313, 173] on div "fomos" at bounding box center [307, 163] width 32 height 43
click at [322, 172] on div at bounding box center [322, 161] width 2 height 39
click at [320, 175] on div at bounding box center [319, 161] width 2 height 39
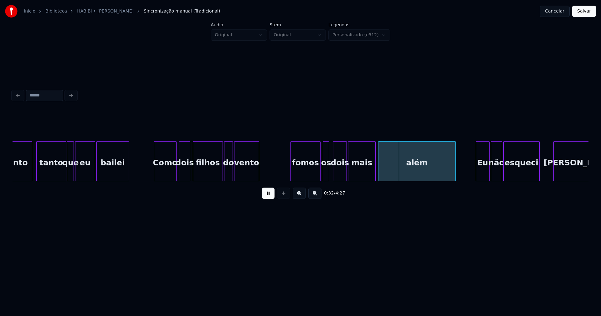
click at [326, 175] on div "os" at bounding box center [326, 163] width 6 height 43
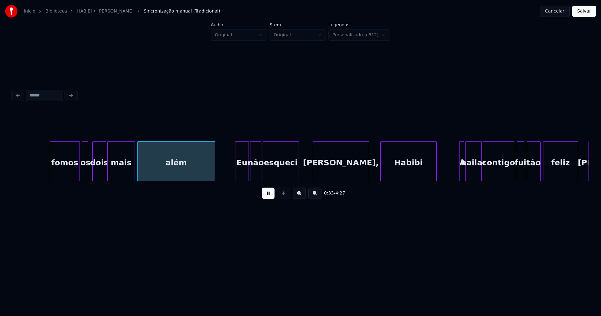
scroll to position [0, 1972]
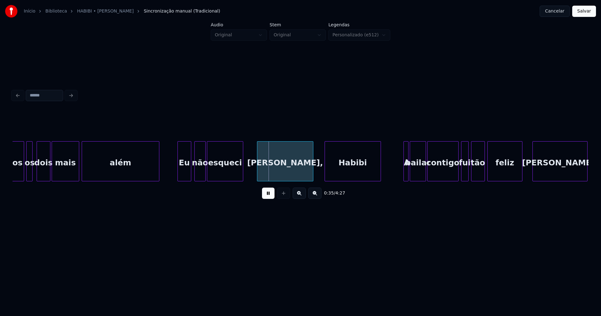
click at [186, 178] on div "Eu" at bounding box center [184, 163] width 13 height 43
click at [401, 174] on div at bounding box center [402, 161] width 2 height 39
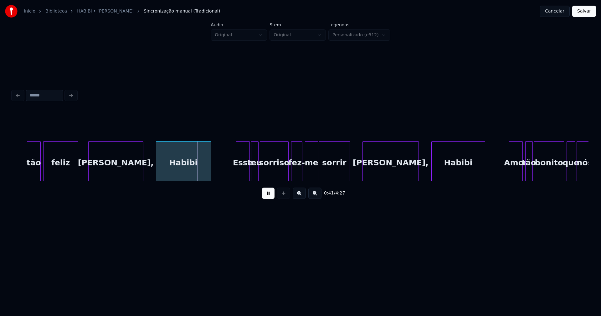
scroll to position [0, 2435]
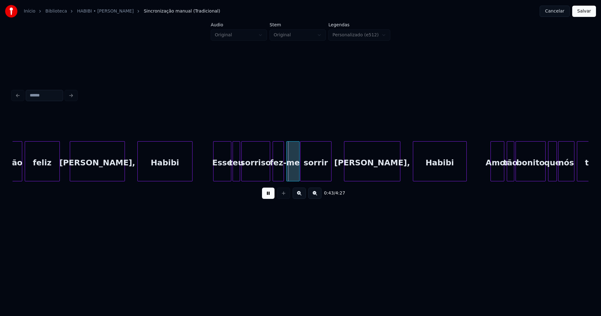
click at [214, 177] on div at bounding box center [215, 161] width 2 height 39
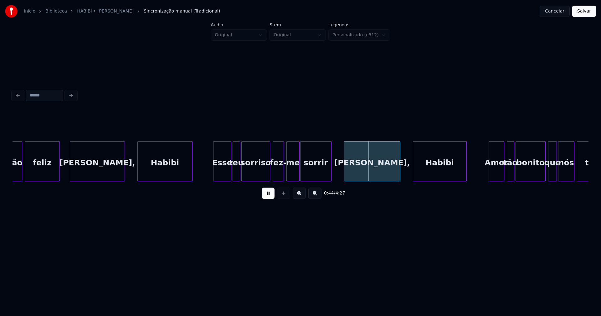
click at [490, 175] on div at bounding box center [490, 161] width 2 height 39
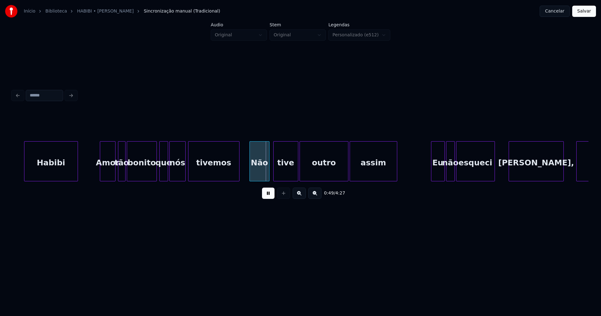
scroll to position [0, 2833]
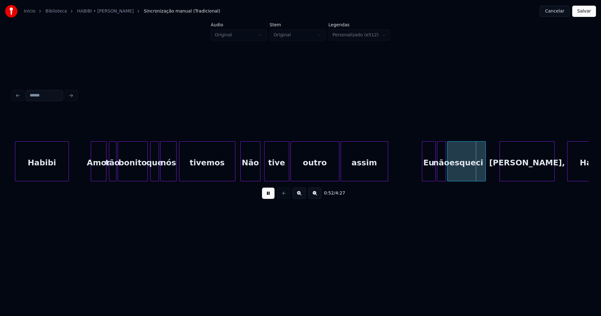
click at [235, 171] on div at bounding box center [234, 161] width 2 height 39
click at [283, 175] on div at bounding box center [283, 161] width 2 height 39
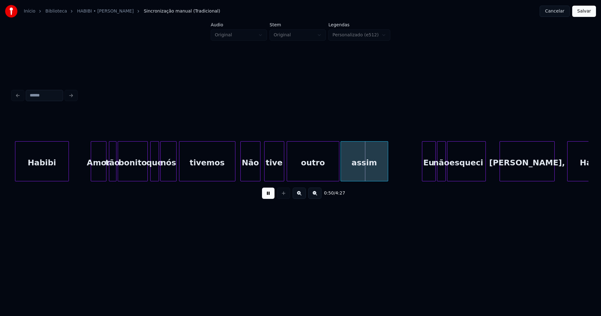
click at [289, 172] on div at bounding box center [288, 161] width 2 height 39
click at [338, 171] on div "outro" at bounding box center [312, 161] width 53 height 40
click at [334, 174] on div at bounding box center [335, 161] width 2 height 39
click at [338, 173] on div at bounding box center [339, 161] width 2 height 39
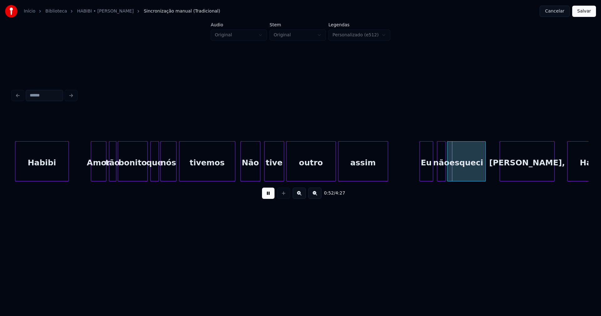
click at [426, 171] on div "Eu" at bounding box center [426, 163] width 13 height 43
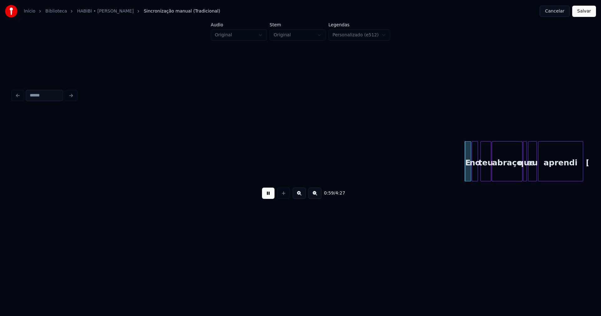
scroll to position [0, 3739]
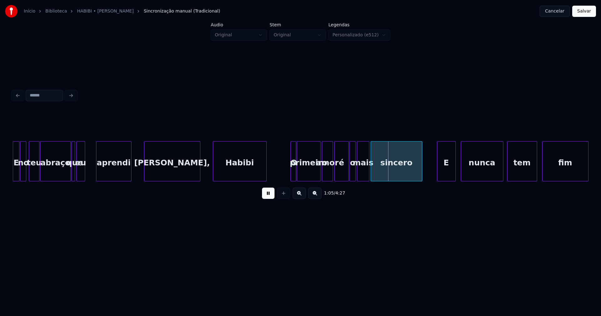
click at [98, 170] on div at bounding box center [97, 161] width 2 height 39
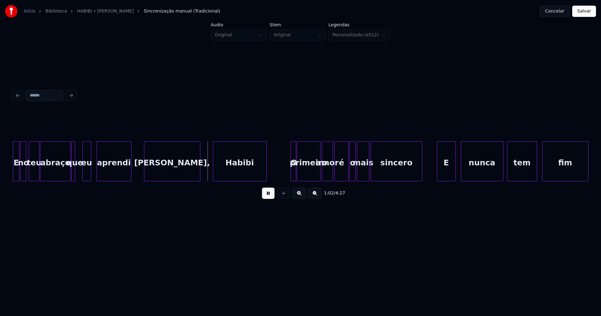
click at [86, 174] on div "eu" at bounding box center [87, 163] width 8 height 43
click at [76, 176] on div "que" at bounding box center [76, 163] width 6 height 43
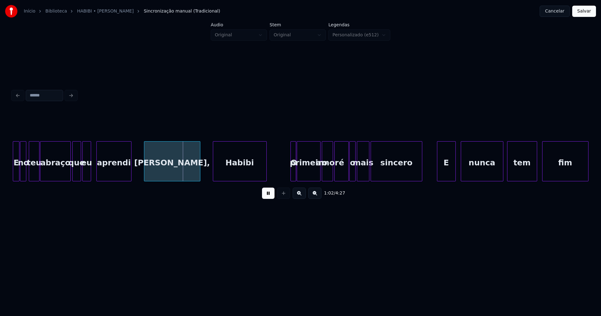
click at [79, 174] on div at bounding box center [80, 161] width 2 height 39
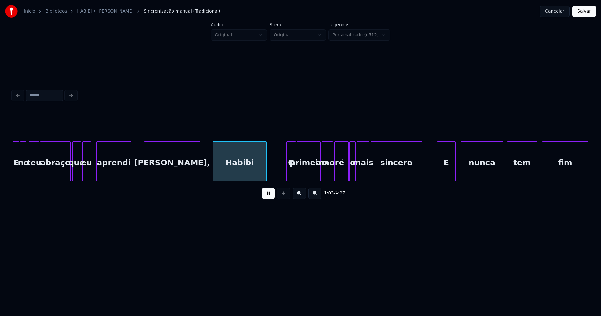
click at [287, 175] on div at bounding box center [288, 161] width 2 height 39
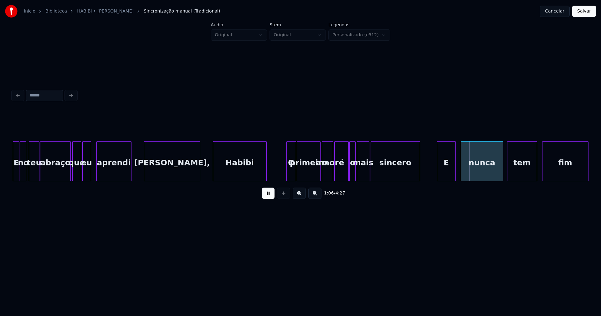
click at [419, 171] on div at bounding box center [419, 161] width 2 height 39
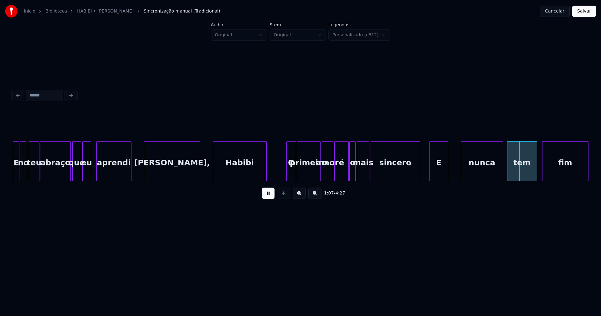
click at [437, 172] on div "E" at bounding box center [439, 163] width 18 height 43
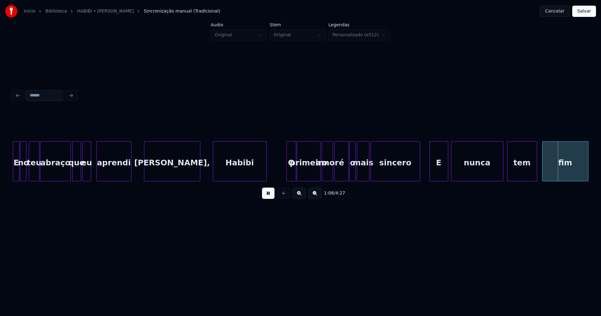
click at [452, 173] on div at bounding box center [453, 161] width 2 height 39
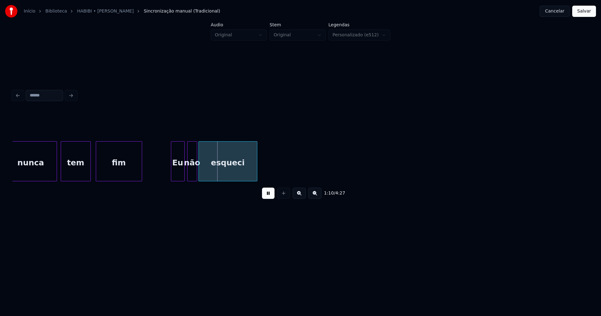
scroll to position [0, 4194]
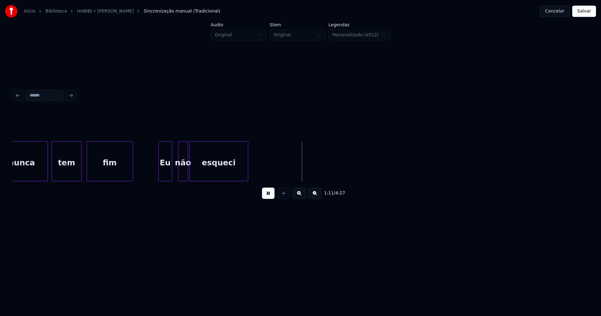
click at [165, 177] on div "Eu" at bounding box center [165, 163] width 13 height 43
click at [195, 171] on div at bounding box center [195, 161] width 2 height 39
click at [191, 169] on div at bounding box center [191, 161] width 2 height 39
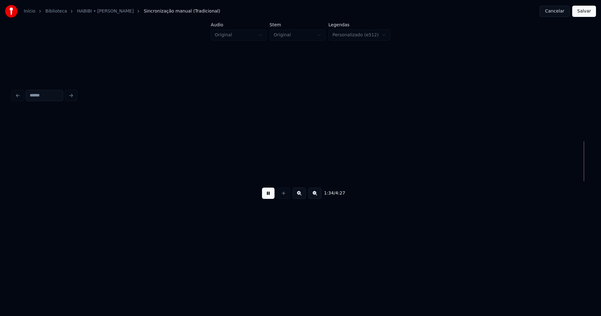
scroll to position [0, 5923]
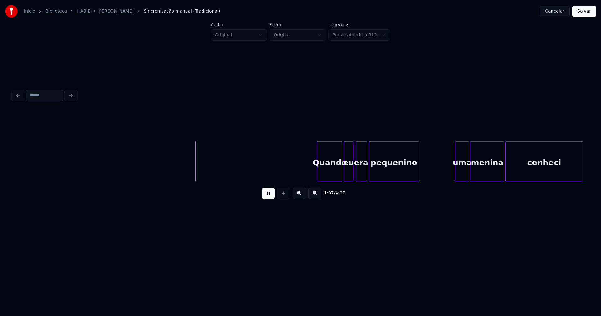
click at [318, 178] on div at bounding box center [318, 161] width 2 height 39
click at [461, 173] on div "uma" at bounding box center [460, 163] width 13 height 43
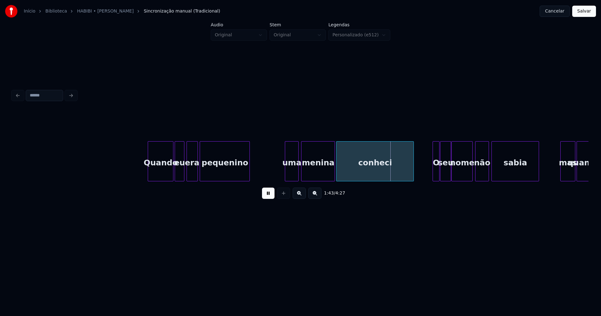
scroll to position [0, 6102]
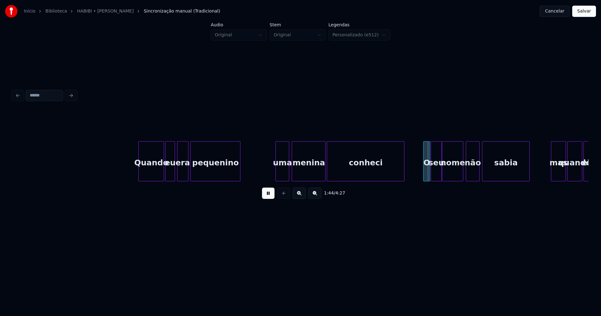
click at [284, 167] on div "uma" at bounding box center [282, 163] width 13 height 43
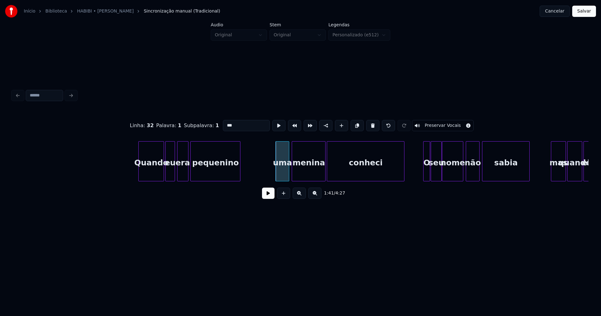
drag, startPoint x: 224, startPoint y: 123, endPoint x: 226, endPoint y: 127, distance: 4.8
click at [224, 123] on input "***" at bounding box center [246, 125] width 47 height 11
click at [422, 175] on div at bounding box center [422, 161] width 2 height 39
type input "***"
drag, startPoint x: 270, startPoint y: 197, endPoint x: 238, endPoint y: 184, distance: 34.4
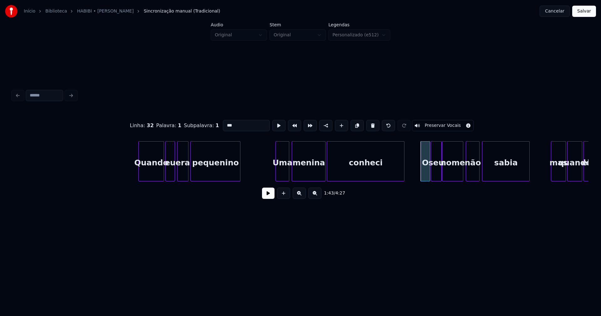
click at [270, 197] on button at bounding box center [268, 193] width 13 height 11
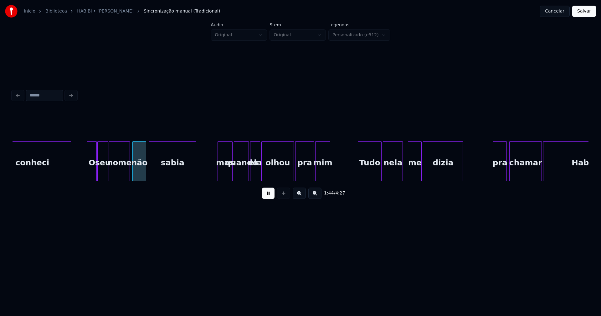
scroll to position [0, 6463]
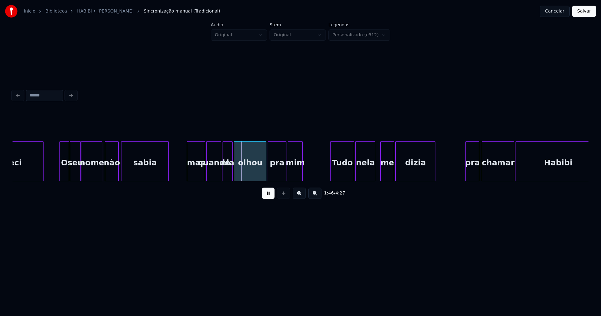
click at [188, 176] on div at bounding box center [188, 161] width 2 height 39
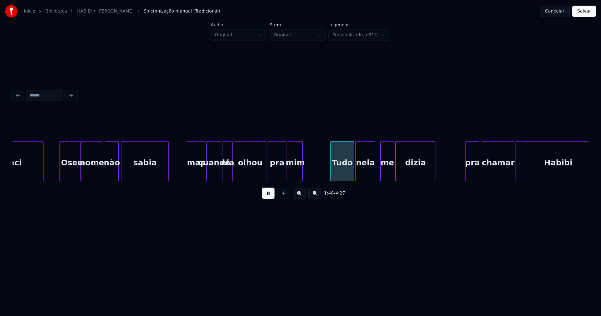
click at [197, 172] on div "mas" at bounding box center [196, 163] width 18 height 43
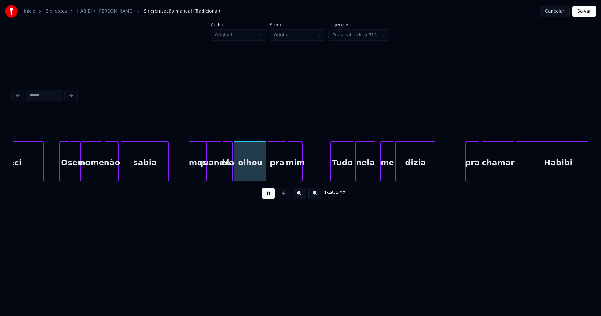
click at [203, 166] on div "mas" at bounding box center [198, 163] width 18 height 43
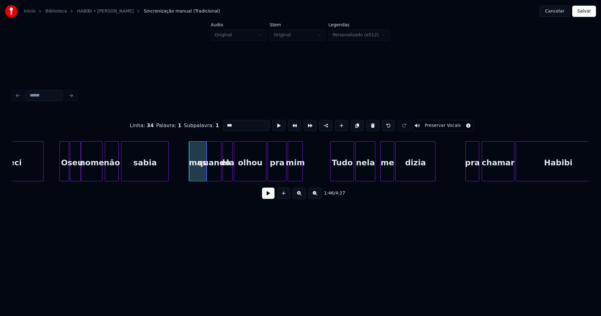
click at [227, 123] on input "***" at bounding box center [246, 125] width 47 height 11
type input "***"
drag, startPoint x: 269, startPoint y: 198, endPoint x: 249, endPoint y: 175, distance: 30.7
click at [269, 198] on button at bounding box center [268, 193] width 13 height 11
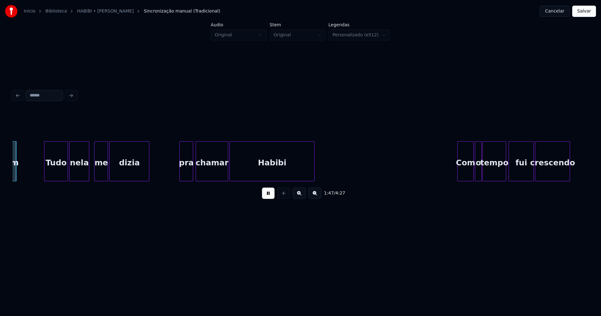
scroll to position [0, 6751]
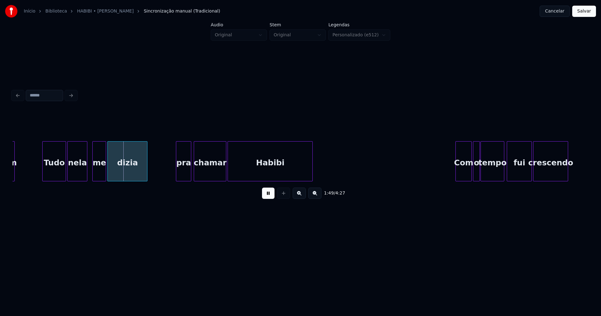
click at [177, 177] on div at bounding box center [177, 161] width 2 height 39
click at [456, 173] on div at bounding box center [455, 161] width 2 height 39
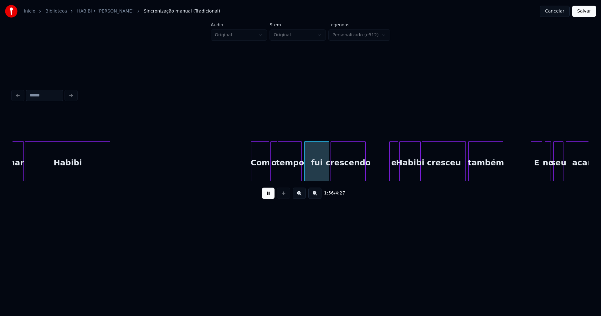
scroll to position [0, 7148]
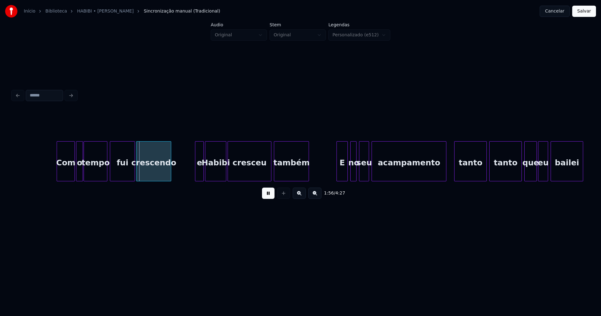
click at [126, 173] on div "fui" at bounding box center [122, 163] width 24 height 43
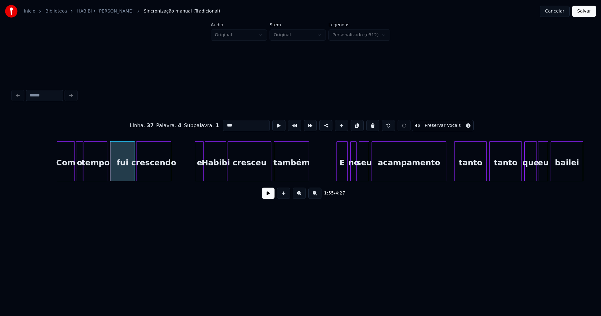
click at [226, 123] on input "***" at bounding box center [246, 125] width 47 height 11
click at [194, 172] on div at bounding box center [194, 161] width 2 height 39
type input "***"
click at [269, 198] on button at bounding box center [268, 193] width 13 height 11
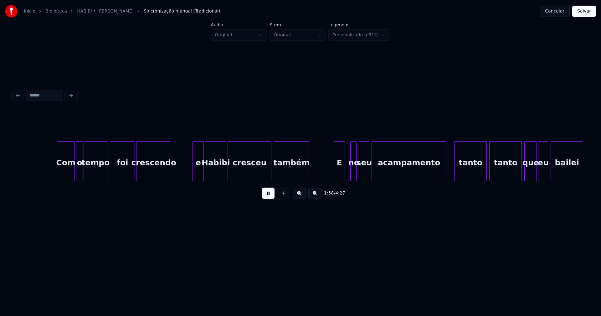
click at [340, 175] on div "E" at bounding box center [339, 163] width 11 height 43
click at [382, 171] on div at bounding box center [382, 161] width 2 height 39
click at [374, 170] on div at bounding box center [374, 161] width 2 height 39
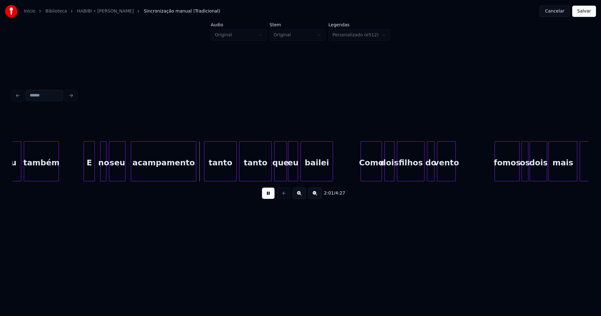
scroll to position [0, 7407]
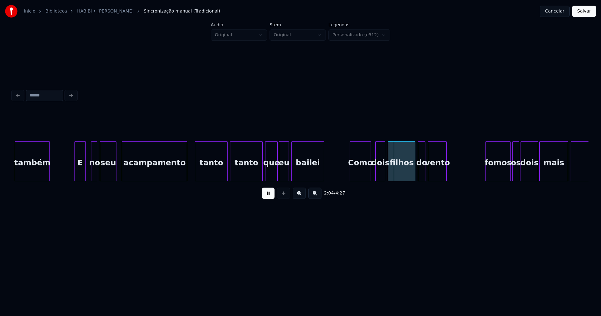
click at [360, 172] on div "Como" at bounding box center [360, 163] width 21 height 43
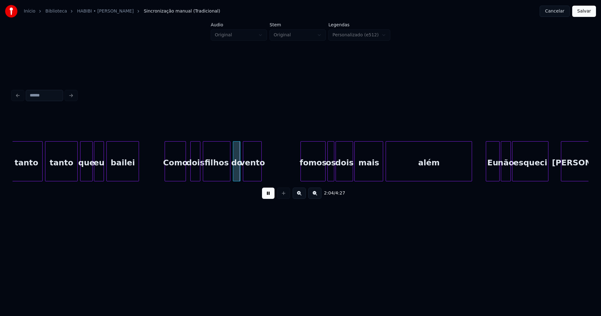
scroll to position [0, 7620]
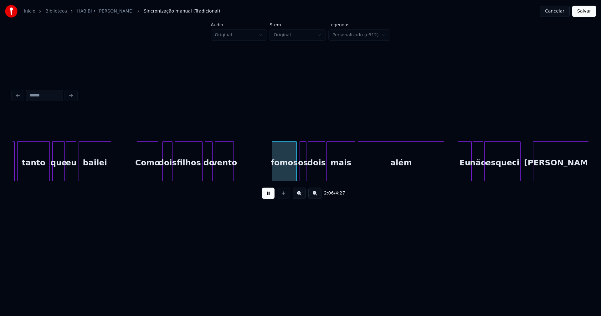
click at [289, 174] on div "fomos" at bounding box center [284, 163] width 24 height 43
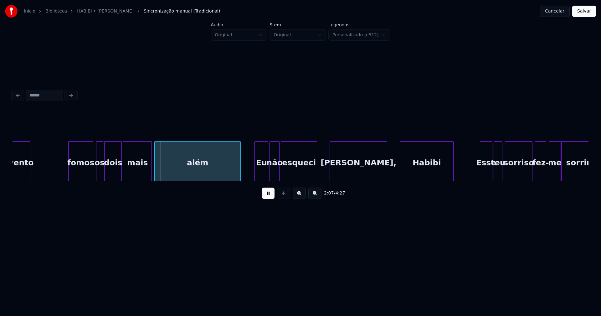
scroll to position [0, 7852]
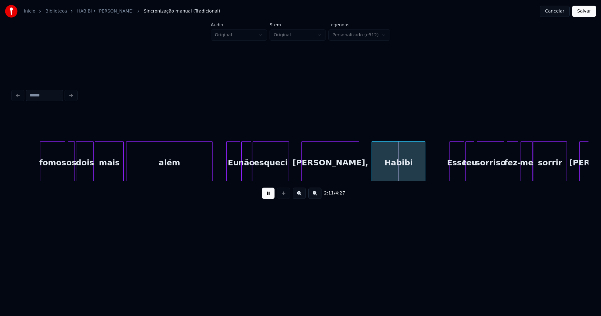
click at [450, 179] on div "fomos os dois mais além Eu não esqueci [PERSON_NAME], [PERSON_NAME] Esse teu so…" at bounding box center [301, 161] width 576 height 40
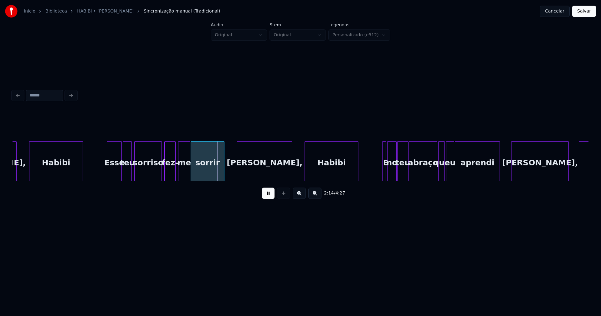
scroll to position [0, 8203]
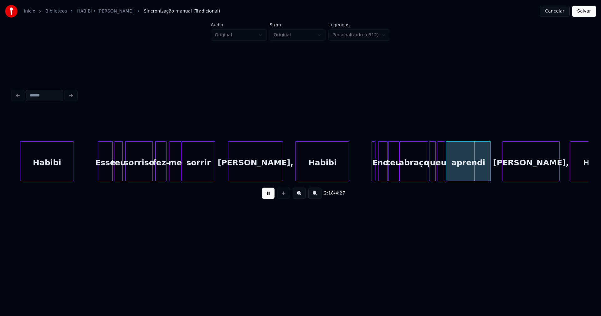
click at [372, 175] on div "E" at bounding box center [374, 161] width 4 height 40
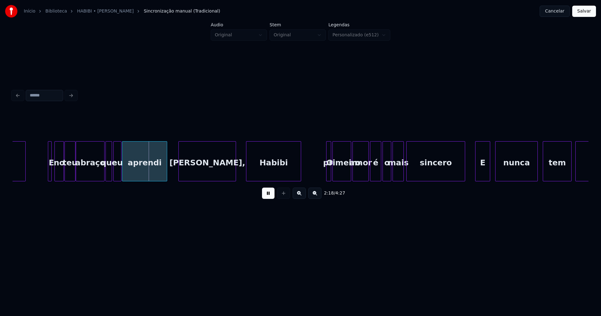
scroll to position [0, 8583]
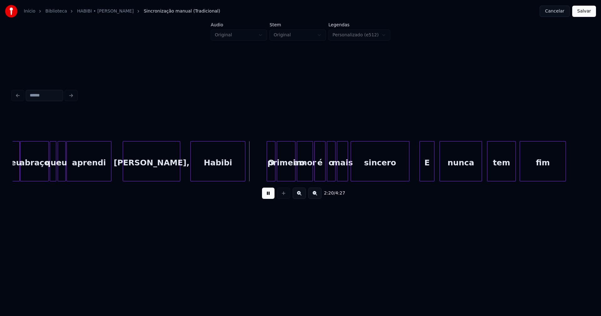
click at [268, 177] on div at bounding box center [268, 161] width 2 height 39
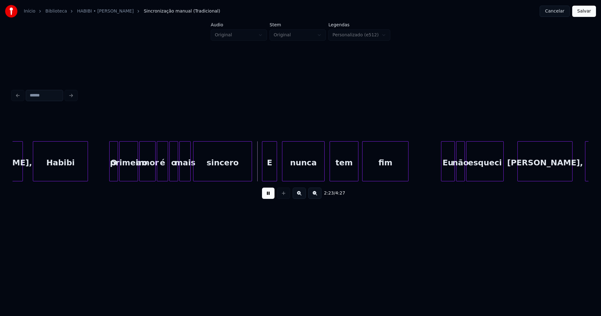
scroll to position [0, 8749]
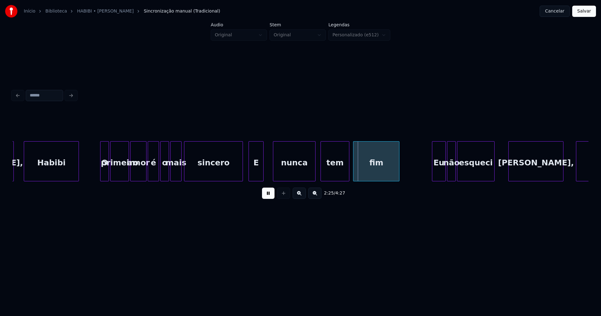
click at [252, 175] on div "E" at bounding box center [256, 163] width 14 height 43
click at [268, 171] on div at bounding box center [268, 161] width 2 height 39
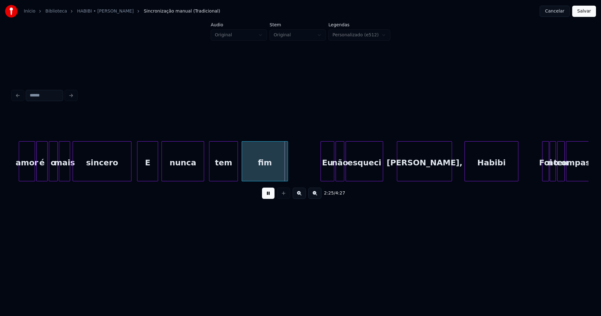
scroll to position [0, 8879]
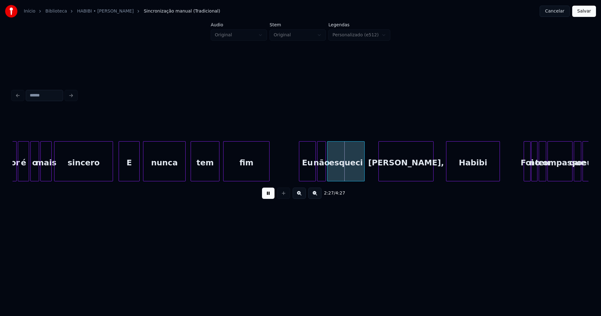
click at [301, 177] on div at bounding box center [300, 161] width 2 height 39
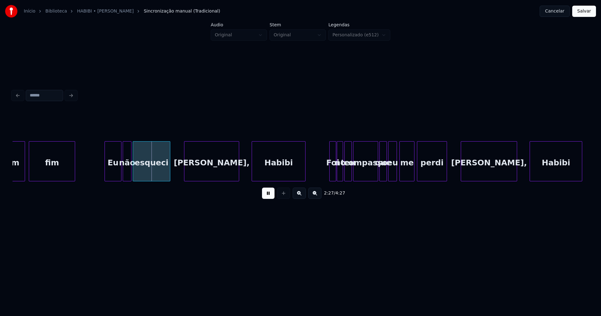
scroll to position [0, 9083]
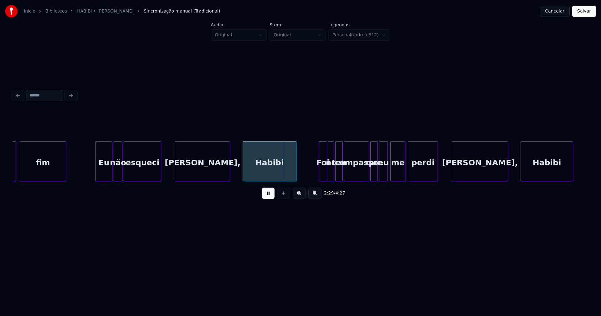
click at [321, 174] on div at bounding box center [320, 161] width 2 height 39
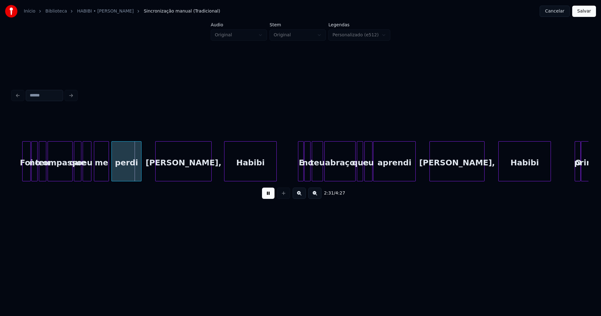
scroll to position [0, 9416]
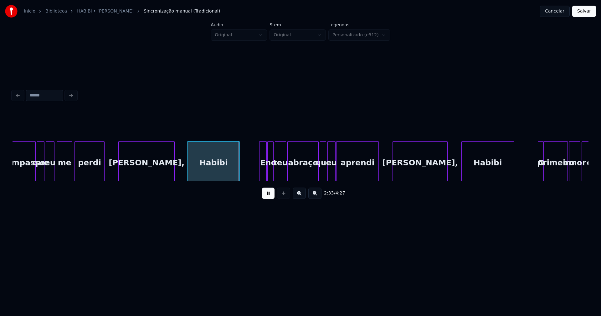
click at [261, 177] on div at bounding box center [261, 161] width 2 height 39
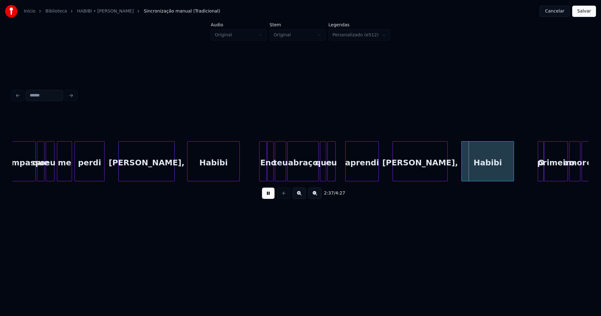
click at [348, 172] on div at bounding box center [347, 161] width 2 height 39
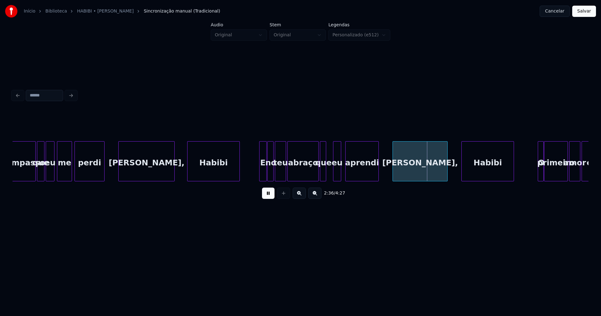
click at [336, 174] on div "eu" at bounding box center [336, 163] width 7 height 43
click at [330, 173] on div at bounding box center [330, 161] width 2 height 39
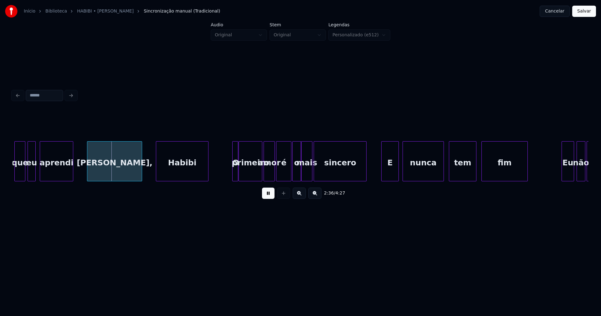
scroll to position [0, 9731]
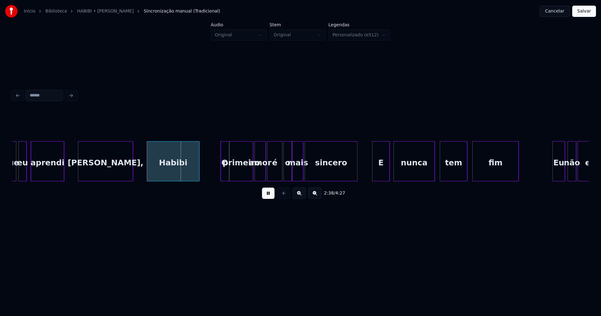
click at [223, 175] on div at bounding box center [222, 161] width 2 height 39
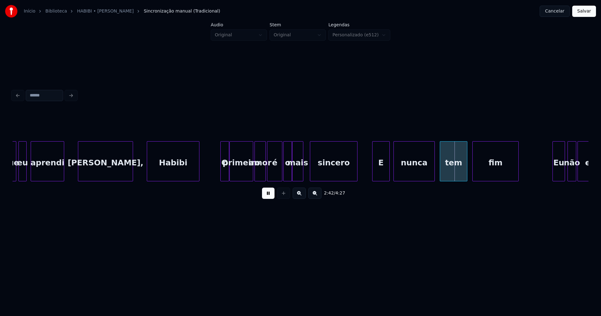
click at [311, 170] on div at bounding box center [311, 161] width 2 height 39
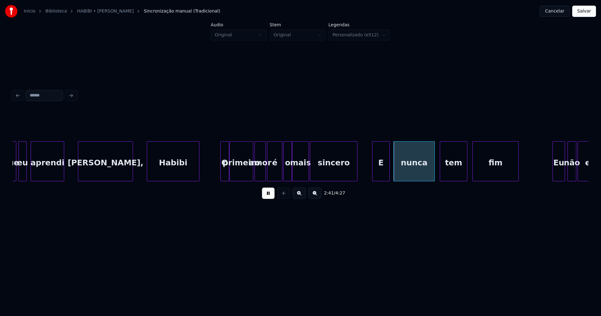
click at [308, 171] on div at bounding box center [308, 161] width 2 height 39
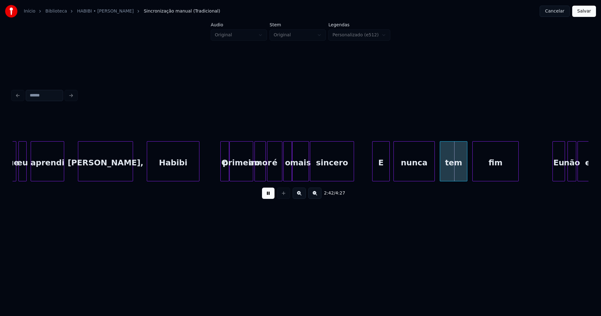
click at [353, 174] on div at bounding box center [353, 161] width 2 height 39
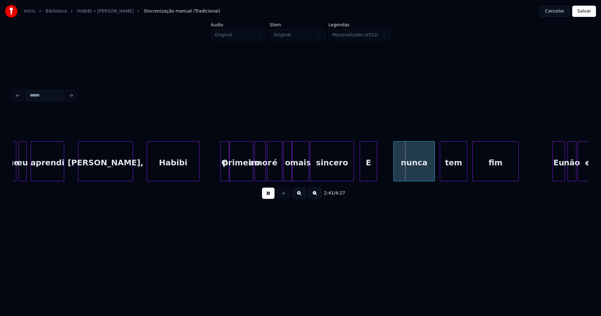
click at [368, 175] on div "E" at bounding box center [368, 163] width 17 height 43
click at [382, 170] on div at bounding box center [381, 161] width 2 height 39
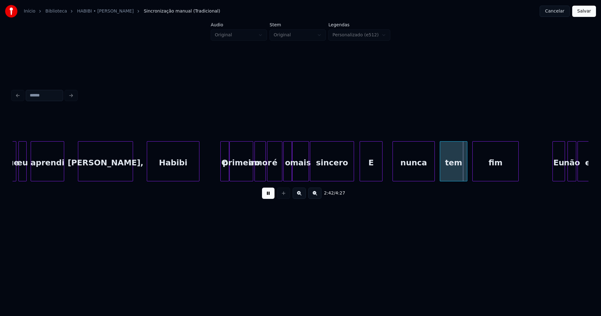
click at [394, 171] on div at bounding box center [394, 161] width 2 height 39
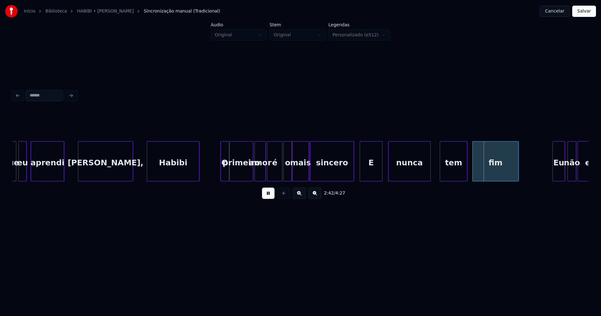
click at [410, 172] on div "nunca" at bounding box center [410, 163] width 42 height 43
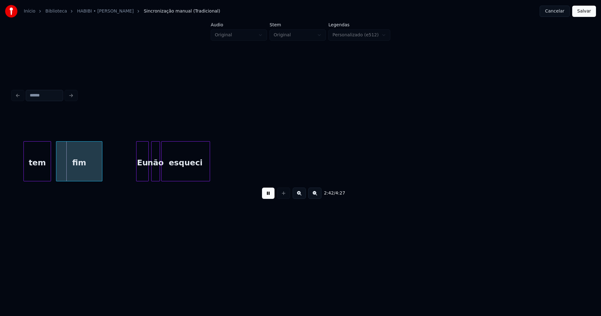
scroll to position [0, 10157]
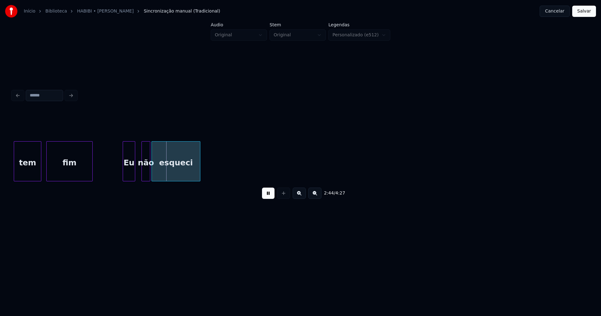
click at [130, 175] on div "Eu" at bounding box center [129, 163] width 12 height 43
click at [159, 172] on div at bounding box center [159, 161] width 2 height 39
click at [154, 170] on div at bounding box center [154, 161] width 2 height 39
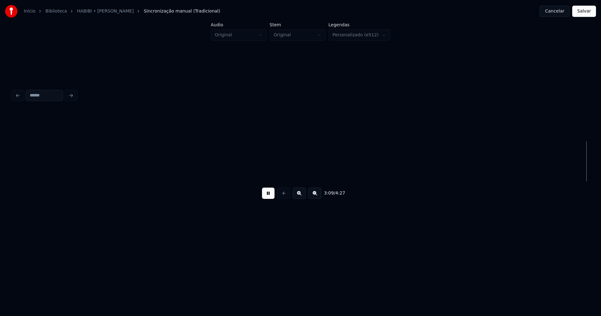
scroll to position [0, 11887]
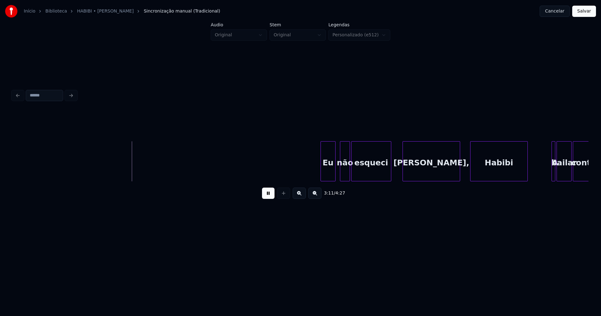
click at [330, 175] on div "Eu" at bounding box center [328, 163] width 14 height 43
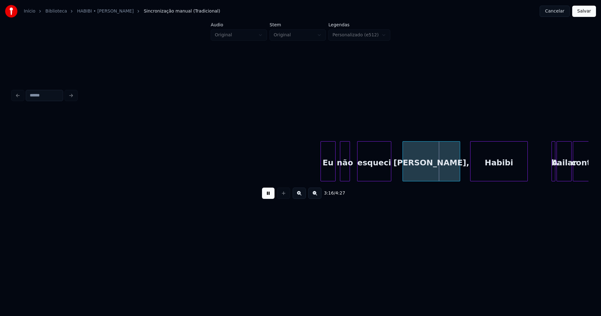
click at [359, 173] on div at bounding box center [359, 161] width 2 height 39
click at [354, 171] on div at bounding box center [354, 161] width 2 height 39
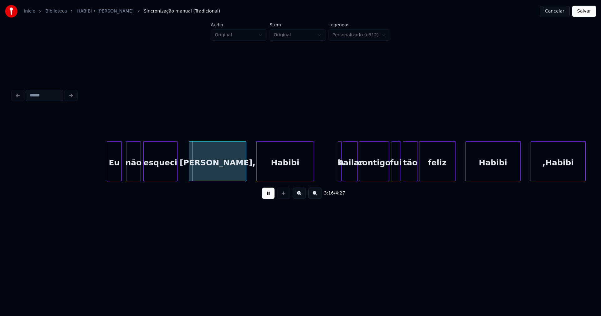
scroll to position [0, 12240]
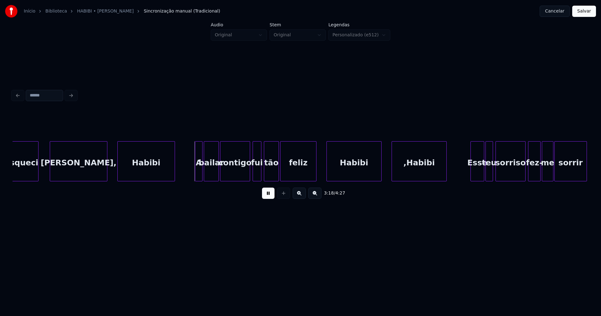
click at [196, 177] on div at bounding box center [196, 161] width 2 height 39
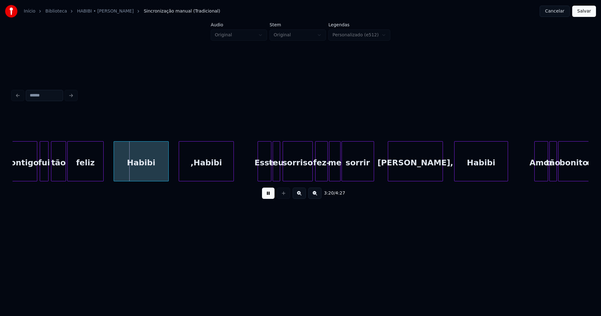
scroll to position [0, 12471]
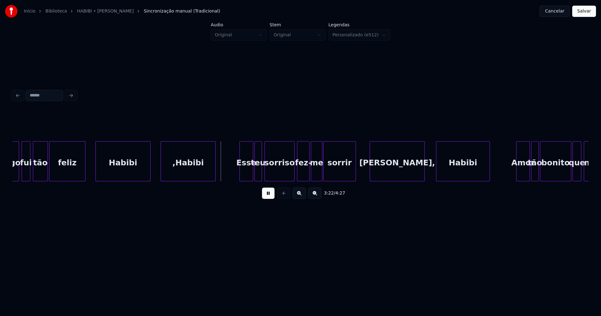
click at [270, 196] on button at bounding box center [268, 193] width 13 height 11
click at [183, 172] on div ",Habibi" at bounding box center [188, 163] width 54 height 43
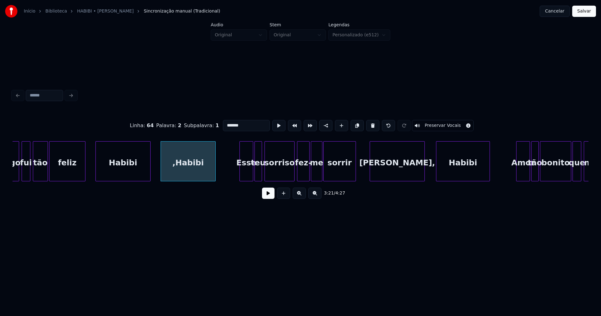
click at [223, 122] on input "*******" at bounding box center [246, 125] width 47 height 11
click at [134, 166] on div "Habibi" at bounding box center [123, 163] width 54 height 43
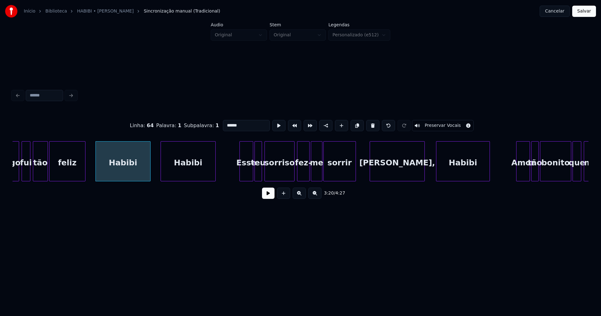
click at [239, 123] on input "******" at bounding box center [246, 125] width 47 height 11
click at [246, 175] on div "Esse" at bounding box center [243, 163] width 13 height 43
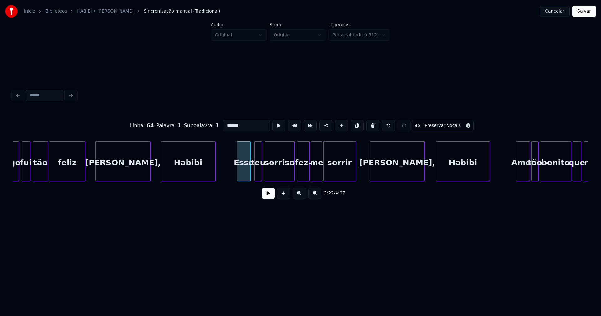
type input "*******"
click at [267, 195] on button at bounding box center [268, 193] width 13 height 11
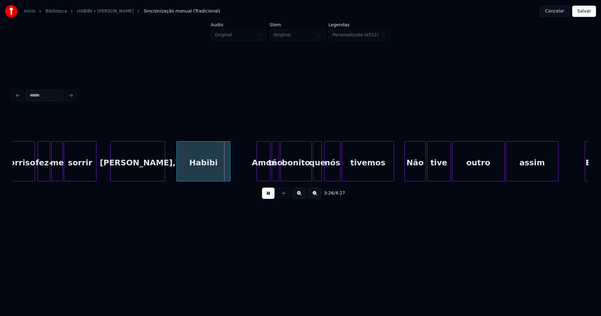
scroll to position [0, 12740]
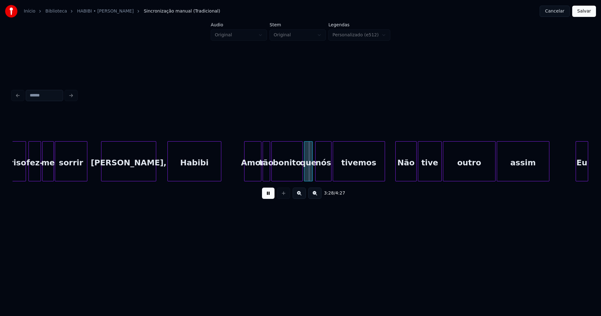
click at [245, 175] on div at bounding box center [246, 161] width 2 height 39
click at [405, 175] on div "Não" at bounding box center [405, 163] width 21 height 43
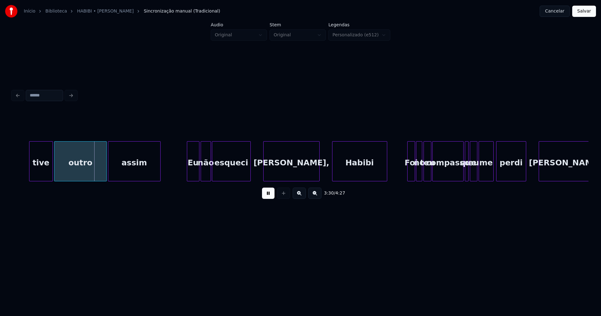
scroll to position [0, 13166]
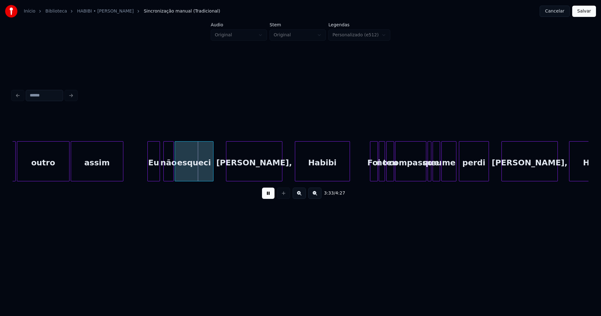
click at [156, 176] on div "Eu" at bounding box center [154, 163] width 12 height 43
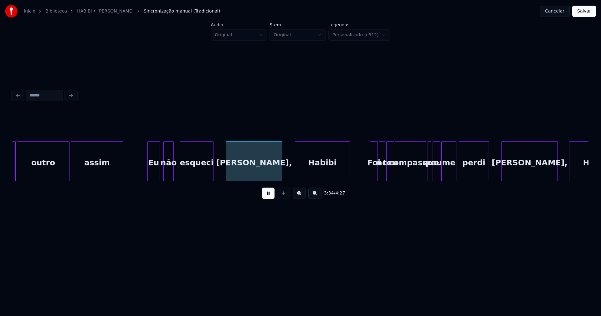
click at [181, 173] on div at bounding box center [181, 161] width 2 height 39
click at [176, 172] on div at bounding box center [177, 161] width 2 height 39
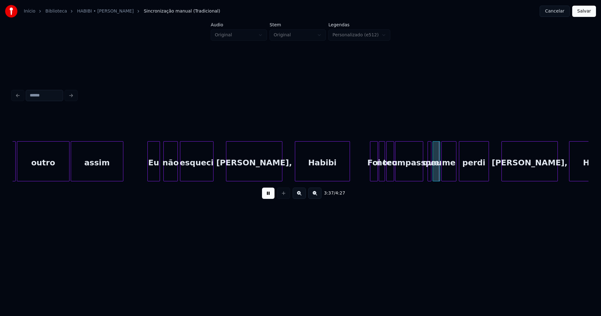
click at [421, 179] on div "tive outro assim Eu não esqueci [PERSON_NAME], Habibi Foi no teu compasso que e…" at bounding box center [301, 161] width 576 height 40
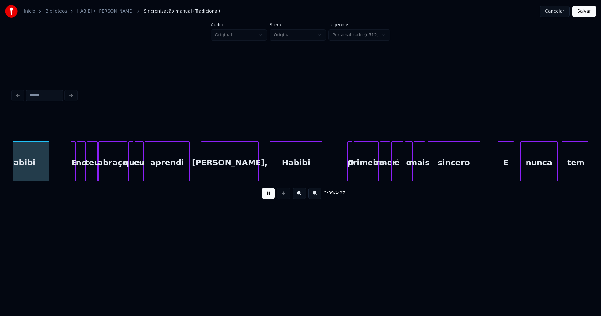
drag, startPoint x: 426, startPoint y: 175, endPoint x: 424, endPoint y: 178, distance: 3.6
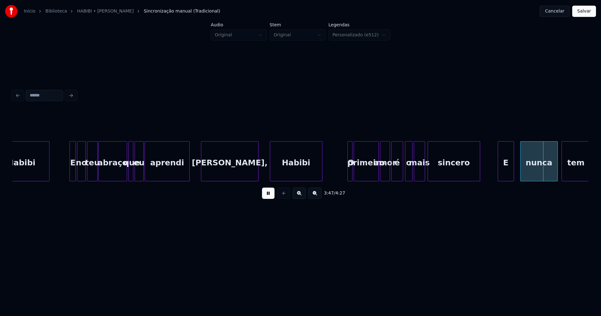
click at [70, 175] on div at bounding box center [71, 161] width 2 height 39
click at [345, 173] on div at bounding box center [346, 161] width 2 height 39
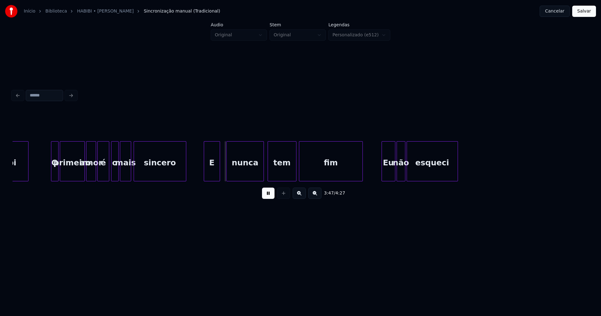
scroll to position [0, 14046]
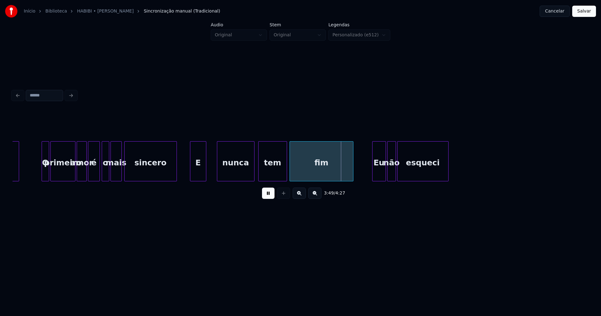
click at [194, 176] on div "E" at bounding box center [198, 163] width 16 height 43
click at [184, 167] on div at bounding box center [184, 161] width 2 height 39
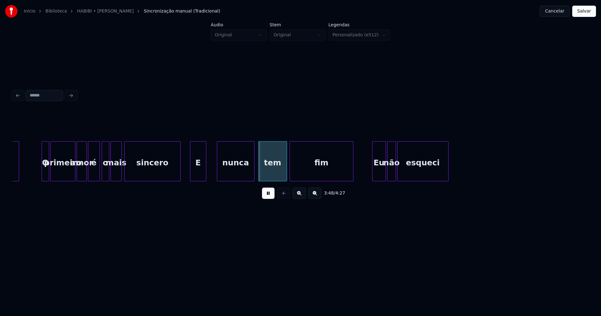
click at [179, 171] on div at bounding box center [179, 161] width 2 height 39
click at [213, 168] on div at bounding box center [214, 161] width 2 height 39
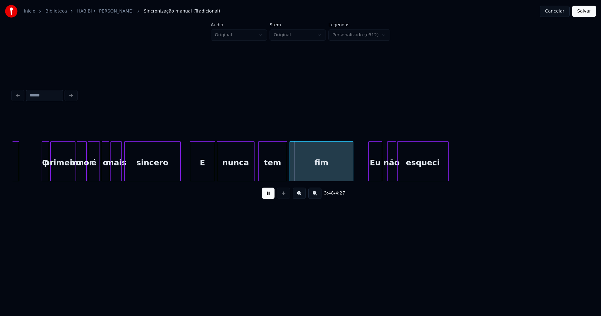
click at [372, 171] on div "Eu" at bounding box center [375, 163] width 13 height 43
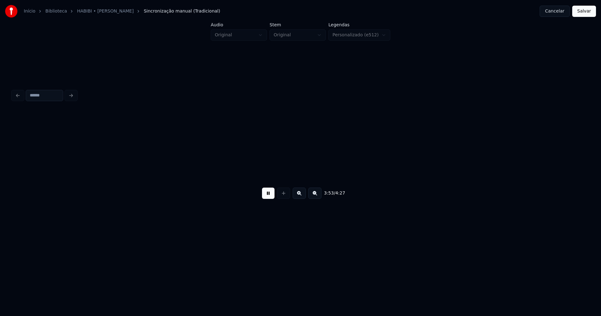
scroll to position [0, 14632]
drag, startPoint x: 267, startPoint y: 196, endPoint x: 471, endPoint y: 185, distance: 204.1
click at [268, 196] on button at bounding box center [268, 193] width 13 height 11
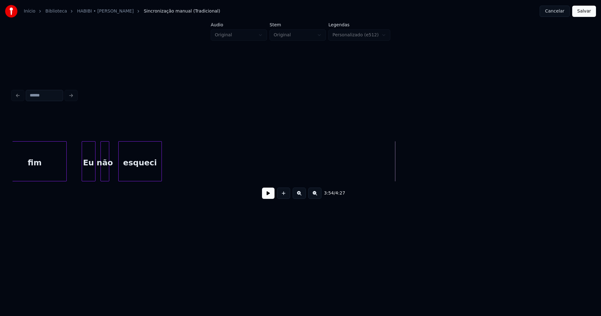
scroll to position [0, 14120]
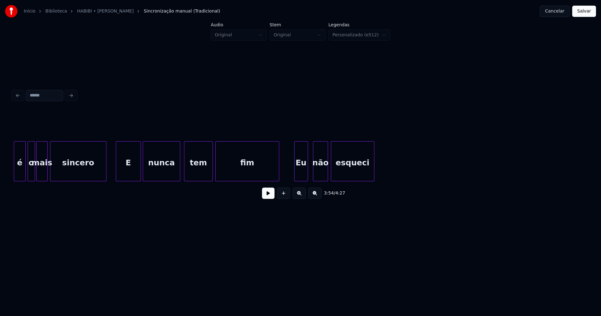
click at [327, 169] on div at bounding box center [327, 161] width 2 height 39
click at [583, 12] on button "Salvar" at bounding box center [584, 11] width 24 height 11
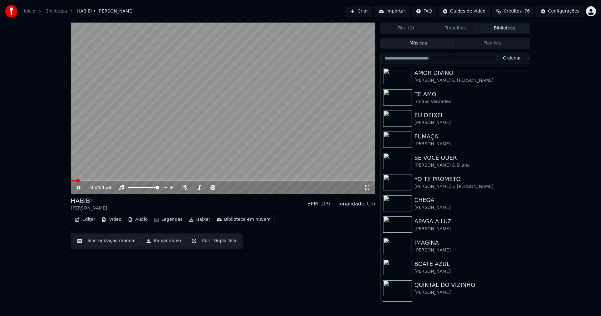
click at [426, 58] on input "search" at bounding box center [438, 58] width 117 height 11
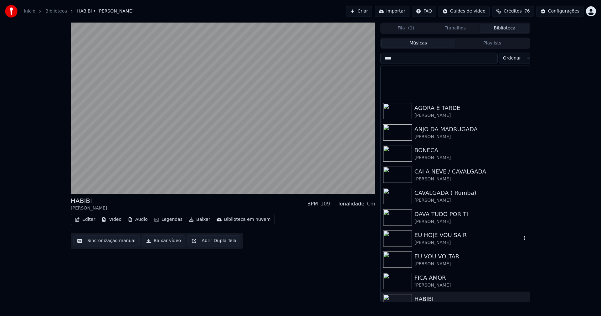
scroll to position [94, 0]
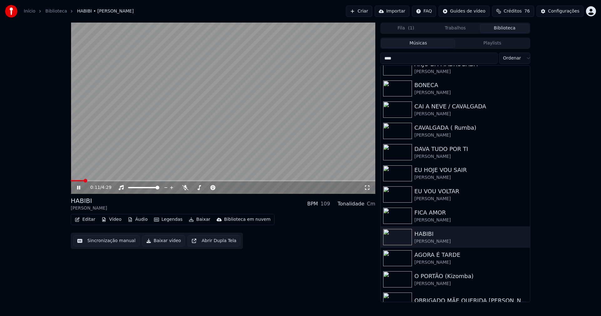
type input "****"
click at [79, 187] on icon at bounding box center [83, 187] width 15 height 5
click at [153, 240] on button "Baixar vídeo" at bounding box center [163, 240] width 43 height 11
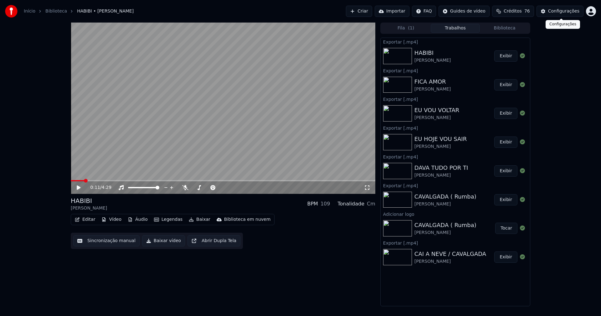
click at [569, 10] on div "Configurações" at bounding box center [563, 11] width 31 height 6
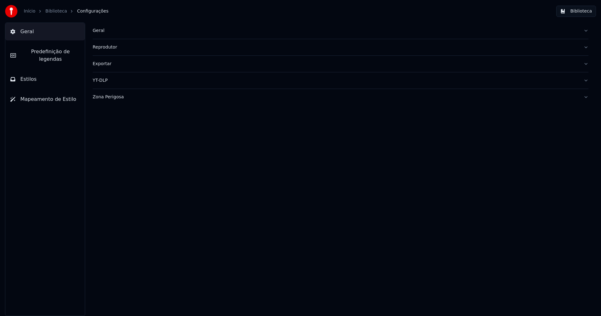
click at [103, 32] on div "Geral" at bounding box center [336, 31] width 486 height 6
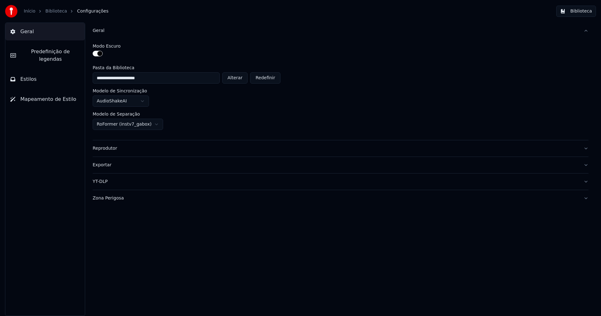
click at [237, 79] on button "Alterar" at bounding box center [235, 77] width 26 height 11
type input "**********"
click at [587, 11] on button "Biblioteca" at bounding box center [576, 11] width 40 height 11
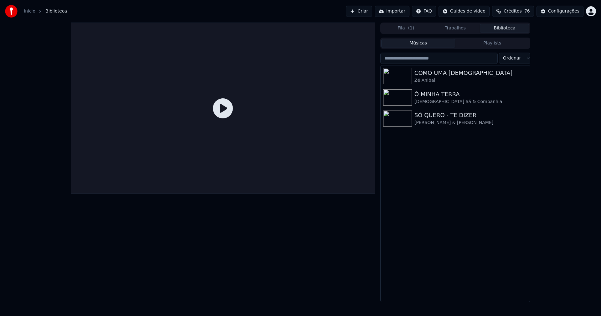
click at [25, 10] on link "Início" at bounding box center [30, 11] width 12 height 6
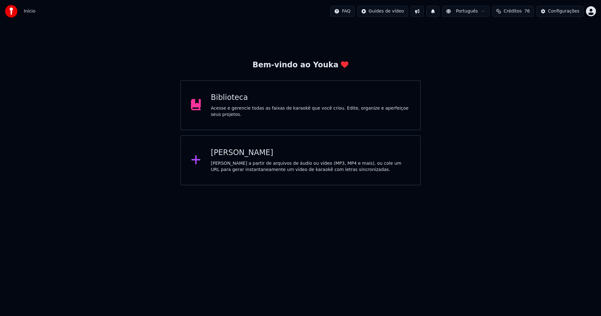
click at [233, 155] on div "[PERSON_NAME]" at bounding box center [310, 153] width 199 height 10
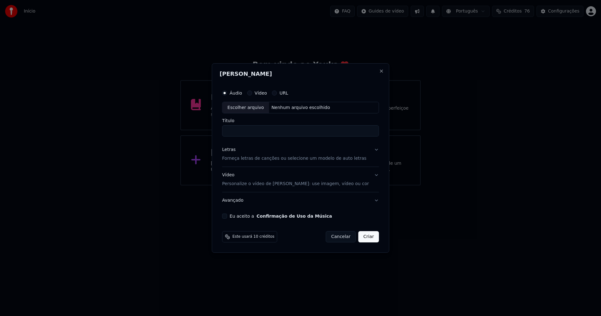
click at [253, 108] on div "Escolher arquivo" at bounding box center [246, 107] width 47 height 11
type input "**********"
click at [235, 150] on div "Letras" at bounding box center [228, 150] width 13 height 6
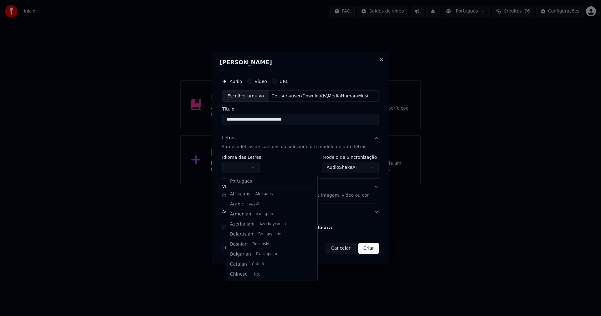
click at [240, 168] on body "**********" at bounding box center [300, 92] width 601 height 185
select select "**"
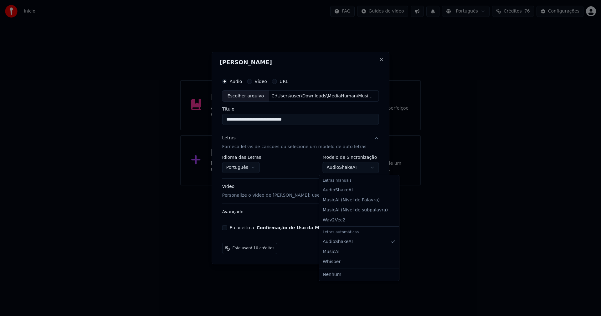
click at [354, 167] on body "**********" at bounding box center [300, 92] width 601 height 185
select select "**********"
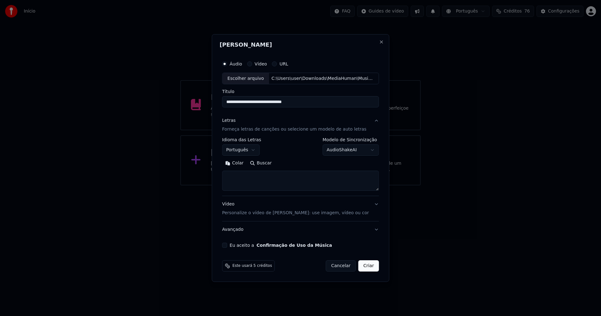
click at [241, 163] on button "Colar" at bounding box center [234, 163] width 25 height 10
type textarea "**********"
select select "**********"
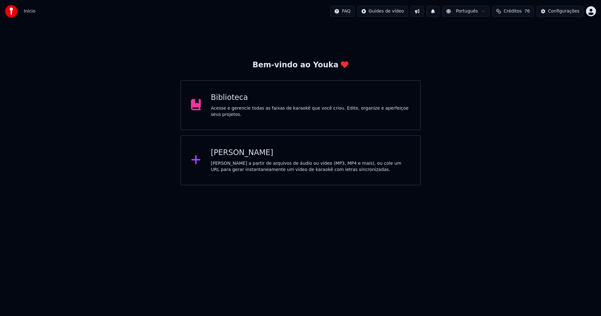
click at [236, 152] on div "[PERSON_NAME]" at bounding box center [310, 153] width 199 height 10
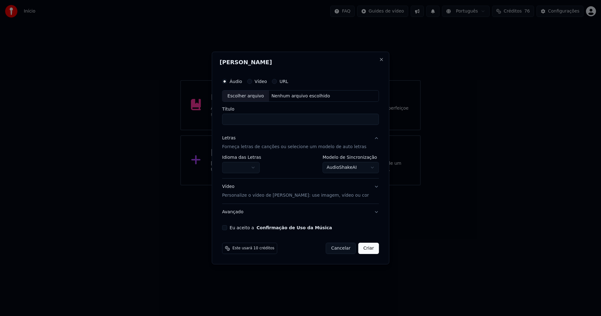
click at [257, 96] on div "Escolher arquivo" at bounding box center [246, 95] width 47 height 11
type input "**********"
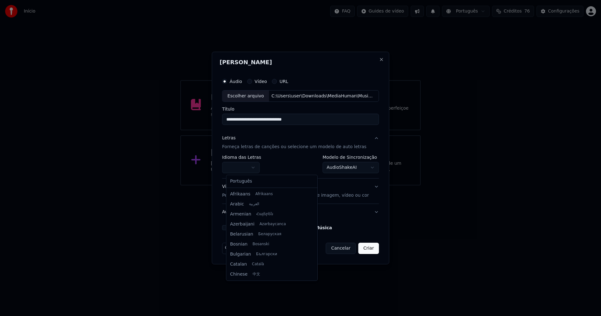
click at [252, 166] on body "**********" at bounding box center [300, 92] width 601 height 185
select select "**"
drag, startPoint x: 244, startPoint y: 184, endPoint x: 263, endPoint y: 183, distance: 18.5
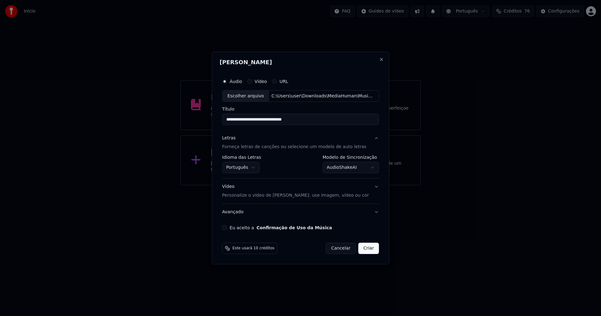
click at [342, 172] on body "**********" at bounding box center [300, 92] width 601 height 185
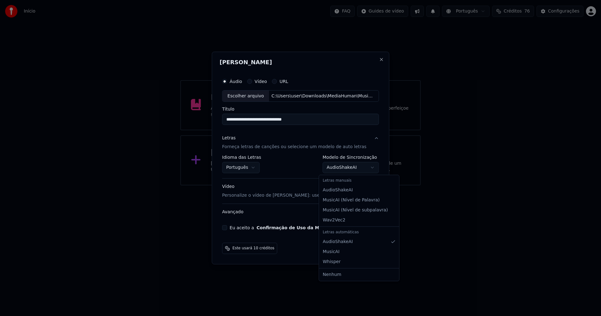
select select "**********"
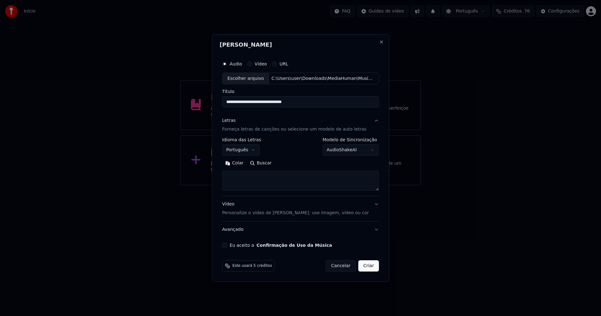
click at [244, 163] on button "Colar" at bounding box center [234, 163] width 25 height 10
drag, startPoint x: 228, startPoint y: 245, endPoint x: 231, endPoint y: 246, distance: 3.6
click at [227, 245] on button "Eu aceito a Confirmação de Uso da Música" at bounding box center [224, 245] width 5 height 5
click at [368, 265] on button "Criar" at bounding box center [369, 265] width 21 height 11
type textarea "**********"
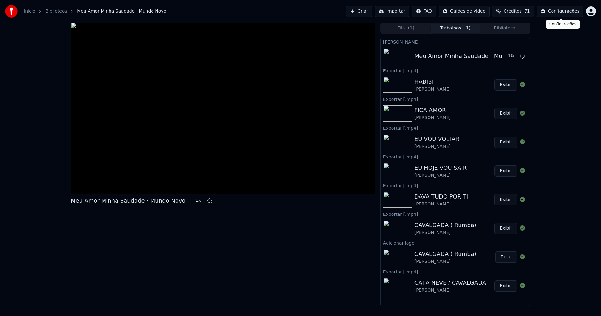
click at [570, 12] on div "Configurações" at bounding box center [563, 11] width 31 height 6
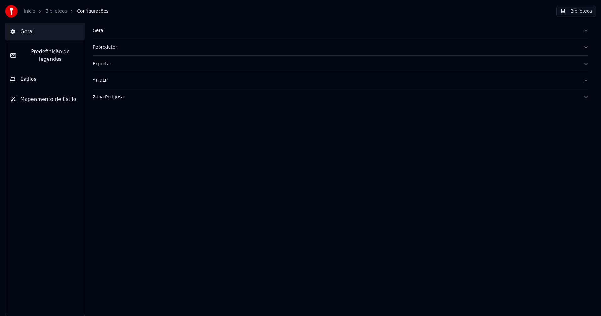
click at [31, 75] on span "Estilos" at bounding box center [28, 79] width 16 height 8
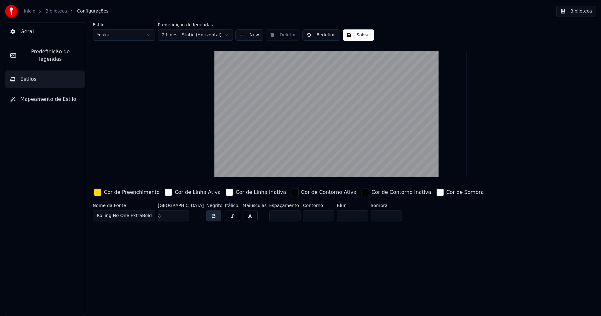
click at [99, 194] on div "button" at bounding box center [98, 192] width 8 height 8
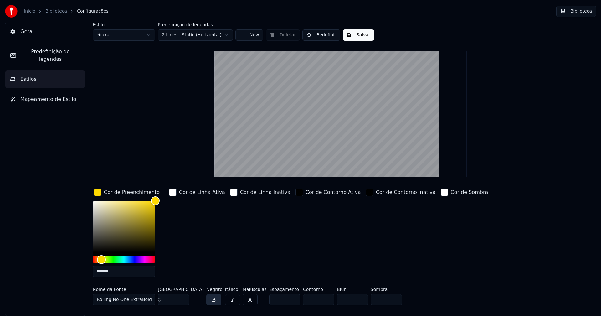
click at [117, 272] on input "*******" at bounding box center [124, 271] width 63 height 11
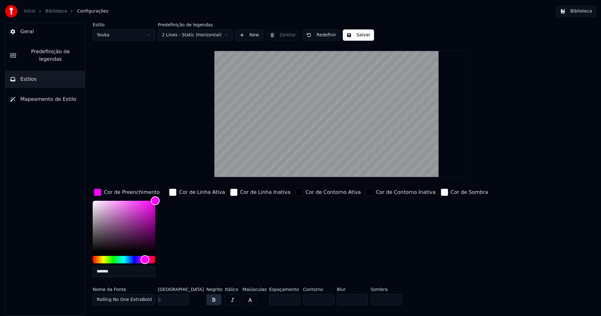
type input "*******"
click at [98, 192] on div "button" at bounding box center [98, 192] width 8 height 8
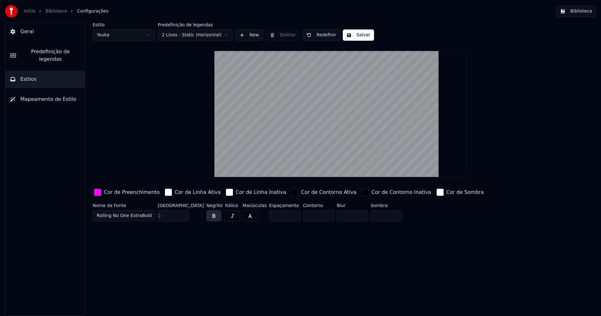
click at [356, 35] on button "Salvar" at bounding box center [358, 34] width 31 height 11
click at [121, 36] on html "Início Biblioteca Configurações Biblioteca Geral Predefinição de legendas Estil…" at bounding box center [300, 158] width 601 height 316
type input "**"
type input "*****"
click at [584, 10] on button "Biblioteca" at bounding box center [576, 11] width 40 height 11
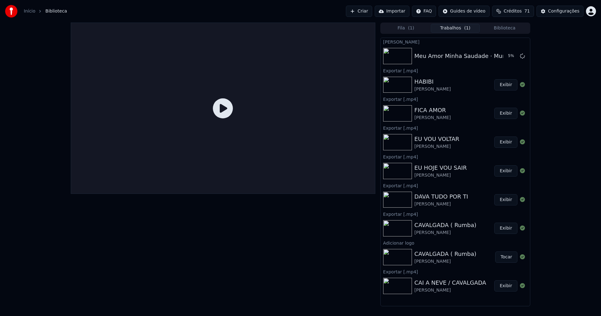
click at [461, 29] on button "Trabalhos ( 1 )" at bounding box center [455, 28] width 49 height 9
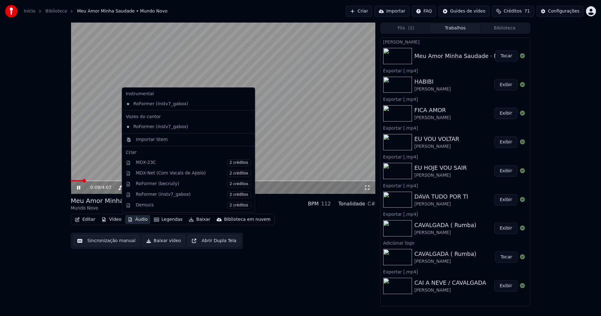
click at [140, 219] on button "Áudio" at bounding box center [137, 219] width 25 height 9
click at [146, 138] on div "Importar Stem" at bounding box center [152, 140] width 32 height 6
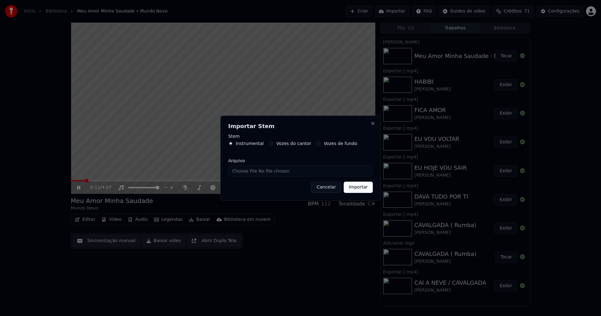
click at [254, 173] on input "Arquivo" at bounding box center [300, 170] width 145 height 11
type input "**********"
click at [363, 190] on button "Importar" at bounding box center [358, 187] width 29 height 11
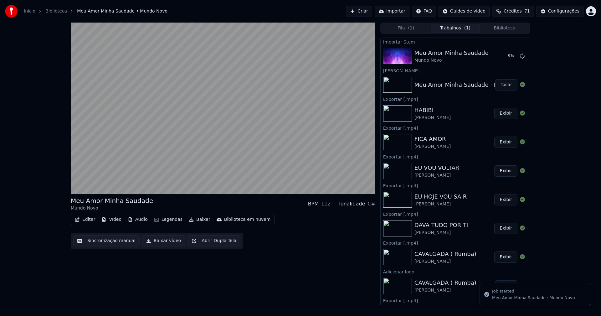
click at [114, 218] on button "Vídeo" at bounding box center [111, 219] width 25 height 9
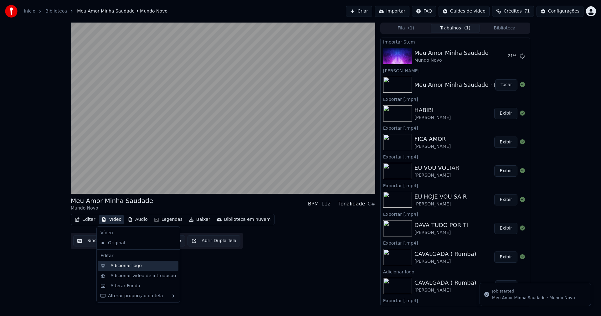
click at [128, 266] on div "Adicionar logo" at bounding box center [126, 266] width 31 height 6
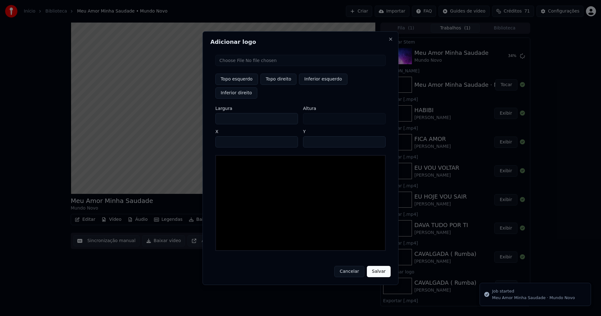
click at [236, 66] on input "file" at bounding box center [300, 60] width 170 height 11
type input "**********"
drag, startPoint x: 277, startPoint y: 88, endPoint x: 240, endPoint y: 85, distance: 37.0
click at [277, 85] on button "Topo direito" at bounding box center [279, 79] width 36 height 11
type input "****"
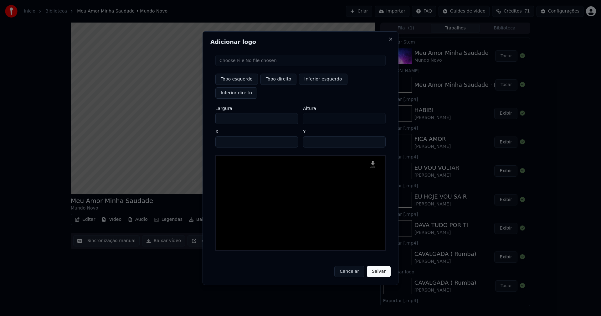
drag, startPoint x: 225, startPoint y: 111, endPoint x: 196, endPoint y: 113, distance: 29.1
click at [196, 113] on body "Início Biblioteca Meu Amor Minha Saudade • Mundo Novo Criar Importar FAQ Guides…" at bounding box center [300, 158] width 601 height 316
type input "**"
type input "***"
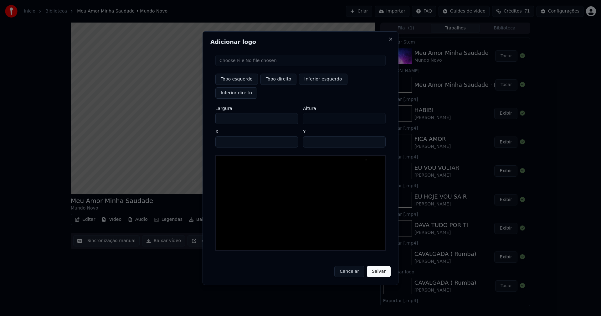
type input "***"
click at [228, 136] on input "****" at bounding box center [256, 141] width 83 height 11
type input "****"
click at [310, 136] on input "**" at bounding box center [344, 141] width 83 height 11
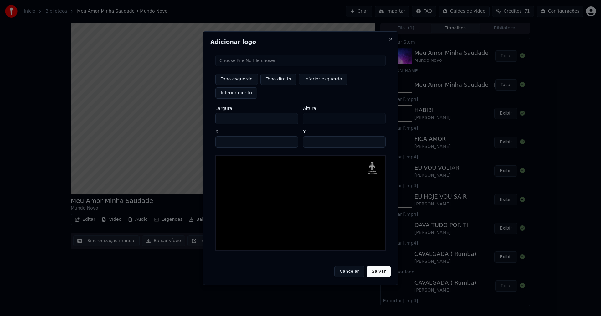
type input "**"
click at [379, 266] on button "Salvar" at bounding box center [379, 271] width 24 height 11
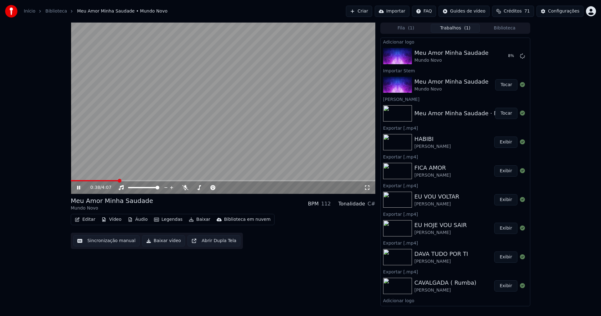
click at [80, 188] on icon at bounding box center [78, 188] width 3 height 4
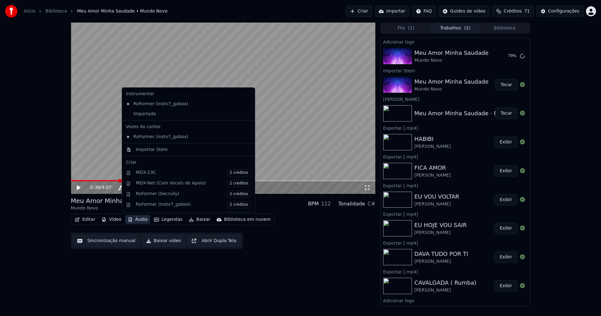
click at [140, 223] on button "Áudio" at bounding box center [137, 219] width 25 height 9
click at [142, 115] on div "Importado" at bounding box center [183, 114] width 121 height 10
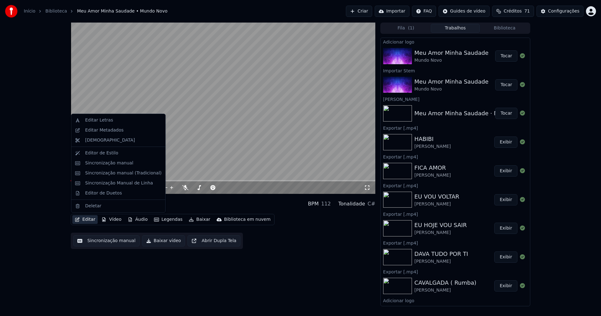
click at [85, 221] on button "Editar" at bounding box center [84, 219] width 25 height 9
click at [92, 122] on div "Editar Letras" at bounding box center [99, 120] width 28 height 6
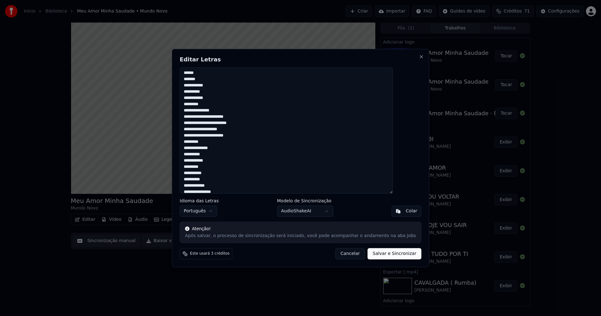
scroll to position [157, 0]
click at [419, 59] on button "Close" at bounding box center [421, 56] width 5 height 5
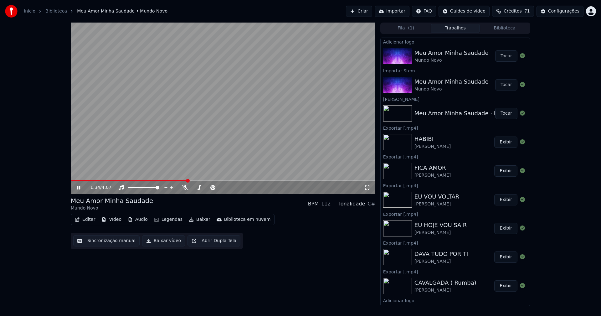
click at [501, 58] on button "Tocar" at bounding box center [506, 55] width 22 height 11
click at [87, 220] on button "Editar" at bounding box center [84, 219] width 25 height 9
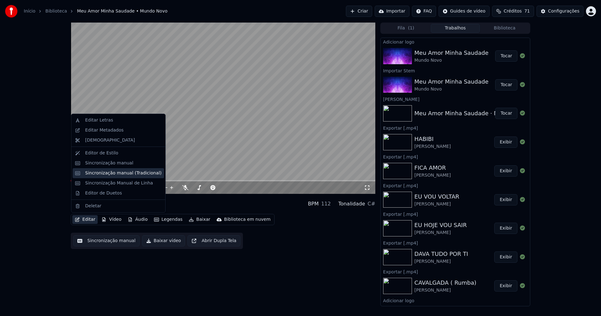
click at [112, 173] on div "Sincronização manual (Tradicional)" at bounding box center [123, 173] width 76 height 6
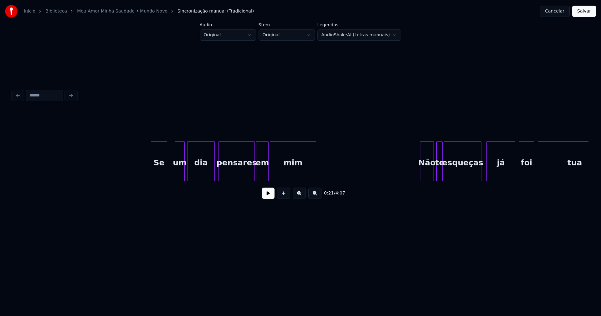
scroll to position [0, 1174]
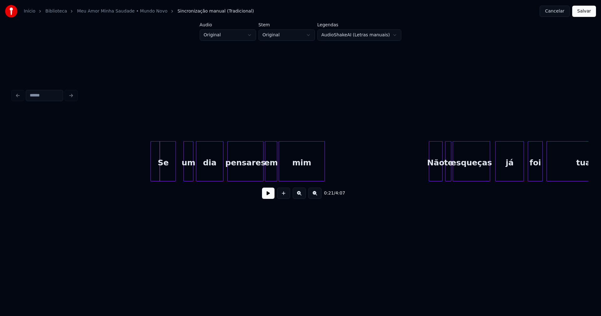
click at [152, 173] on div at bounding box center [152, 161] width 2 height 39
click at [267, 199] on button at bounding box center [268, 193] width 13 height 11
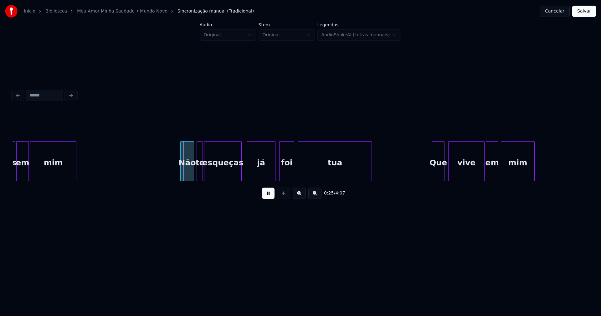
scroll to position [0, 1474]
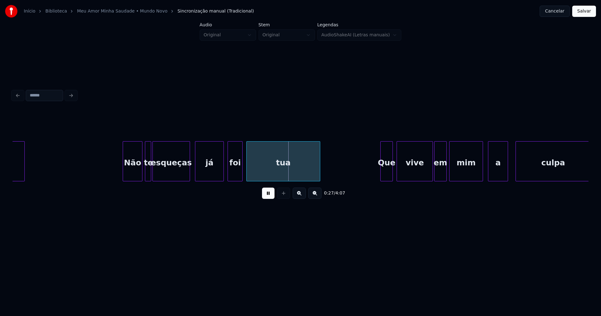
click at [125, 175] on div at bounding box center [124, 161] width 2 height 39
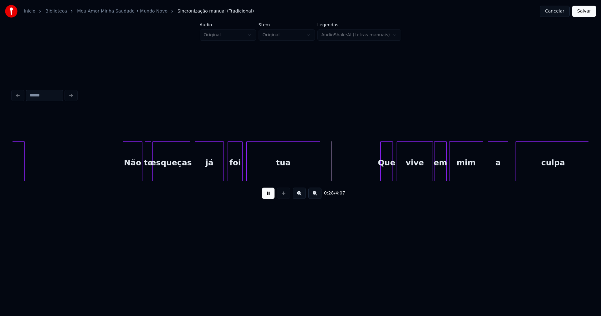
click at [268, 198] on button at bounding box center [268, 193] width 13 height 11
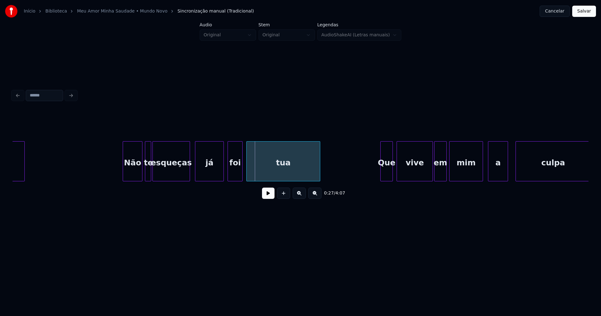
click at [236, 170] on div "foi" at bounding box center [235, 163] width 14 height 43
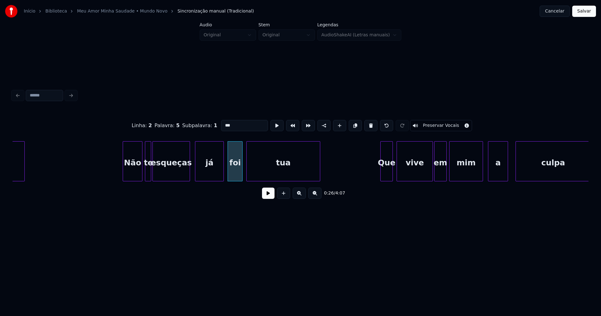
click at [225, 122] on input "***" at bounding box center [244, 125] width 47 height 11
type input "***"
drag, startPoint x: 270, startPoint y: 197, endPoint x: 266, endPoint y: 195, distance: 4.5
click at [270, 197] on button at bounding box center [268, 193] width 13 height 11
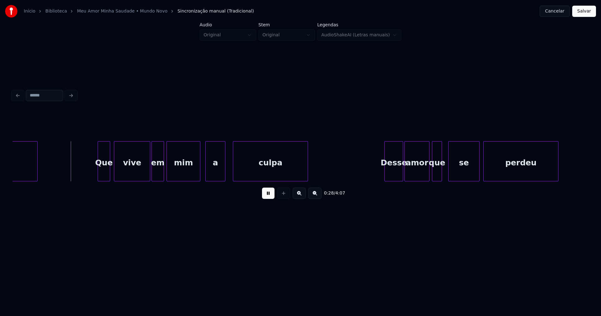
scroll to position [0, 1766]
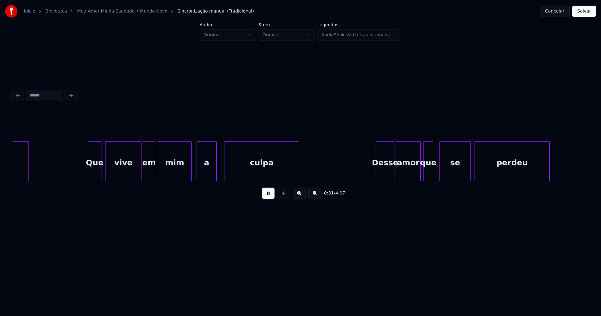
click at [90, 175] on div at bounding box center [89, 161] width 2 height 39
click at [207, 177] on div "a" at bounding box center [203, 163] width 19 height 43
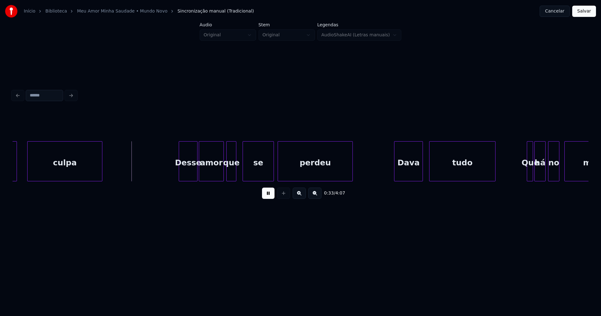
scroll to position [0, 2023]
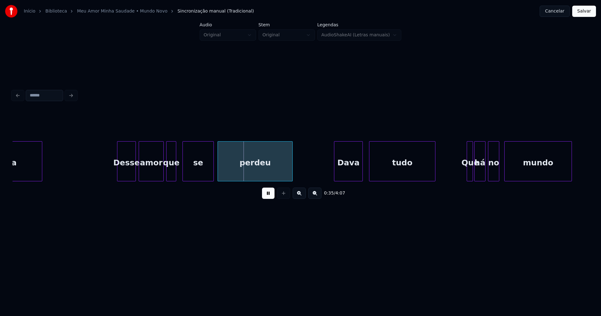
click at [124, 176] on div "Desse" at bounding box center [126, 163] width 18 height 43
click at [351, 175] on div "Dava" at bounding box center [347, 163] width 28 height 43
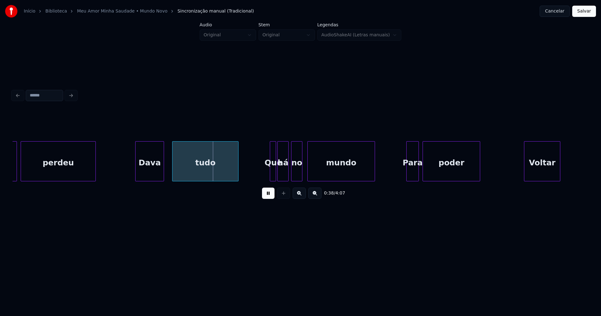
scroll to position [0, 2229]
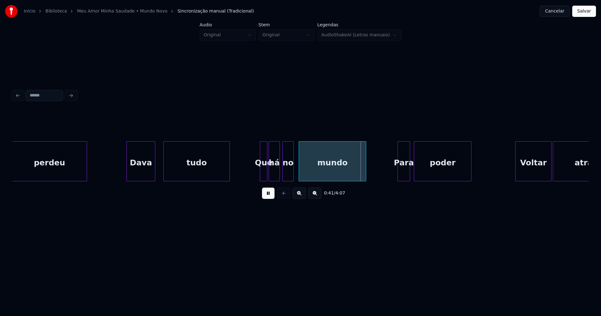
click at [260, 171] on div at bounding box center [261, 161] width 2 height 39
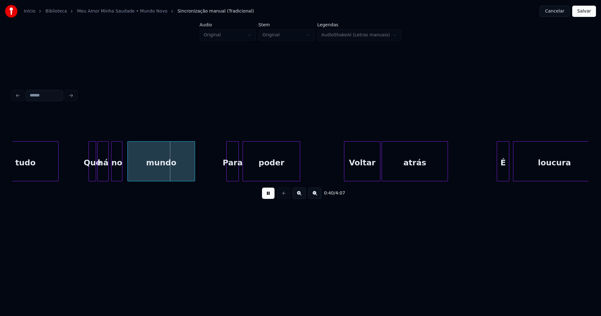
scroll to position [0, 2426]
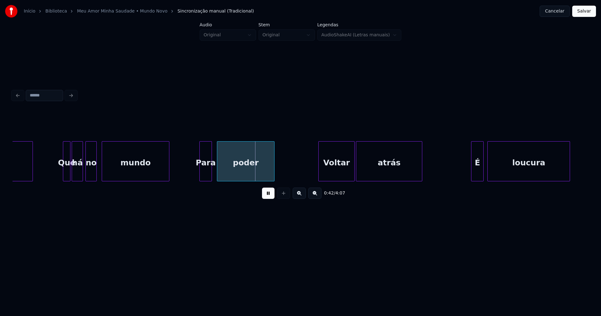
click at [207, 176] on div "Para" at bounding box center [206, 163] width 12 height 43
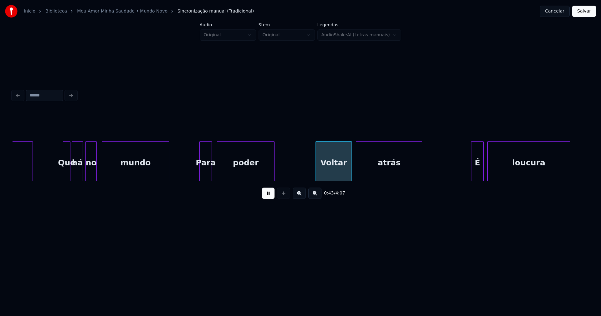
click at [340, 174] on div "Voltar" at bounding box center [334, 163] width 36 height 43
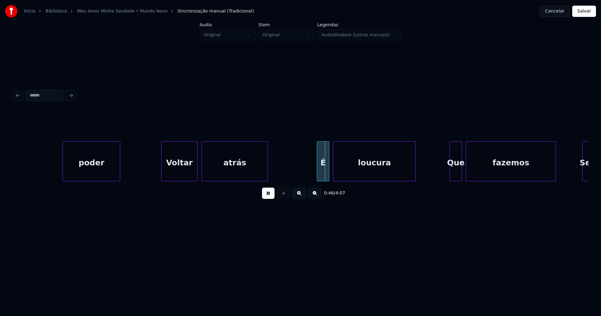
scroll to position [0, 2692]
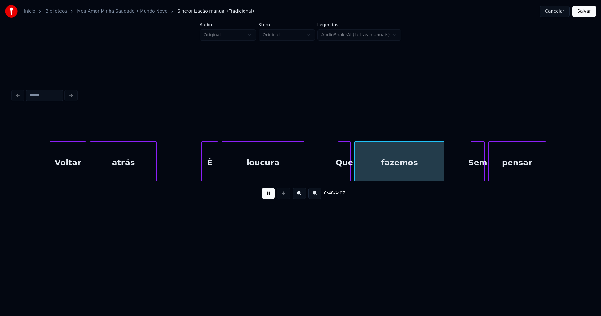
click at [203, 171] on div at bounding box center [203, 161] width 2 height 39
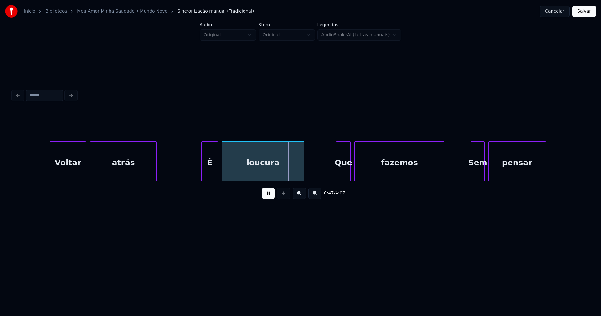
click at [338, 173] on div at bounding box center [338, 161] width 2 height 39
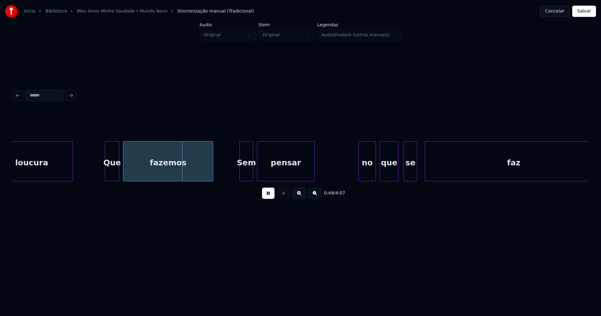
scroll to position [0, 3000]
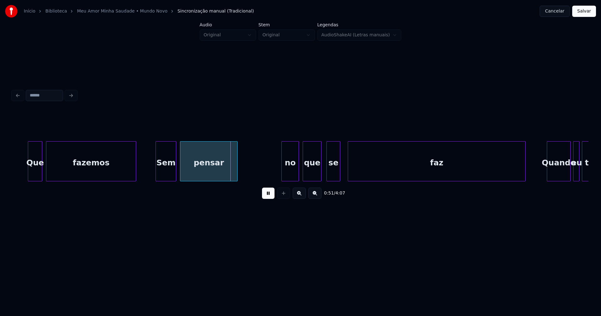
click at [157, 176] on div at bounding box center [157, 161] width 2 height 39
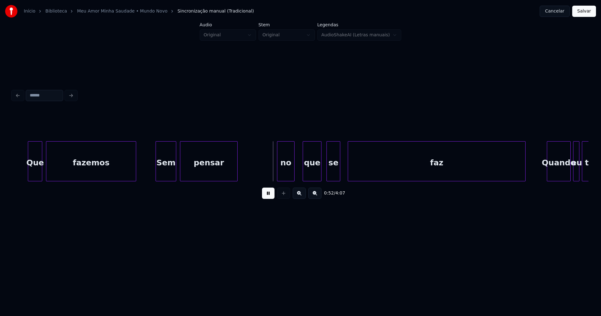
click at [285, 177] on div "no" at bounding box center [285, 163] width 17 height 43
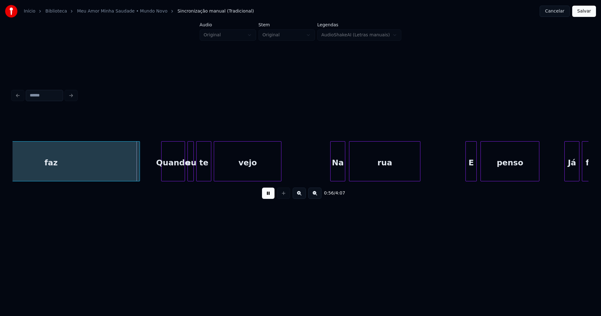
scroll to position [0, 3412]
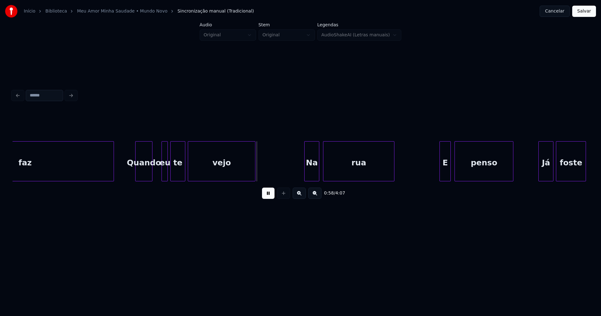
click at [152, 178] on div at bounding box center [151, 161] width 2 height 39
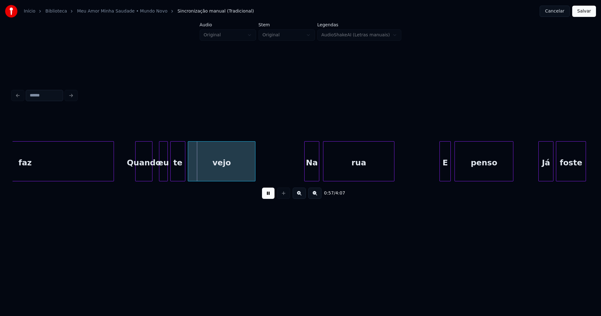
click at [161, 176] on div at bounding box center [160, 161] width 2 height 39
click at [160, 178] on div "eu" at bounding box center [159, 163] width 8 height 43
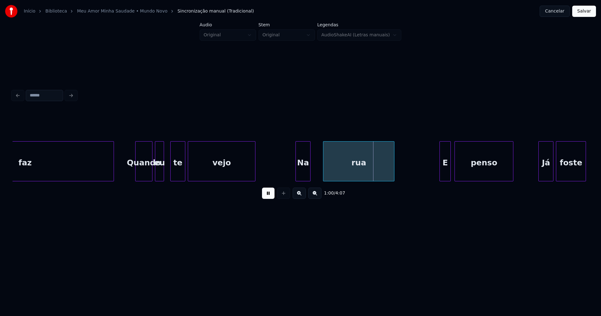
click at [296, 175] on div "Na" at bounding box center [303, 161] width 15 height 40
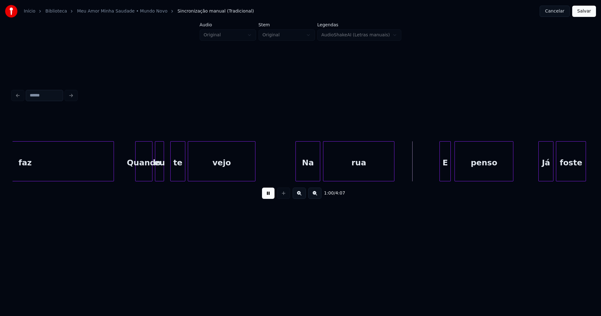
click at [320, 170] on div at bounding box center [319, 161] width 2 height 39
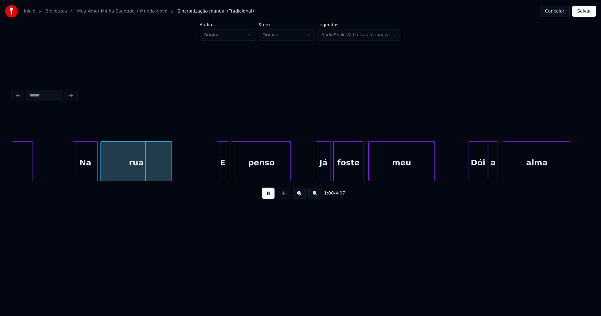
scroll to position [0, 3711]
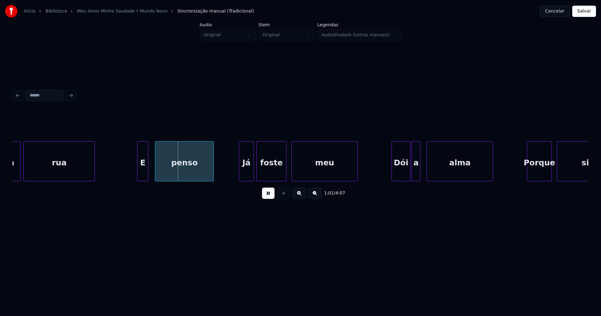
click at [143, 176] on div "E" at bounding box center [142, 163] width 11 height 43
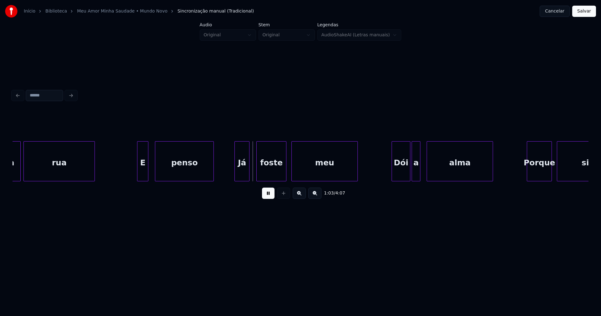
click at [239, 174] on div "Já" at bounding box center [242, 163] width 14 height 43
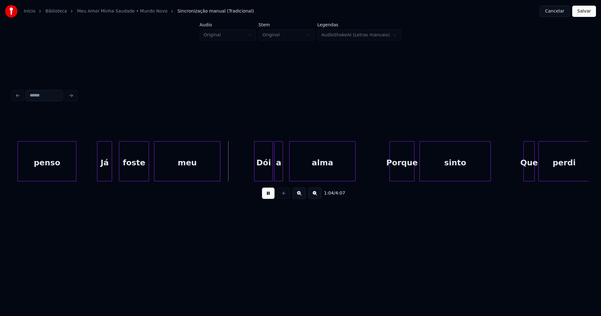
scroll to position [0, 3883]
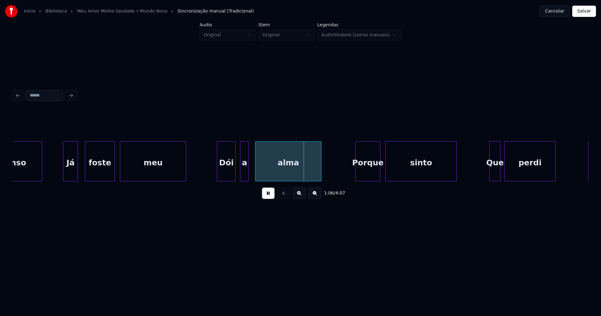
click at [227, 174] on div "Dói" at bounding box center [226, 163] width 18 height 43
click at [371, 173] on div "Porque" at bounding box center [366, 163] width 24 height 43
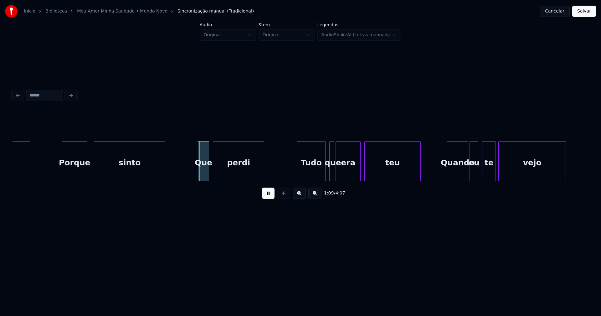
scroll to position [0, 4183]
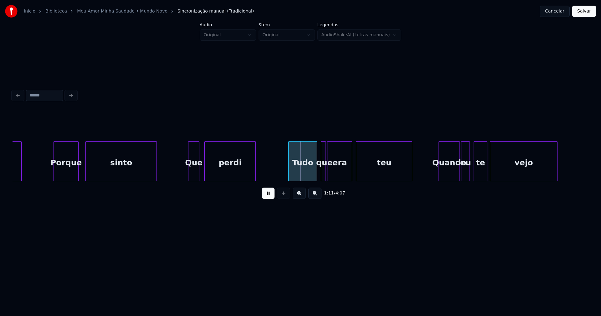
click at [193, 172] on div "Que" at bounding box center [193, 163] width 11 height 43
click at [305, 174] on div "Tudo" at bounding box center [301, 163] width 28 height 43
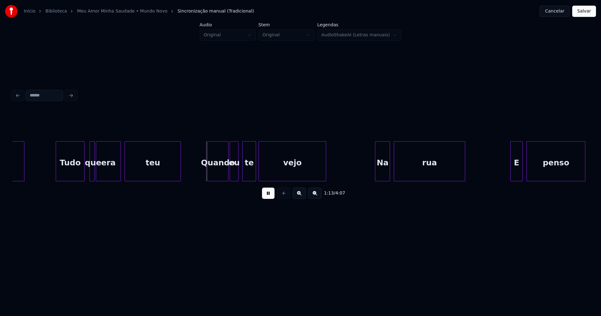
scroll to position [0, 4432]
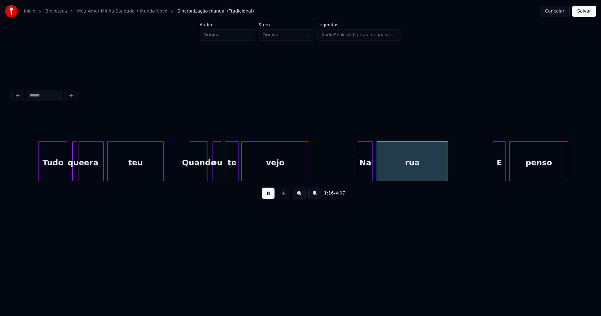
click at [206, 176] on div at bounding box center [207, 161] width 2 height 39
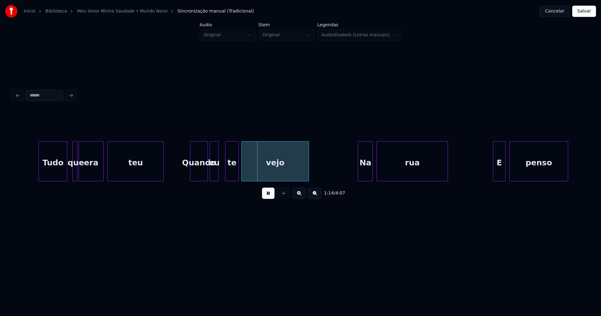
click at [214, 175] on div "eu" at bounding box center [214, 163] width 8 height 43
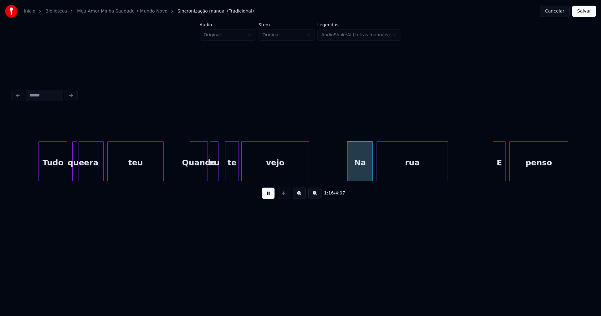
click at [348, 174] on div at bounding box center [349, 161] width 2 height 39
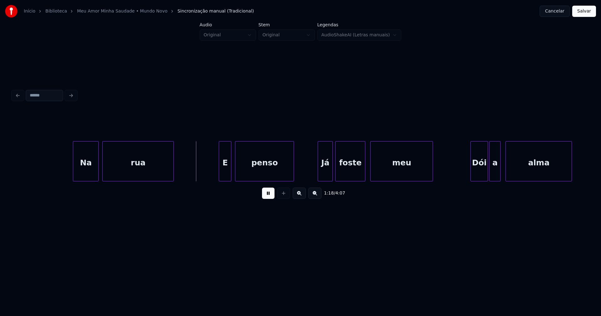
scroll to position [0, 4731]
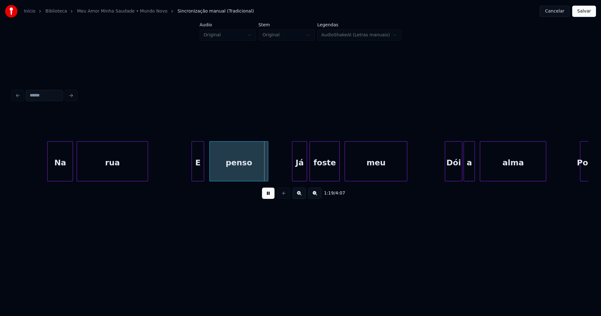
click at [197, 177] on div "E" at bounding box center [198, 163] width 12 height 43
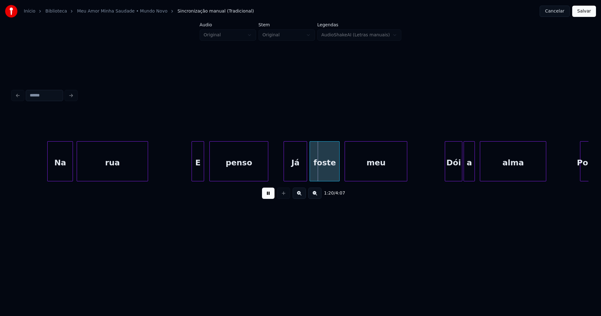
click at [285, 175] on div at bounding box center [285, 161] width 2 height 39
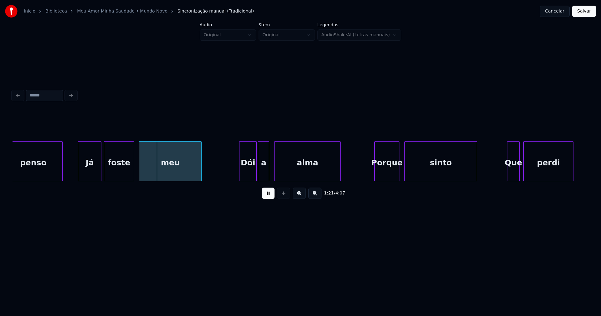
scroll to position [0, 5006]
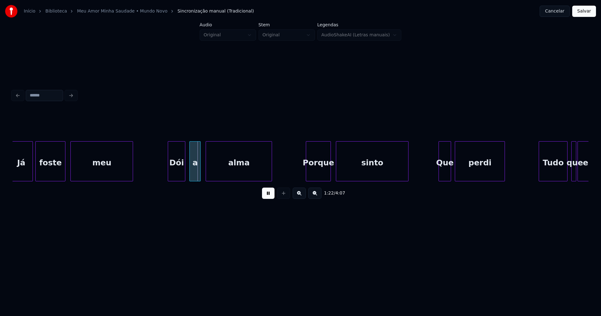
click at [175, 174] on div "Dói" at bounding box center [176, 163] width 17 height 43
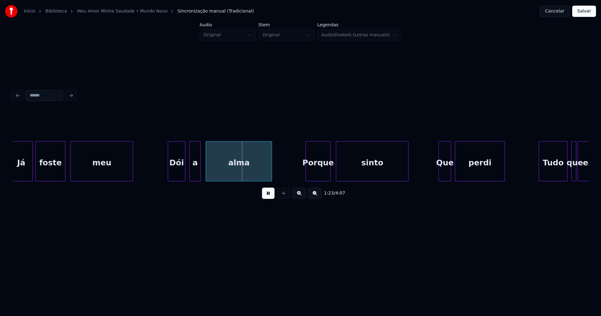
click at [319, 172] on div "Porque" at bounding box center [318, 163] width 24 height 43
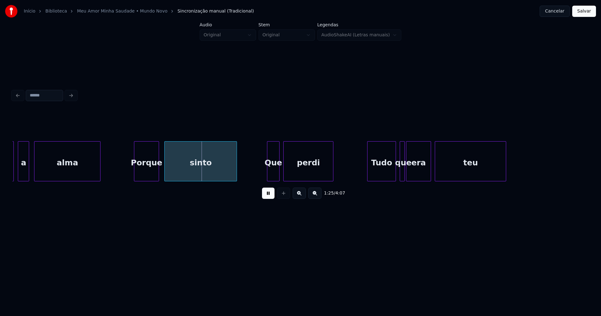
scroll to position [0, 5203]
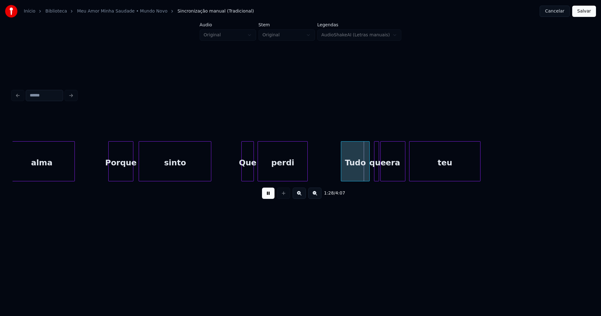
click at [356, 173] on div "Tudo" at bounding box center [355, 163] width 28 height 43
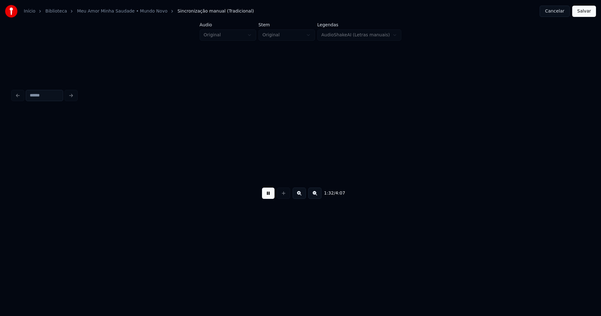
scroll to position [0, 5780]
click at [270, 197] on button at bounding box center [268, 193] width 13 height 11
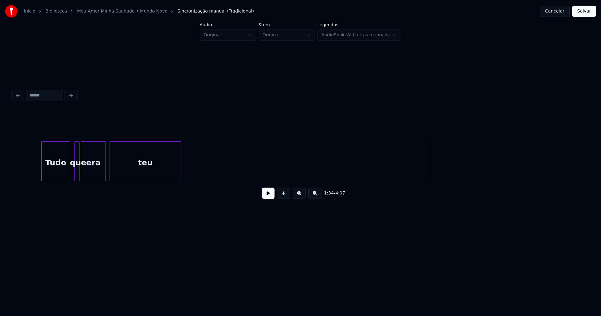
scroll to position [0, 5477]
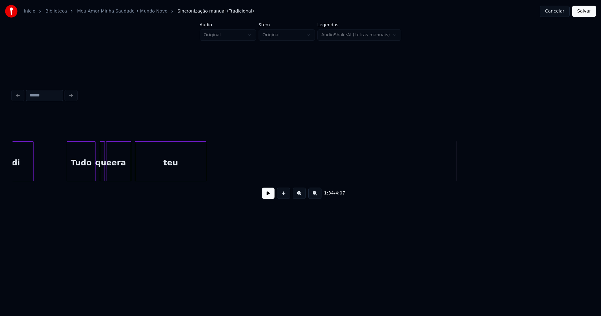
drag, startPoint x: 55, startPoint y: 166, endPoint x: 106, endPoint y: 179, distance: 52.1
click at [266, 197] on button at bounding box center [268, 193] width 13 height 11
click at [98, 172] on div at bounding box center [99, 161] width 2 height 39
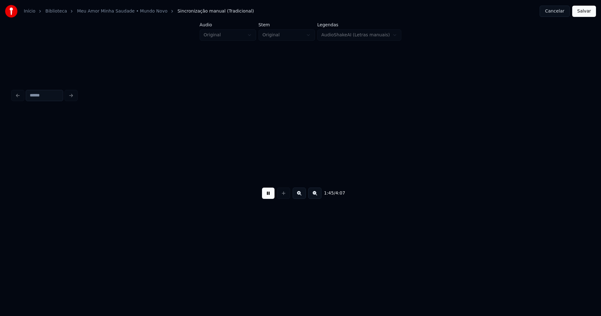
scroll to position [0, 6630]
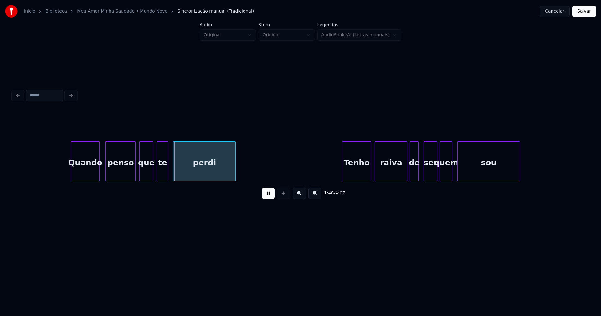
click at [90, 176] on div "Quando" at bounding box center [85, 163] width 28 height 43
click at [357, 173] on div "Tenho" at bounding box center [355, 163] width 28 height 43
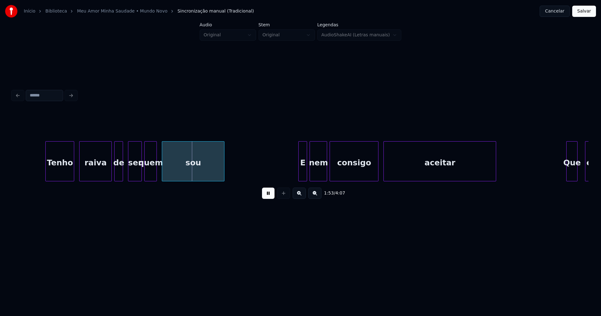
scroll to position [0, 6994]
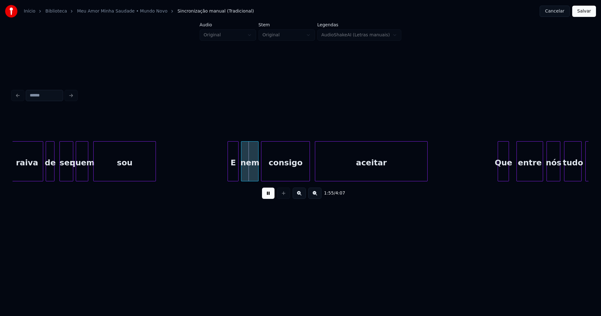
click at [230, 174] on div at bounding box center [229, 161] width 2 height 39
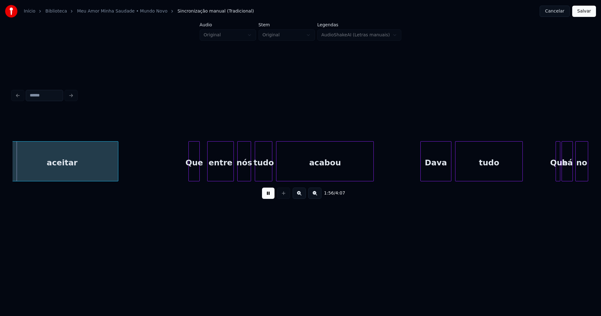
scroll to position [0, 7315]
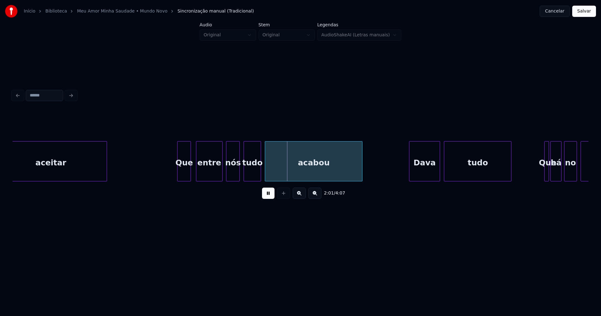
click at [190, 173] on div at bounding box center [190, 161] width 2 height 39
click at [425, 173] on div "Dava" at bounding box center [422, 163] width 31 height 43
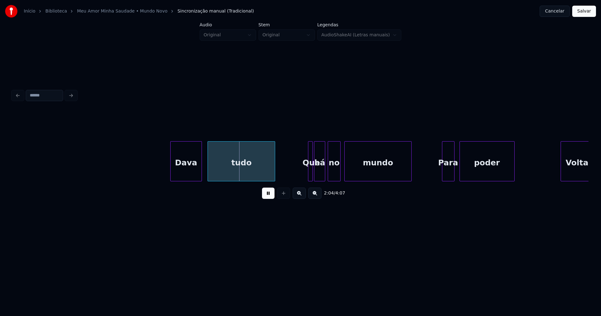
scroll to position [0, 7715]
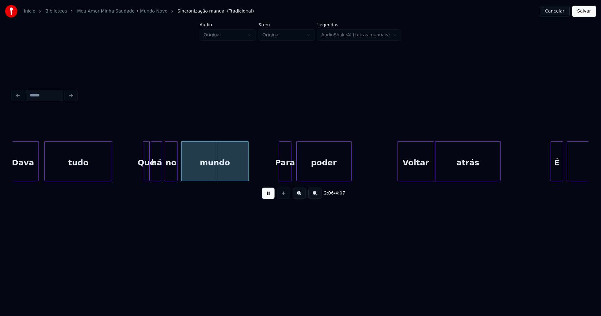
click at [144, 171] on div at bounding box center [144, 161] width 2 height 39
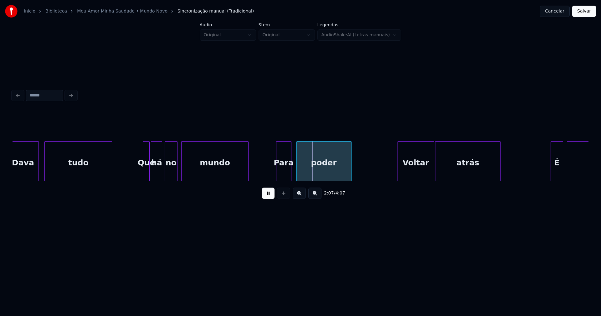
click at [277, 176] on div at bounding box center [277, 161] width 2 height 39
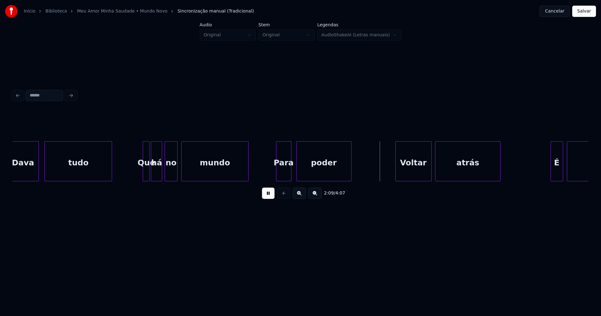
click at [413, 174] on div "Voltar" at bounding box center [414, 163] width 36 height 43
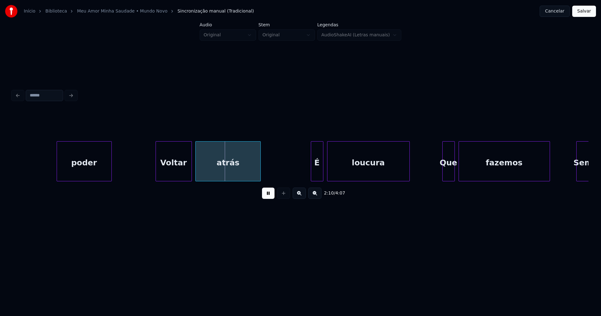
scroll to position [0, 8014]
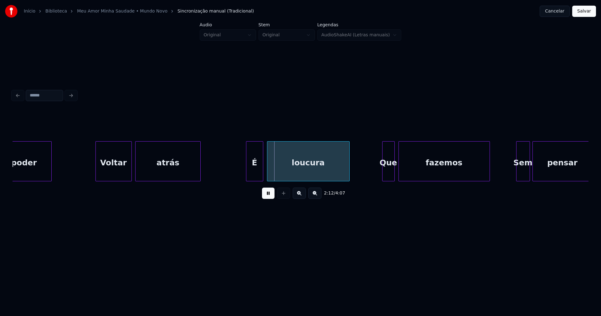
click at [247, 175] on div at bounding box center [247, 161] width 2 height 39
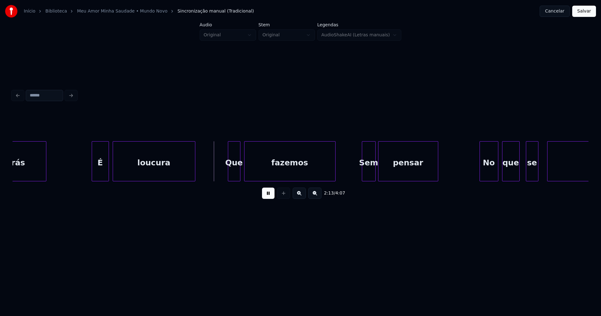
scroll to position [0, 8177]
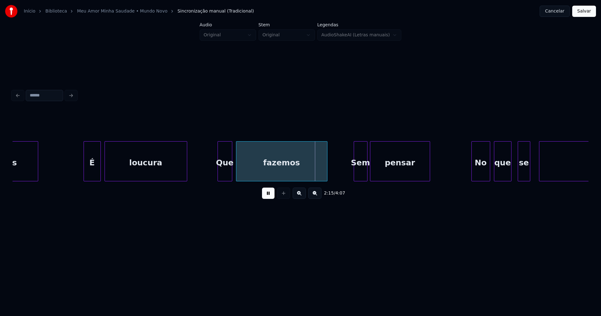
click at [219, 171] on div at bounding box center [219, 161] width 2 height 39
click at [348, 174] on div at bounding box center [349, 161] width 2 height 39
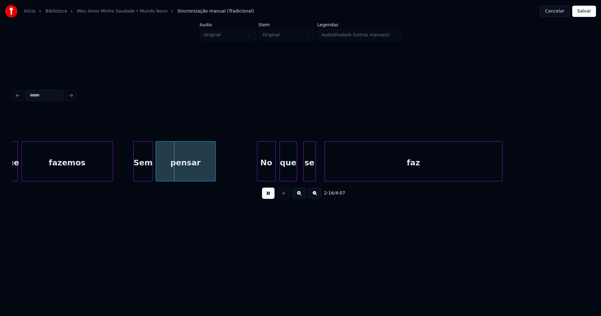
scroll to position [0, 8434]
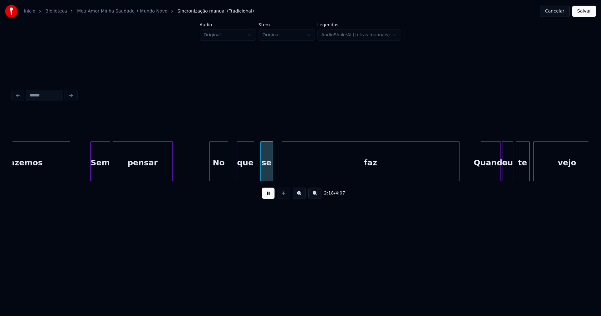
click at [222, 178] on div "No" at bounding box center [219, 163] width 18 height 43
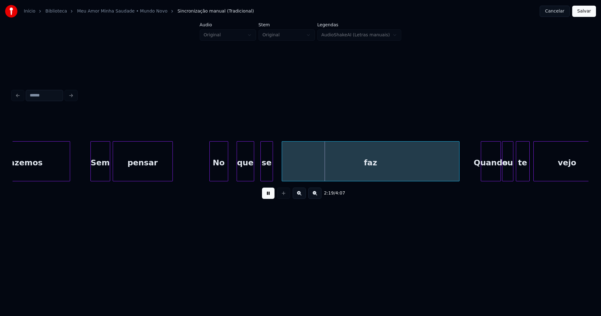
drag, startPoint x: 338, startPoint y: 184, endPoint x: 349, endPoint y: 184, distance: 10.7
click at [349, 184] on div "2:19 / 4:07" at bounding box center [301, 157] width 576 height 95
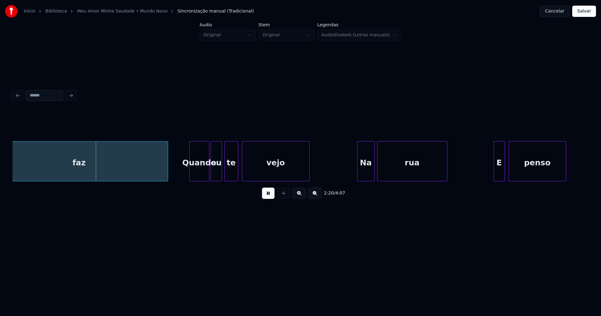
scroll to position [0, 8760]
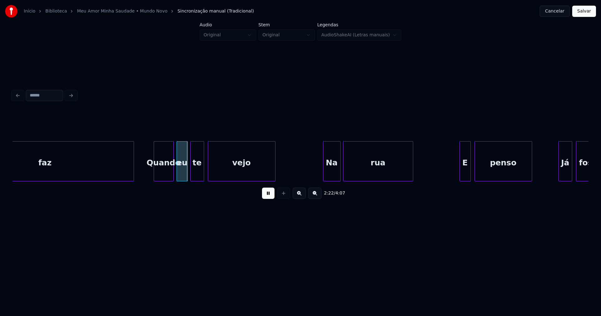
click at [164, 179] on div "faz Quando eu te vejo Na rua E penso Já foste" at bounding box center [301, 161] width 576 height 40
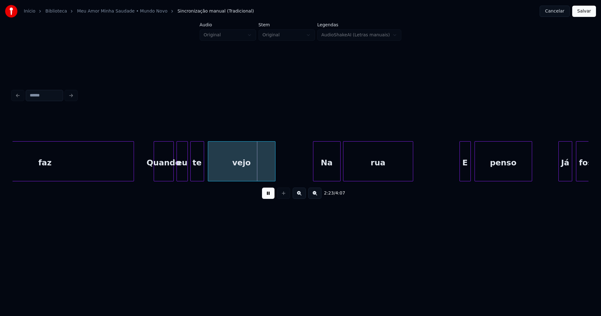
click at [314, 176] on div at bounding box center [314, 161] width 2 height 39
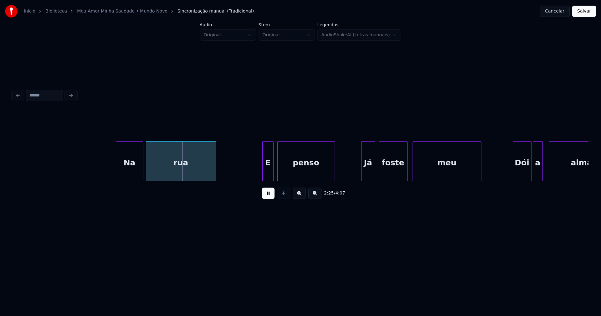
scroll to position [0, 9052]
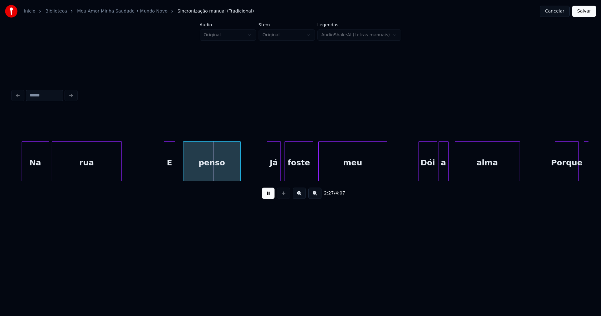
click at [169, 180] on div "Na rua E penso Já foste meu Dói a alma Porque sinto" at bounding box center [301, 161] width 576 height 40
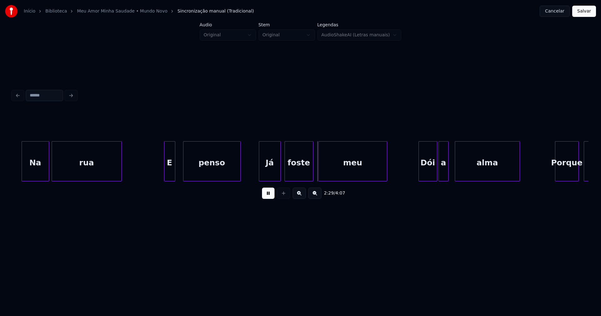
click at [260, 177] on div at bounding box center [260, 161] width 2 height 39
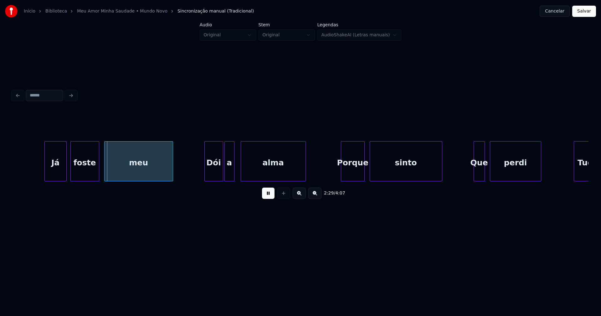
scroll to position [0, 9283]
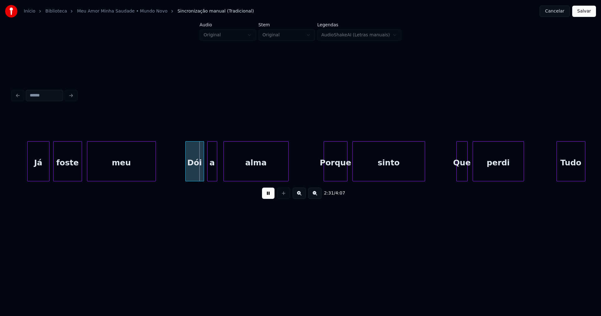
click at [193, 174] on div "Dói" at bounding box center [195, 163] width 18 height 43
click at [336, 175] on div "Porque" at bounding box center [334, 163] width 23 height 43
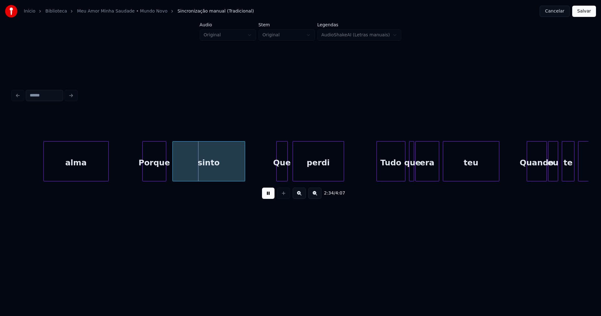
scroll to position [0, 9583]
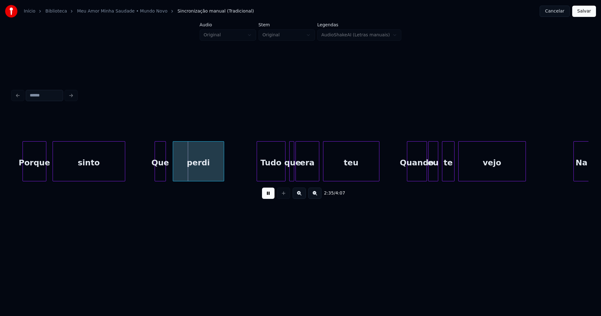
click at [160, 175] on div "Que" at bounding box center [160, 163] width 11 height 43
click at [278, 172] on div "Tudo" at bounding box center [270, 163] width 28 height 43
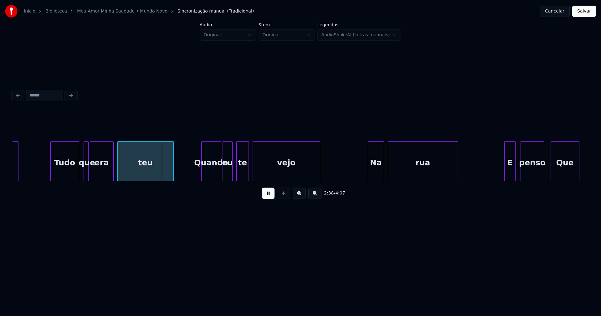
scroll to position [0, 9797]
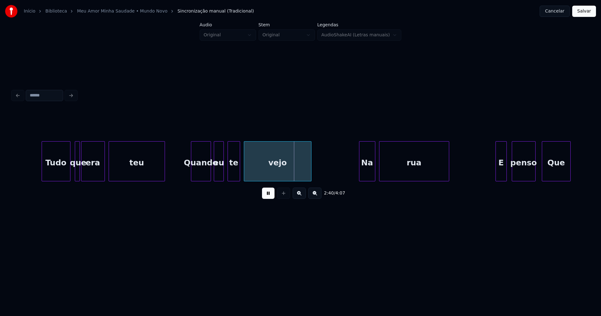
click at [202, 176] on div "Quando" at bounding box center [200, 163] width 19 height 43
click at [218, 176] on div "eu" at bounding box center [216, 163] width 9 height 43
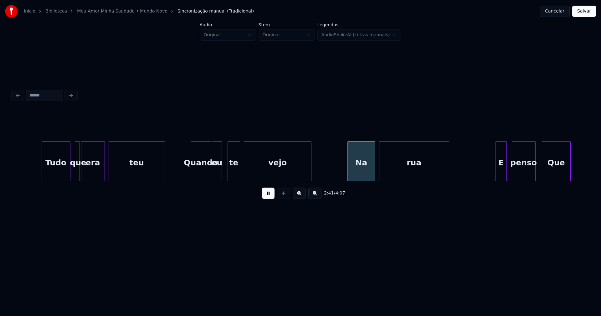
click at [348, 173] on div at bounding box center [349, 161] width 2 height 39
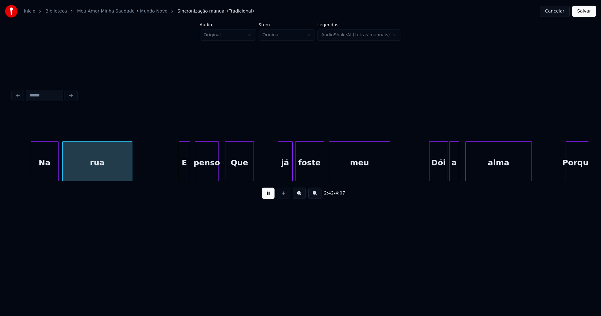
scroll to position [0, 10131]
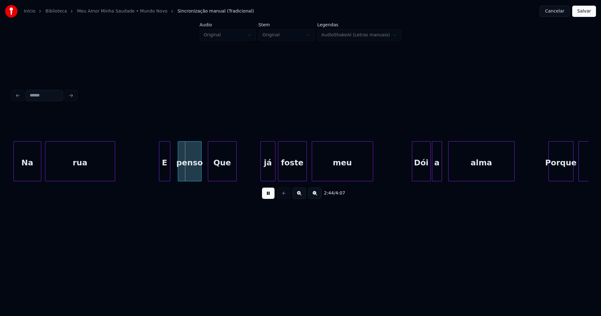
click at [165, 178] on div "E" at bounding box center [164, 163] width 11 height 43
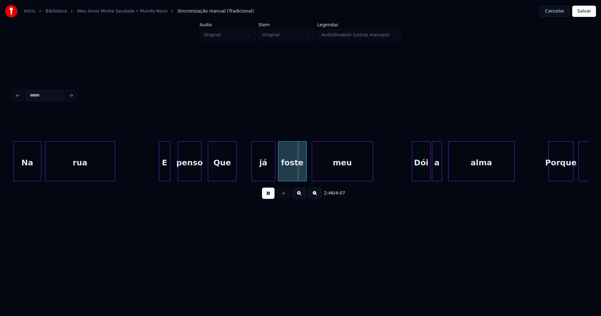
click at [252, 176] on div at bounding box center [253, 161] width 2 height 39
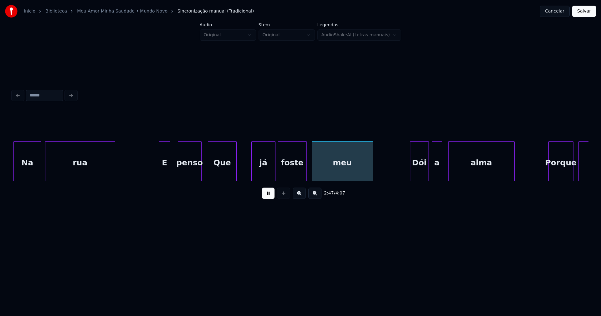
click at [416, 173] on div "Dói" at bounding box center [419, 163] width 18 height 43
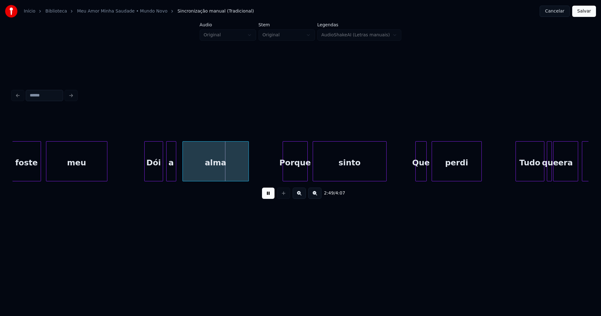
scroll to position [0, 10406]
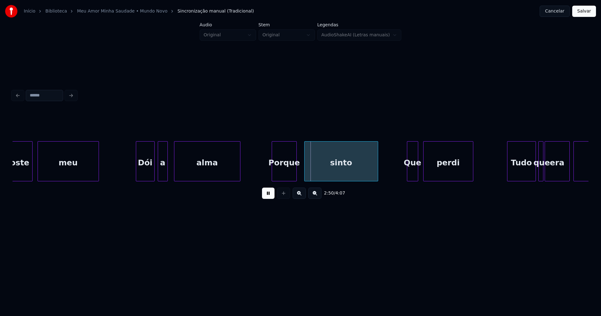
click at [289, 176] on div "Porque" at bounding box center [284, 163] width 24 height 43
click at [406, 176] on div at bounding box center [406, 161] width 2 height 39
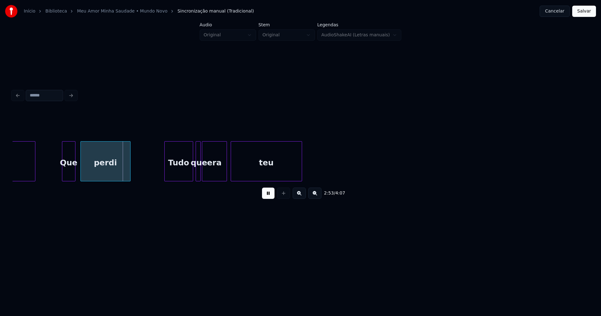
scroll to position [0, 10757]
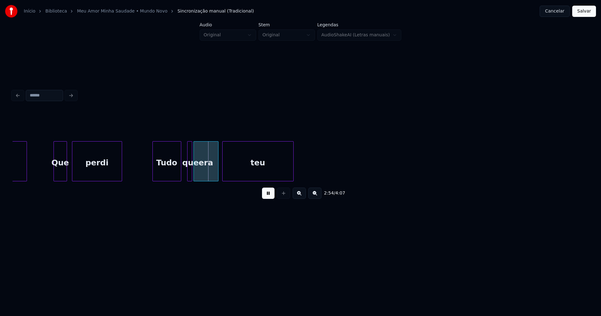
click at [173, 178] on div "Tudo" at bounding box center [167, 163] width 28 height 43
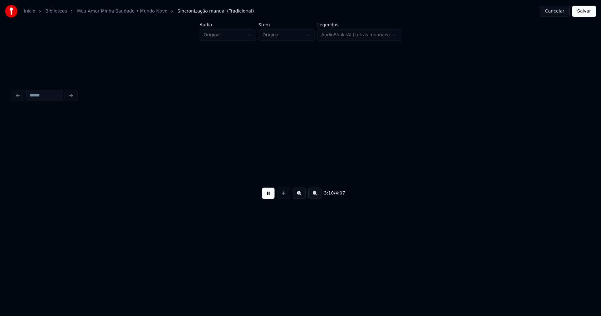
scroll to position [0, 11911]
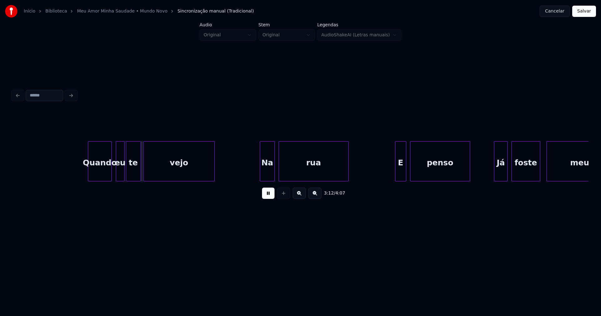
click at [98, 175] on div "Quando" at bounding box center [99, 163] width 23 height 43
click at [105, 175] on div at bounding box center [106, 161] width 2 height 39
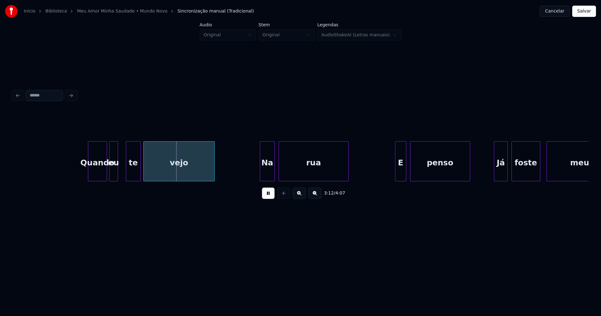
click at [113, 177] on div "eu" at bounding box center [114, 163] width 8 height 43
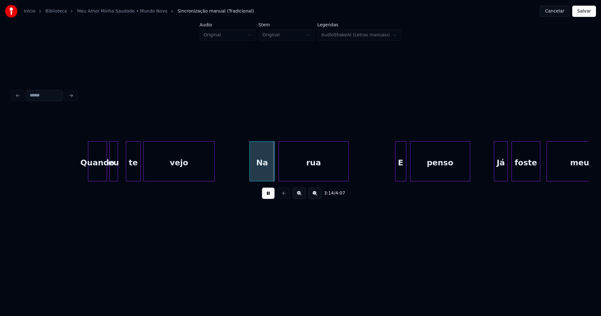
click at [251, 178] on div "Na" at bounding box center [262, 161] width 25 height 40
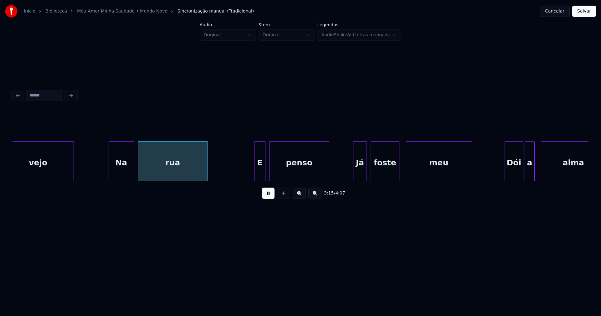
scroll to position [0, 12077]
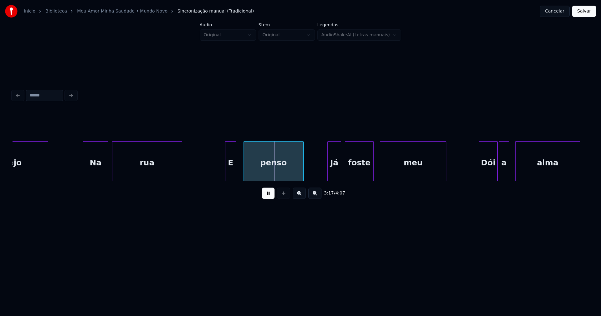
click at [228, 173] on div "E" at bounding box center [230, 163] width 11 height 43
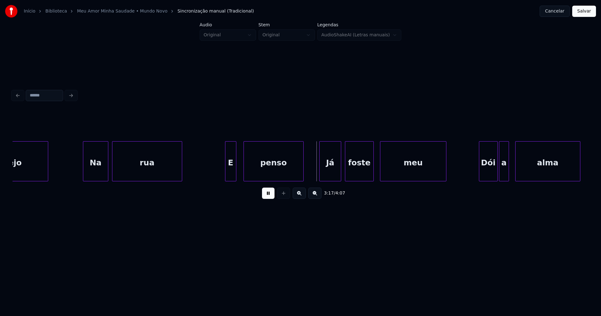
click at [321, 175] on div at bounding box center [321, 161] width 2 height 39
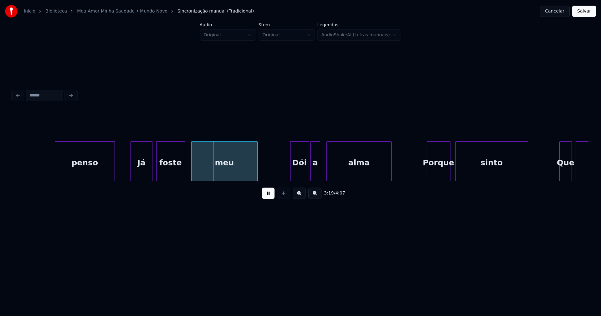
scroll to position [0, 12343]
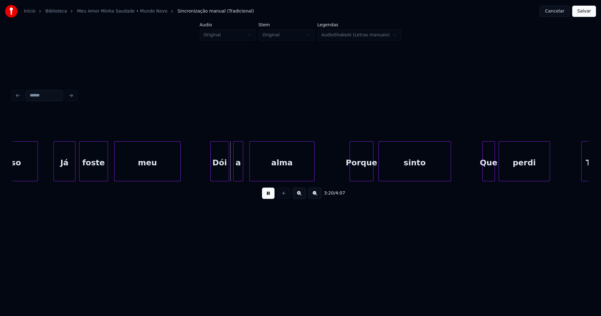
click at [221, 176] on div "Dói" at bounding box center [220, 163] width 18 height 43
click at [360, 170] on div "Porque" at bounding box center [359, 163] width 23 height 43
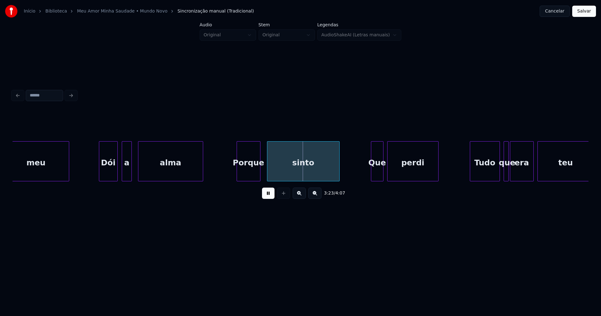
scroll to position [0, 12531]
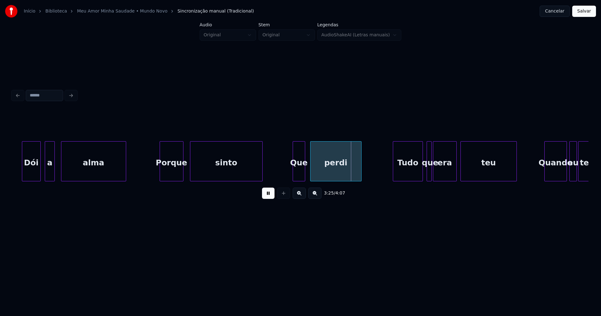
click at [300, 174] on div "Que" at bounding box center [299, 163] width 12 height 43
click at [405, 173] on div "Tudo" at bounding box center [406, 163] width 29 height 43
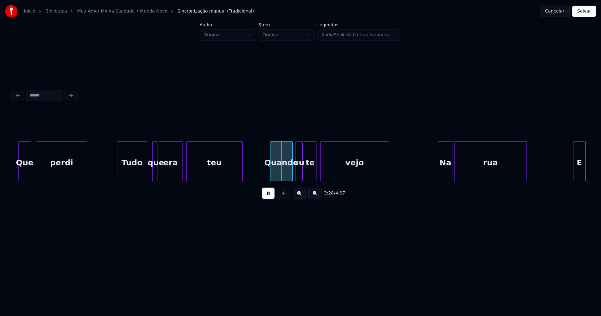
scroll to position [0, 12789]
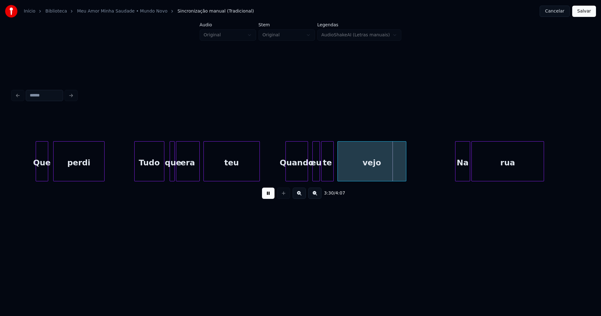
click at [301, 173] on div "Quando" at bounding box center [297, 163] width 22 height 43
click at [302, 179] on div "Que perdi Tudo que era teu Quando eu te vejo Na rua" at bounding box center [301, 161] width 576 height 40
click at [310, 180] on div "Que perdi Tudo que era teu Quando eu te vejo Na rua" at bounding box center [301, 161] width 576 height 40
click at [316, 172] on div at bounding box center [316, 161] width 2 height 39
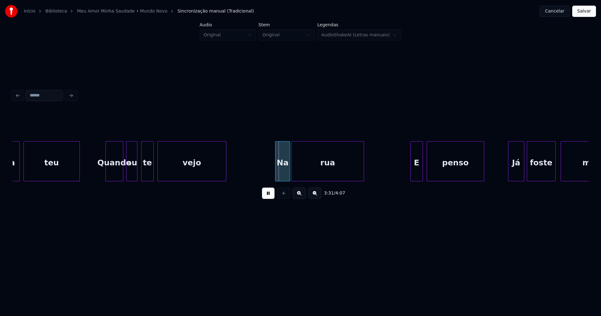
scroll to position [0, 13003]
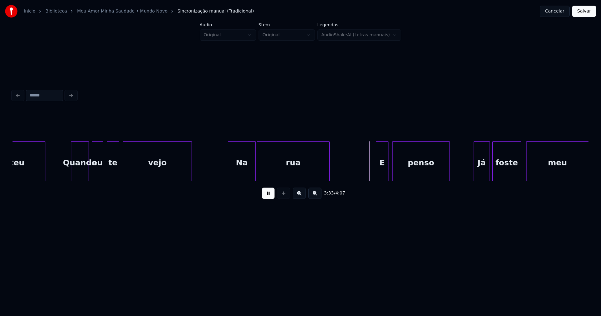
click at [229, 170] on div at bounding box center [229, 161] width 2 height 39
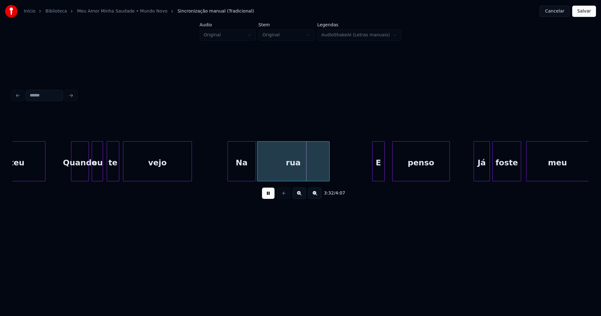
click at [379, 172] on div "E" at bounding box center [379, 163] width 12 height 43
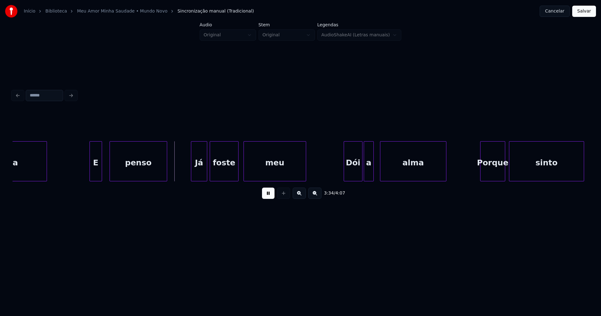
scroll to position [0, 13209]
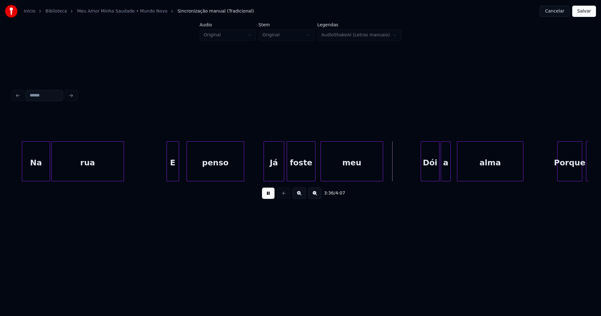
click at [264, 167] on div at bounding box center [265, 161] width 2 height 39
click at [428, 175] on div "Dói" at bounding box center [428, 163] width 18 height 43
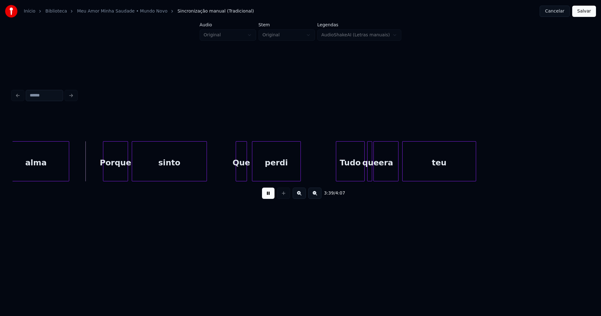
scroll to position [0, 13672]
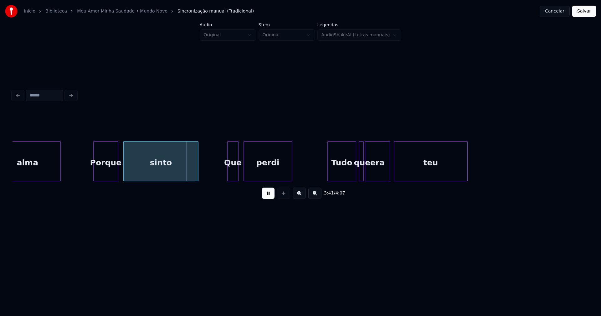
click at [103, 173] on div "Porque" at bounding box center [106, 163] width 24 height 43
click at [230, 176] on div "Que" at bounding box center [231, 163] width 11 height 43
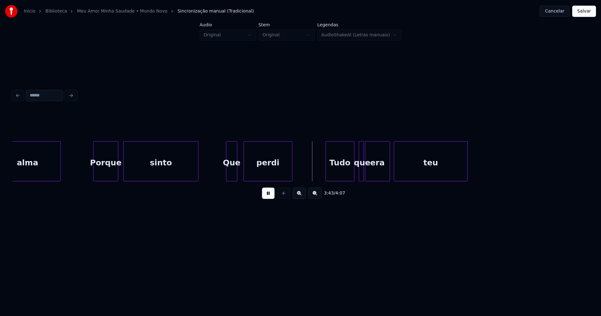
click at [347, 173] on div "Tudo" at bounding box center [340, 163] width 28 height 43
click at [583, 15] on button "Salvar" at bounding box center [584, 11] width 24 height 11
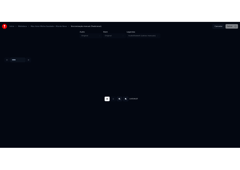
scroll to position [0, 14248]
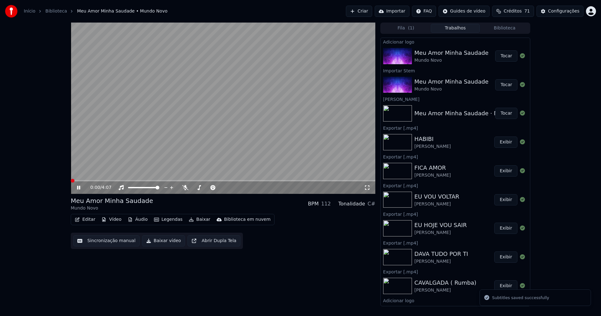
drag, startPoint x: 77, startPoint y: 189, endPoint x: 103, endPoint y: 213, distance: 35.2
click at [78, 189] on icon at bounding box center [78, 188] width 3 height 4
click at [90, 220] on button "Editar" at bounding box center [84, 219] width 25 height 9
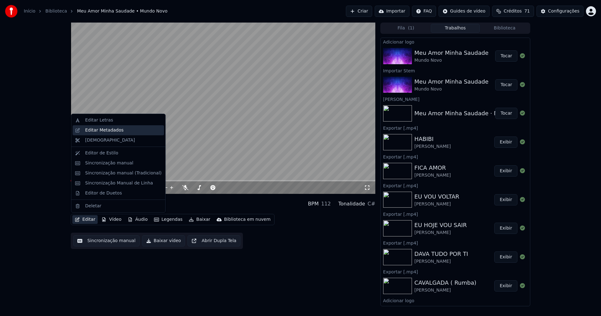
click at [103, 132] on div "Editar Metadados" at bounding box center [104, 130] width 39 height 6
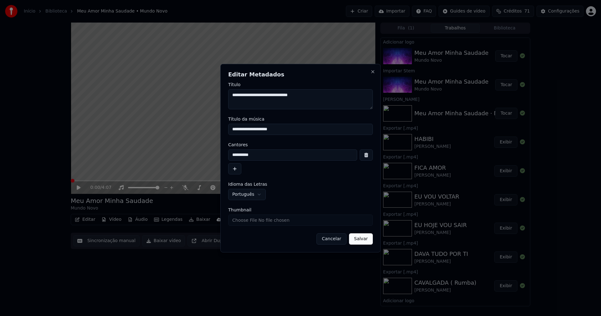
drag, startPoint x: 263, startPoint y: 131, endPoint x: 194, endPoint y: 132, distance: 68.9
click at [194, 132] on body "**********" at bounding box center [300, 158] width 601 height 316
type input "**********"
click at [252, 220] on input "Thumbnail" at bounding box center [300, 219] width 145 height 11
type input "**********"
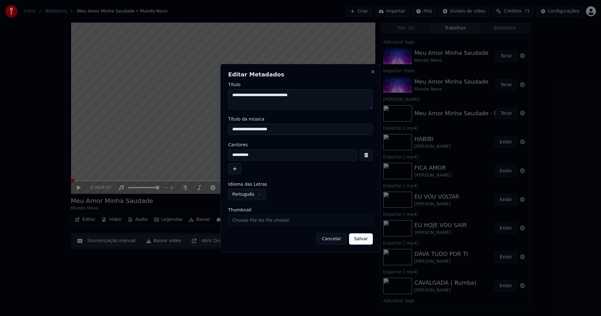
drag, startPoint x: 364, startPoint y: 241, endPoint x: 359, endPoint y: 231, distance: 10.5
click at [364, 241] on button "Salvar" at bounding box center [361, 238] width 24 height 11
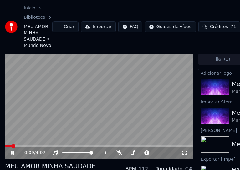
click at [12, 154] on icon at bounding box center [17, 153] width 14 height 5
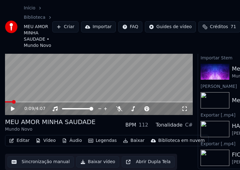
scroll to position [48, 0]
click at [23, 137] on button "Editar" at bounding box center [19, 141] width 25 height 9
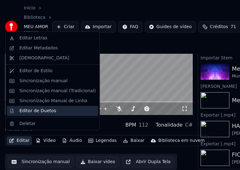
click at [43, 113] on div "Editor de Duetos" at bounding box center [37, 111] width 37 height 6
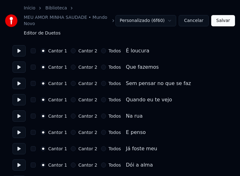
scroll to position [188, 0]
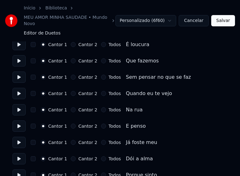
click at [101, 91] on button "Todos" at bounding box center [103, 93] width 5 height 5
click at [101, 107] on button "Todos" at bounding box center [103, 109] width 5 height 5
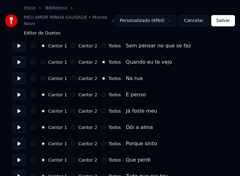
click at [101, 125] on button "Todos" at bounding box center [103, 127] width 5 height 5
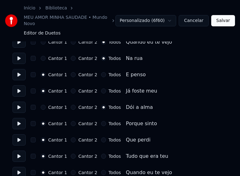
scroll to position [250, 0]
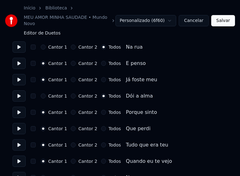
click at [101, 110] on button "Todos" at bounding box center [103, 112] width 5 height 5
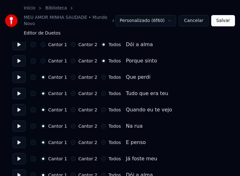
scroll to position [313, 0]
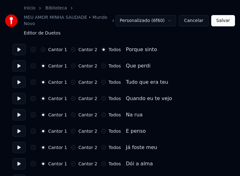
click at [101, 96] on button "Todos" at bounding box center [103, 98] width 5 height 5
click at [101, 112] on button "Todos" at bounding box center [103, 114] width 5 height 5
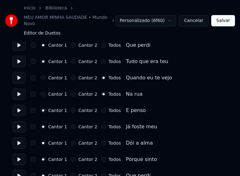
scroll to position [376, 0]
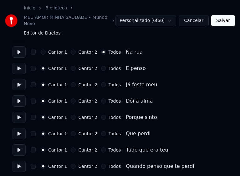
click at [101, 98] on button "Todos" at bounding box center [103, 100] width 5 height 5
click at [101, 115] on button "Todos" at bounding box center [103, 117] width 5 height 5
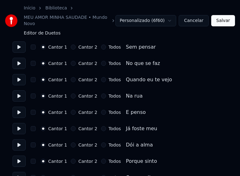
scroll to position [689, 0]
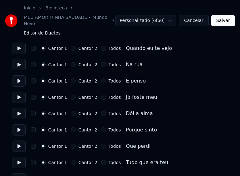
click at [101, 46] on button "Todos" at bounding box center [103, 48] width 5 height 5
click at [101, 62] on button "Todos" at bounding box center [103, 64] width 5 height 5
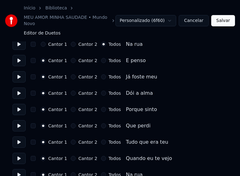
scroll to position [720, 0]
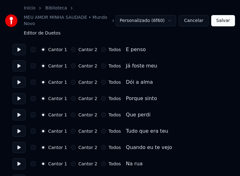
click at [101, 80] on button "Todos" at bounding box center [103, 82] width 5 height 5
click at [101, 96] on button "Todos" at bounding box center [103, 98] width 5 height 5
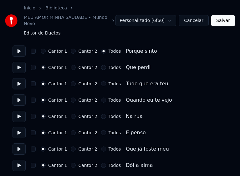
scroll to position [783, 0]
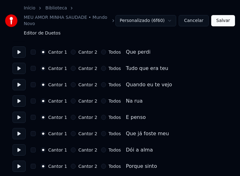
click at [101, 82] on button "Todos" at bounding box center [103, 84] width 5 height 5
click at [101, 98] on button "Todos" at bounding box center [103, 100] width 5 height 5
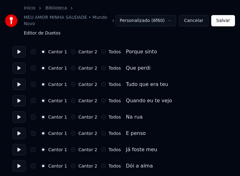
scroll to position [908, 0]
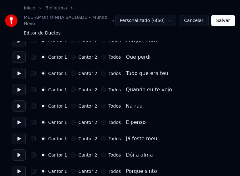
click at [101, 87] on button "Todos" at bounding box center [103, 89] width 5 height 5
click at [101, 103] on button "Todos" at bounding box center [103, 105] width 5 height 5
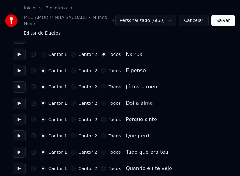
scroll to position [971, 0]
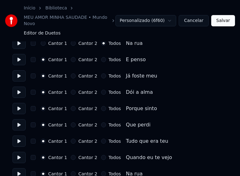
click at [101, 155] on button "Todos" at bounding box center [103, 157] width 5 height 5
click at [101, 171] on button "Todos" at bounding box center [103, 173] width 5 height 5
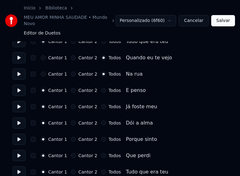
scroll to position [1072, 0]
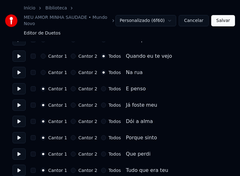
click at [228, 20] on button "Salvar" at bounding box center [223, 20] width 24 height 11
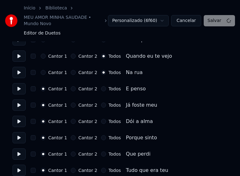
scroll to position [1078, 0]
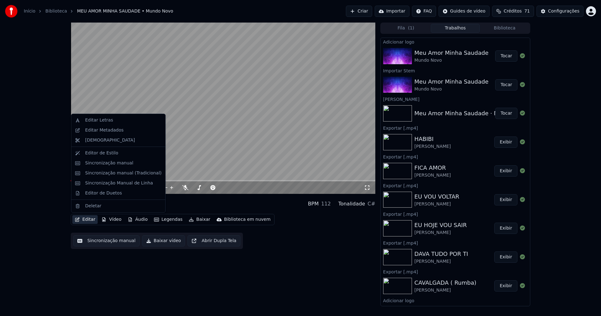
click at [90, 220] on button "Editar" at bounding box center [84, 219] width 25 height 9
click at [114, 172] on div "Sincronização manual (Tradicional)" at bounding box center [123, 173] width 76 height 6
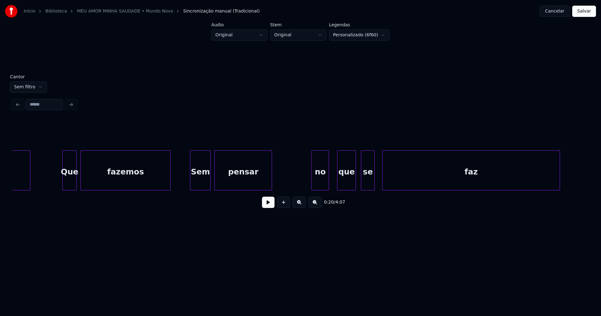
scroll to position [0, 2974]
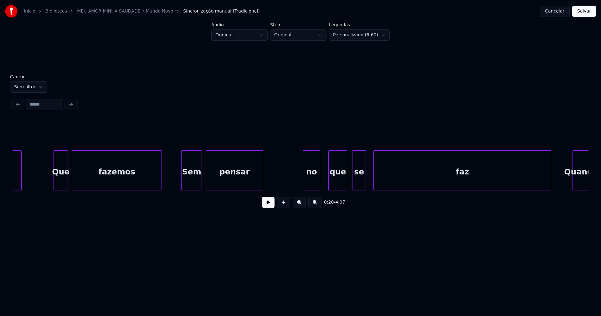
click at [235, 178] on div "pensar" at bounding box center [234, 172] width 57 height 43
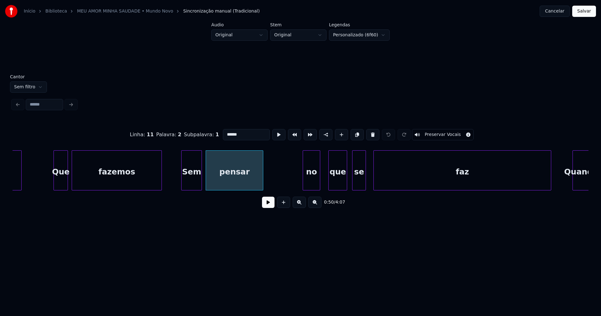
click at [240, 133] on input "******" at bounding box center [246, 134] width 47 height 11
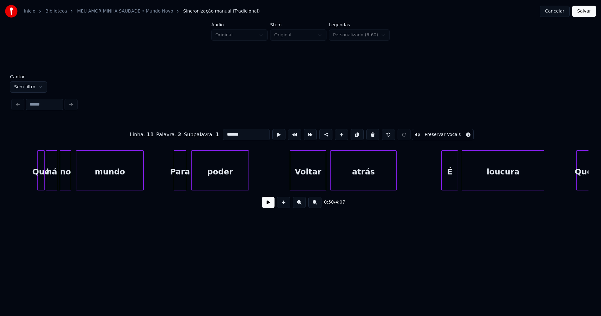
scroll to position [0, 2434]
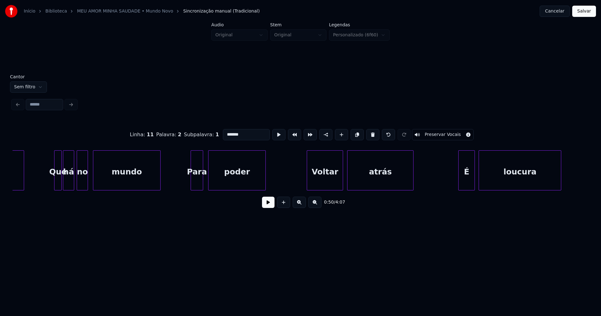
type input "*******"
drag, startPoint x: 171, startPoint y: 177, endPoint x: 201, endPoint y: 187, distance: 31.4
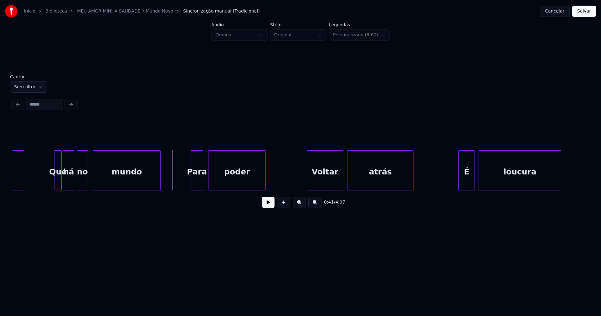
click at [268, 207] on button at bounding box center [268, 202] width 13 height 11
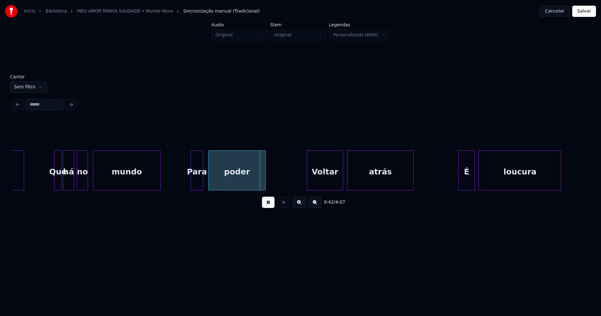
click at [199, 180] on div "Para" at bounding box center [197, 172] width 12 height 43
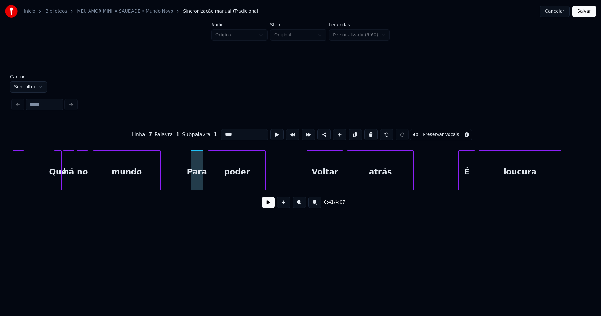
click at [225, 131] on input "****" at bounding box center [244, 134] width 47 height 11
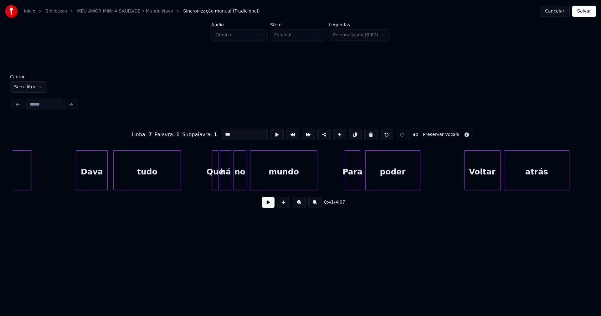
scroll to position [0, 7689]
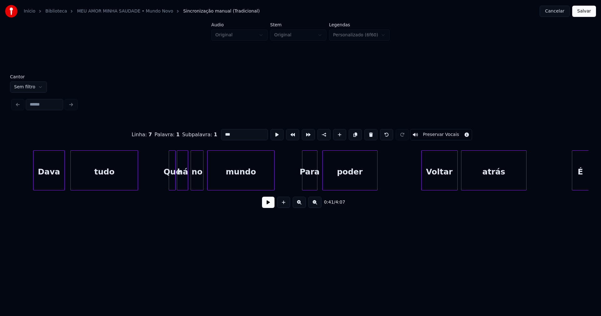
click at [309, 183] on div "Para" at bounding box center [309, 172] width 15 height 43
click at [226, 132] on input "****" at bounding box center [246, 134] width 47 height 11
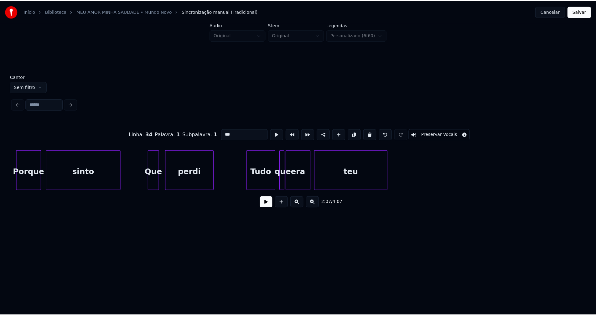
scroll to position [0, 13757]
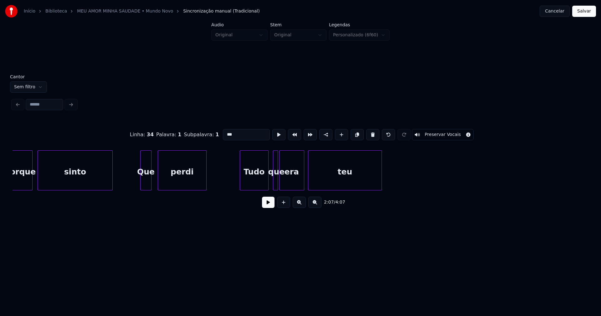
type input "***"
drag, startPoint x: 586, startPoint y: 12, endPoint x: 545, endPoint y: 26, distance: 44.2
click at [586, 12] on button "Salvar" at bounding box center [584, 11] width 24 height 11
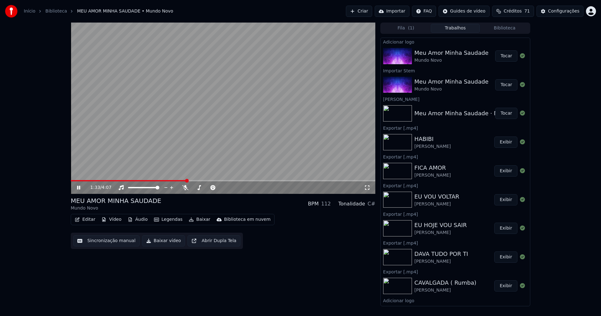
click at [88, 219] on button "Editar" at bounding box center [84, 219] width 25 height 9
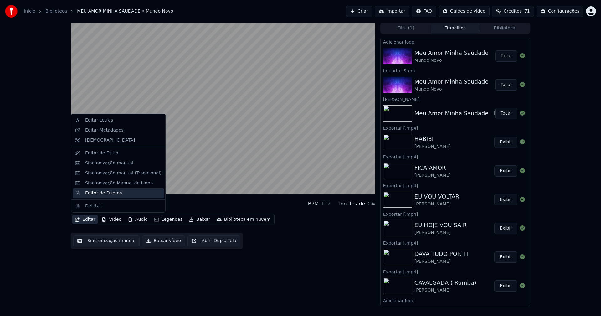
click at [96, 196] on div "Editor de Duetos" at bounding box center [103, 193] width 37 height 6
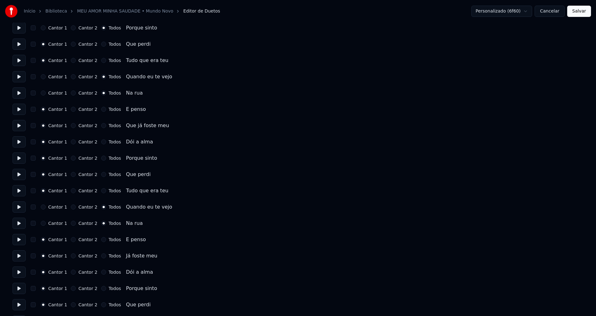
scroll to position [783, 0]
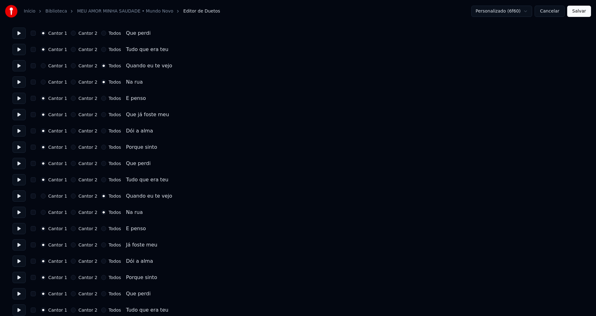
click at [101, 261] on button "Todos" at bounding box center [103, 261] width 5 height 5
click at [101, 279] on button "Todos" at bounding box center [103, 277] width 5 height 5
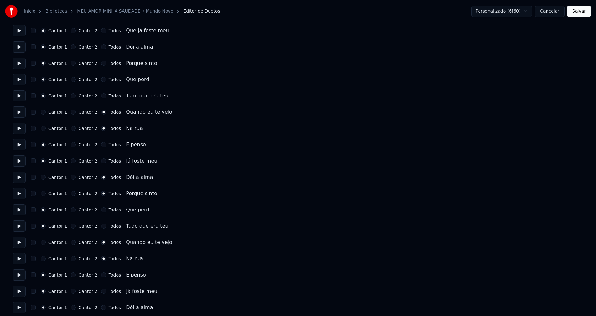
scroll to position [908, 0]
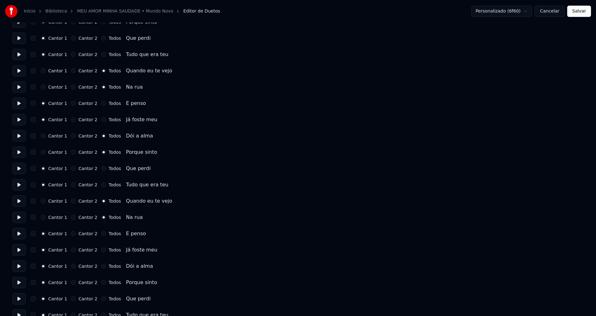
click at [101, 266] on button "Todos" at bounding box center [103, 266] width 5 height 5
click at [101, 282] on button "Todos" at bounding box center [103, 282] width 5 height 5
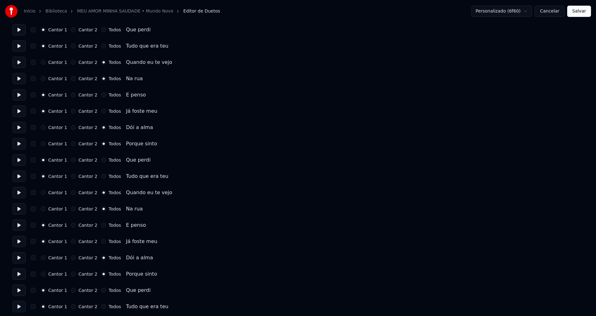
scroll to position [919, 0]
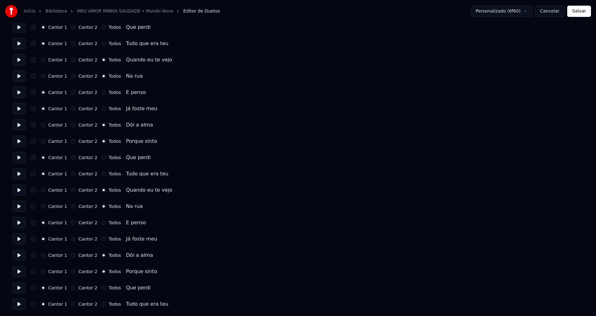
drag, startPoint x: 581, startPoint y: 12, endPoint x: 567, endPoint y: 18, distance: 15.4
click at [581, 12] on button "Salvar" at bounding box center [579, 11] width 24 height 11
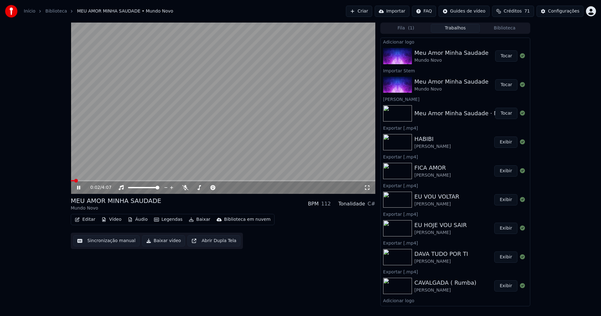
click at [80, 188] on icon at bounding box center [78, 188] width 3 height 4
click at [168, 243] on button "Baixar vídeo" at bounding box center [163, 240] width 43 height 11
